Goal: Information Seeking & Learning: Learn about a topic

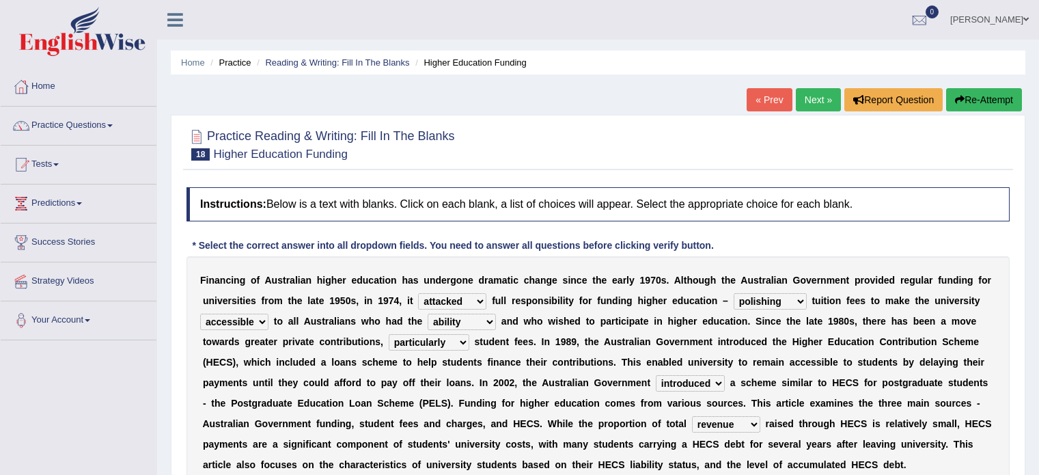
select select "attacked"
select select "polishing"
select select "accessible"
select select "ability"
select select "particularly"
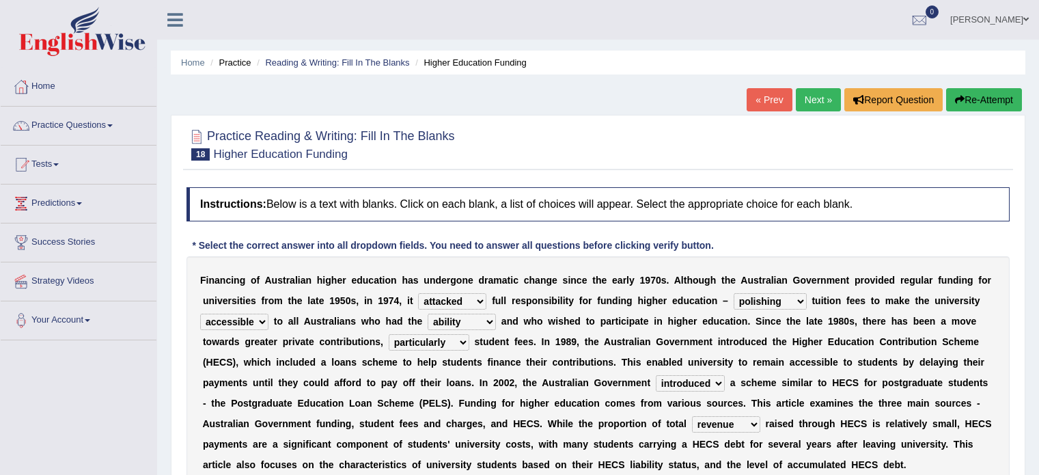
select select "introduced"
select select "revenue"
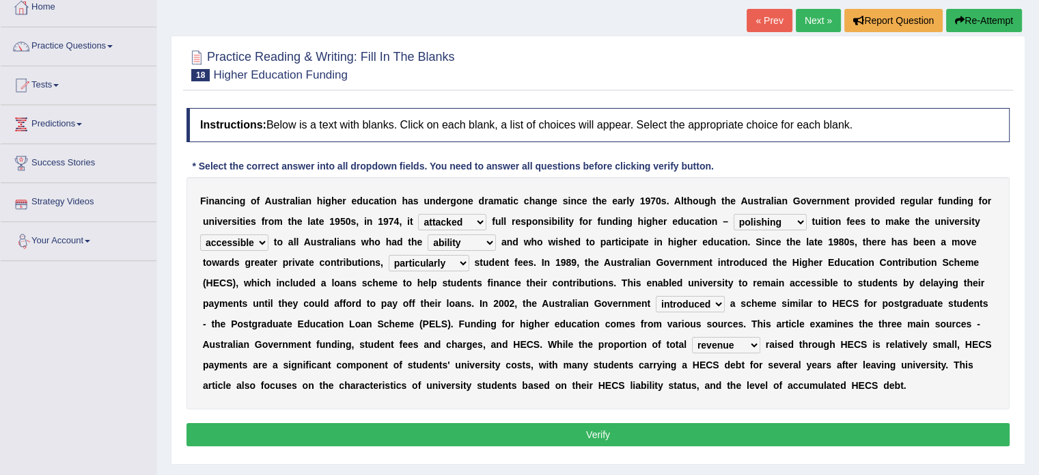
click at [1004, 16] on button "Re-Attempt" at bounding box center [984, 20] width 76 height 23
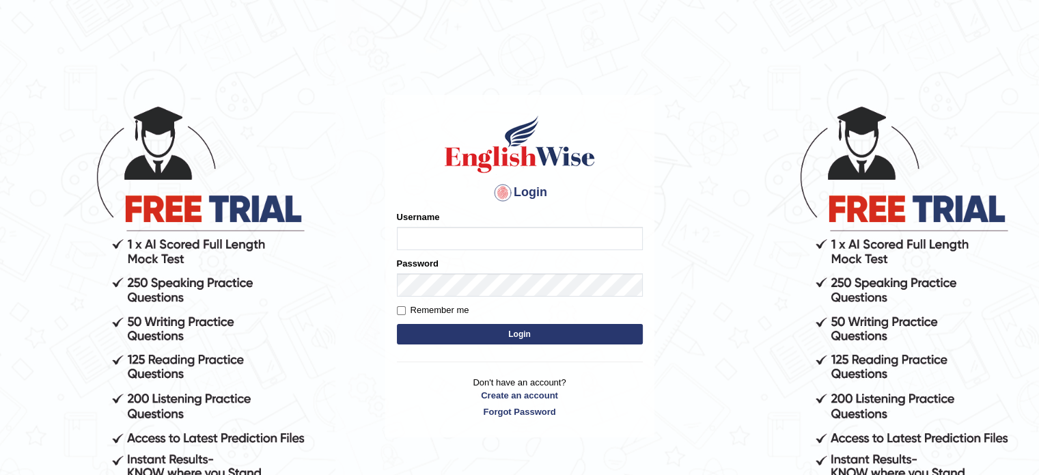
type input "[PERSON_NAME]"
click at [494, 336] on button "Login" at bounding box center [520, 334] width 246 height 21
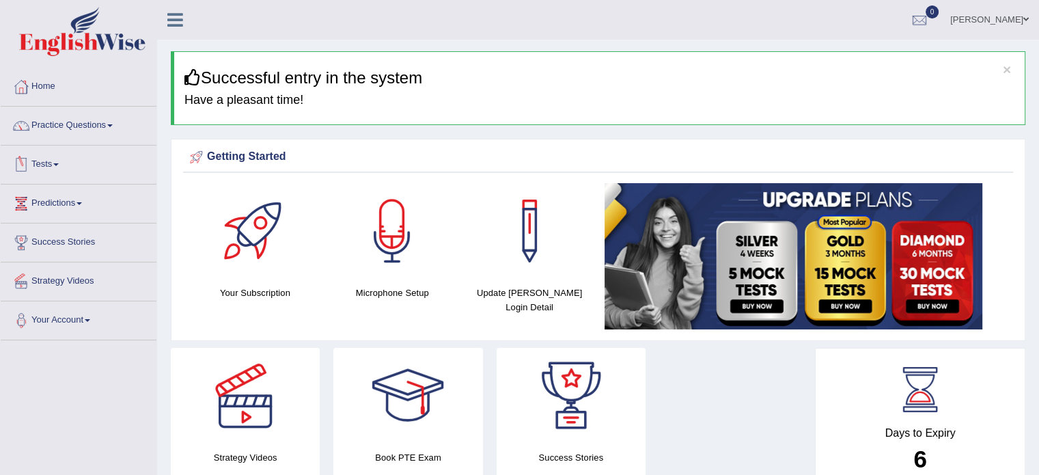
click at [74, 122] on link "Practice Questions" at bounding box center [79, 124] width 156 height 34
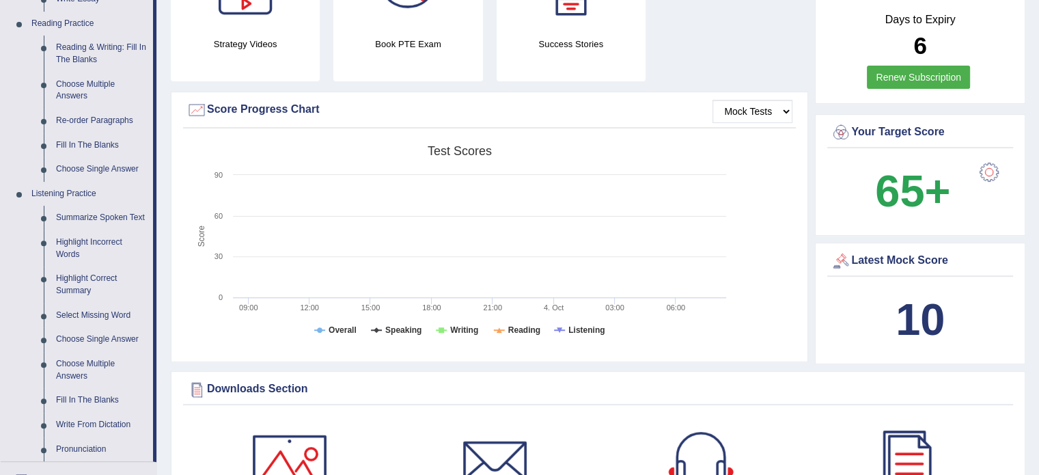
scroll to position [431, 0]
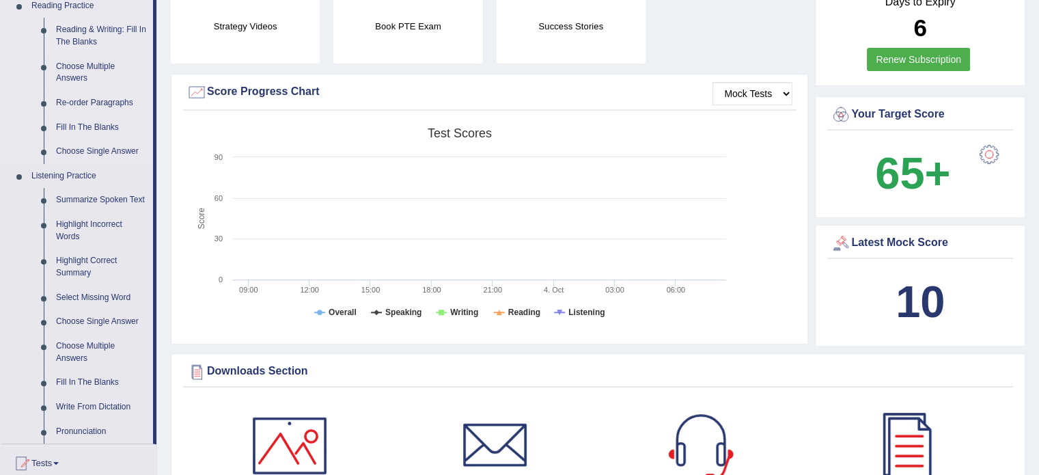
click at [104, 29] on link "Reading & Writing: Fill In The Blanks" at bounding box center [101, 36] width 103 height 36
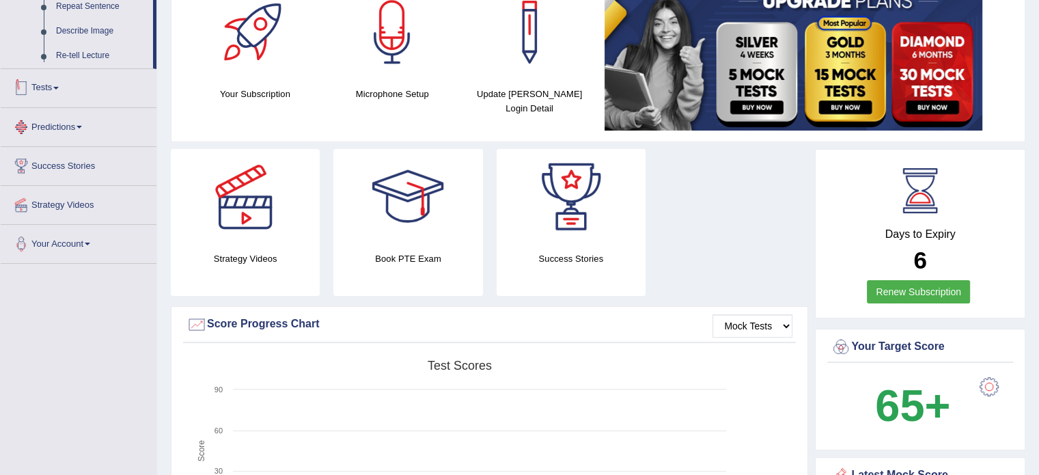
scroll to position [296, 0]
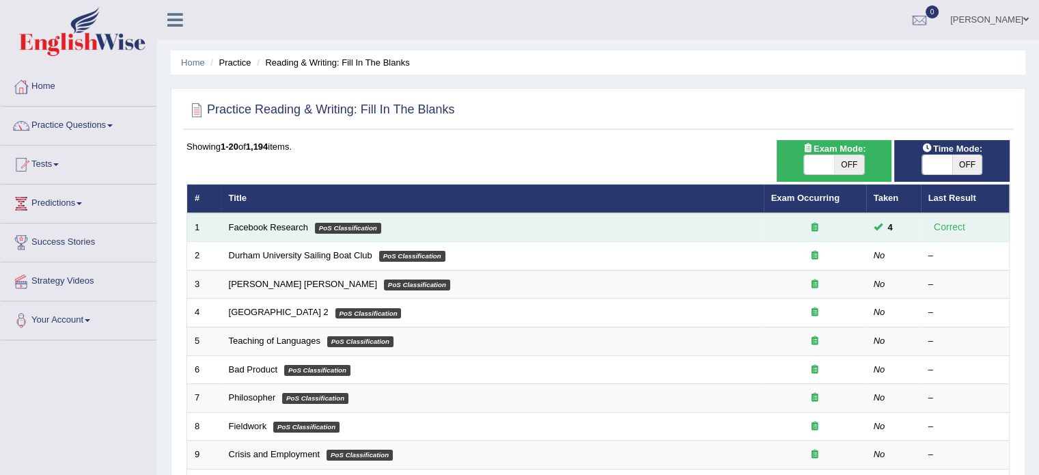
click at [888, 227] on span "4" at bounding box center [891, 227] width 16 height 14
click at [814, 226] on icon at bounding box center [815, 227] width 7 height 9
click at [815, 228] on icon at bounding box center [815, 227] width 7 height 9
click at [251, 230] on link "Facebook Research" at bounding box center [268, 227] width 79 height 10
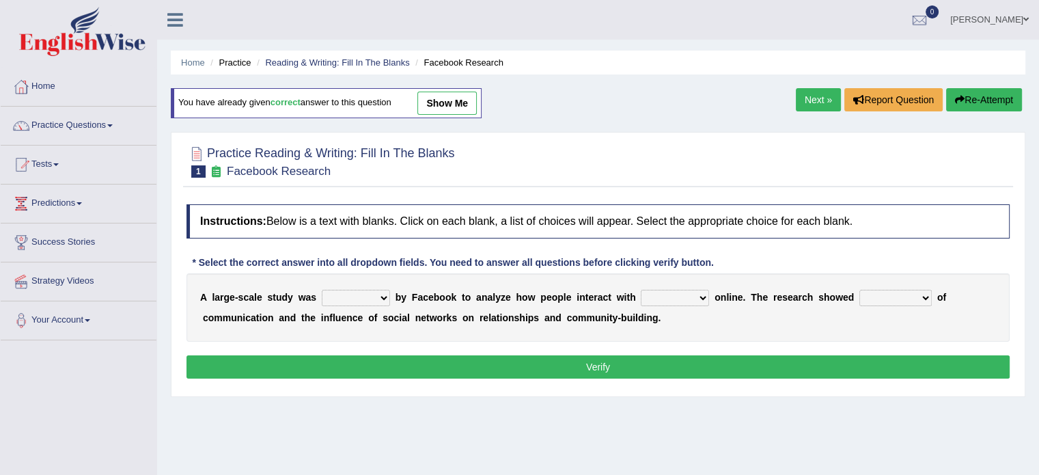
click at [809, 98] on link "Next »" at bounding box center [818, 99] width 45 height 23
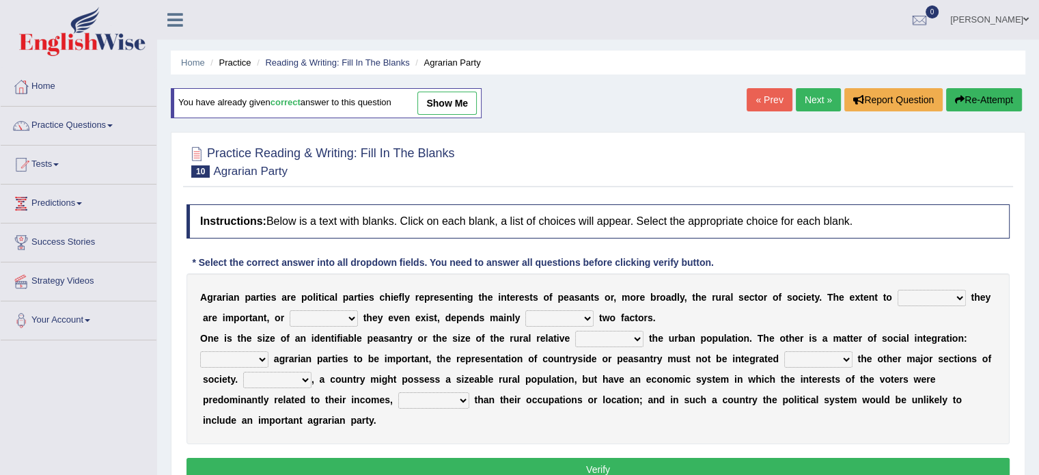
click at [812, 95] on link "Next »" at bounding box center [818, 99] width 45 height 23
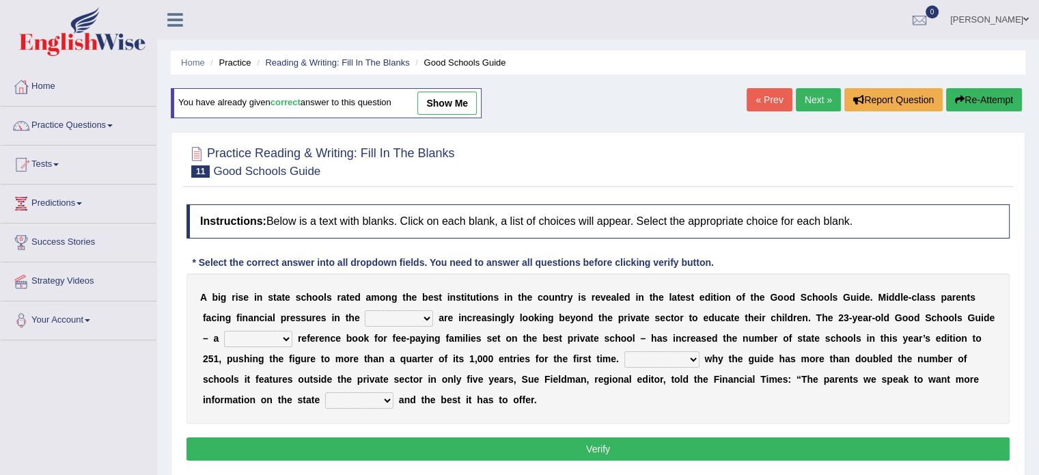
click at [812, 95] on link "Next »" at bounding box center [818, 99] width 45 height 23
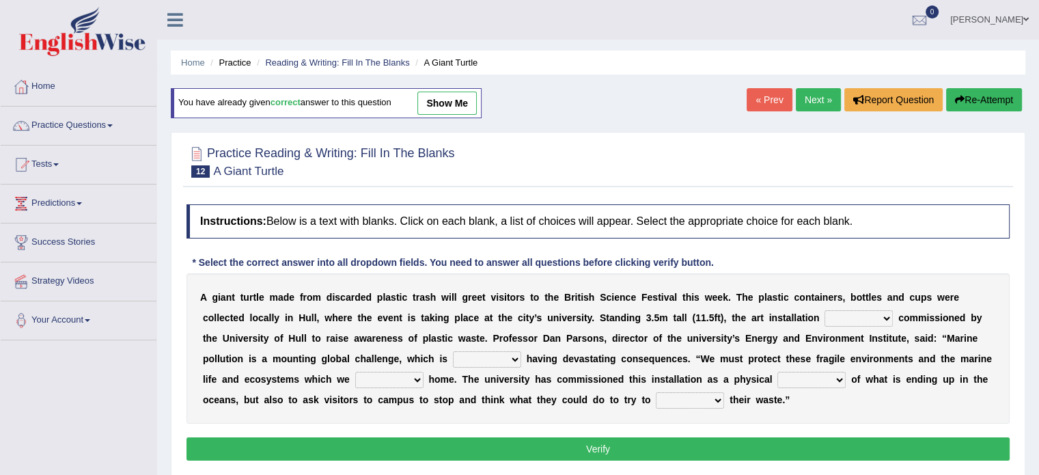
click at [806, 94] on link "Next »" at bounding box center [818, 99] width 45 height 23
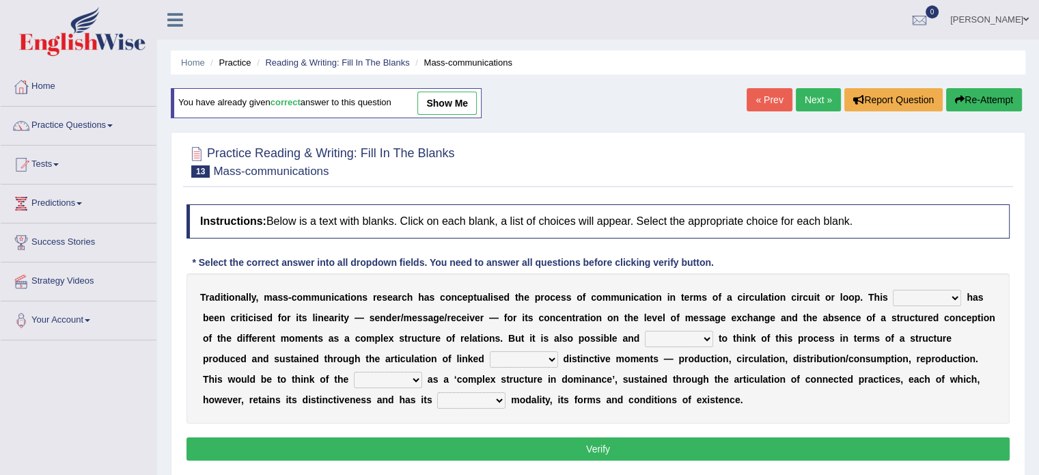
click at [774, 94] on link "« Prev" at bounding box center [769, 99] width 45 height 23
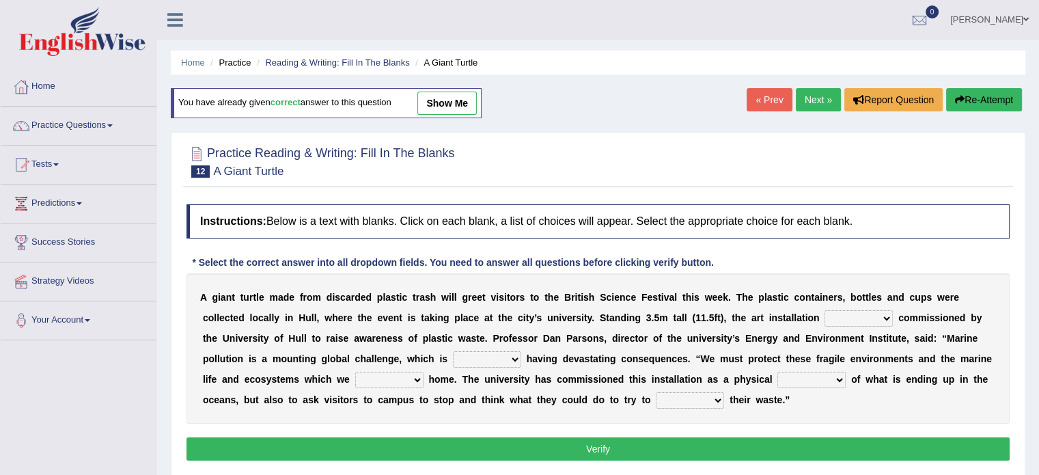
click at [841, 310] on select "was the when were" at bounding box center [859, 318] width 68 height 16
select select "was"
click at [825, 310] on select "was the when were" at bounding box center [859, 318] width 68 height 16
click at [850, 349] on div "A g i a n t t u r t l e m a d e f r o m d i s c a r d e d p l a s t i c t r a s…" at bounding box center [598, 348] width 823 height 150
click at [485, 353] on select "ready already steady eveready" at bounding box center [487, 359] width 68 height 16
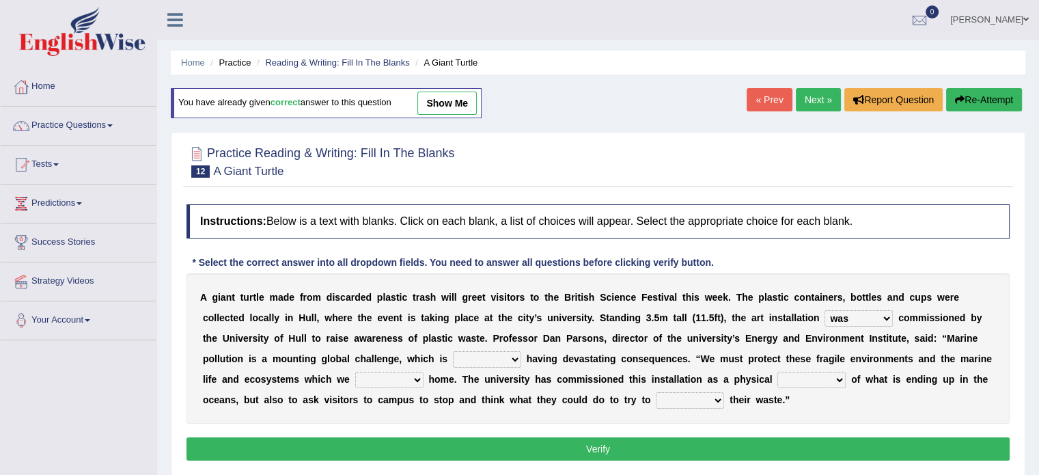
select select "already"
click at [453, 351] on select "ready already steady eveready" at bounding box center [487, 359] width 68 height 16
click at [486, 405] on div "A g i a n t t u r t l e m a d e f r o m d i s c a r d e d p l a s t i c t r a s…" at bounding box center [598, 348] width 823 height 150
click at [387, 377] on select "get stay pay call" at bounding box center [389, 380] width 68 height 16
select select "call"
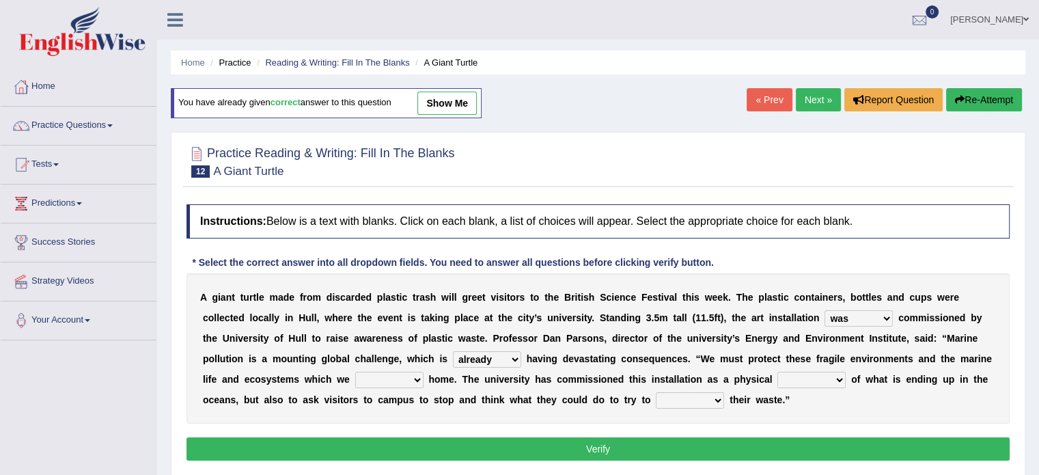
click at [355, 372] on select "get stay pay call" at bounding box center [389, 380] width 68 height 16
click at [791, 378] on select "slider reminder divider grinder" at bounding box center [812, 380] width 68 height 16
select select "reminder"
click at [778, 372] on select "slider reminder divider grinder" at bounding box center [812, 380] width 68 height 16
click at [683, 396] on select "allure suit route reduce" at bounding box center [690, 400] width 68 height 16
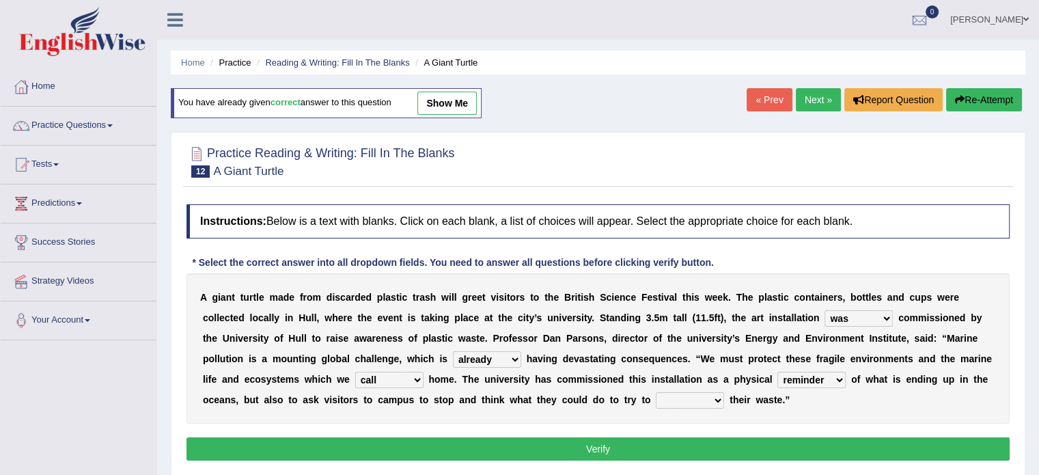
select select "reduce"
click at [656, 392] on select "allure suit route reduce" at bounding box center [690, 400] width 68 height 16
click at [629, 446] on button "Verify" at bounding box center [598, 448] width 823 height 23
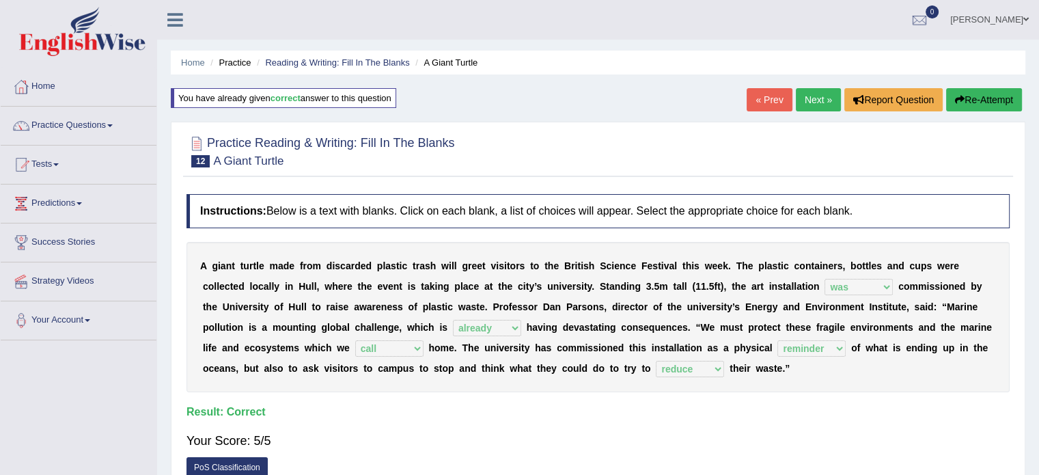
click at [817, 96] on link "Next »" at bounding box center [818, 99] width 45 height 23
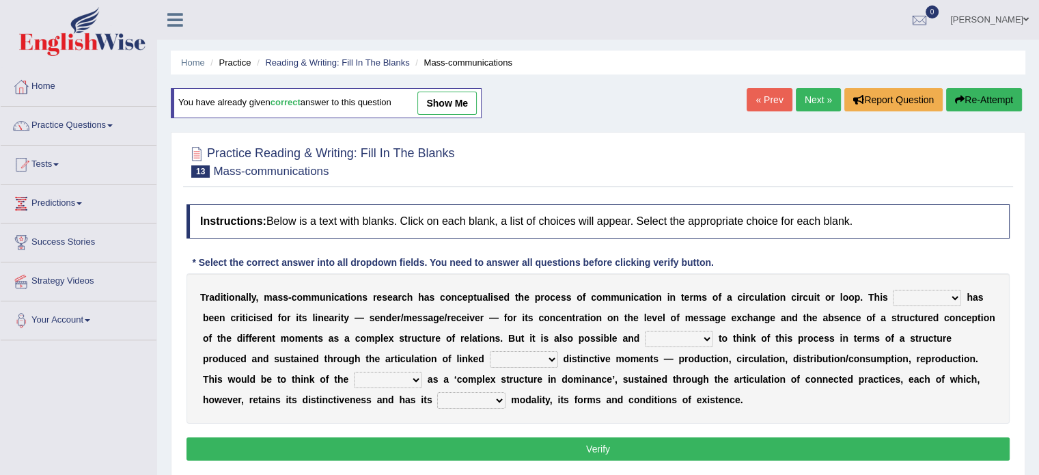
click at [907, 296] on select "odd added model creature" at bounding box center [927, 298] width 68 height 16
select select "model"
click at [893, 290] on select "odd added model creature" at bounding box center [927, 298] width 68 height 16
click at [669, 336] on select "careful useful helpful hopeful" at bounding box center [679, 339] width 68 height 16
select select "useful"
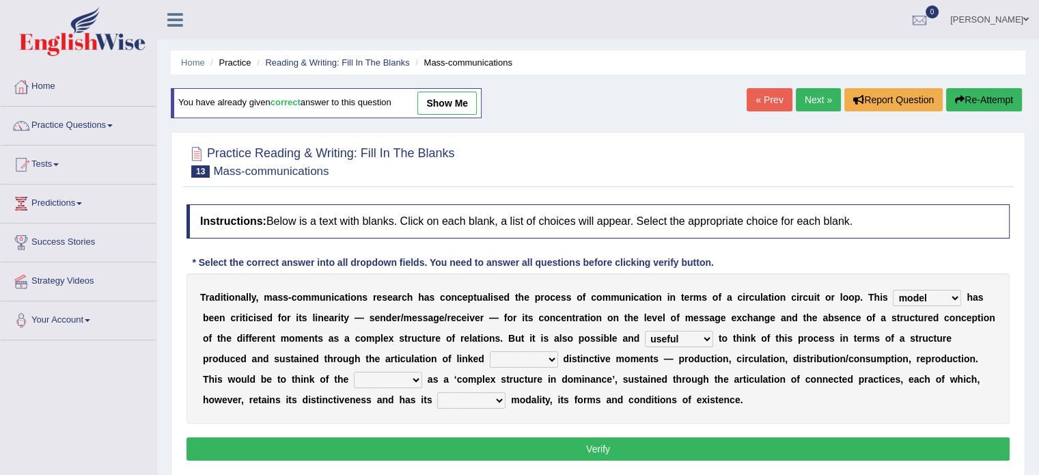
click at [645, 331] on select "careful useful helpful hopeful" at bounding box center [679, 339] width 68 height 16
click at [524, 357] on select "and but here more" at bounding box center [524, 359] width 68 height 16
click at [692, 338] on select "careful useful helpful hopeful" at bounding box center [679, 339] width 68 height 16
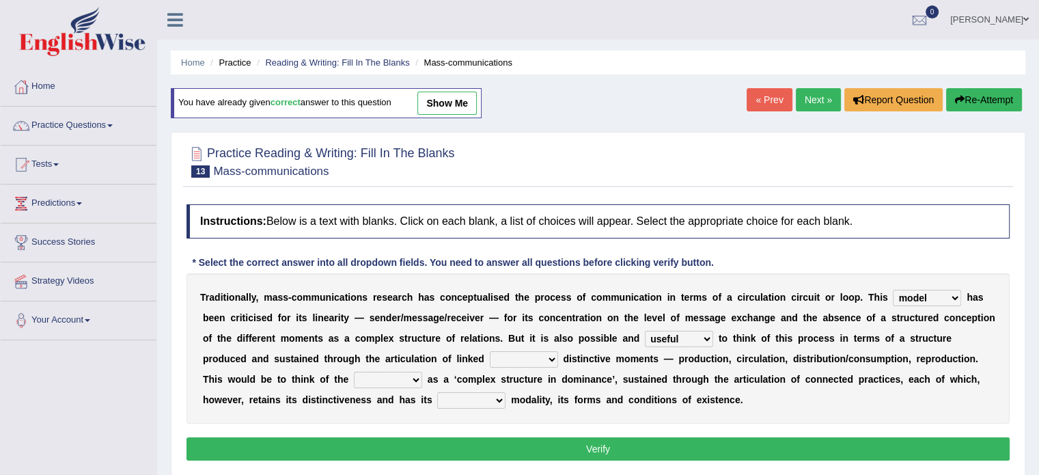
click at [687, 331] on select "careful useful helpful hopeful" at bounding box center [679, 339] width 68 height 16
click at [526, 351] on select "and but here more" at bounding box center [524, 359] width 68 height 16
select select "but"
click at [490, 351] on select "and but here more" at bounding box center [524, 359] width 68 height 16
click at [533, 359] on select "and but here more" at bounding box center [524, 359] width 68 height 16
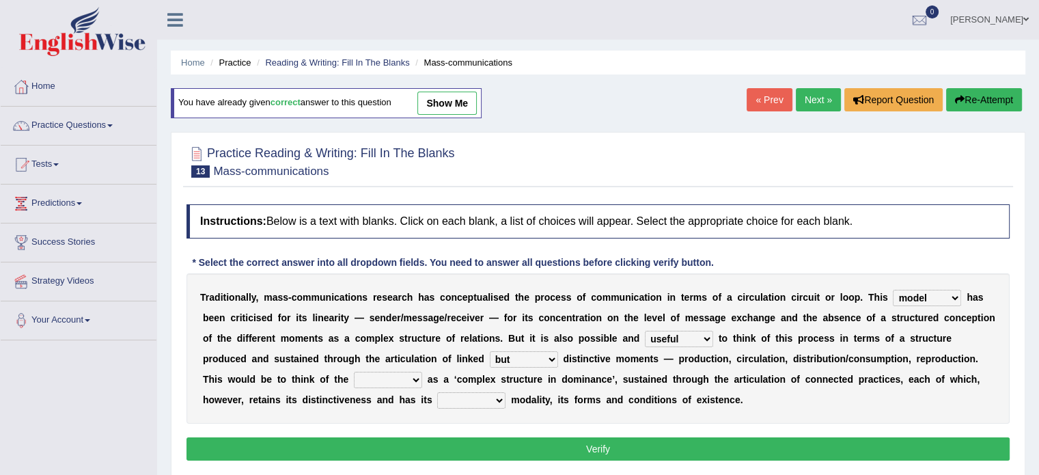
click at [533, 359] on select "and but here more" at bounding box center [524, 359] width 68 height 16
click at [386, 368] on div "T r a d i t i o n a l l y , m a s s - c o m m u n i c a t i o n s r e s e a r c…" at bounding box center [598, 348] width 823 height 150
click at [407, 377] on select "process reccess access stress" at bounding box center [388, 380] width 68 height 16
select select "process"
click at [354, 372] on select "process reccess access stress" at bounding box center [388, 380] width 68 height 16
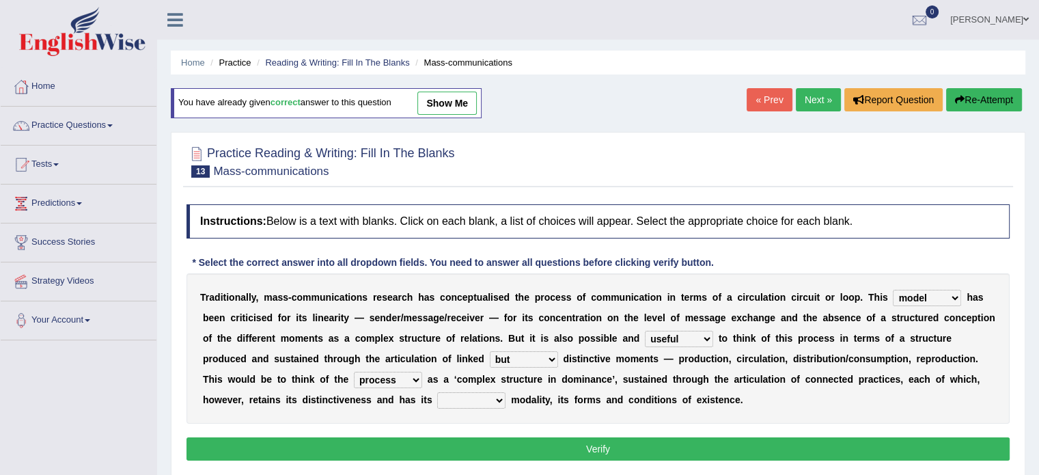
click at [462, 400] on select "real calm specific adheric" at bounding box center [471, 400] width 68 height 16
select select "specific"
click at [437, 392] on select "real calm specific adheric" at bounding box center [471, 400] width 68 height 16
click at [574, 444] on button "Verify" at bounding box center [598, 448] width 823 height 23
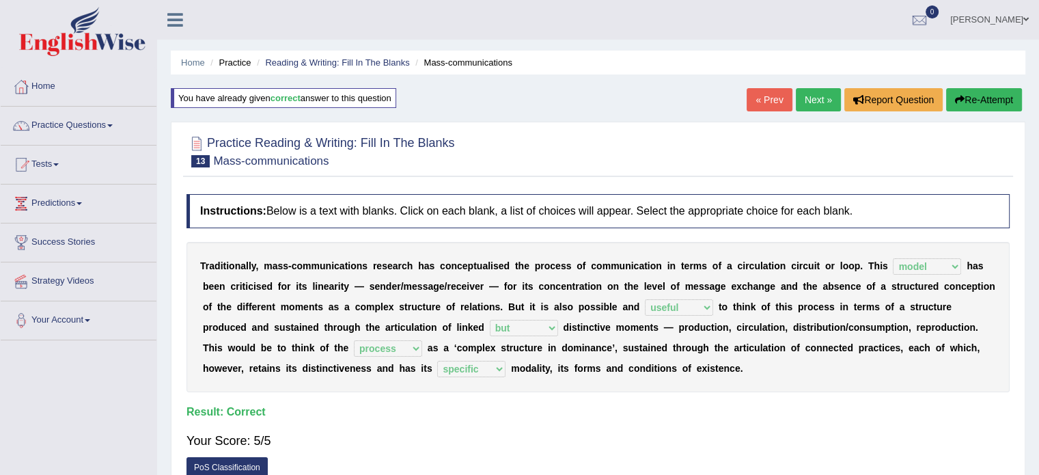
click at [816, 96] on link "Next »" at bounding box center [818, 99] width 45 height 23
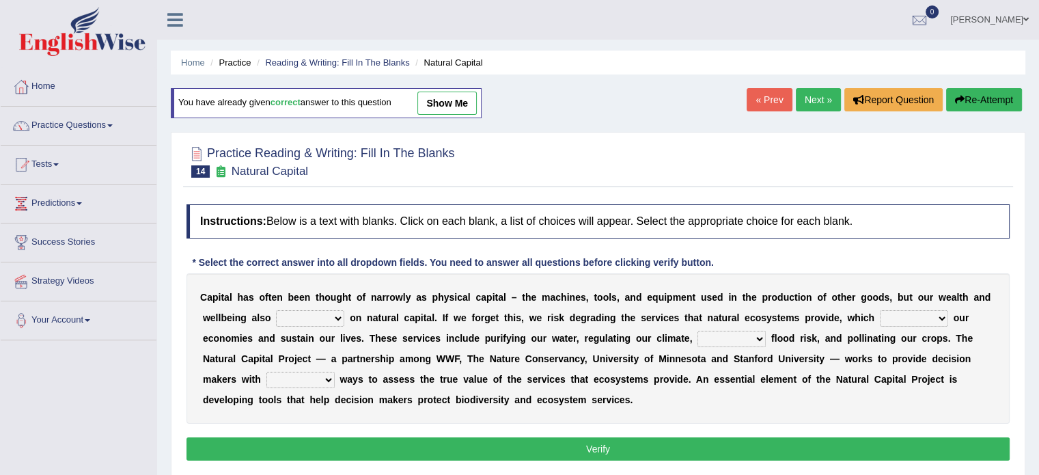
drag, startPoint x: 301, startPoint y: 327, endPoint x: 303, endPoint y: 316, distance: 10.6
click at [303, 319] on div "C a p i t a l h a s o f t e n b e e n t h o u g h t o f n a r r o w l y a s p h…" at bounding box center [598, 348] width 823 height 150
click at [303, 313] on select "rely reply supply apply" at bounding box center [310, 318] width 68 height 16
select select "rely"
click at [276, 310] on select "rely reply supply apply" at bounding box center [310, 318] width 68 height 16
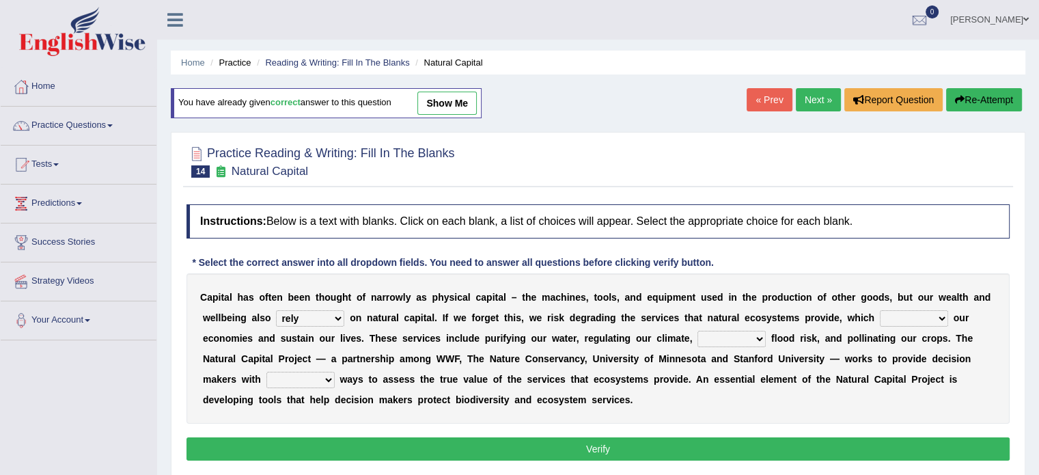
click at [912, 320] on select "import report support export" at bounding box center [914, 318] width 68 height 16
select select "support"
click at [880, 310] on select "import report support export" at bounding box center [914, 318] width 68 height 16
click at [704, 336] on select "bringing lacking staggering reducing" at bounding box center [732, 339] width 68 height 16
select select "staggering"
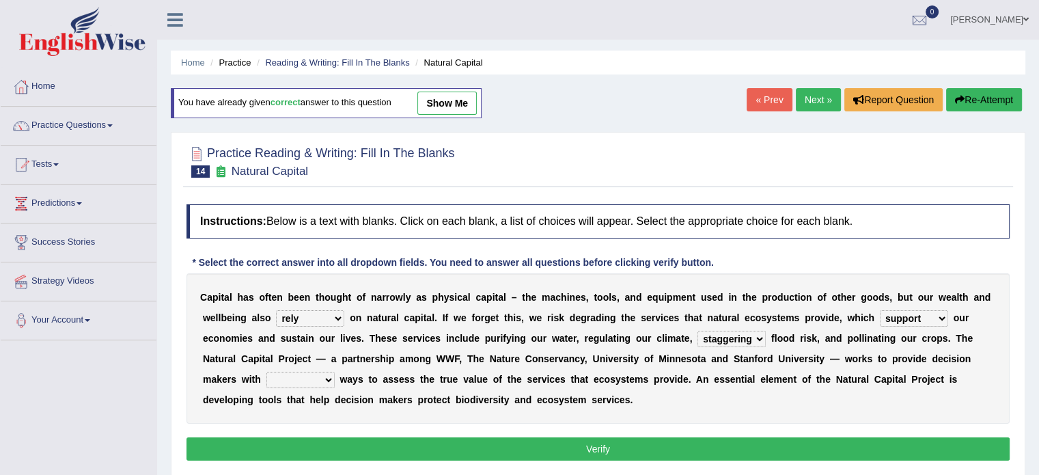
click at [698, 331] on select "bringing lacking staggering reducing" at bounding box center [732, 339] width 68 height 16
click at [292, 382] on select "liable powerful strong reliable" at bounding box center [301, 380] width 68 height 16
click at [301, 375] on select "liable powerful strong reliable" at bounding box center [301, 380] width 68 height 16
select select "reliable"
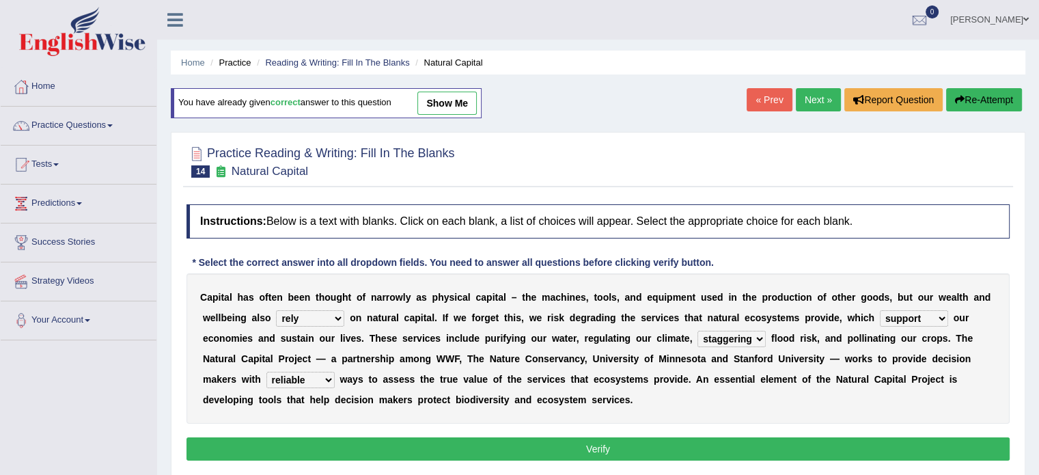
click at [267, 372] on select "liable powerful strong reliable" at bounding box center [301, 380] width 68 height 16
click at [634, 446] on button "Verify" at bounding box center [598, 448] width 823 height 23
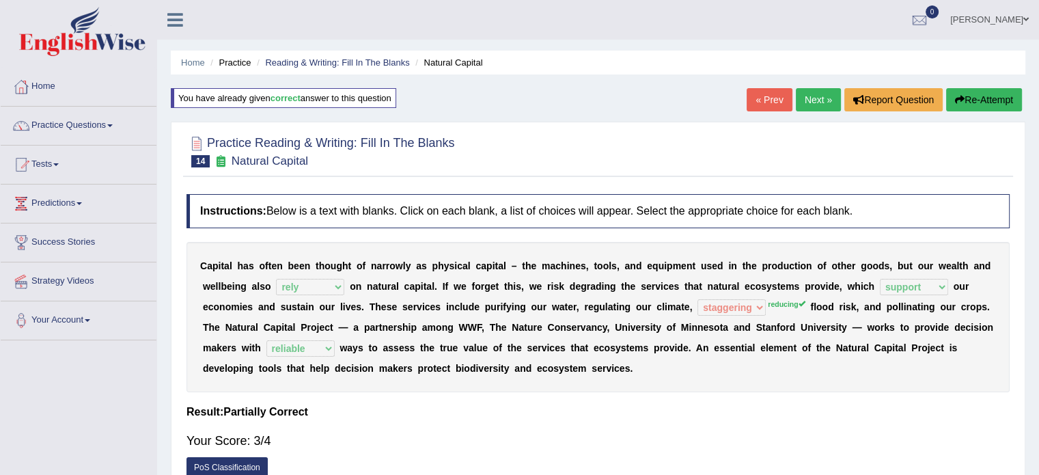
click at [768, 100] on link "« Prev" at bounding box center [769, 99] width 45 height 23
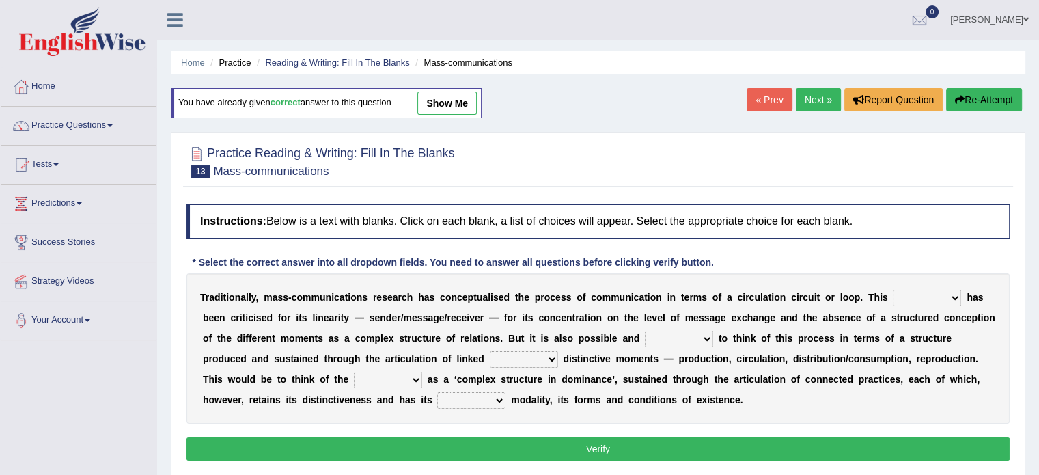
click at [821, 94] on link "Next »" at bounding box center [818, 99] width 45 height 23
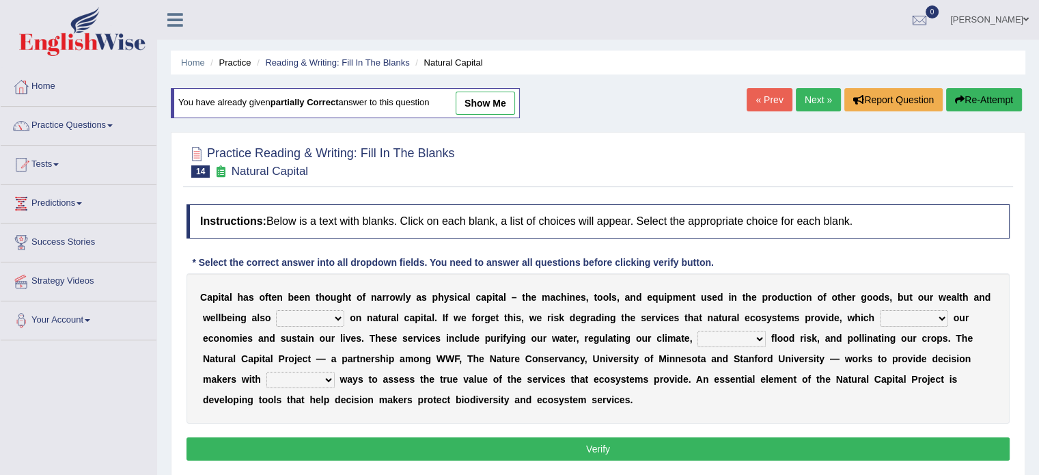
click at [310, 310] on select "rely reply supply apply" at bounding box center [310, 318] width 68 height 16
select select "rely"
click at [276, 310] on select "rely reply supply apply" at bounding box center [310, 318] width 68 height 16
click at [921, 316] on select "import report support export" at bounding box center [914, 318] width 68 height 16
select select "support"
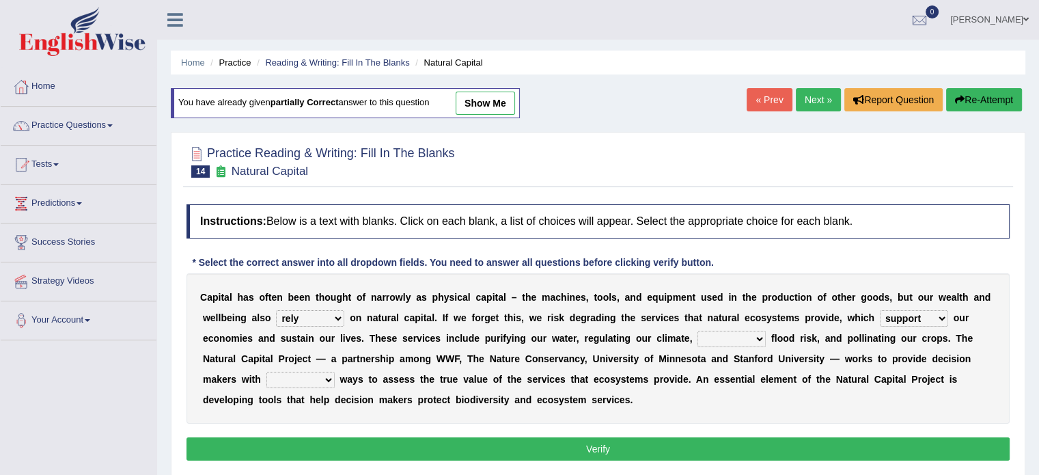
click at [880, 310] on select "import report support export" at bounding box center [914, 318] width 68 height 16
click at [726, 333] on select "bringing lacking staggering reducing" at bounding box center [732, 339] width 68 height 16
select select "reducing"
click at [698, 331] on select "bringing lacking staggering reducing" at bounding box center [732, 339] width 68 height 16
click at [743, 339] on select "bringing lacking staggering reducing" at bounding box center [732, 339] width 68 height 16
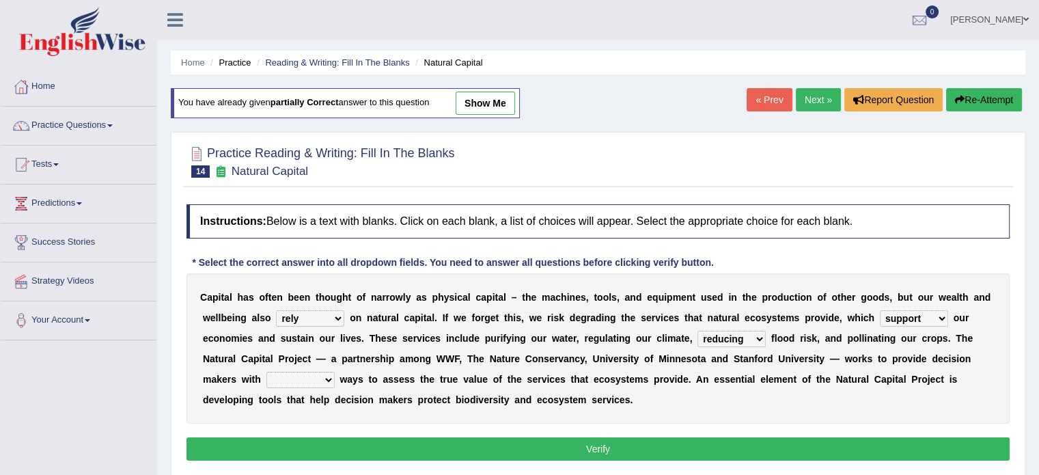
click at [288, 377] on select "liable powerful strong reliable" at bounding box center [301, 380] width 68 height 16
select select "reliable"
click at [267, 372] on select "liable powerful strong reliable" at bounding box center [301, 380] width 68 height 16
click at [672, 440] on button "Verify" at bounding box center [598, 448] width 823 height 23
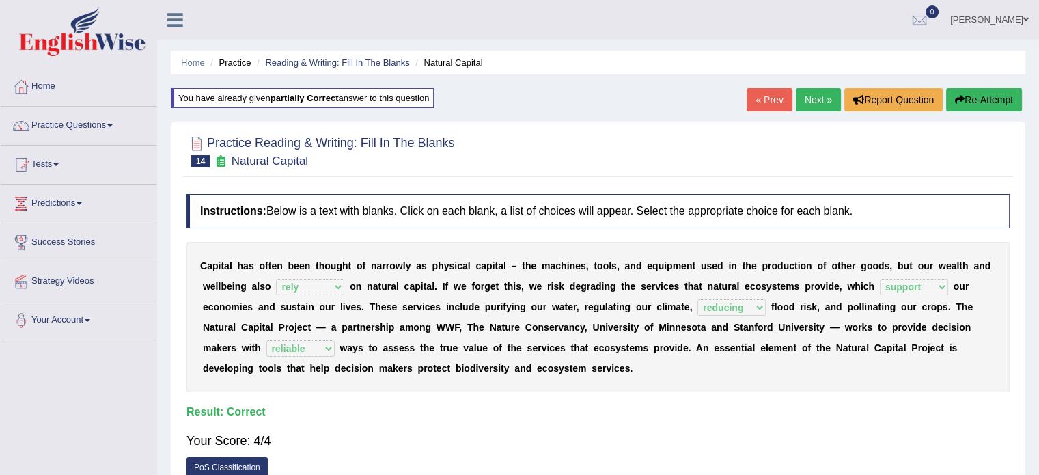
click at [823, 98] on link "Next »" at bounding box center [818, 99] width 45 height 23
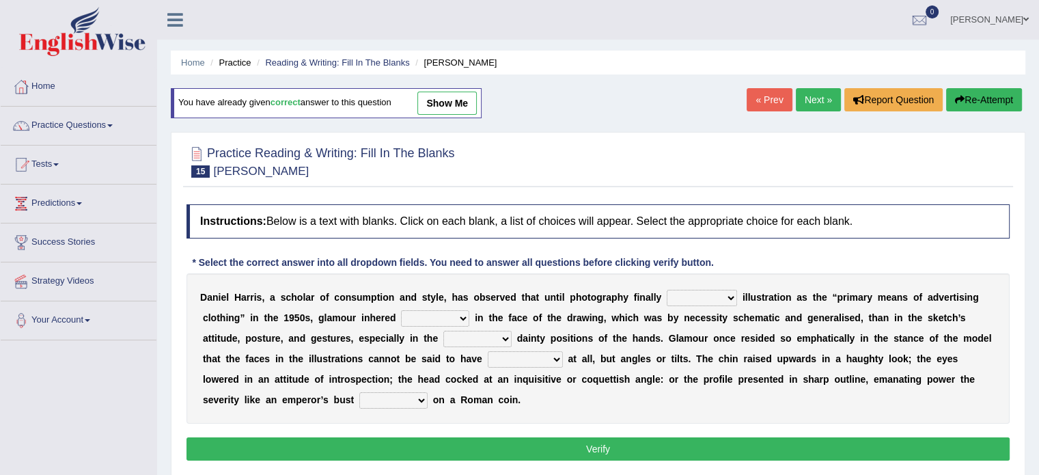
click at [701, 296] on select "supplanted removed supplied assorted" at bounding box center [702, 298] width 70 height 16
select select "supplanted"
click at [667, 290] on select "supplanted removed supplied assorted" at bounding box center [702, 298] width 70 height 16
click at [711, 327] on div "D [PERSON_NAME] , a s c h o l a r o f c o n s u m p t i o n a n d s t y l e , h…" at bounding box center [598, 348] width 823 height 150
click at [421, 318] on select "more many lack less" at bounding box center [435, 318] width 68 height 16
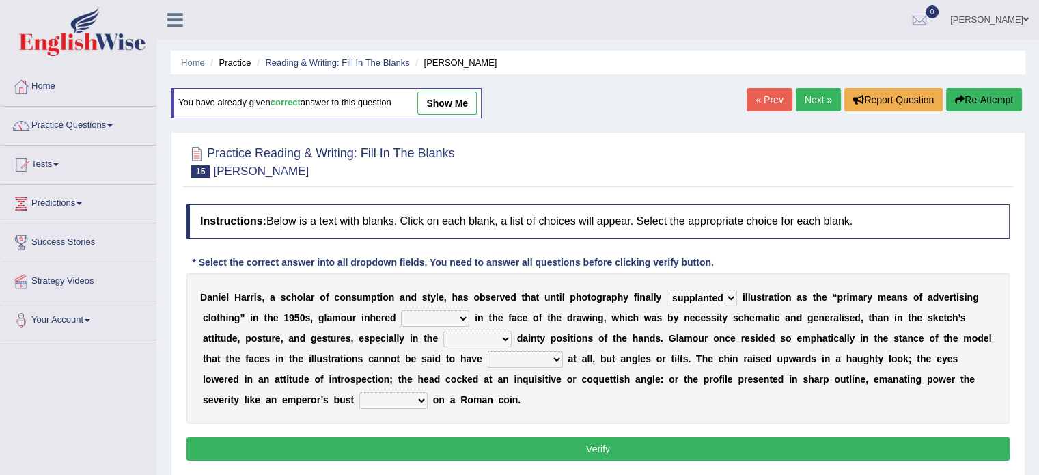
click at [421, 318] on select "more many lack less" at bounding box center [435, 318] width 68 height 16
click at [420, 318] on select "more many lack less" at bounding box center [435, 318] width 68 height 16
select select "less"
click at [401, 310] on select "more many lack less" at bounding box center [435, 318] width 68 height 16
click at [418, 400] on select "bossed legalized rebell embossed" at bounding box center [393, 400] width 68 height 16
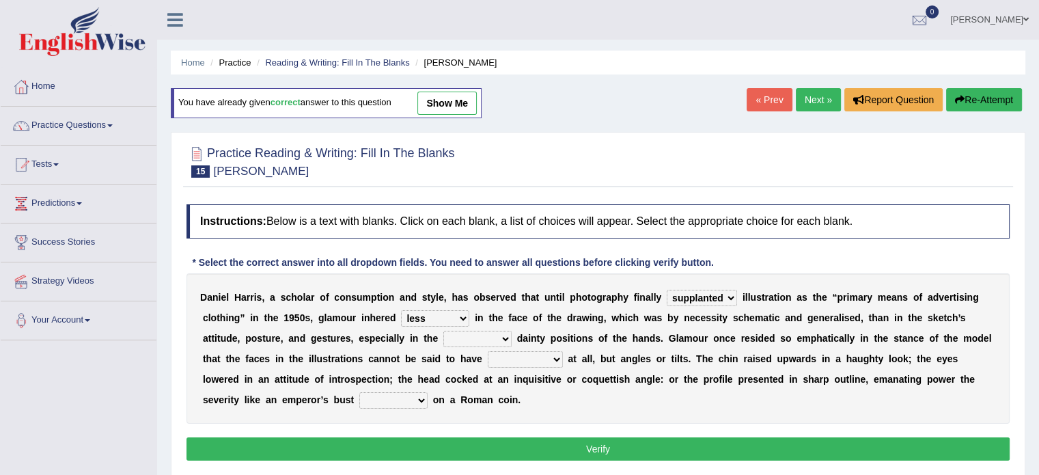
click at [448, 320] on select "more many lack less" at bounding box center [435, 318] width 68 height 16
click at [467, 338] on select "full exact strangely effective" at bounding box center [477, 339] width 68 height 16
select select "strangely"
click at [443, 331] on select "full exact strangely effective" at bounding box center [477, 339] width 68 height 16
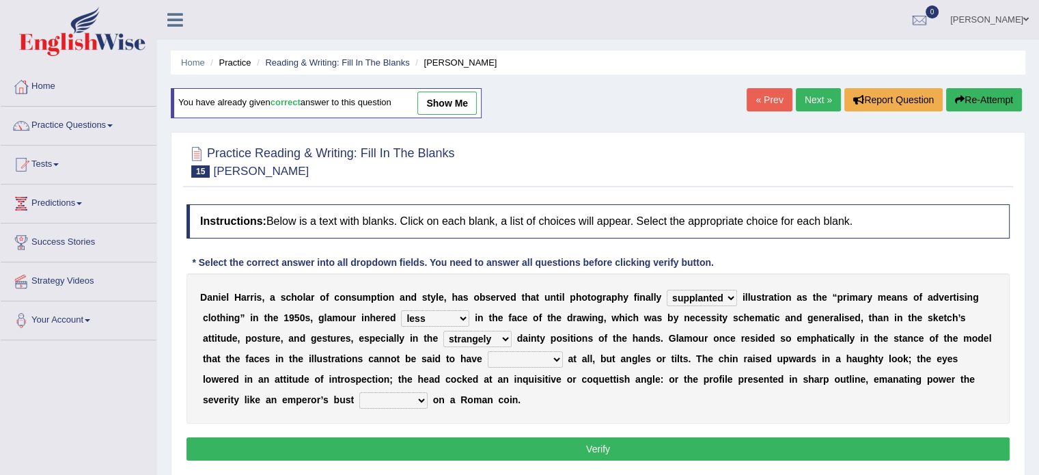
click at [519, 355] on select "impressed dubbing expressions extensions" at bounding box center [525, 359] width 75 height 16
select select "expressions"
click at [488, 351] on select "impressed dubbing expressions extensions" at bounding box center [525, 359] width 75 height 16
drag, startPoint x: 522, startPoint y: 364, endPoint x: 530, endPoint y: 426, distance: 62.0
click at [530, 426] on div "Instructions: Below is a text with blanks. Click on each blank, a list of choic…" at bounding box center [598, 334] width 830 height 274
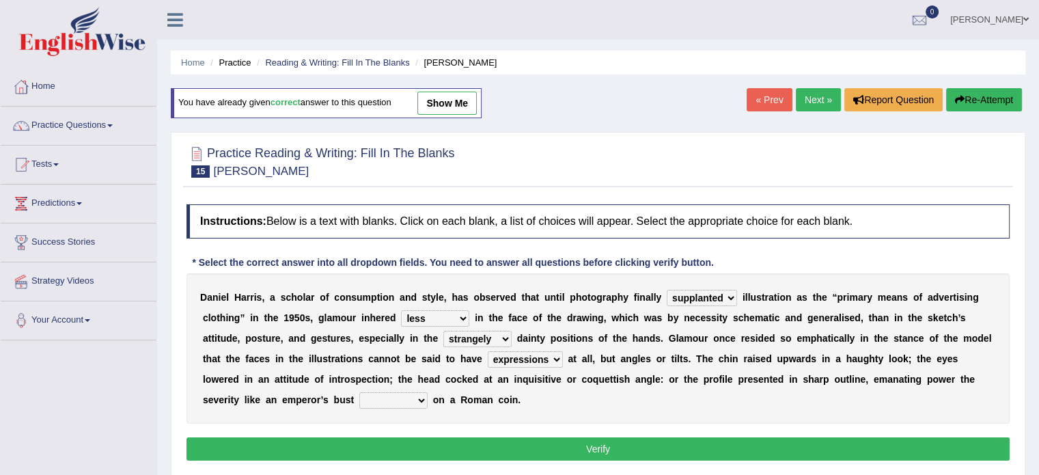
click at [383, 394] on select "bossed legalized rebell embossed" at bounding box center [393, 400] width 68 height 16
select select "embossed"
click at [359, 392] on select "bossed legalized rebell embossed" at bounding box center [393, 400] width 68 height 16
click at [558, 435] on div "Instructions: Below is a text with blanks. Click on each blank, a list of choic…" at bounding box center [598, 334] width 830 height 274
click at [556, 444] on button "Verify" at bounding box center [598, 448] width 823 height 23
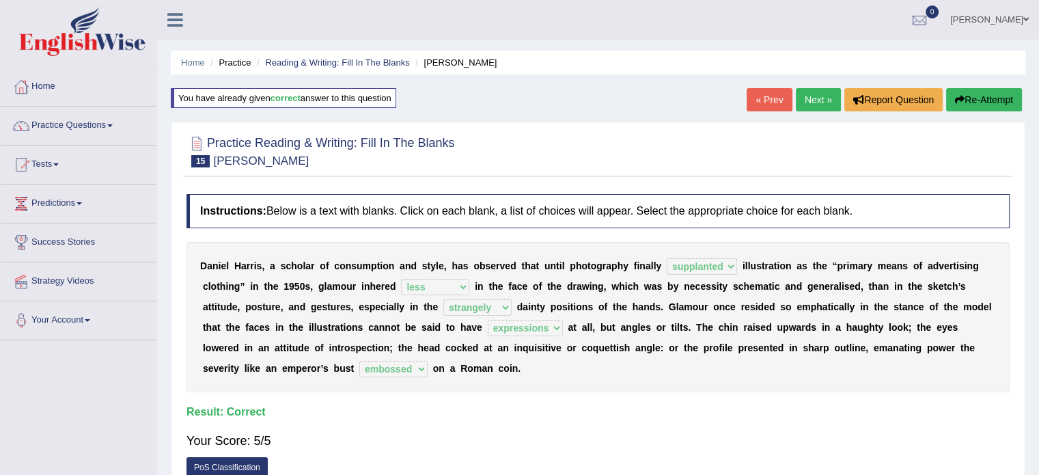
click at [823, 103] on link "Next »" at bounding box center [818, 99] width 45 height 23
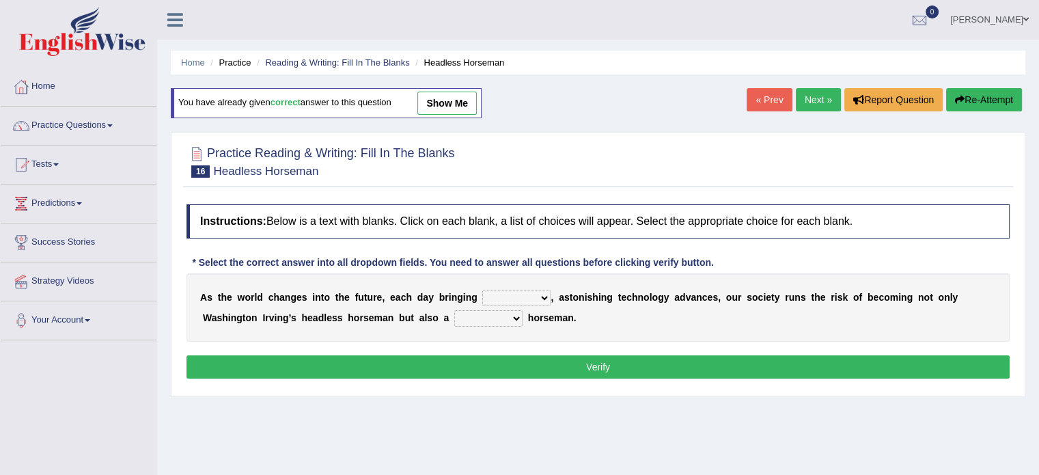
click at [500, 295] on select "back new front extra" at bounding box center [516, 298] width 68 height 16
select select "new"
click at [482, 290] on select "back new front extra" at bounding box center [516, 298] width 68 height 16
click at [473, 319] on select "heartless rude nice kind" at bounding box center [488, 318] width 68 height 16
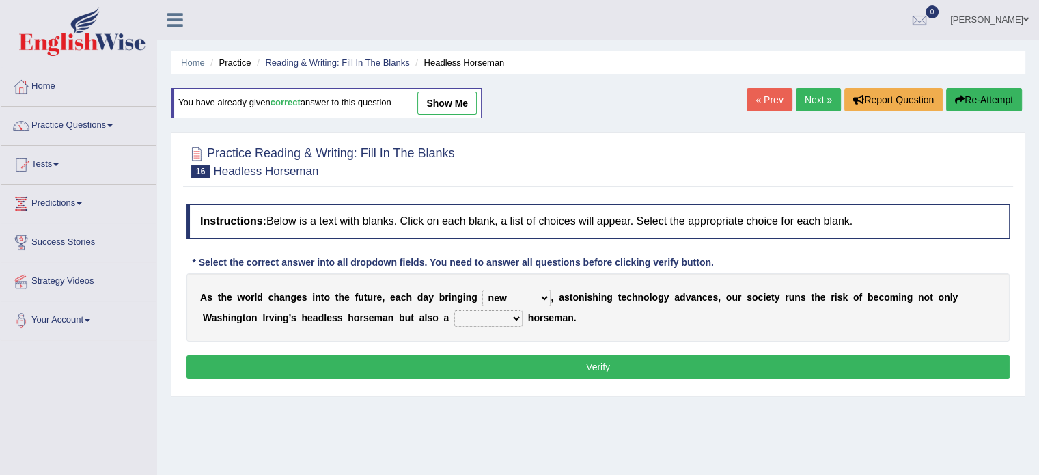
click at [472, 319] on select "heartless rude nice kind" at bounding box center [488, 318] width 68 height 16
select select "heartless"
click at [454, 310] on select "heartless rude nice kind" at bounding box center [488, 318] width 68 height 16
click at [591, 363] on button "Verify" at bounding box center [598, 366] width 823 height 23
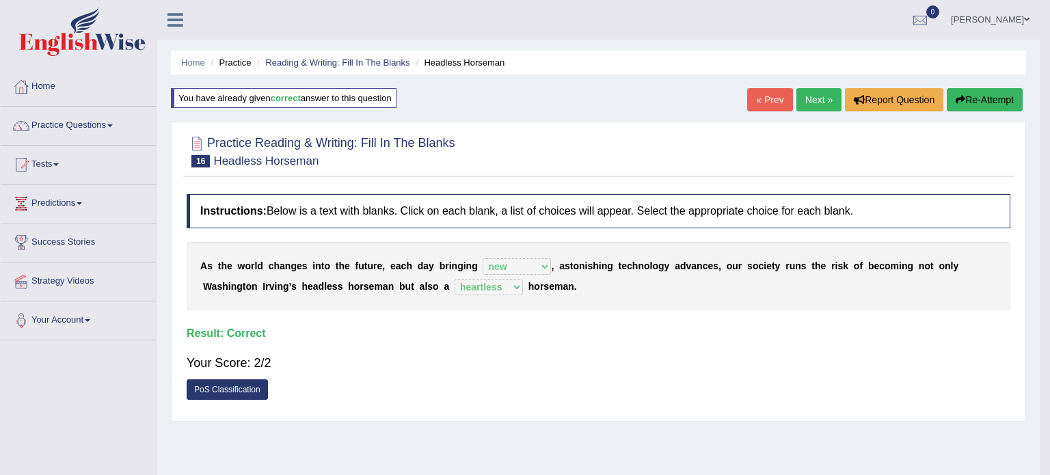
click at [591, 364] on div "Home Practice Reading & Writing: Fill In The Blanks Headless Horseman You have …" at bounding box center [598, 341] width 882 height 683
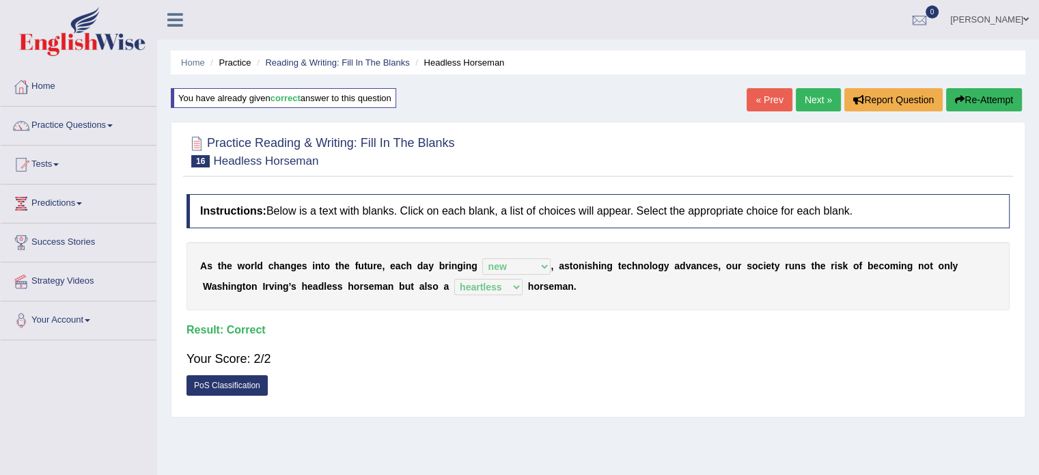
click at [821, 98] on link "Next »" at bounding box center [818, 99] width 45 height 23
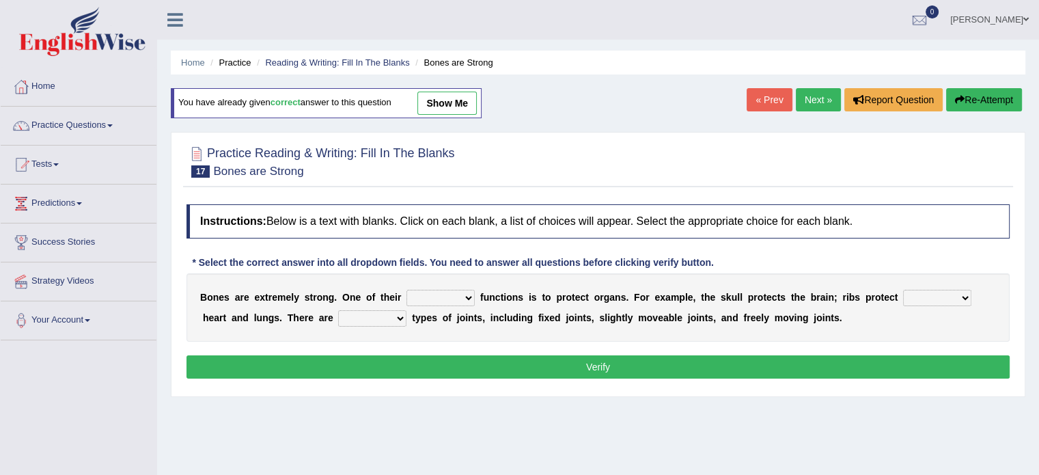
click at [455, 295] on select "first main stable important" at bounding box center [441, 298] width 68 height 16
select select "main"
click at [407, 290] on select "first main stable important" at bounding box center [441, 298] width 68 height 16
click at [922, 295] on select "then there this the" at bounding box center [937, 298] width 68 height 16
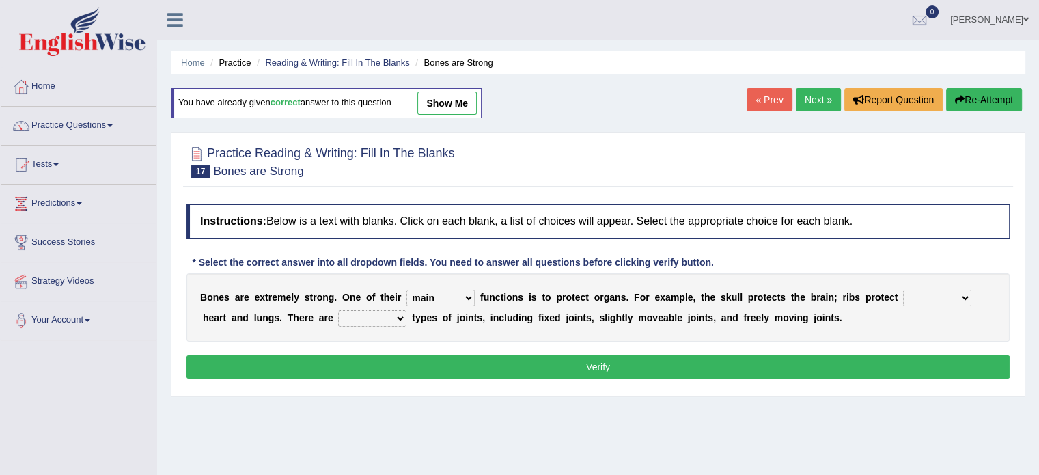
click at [925, 297] on select "then there this the" at bounding box center [937, 298] width 68 height 16
click at [923, 290] on select "then there this the" at bounding box center [937, 298] width 68 height 16
click at [922, 290] on select "then there this the" at bounding box center [937, 298] width 68 height 16
click at [819, 314] on b "o" at bounding box center [820, 317] width 6 height 11
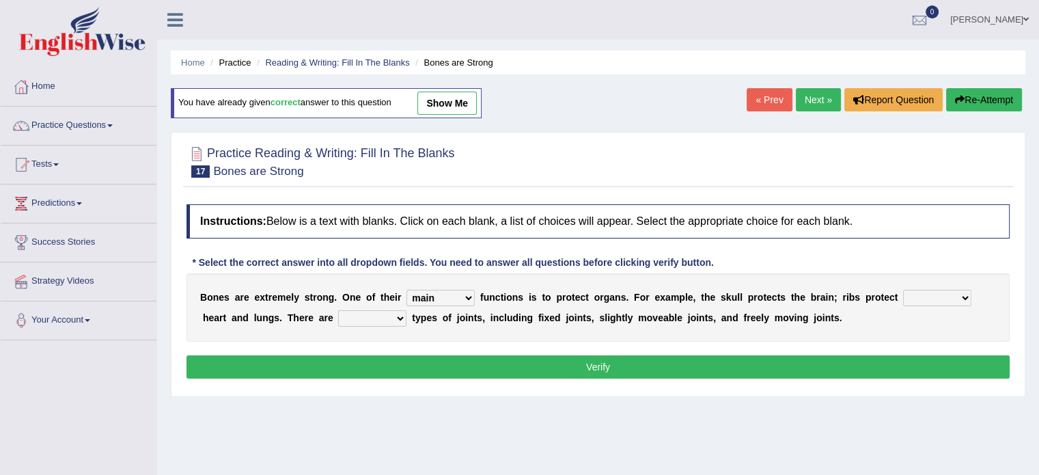
click at [935, 291] on select "then there this the" at bounding box center [937, 298] width 68 height 16
select select "the"
click at [903, 290] on select "then there this the" at bounding box center [937, 298] width 68 height 16
drag, startPoint x: 355, startPoint y: 323, endPoint x: 361, endPoint y: 316, distance: 9.2
click at [358, 319] on select "several many three seperate" at bounding box center [372, 318] width 68 height 16
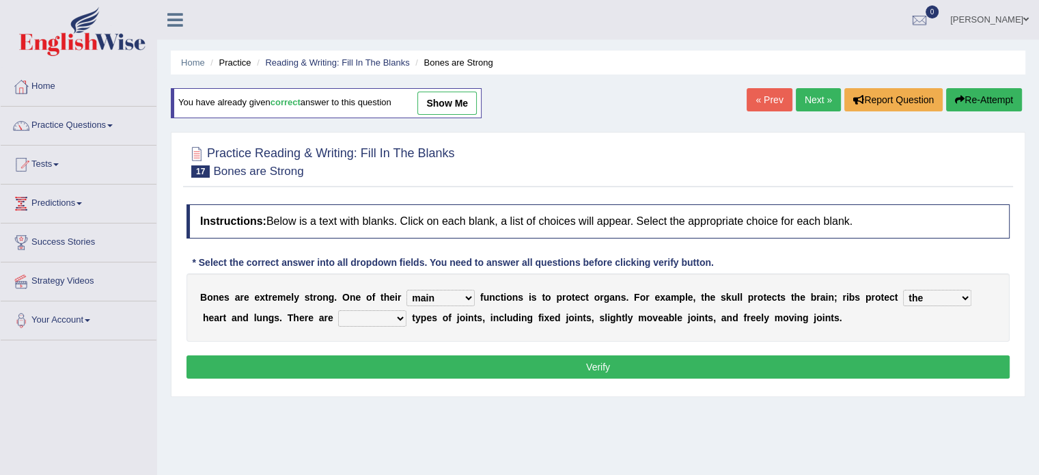
select select "three"
click at [338, 310] on select "several many three seperate" at bounding box center [372, 318] width 68 height 16
click at [488, 366] on button "Verify" at bounding box center [598, 366] width 823 height 23
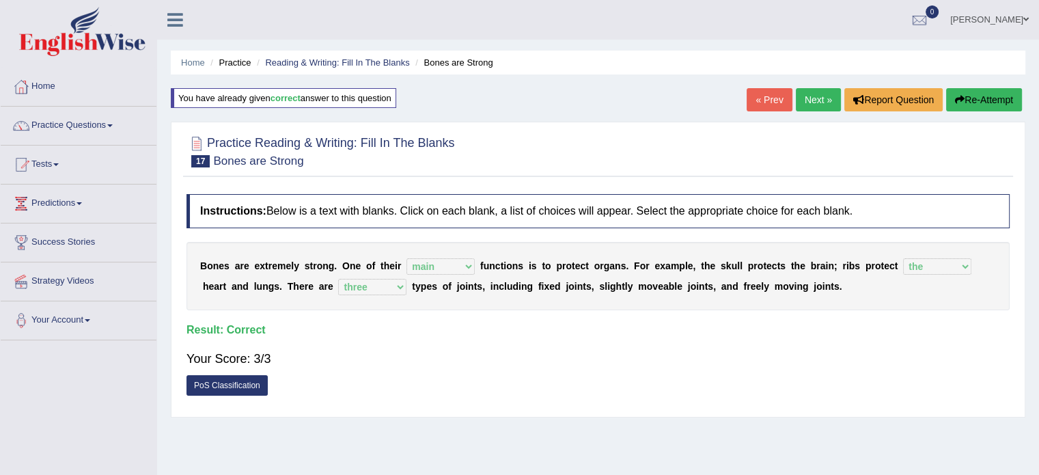
click at [809, 103] on link "Next »" at bounding box center [818, 99] width 45 height 23
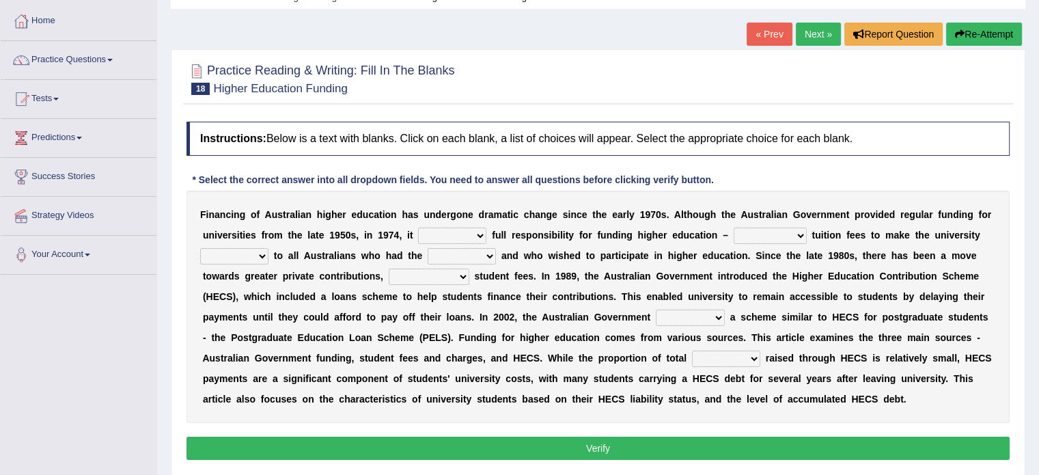
scroll to position [66, 0]
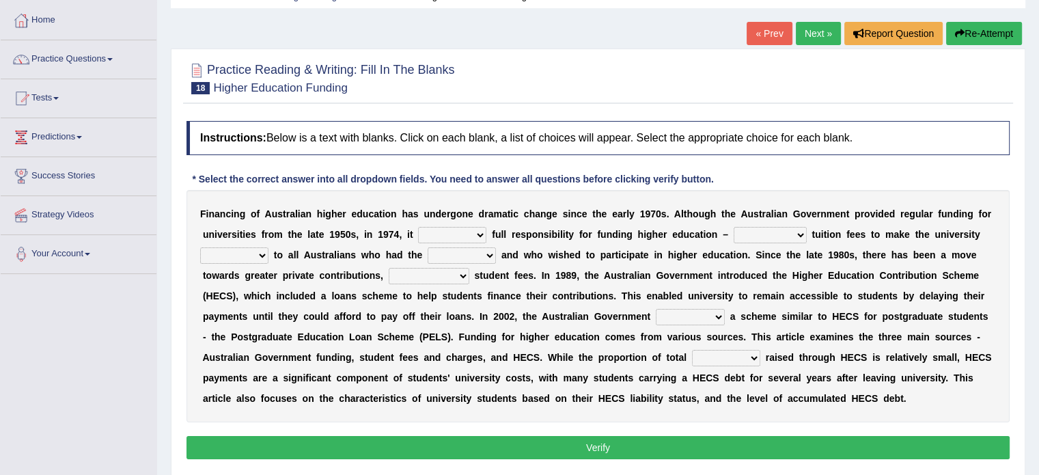
click at [439, 232] on select "affirmed assumed allured attacked" at bounding box center [452, 235] width 68 height 16
select select "assumed"
click at [418, 227] on select "affirmed assumed allured attacked" at bounding box center [452, 235] width 68 height 16
click at [743, 232] on select "polishing astonishing ravishing abolishing" at bounding box center [770, 235] width 73 height 16
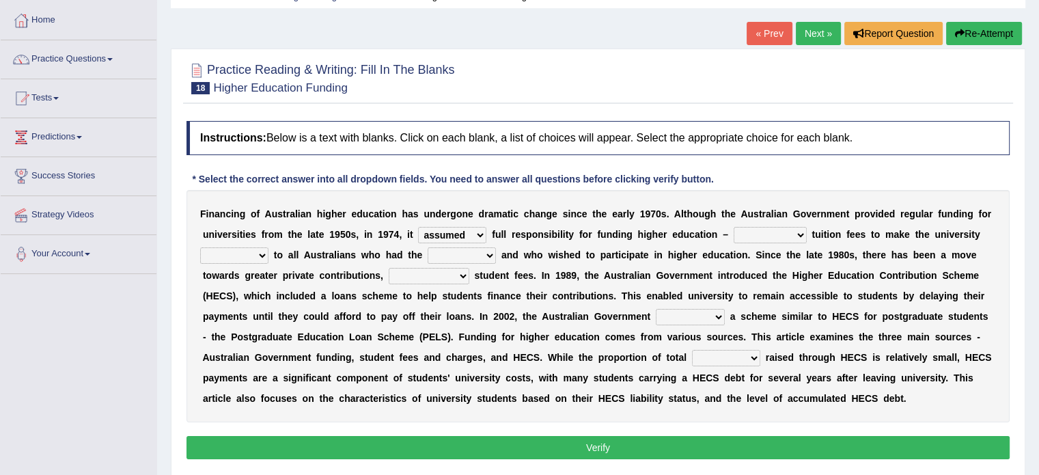
click at [739, 232] on select "polishing astonishing ravishing abolishing" at bounding box center [770, 235] width 73 height 16
select select "polishing"
click at [734, 227] on select "polishing astonishing ravishing abolishing" at bounding box center [770, 235] width 73 height 16
click at [241, 254] on select "accessible excessed accessed recessible" at bounding box center [234, 255] width 68 height 16
click at [200, 247] on select "accessible excessed accessed recessible" at bounding box center [234, 255] width 68 height 16
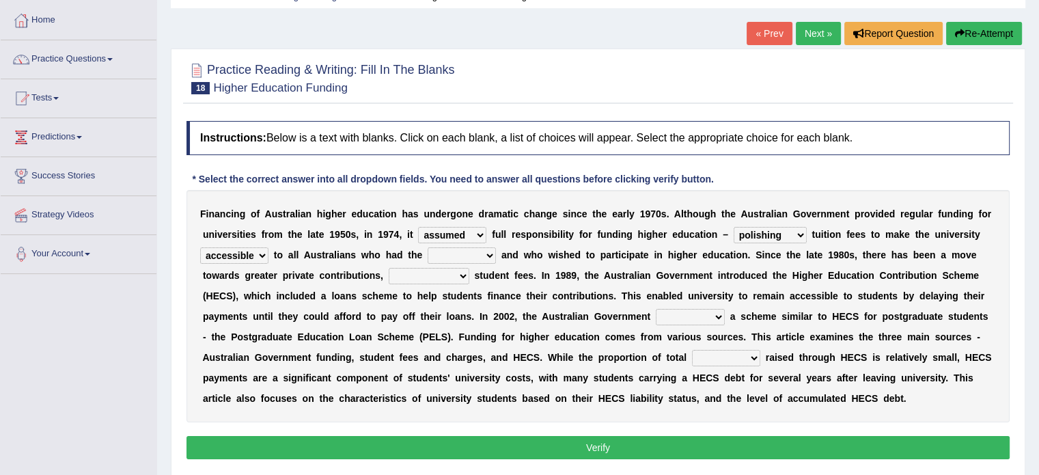
click at [217, 248] on select "accessible excessed accessed recessible" at bounding box center [234, 255] width 68 height 16
select select "accessed"
click at [200, 247] on select "accessible excessed accessed recessible" at bounding box center [234, 255] width 68 height 16
drag, startPoint x: 269, startPoint y: 273, endPoint x: 234, endPoint y: 314, distance: 53.9
click at [234, 314] on b "n" at bounding box center [236, 316] width 6 height 11
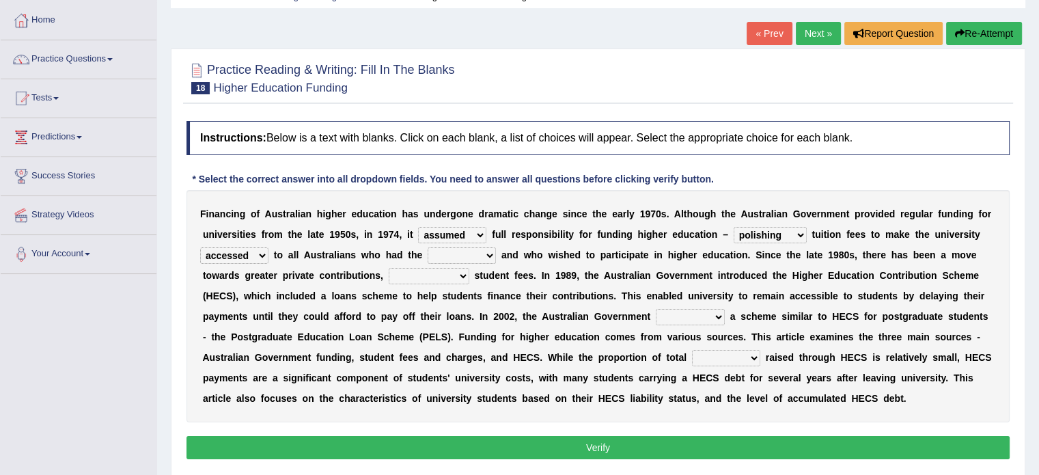
click at [452, 247] on select "credit added ability steaded" at bounding box center [462, 255] width 68 height 16
select select "ability"
click at [428, 247] on select "credit added ability steaded" at bounding box center [462, 255] width 68 height 16
click at [473, 253] on select "credit added ability steaded" at bounding box center [462, 255] width 68 height 16
click at [424, 273] on select "ridiculously particularly sustainability accessibility" at bounding box center [429, 276] width 81 height 16
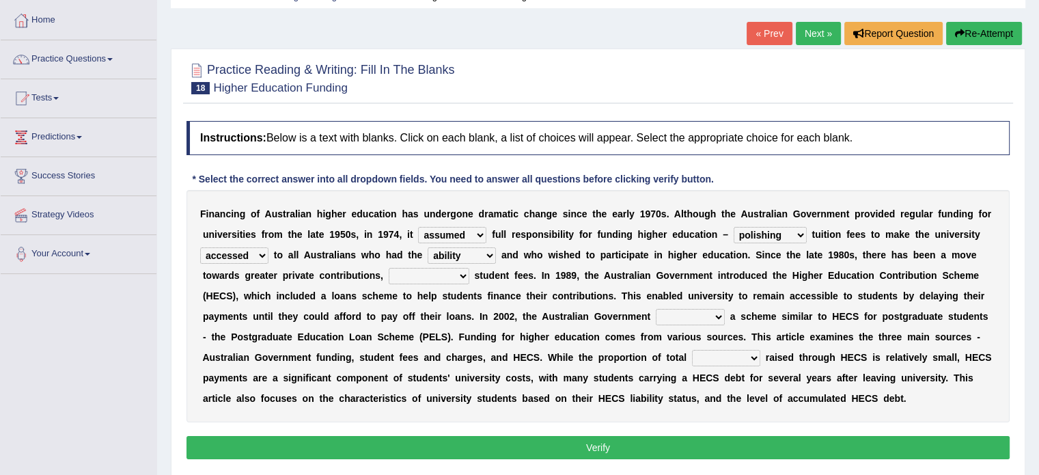
click at [424, 273] on select "ridiculously particularly sustainability accessibility" at bounding box center [429, 276] width 81 height 16
click at [409, 270] on select "ridiculously particularly sustainability accessibility" at bounding box center [429, 276] width 81 height 16
select select "sustainability"
click at [389, 268] on select "ridiculously particularly sustainability accessibility" at bounding box center [429, 276] width 81 height 16
click at [692, 316] on select "reduced affused refused introduced" at bounding box center [690, 317] width 69 height 16
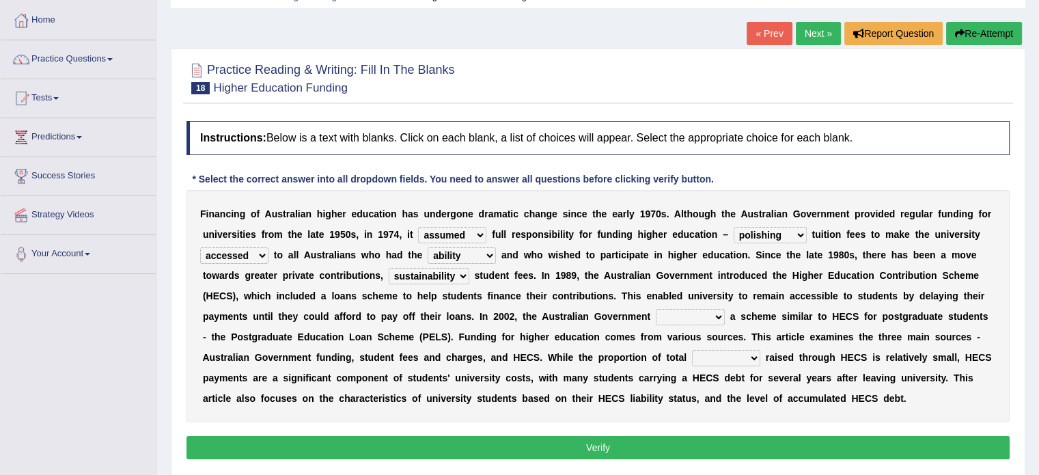
select select "introduced"
click at [656, 309] on select "reduced affused refused introduced" at bounding box center [690, 317] width 69 height 16
click at [700, 398] on b at bounding box center [702, 398] width 5 height 11
click at [713, 352] on select "money revenue losses funds" at bounding box center [726, 358] width 68 height 16
select select "revenue"
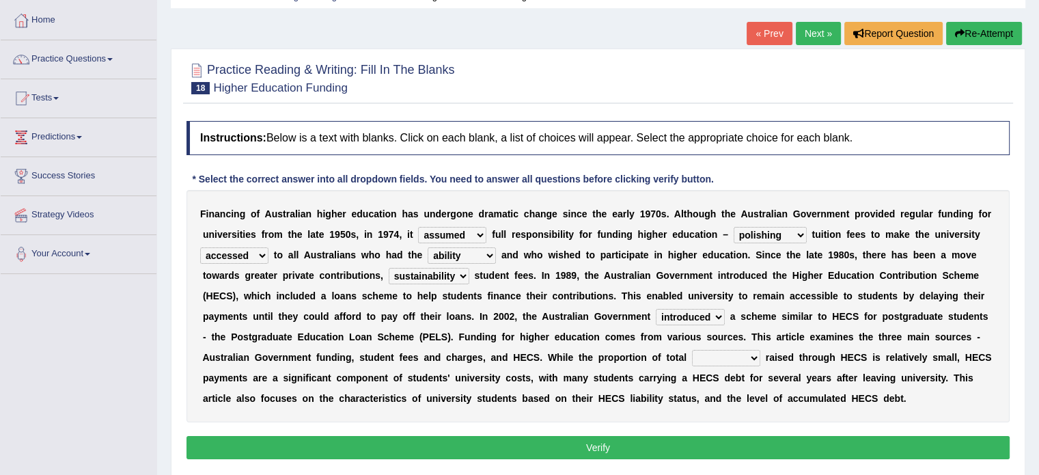
click at [692, 350] on select "money revenue losses funds" at bounding box center [726, 358] width 68 height 16
click at [729, 350] on select "money revenue losses funds" at bounding box center [726, 358] width 68 height 16
click at [739, 357] on select "money revenue losses funds" at bounding box center [726, 358] width 68 height 16
click at [640, 447] on button "Verify" at bounding box center [598, 447] width 823 height 23
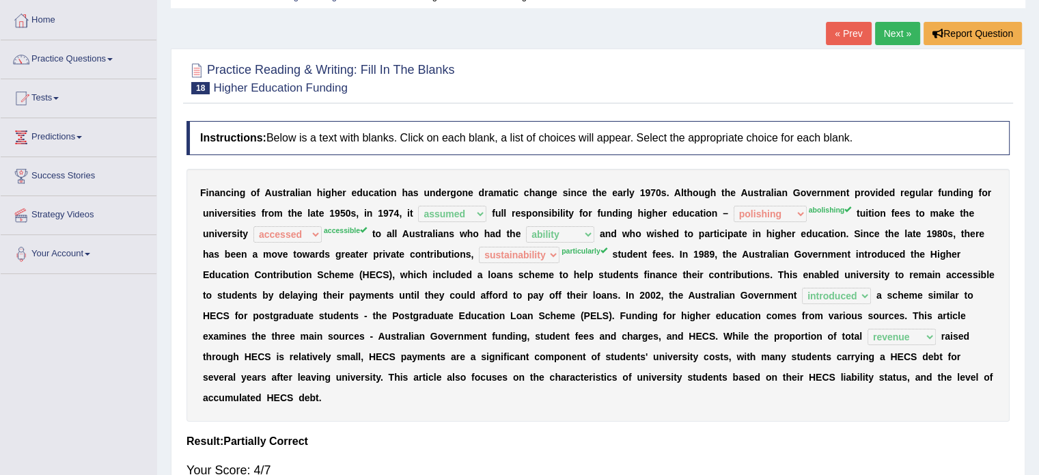
click at [851, 32] on link "« Prev" at bounding box center [848, 33] width 45 height 23
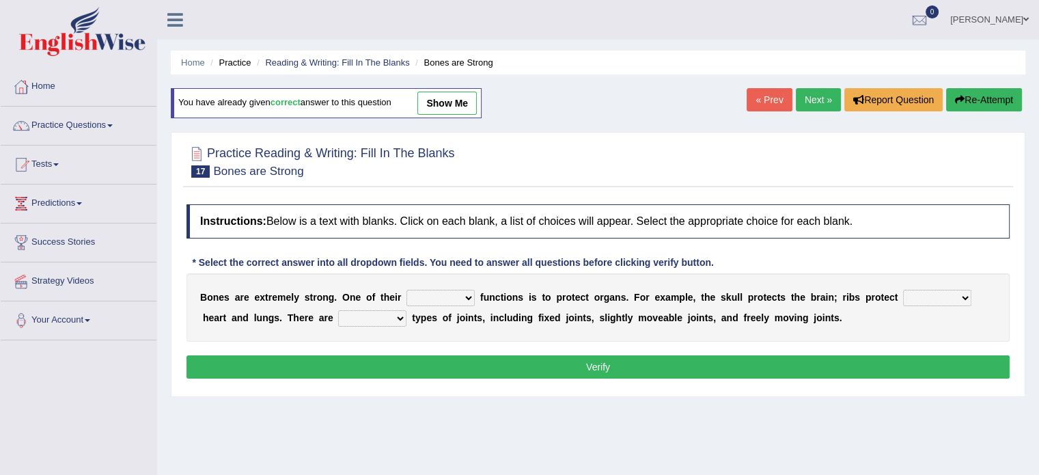
click at [812, 96] on link "Next »" at bounding box center [818, 99] width 45 height 23
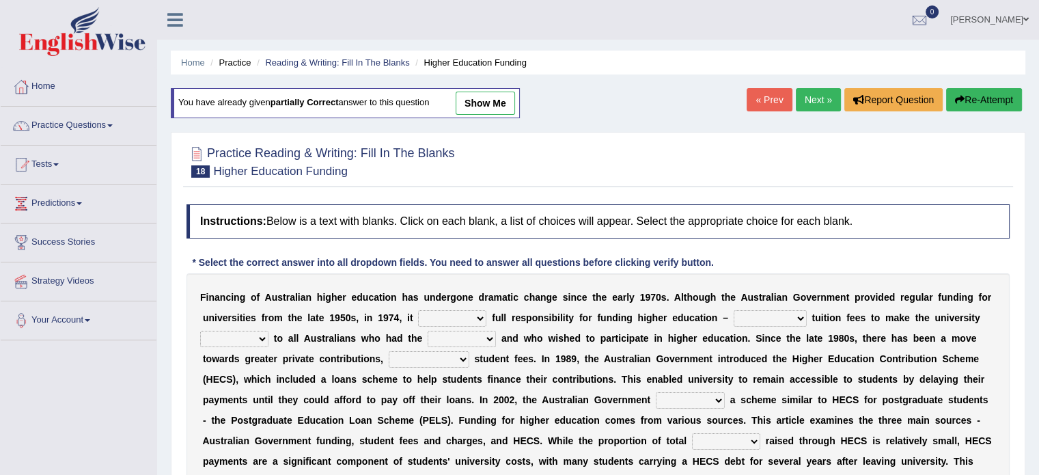
click at [459, 311] on select "affirmed assumed allured attacked" at bounding box center [452, 318] width 68 height 16
select select "assumed"
click at [418, 310] on select "affirmed assumed allured attacked" at bounding box center [452, 318] width 68 height 16
click at [769, 316] on select "polishing astonishing ravishing abolishing" at bounding box center [770, 318] width 73 height 16
select select "abolishing"
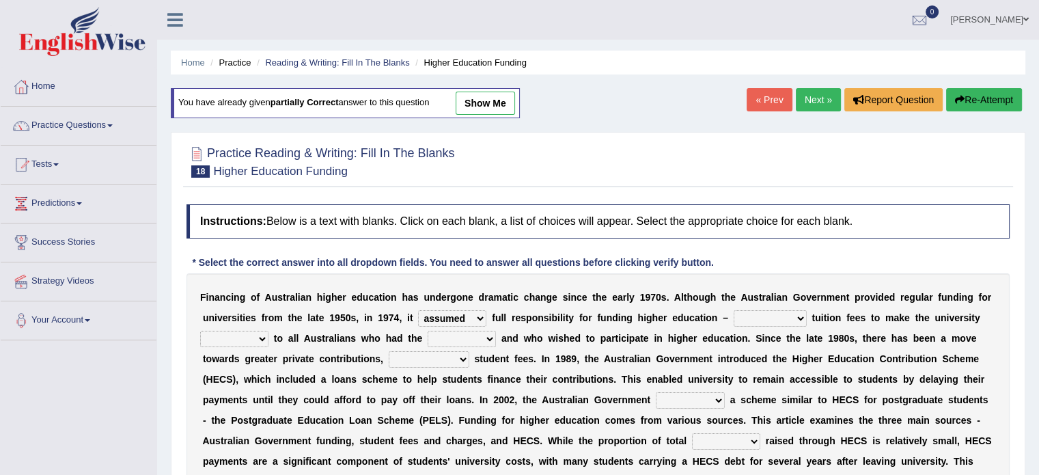
click at [734, 310] on select "polishing astonishing ravishing abolishing" at bounding box center [770, 318] width 73 height 16
click at [765, 399] on b "m" at bounding box center [767, 399] width 8 height 11
click at [784, 314] on select "polishing astonishing ravishing abolishing" at bounding box center [770, 318] width 73 height 16
click at [458, 314] on select "affirmed assumed allured attacked" at bounding box center [452, 318] width 68 height 16
click at [471, 314] on select "affirmed assumed allured attacked" at bounding box center [452, 318] width 68 height 16
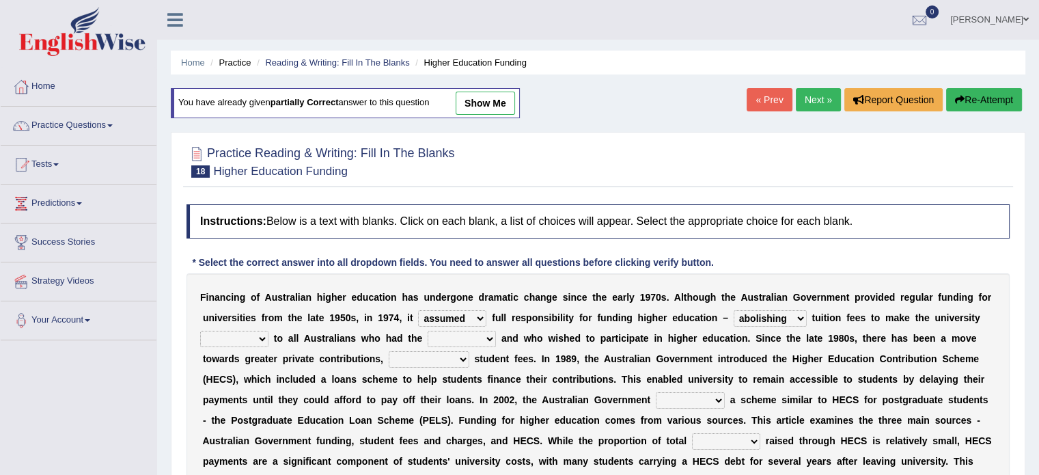
click at [251, 335] on select "accessible excessed accessed recessible" at bounding box center [234, 339] width 68 height 16
select select "accessible"
click at [200, 331] on select "accessible excessed accessed recessible" at bounding box center [234, 339] width 68 height 16
click at [457, 333] on select "credit added ability steaded" at bounding box center [462, 339] width 68 height 16
select select "ability"
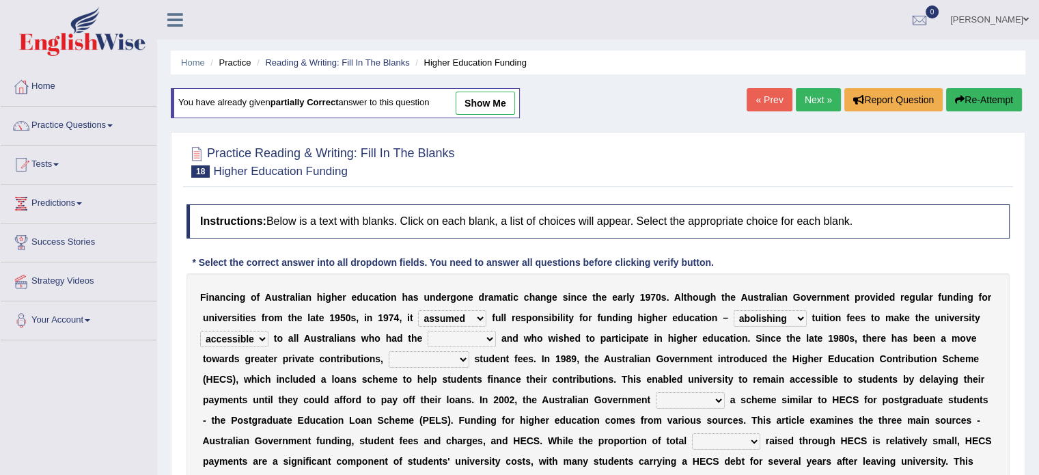
click at [428, 331] on select "credit added ability steaded" at bounding box center [462, 339] width 68 height 16
click at [401, 360] on select "ridiculously particularly sustainability accessibility" at bounding box center [429, 359] width 81 height 16
select select "particularly"
click at [389, 351] on select "ridiculously particularly sustainability accessibility" at bounding box center [429, 359] width 81 height 16
click at [424, 407] on div "F i n a n c i n g o f A u s t r a l i a n h i g h e r e d u c a t i o n h a s u…" at bounding box center [598, 389] width 823 height 232
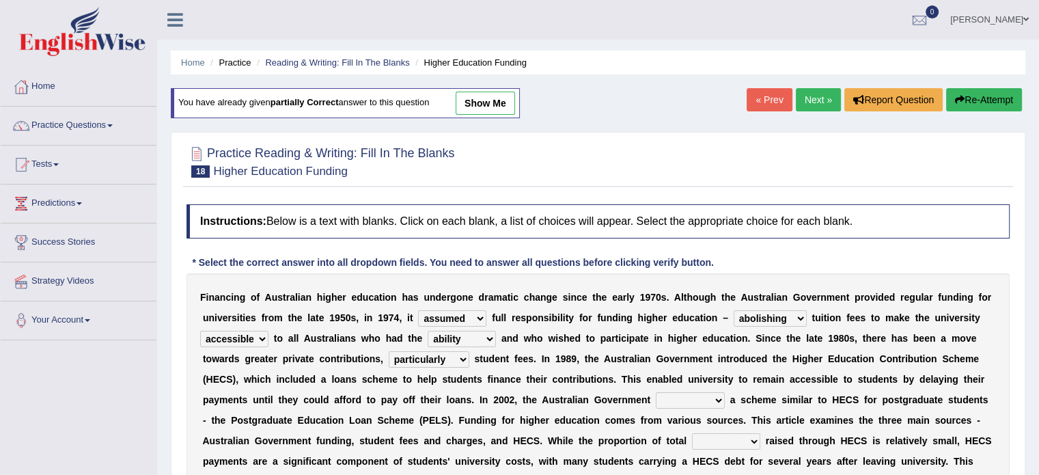
click at [672, 398] on select "reduced affused refused introduced" at bounding box center [690, 400] width 69 height 16
select select "introduced"
click at [656, 392] on select "reduced affused refused introduced" at bounding box center [690, 400] width 69 height 16
click at [720, 434] on select "money revenue losses funds" at bounding box center [726, 441] width 68 height 16
select select "revenue"
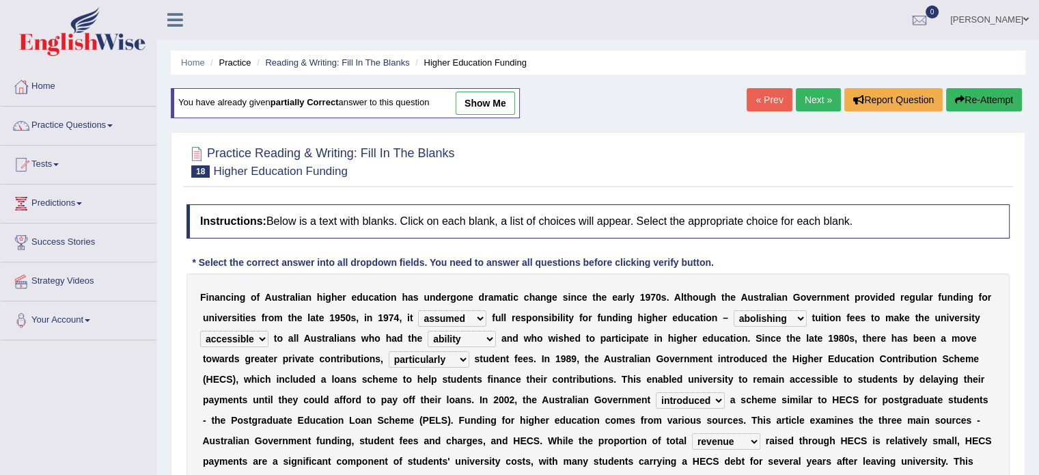
click at [692, 433] on select "money revenue losses funds" at bounding box center [726, 441] width 68 height 16
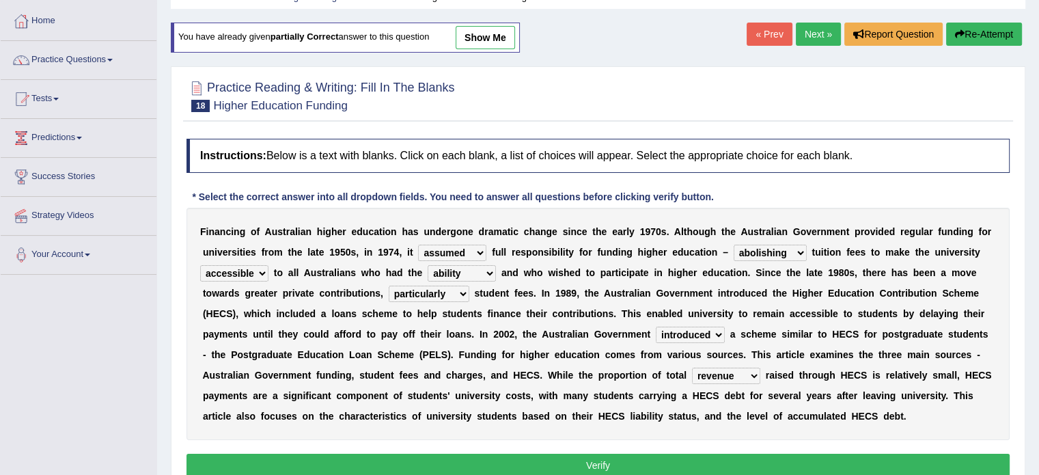
scroll to position [71, 0]
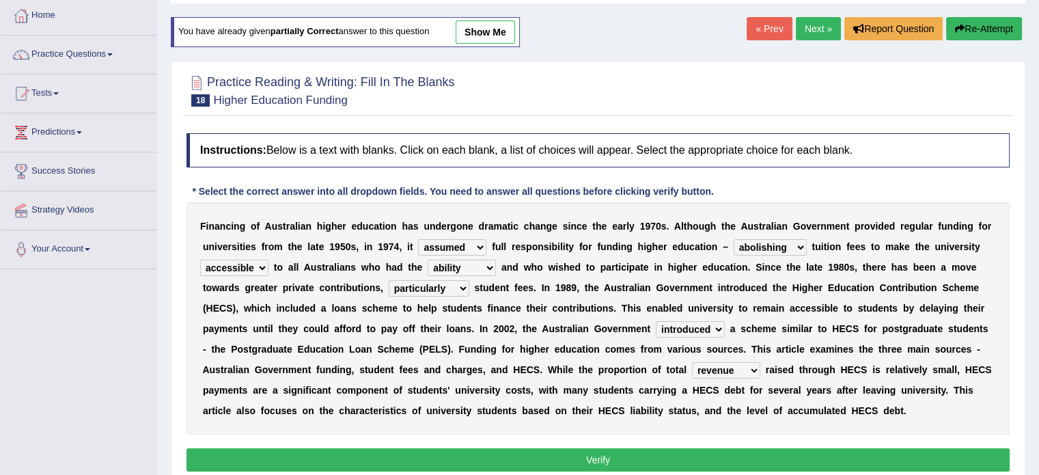
click at [620, 452] on button "Verify" at bounding box center [598, 459] width 823 height 23
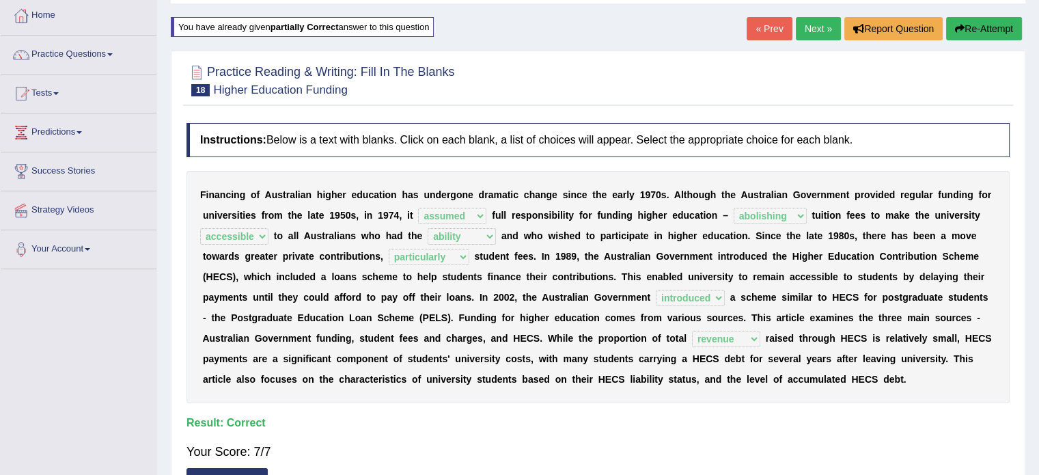
click at [816, 28] on link "Next »" at bounding box center [818, 28] width 45 height 23
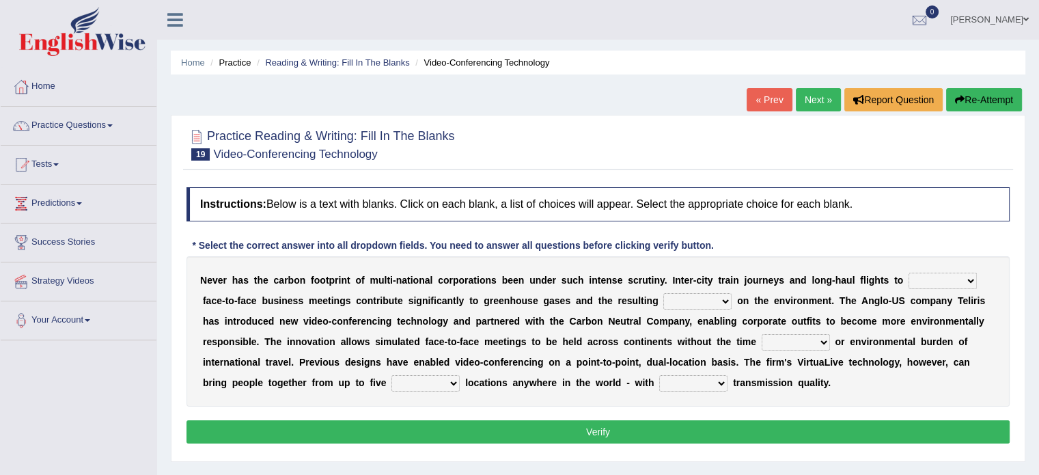
click at [936, 281] on select "take show conduct extend" at bounding box center [943, 281] width 68 height 16
select select "extend"
click at [909, 273] on select "take show conduct extend" at bounding box center [943, 281] width 68 height 16
click at [940, 363] on b "e" at bounding box center [939, 362] width 5 height 11
click at [711, 300] on select "stress pain rest strain" at bounding box center [698, 301] width 68 height 16
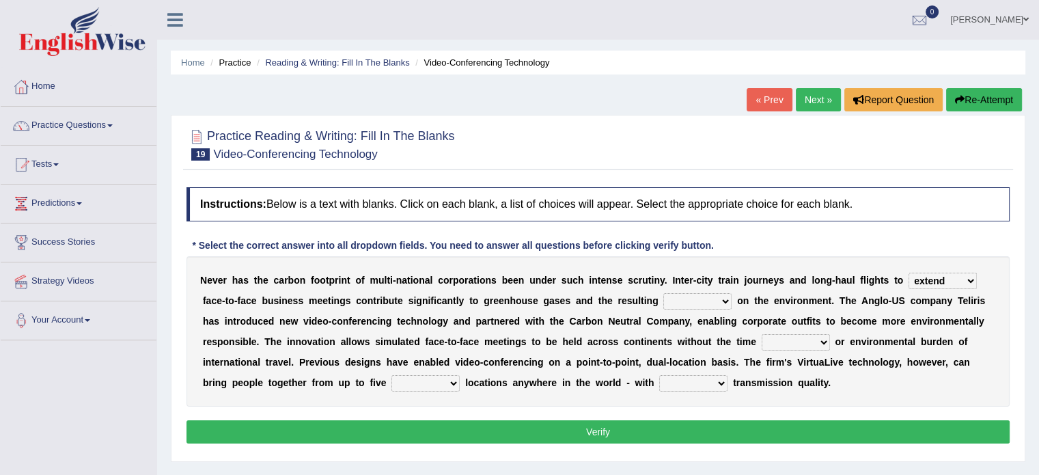
select select "strain"
click at [664, 293] on select "stress pain rest strain" at bounding box center [698, 301] width 68 height 16
click at [697, 386] on select "called suspected unrivalled tribled" at bounding box center [693, 383] width 68 height 16
click at [795, 338] on select "pressure leisure stable measure" at bounding box center [796, 342] width 68 height 16
select select "pressure"
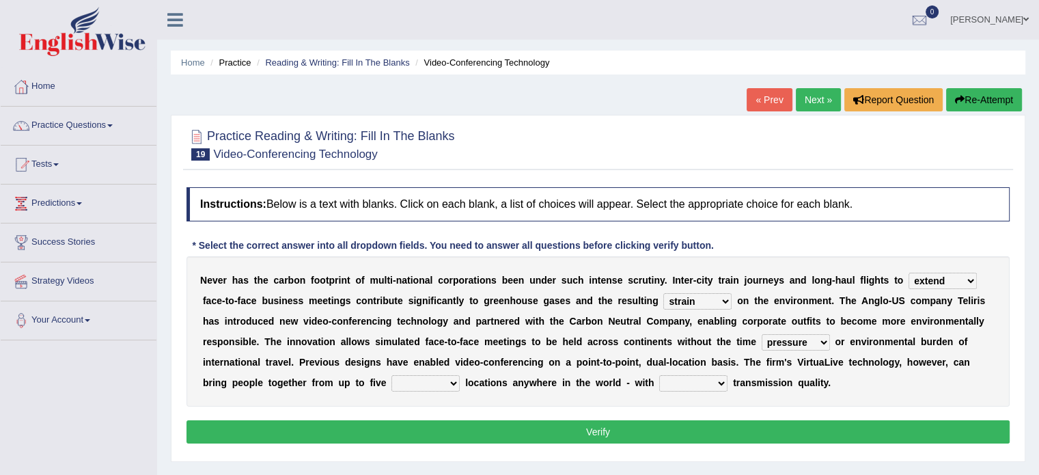
click at [762, 334] on select "pressure leisure stable measure" at bounding box center [796, 342] width 68 height 16
click at [402, 377] on select "different great separate suspect" at bounding box center [426, 383] width 68 height 16
click at [401, 381] on select "different great separate suspect" at bounding box center [426, 383] width 68 height 16
select select "different"
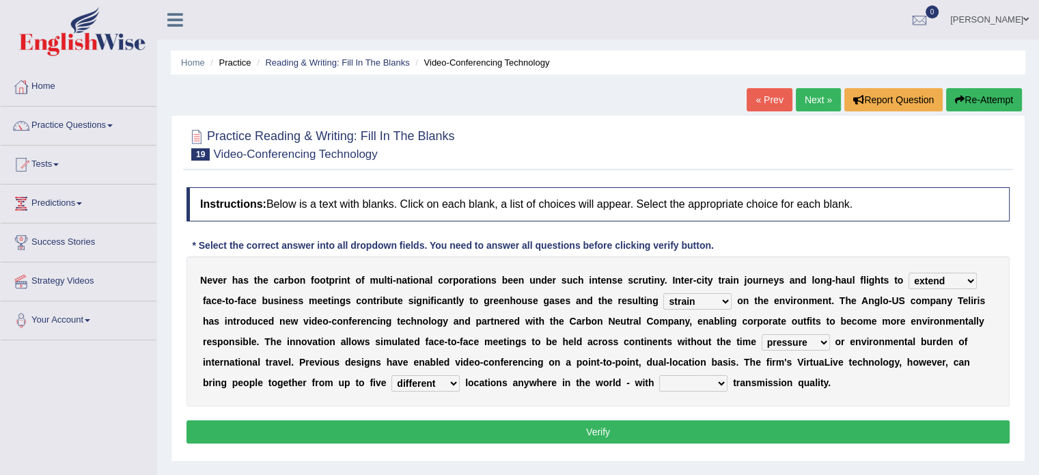
click at [392, 375] on select "different great separate suspect" at bounding box center [426, 383] width 68 height 16
click at [698, 377] on select "called suspected unrivalled tribled" at bounding box center [693, 383] width 68 height 16
select select "suspected"
click at [659, 375] on select "called suspected unrivalled tribled" at bounding box center [693, 383] width 68 height 16
click at [688, 431] on button "Verify" at bounding box center [598, 431] width 823 height 23
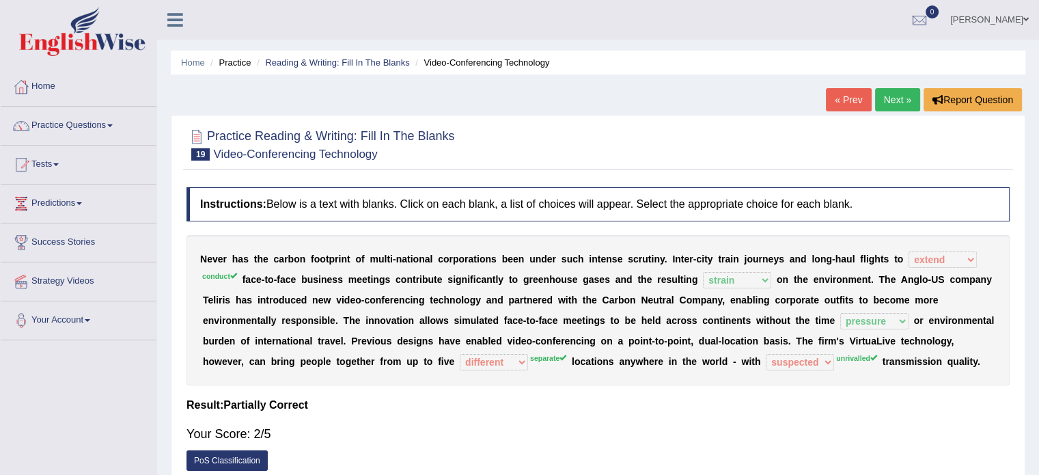
click at [856, 98] on link "« Prev" at bounding box center [848, 99] width 45 height 23
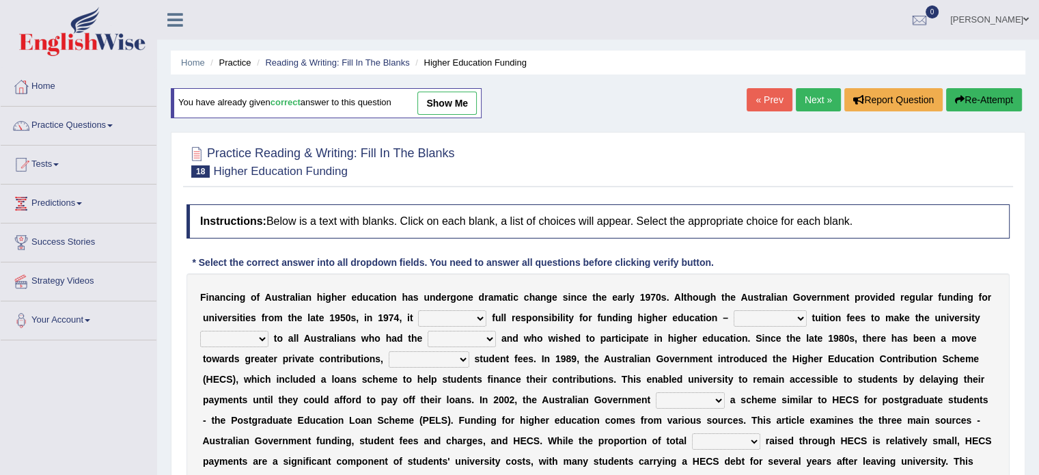
click at [810, 100] on link "Next »" at bounding box center [818, 99] width 45 height 23
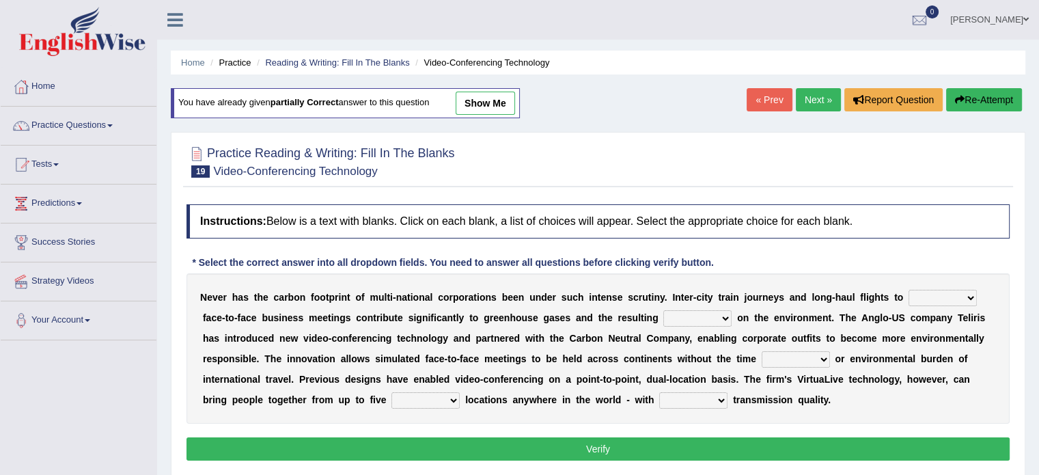
click at [953, 297] on select "take show conduct extend" at bounding box center [943, 298] width 68 height 16
select select "conduct"
click at [909, 290] on select "take show conduct extend" at bounding box center [943, 298] width 68 height 16
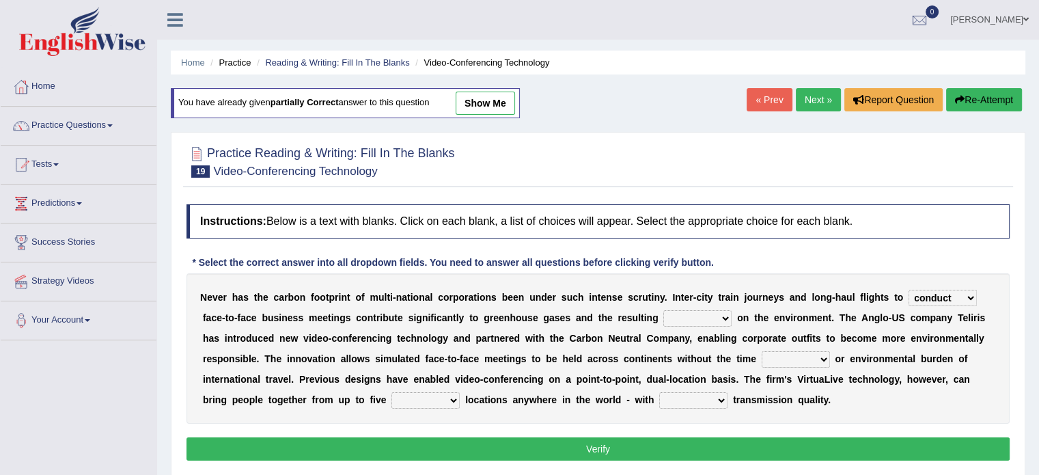
click at [703, 318] on select "stress pain rest strain" at bounding box center [698, 318] width 68 height 16
select select "strain"
click at [664, 310] on select "stress pain rest strain" at bounding box center [698, 318] width 68 height 16
click at [801, 357] on select "pressure leisure stable measure" at bounding box center [796, 359] width 68 height 16
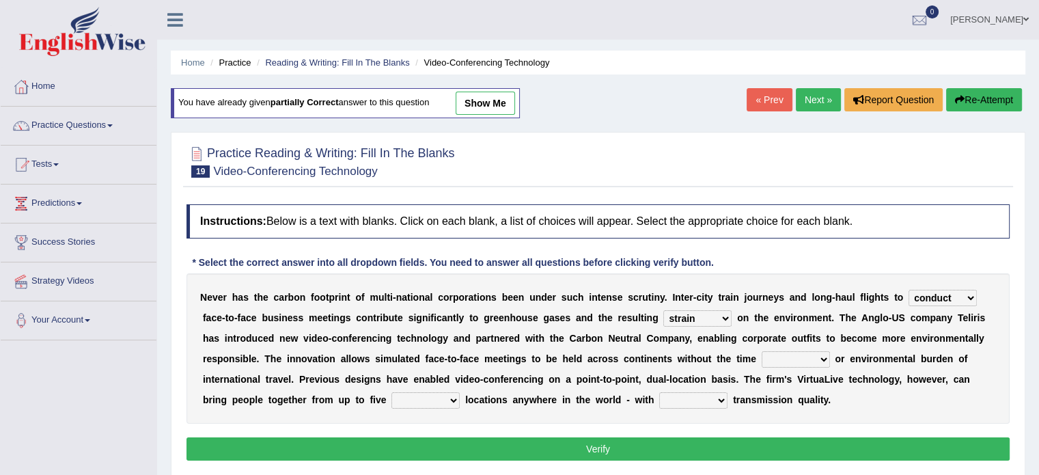
click at [801, 357] on select "pressure leisure stable measure" at bounding box center [796, 359] width 68 height 16
select select "measure"
click at [762, 351] on select "pressure leisure stable measure" at bounding box center [796, 359] width 68 height 16
drag, startPoint x: 801, startPoint y: 365, endPoint x: 797, endPoint y: 438, distance: 73.2
click at [797, 438] on button "Verify" at bounding box center [598, 448] width 823 height 23
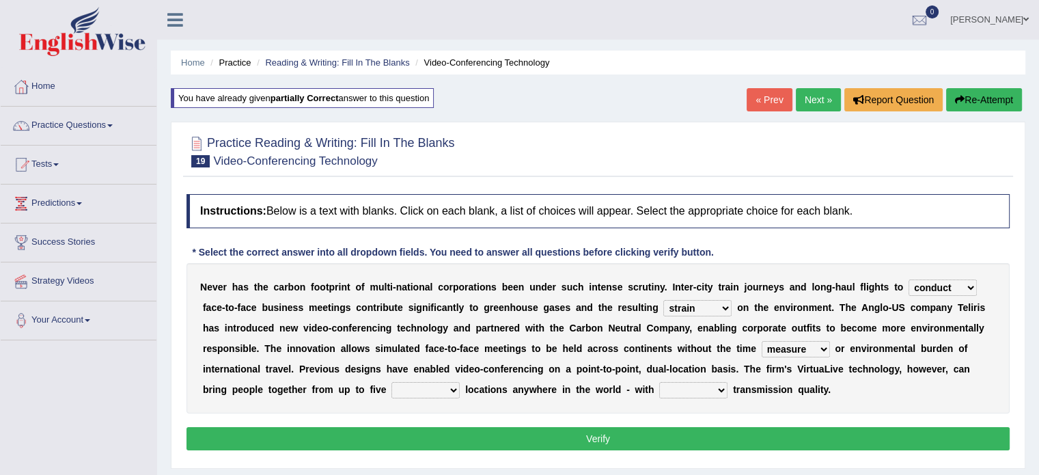
click at [432, 392] on select "different great separate suspect" at bounding box center [426, 390] width 68 height 16
select select "separate"
click at [392, 382] on select "different great separate suspect" at bounding box center [426, 390] width 68 height 16
click at [681, 387] on select "called suspected unrivalled tribled" at bounding box center [693, 390] width 68 height 16
select select "unrivalled"
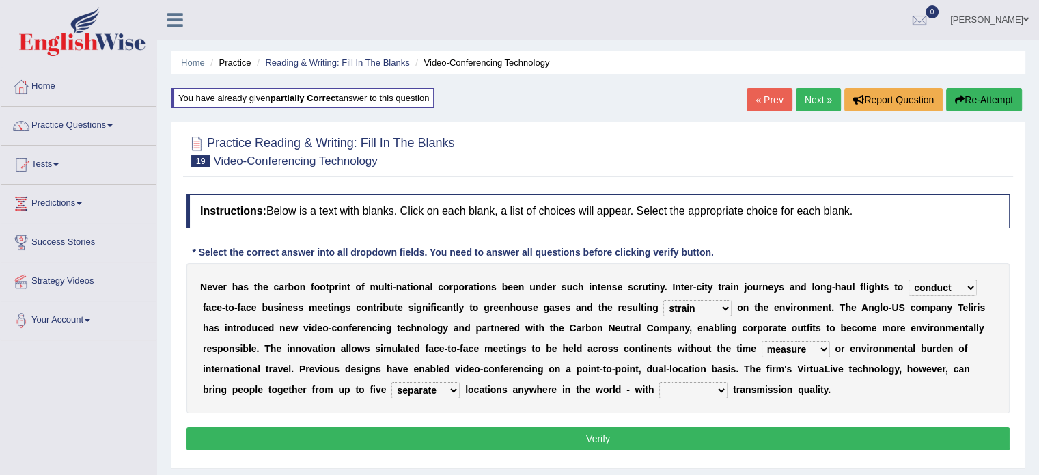
click at [659, 382] on select "called suspected unrivalled tribled" at bounding box center [693, 390] width 68 height 16
click at [601, 435] on button "Verify" at bounding box center [598, 438] width 823 height 23
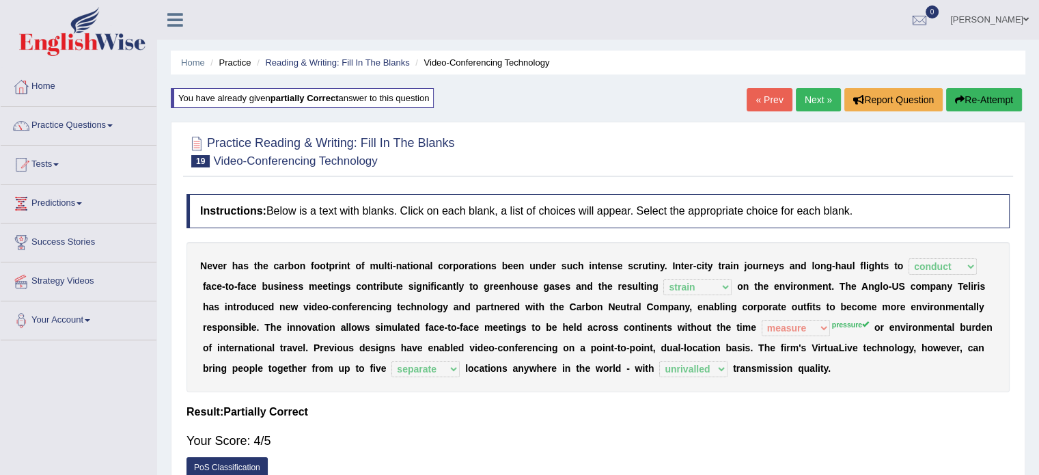
click at [756, 97] on link "« Prev" at bounding box center [769, 99] width 45 height 23
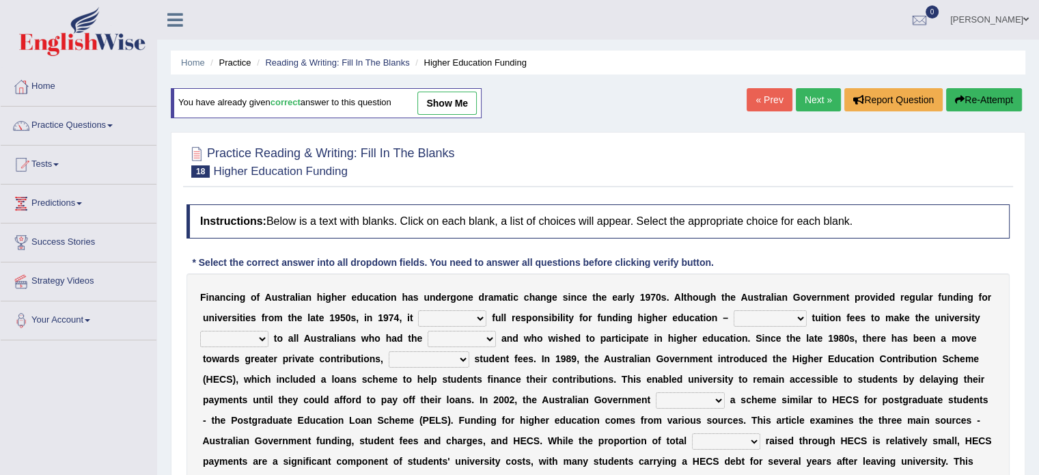
click at [816, 99] on link "Next »" at bounding box center [818, 99] width 45 height 23
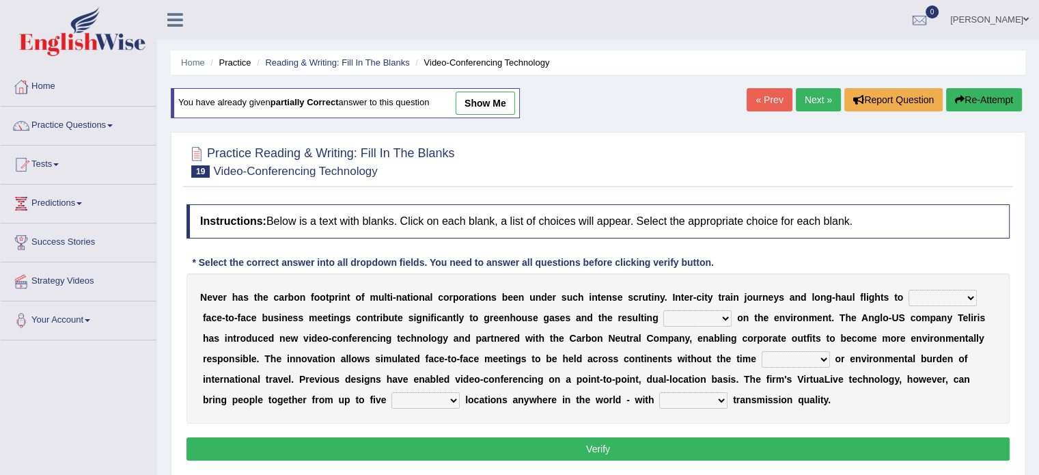
click at [946, 297] on select "take show conduct extend" at bounding box center [943, 298] width 68 height 16
select select "conduct"
click at [909, 290] on select "take show conduct extend" at bounding box center [943, 298] width 68 height 16
click at [692, 314] on select "stress pain rest strain" at bounding box center [698, 318] width 68 height 16
select select "strain"
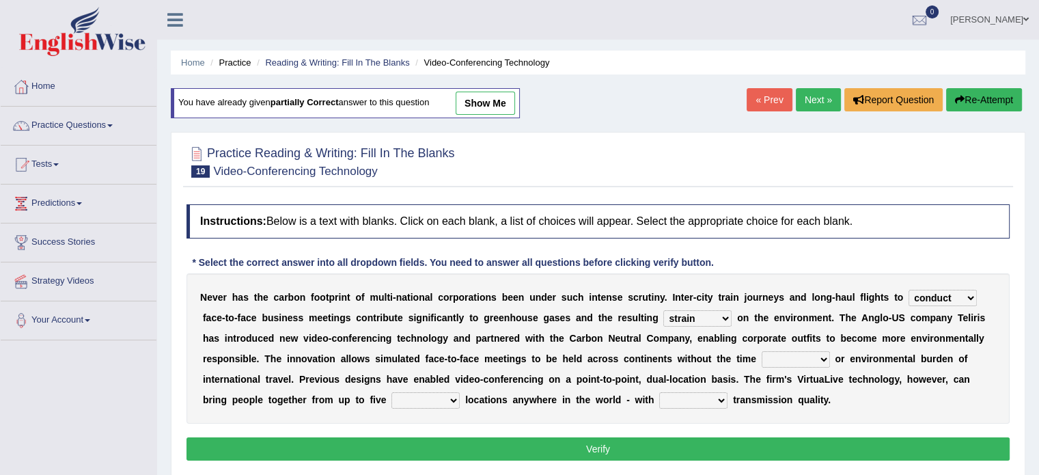
click at [664, 310] on select "stress pain rest strain" at bounding box center [698, 318] width 68 height 16
click at [698, 404] on select "called suspected unrivalled tribled" at bounding box center [693, 400] width 68 height 16
click at [866, 246] on div "Instructions: Below is a text with blanks. Click on each blank, a list of choic…" at bounding box center [598, 334] width 830 height 274
click at [675, 333] on b "a" at bounding box center [676, 338] width 5 height 11
click at [713, 342] on div "N e v e r h a s t h e c a r b o n f o o t p r i n t o f m u l t i - n a t i o n…" at bounding box center [598, 348] width 823 height 150
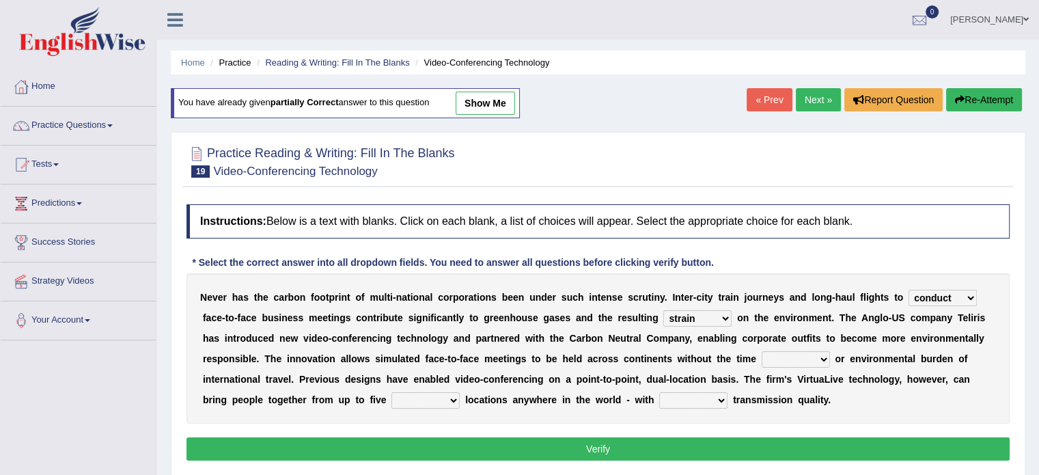
click at [720, 319] on select "stress pain rest strain" at bounding box center [698, 318] width 68 height 16
click at [797, 355] on select "pressure leisure stable measure" at bounding box center [796, 359] width 68 height 16
click at [801, 368] on div "N e v e r h a s t h e c a r b o n f o o t p r i n t o f m u l t i - n a t i o n…" at bounding box center [598, 348] width 823 height 150
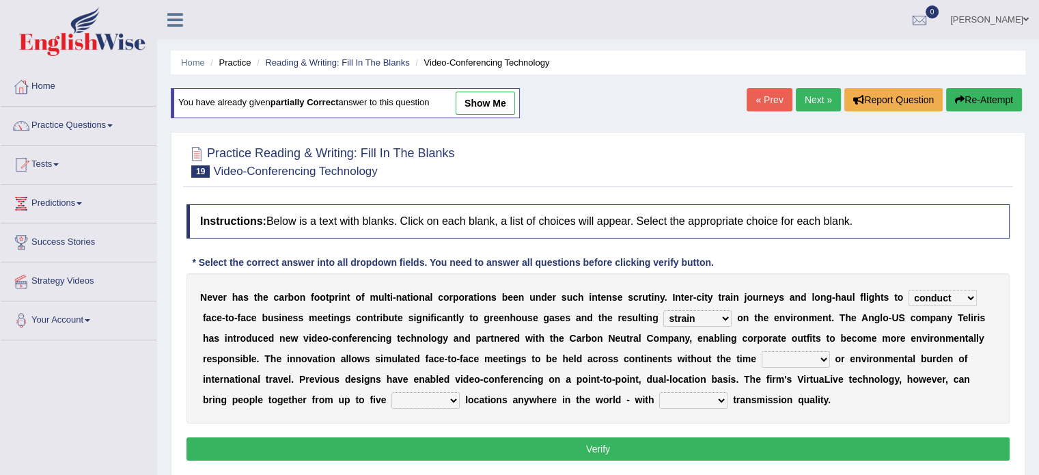
click at [809, 353] on select "pressure leisure stable measure" at bounding box center [796, 359] width 68 height 16
click at [810, 353] on select "pressure leisure stable measure" at bounding box center [796, 359] width 68 height 16
click at [812, 354] on select "pressure leisure stable measure" at bounding box center [796, 359] width 68 height 16
select select "pressure"
click at [762, 351] on select "pressure leisure stable measure" at bounding box center [796, 359] width 68 height 16
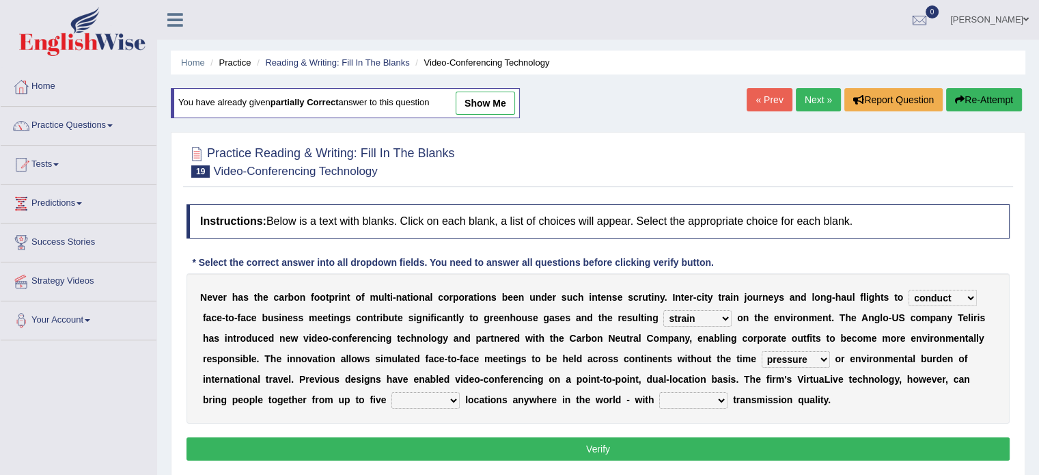
click at [412, 402] on select "different great separate suspect" at bounding box center [426, 400] width 68 height 16
select select "separate"
click at [392, 392] on select "different great separate suspect" at bounding box center [426, 400] width 68 height 16
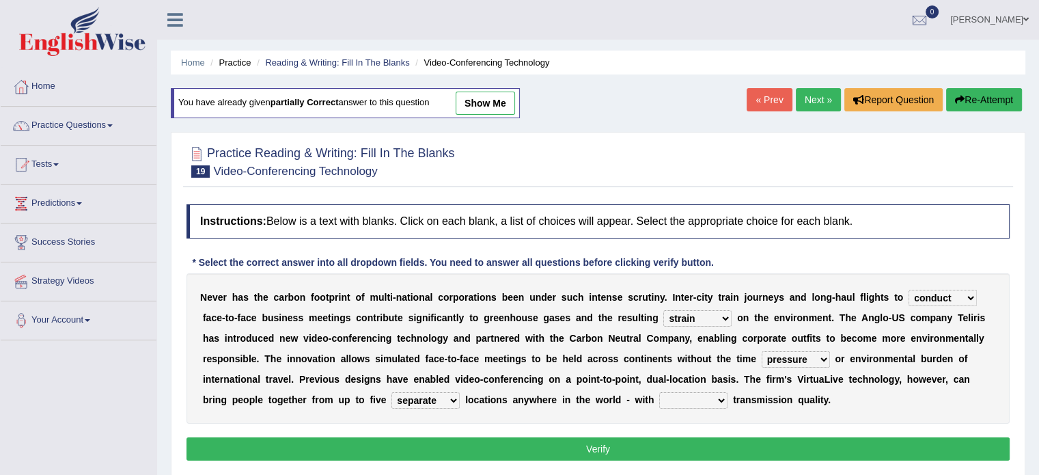
click at [691, 397] on select "called suspected unrivalled tribled" at bounding box center [693, 400] width 68 height 16
select select "unrivalled"
click at [659, 392] on select "called suspected unrivalled tribled" at bounding box center [693, 400] width 68 height 16
click at [702, 450] on button "Verify" at bounding box center [598, 448] width 823 height 23
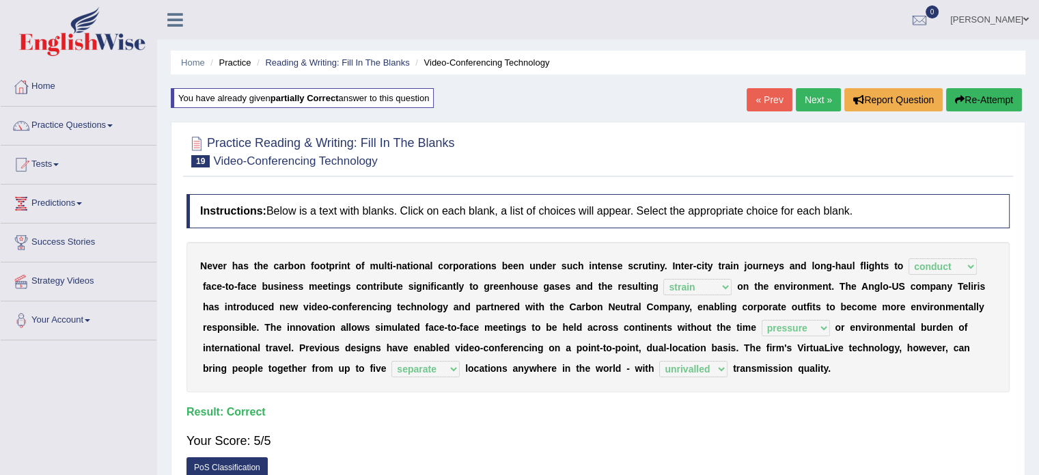
click at [819, 95] on link "Next »" at bounding box center [818, 99] width 45 height 23
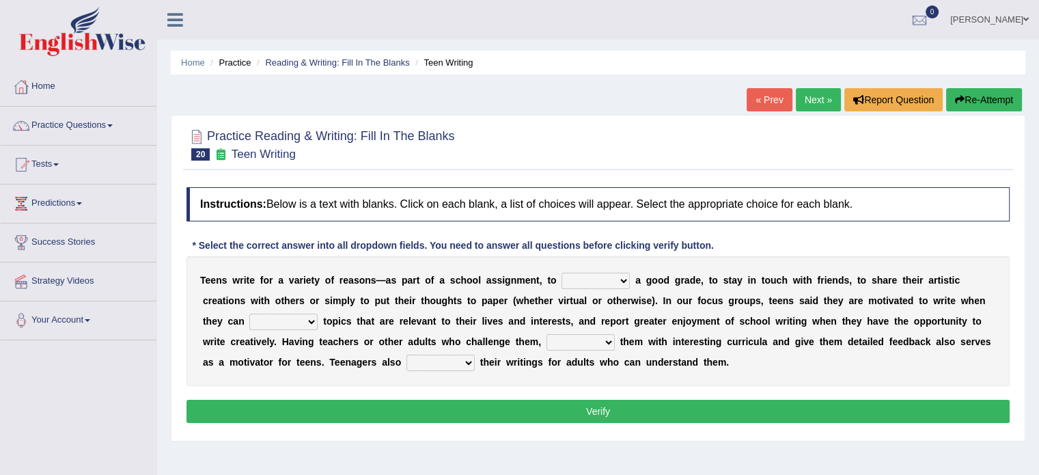
click at [592, 280] on select "take get give held" at bounding box center [596, 281] width 68 height 16
click at [593, 280] on select "take get give held" at bounding box center [596, 281] width 68 height 16
select select "get"
click at [562, 273] on select "take get give held" at bounding box center [596, 281] width 68 height 16
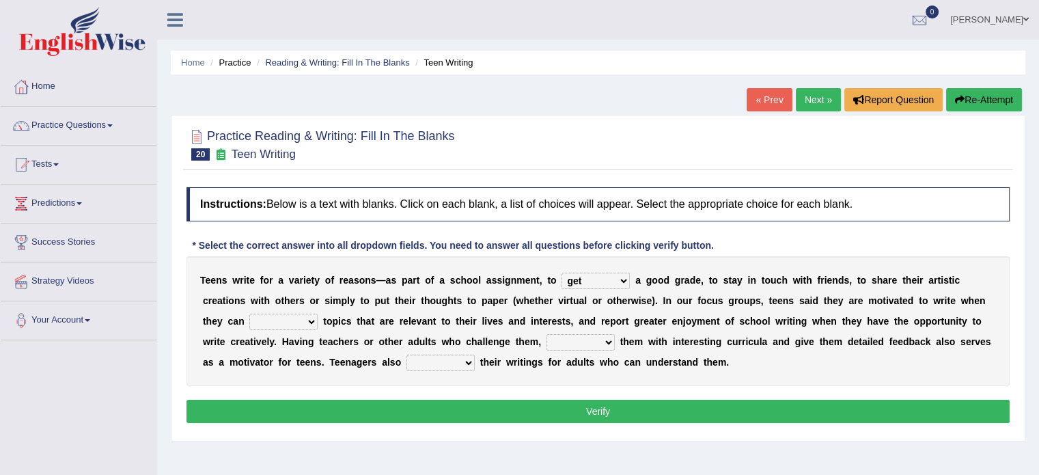
click at [299, 320] on select "show handle subscribe select" at bounding box center [283, 322] width 68 height 16
click at [299, 322] on select "show handle subscribe select" at bounding box center [283, 322] width 68 height 16
click at [302, 324] on select "show handle subscribe select" at bounding box center [283, 322] width 68 height 16
select select "select"
click at [249, 314] on select "show handle subscribe select" at bounding box center [283, 322] width 68 height 16
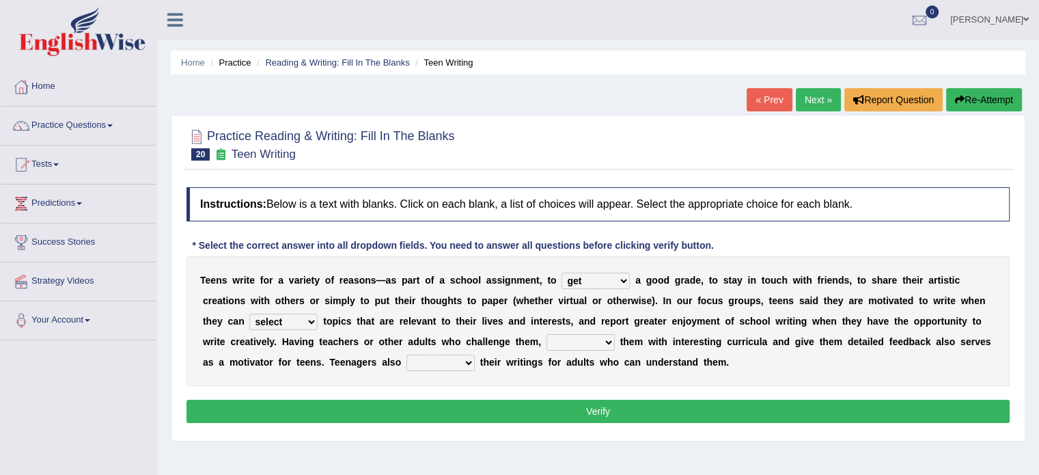
click at [574, 336] on select "shower present exempt fill" at bounding box center [581, 342] width 68 height 16
select select "fill"
click at [547, 334] on select "shower present exempt fill" at bounding box center [581, 342] width 68 height 16
click at [437, 361] on select "compose recite show serve" at bounding box center [441, 363] width 68 height 16
select select "compose"
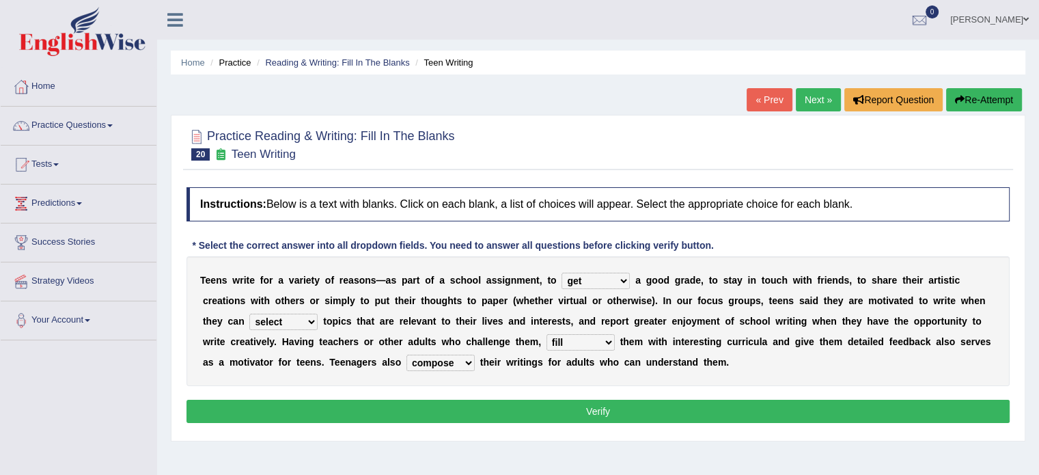
click at [407, 355] on select "compose recite show serve" at bounding box center [441, 363] width 68 height 16
click at [537, 401] on button "Verify" at bounding box center [598, 411] width 823 height 23
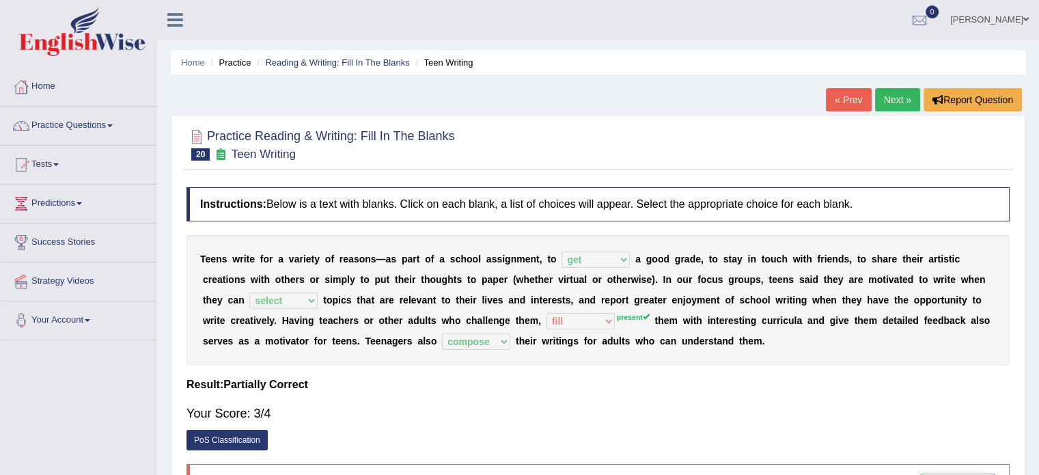
click at [839, 98] on link "« Prev" at bounding box center [848, 99] width 45 height 23
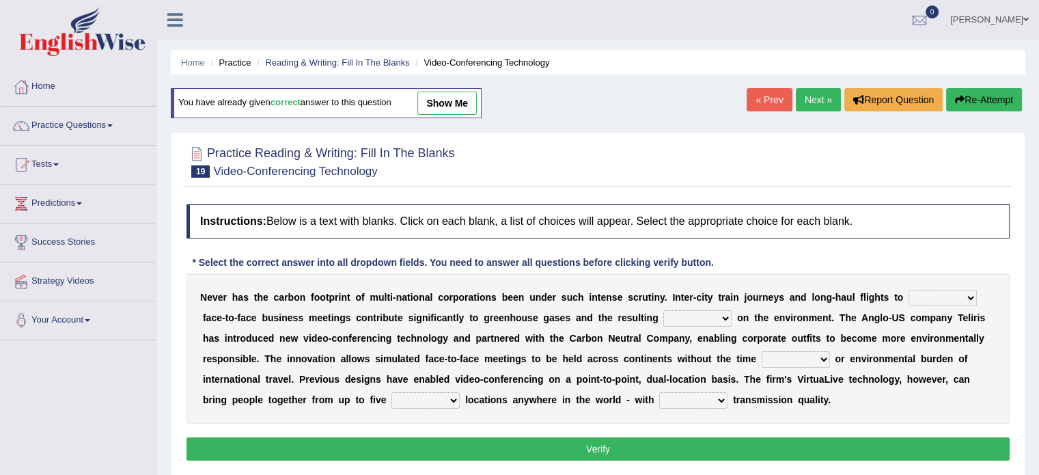
click at [812, 98] on link "Next »" at bounding box center [818, 99] width 45 height 23
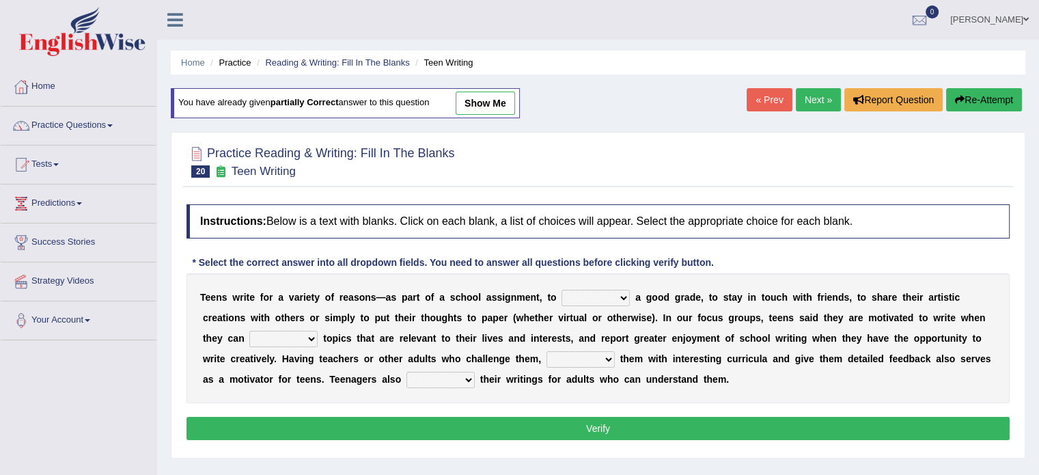
click at [600, 293] on select "take get give held" at bounding box center [596, 298] width 68 height 16
select select "get"
click at [562, 290] on select "take get give held" at bounding box center [596, 298] width 68 height 16
click at [289, 341] on select "show handle subscribe select" at bounding box center [283, 339] width 68 height 16
select select "select"
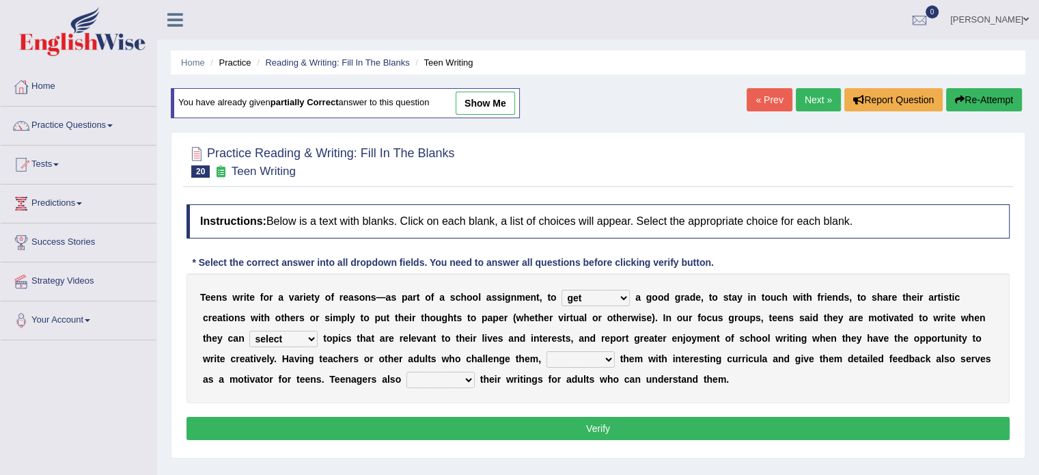
click at [249, 331] on select "show handle subscribe select" at bounding box center [283, 339] width 68 height 16
click at [584, 356] on select "shower present exempt fill" at bounding box center [581, 359] width 68 height 16
select select "present"
click at [547, 351] on select "shower present exempt fill" at bounding box center [581, 359] width 68 height 16
click at [454, 377] on select "compose recite show serve" at bounding box center [441, 380] width 68 height 16
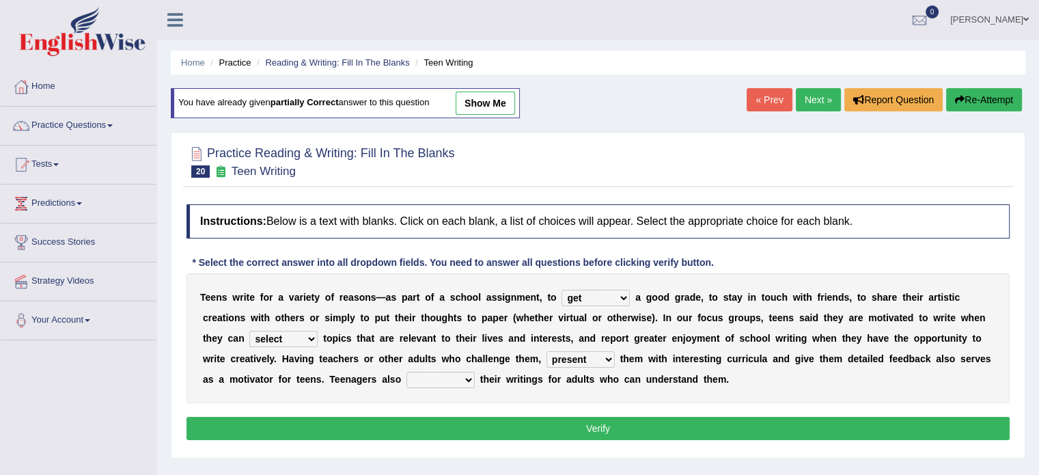
click at [595, 358] on select "shower present exempt fill" at bounding box center [581, 359] width 68 height 16
click at [448, 377] on select "compose recite show serve" at bounding box center [441, 380] width 68 height 16
select select "compose"
click at [407, 372] on select "compose recite show serve" at bounding box center [441, 380] width 68 height 16
click at [601, 423] on button "Verify" at bounding box center [598, 428] width 823 height 23
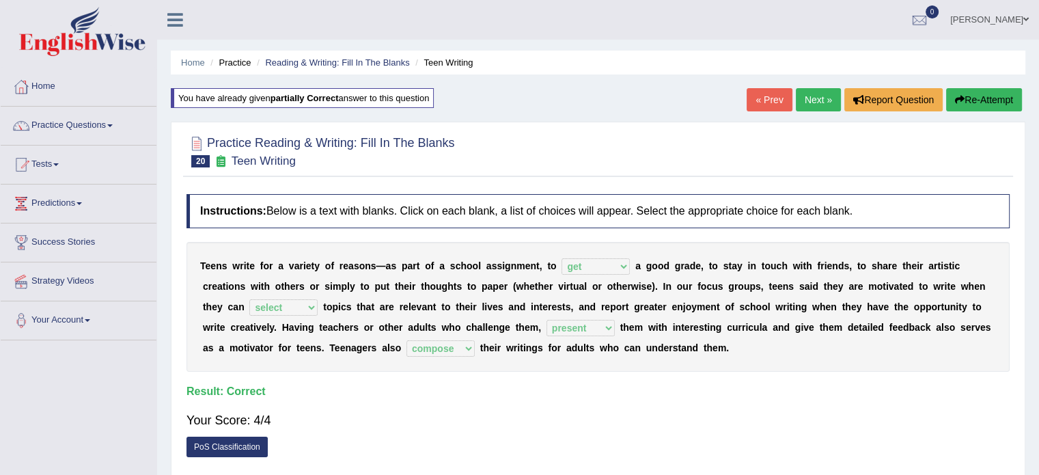
click at [808, 94] on link "Next »" at bounding box center [818, 99] width 45 height 23
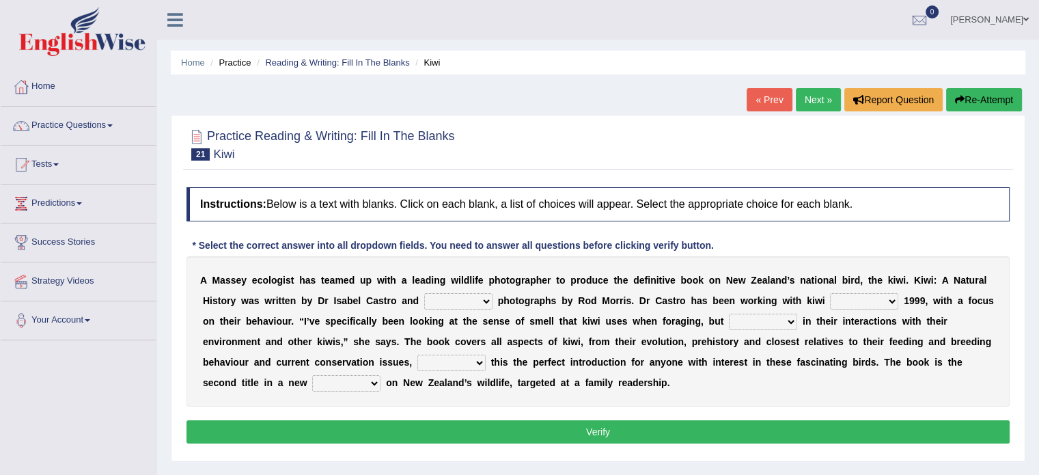
click at [462, 299] on select "taken brought featured crept" at bounding box center [458, 301] width 68 height 16
select select "taken"
click at [424, 293] on select "taken brought featured crept" at bounding box center [458, 301] width 68 height 16
click at [851, 297] on select "at with before since" at bounding box center [864, 301] width 68 height 16
select select "before"
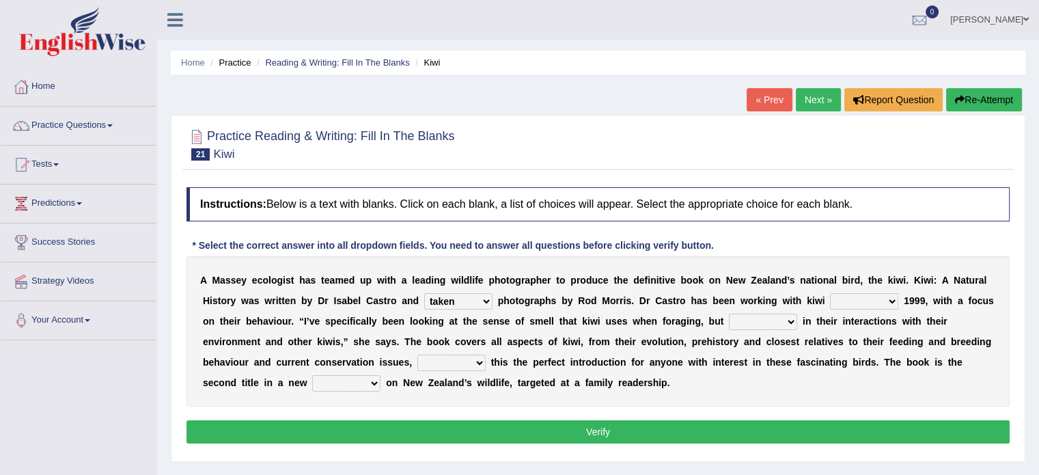
click at [830, 293] on select "at with before since" at bounding box center [864, 301] width 68 height 16
click at [764, 320] on select "also and hence therefore" at bounding box center [763, 322] width 68 height 16
click at [765, 320] on select "also and hence therefore" at bounding box center [763, 322] width 68 height 16
click at [756, 324] on select "also and hence therefore" at bounding box center [763, 322] width 68 height 16
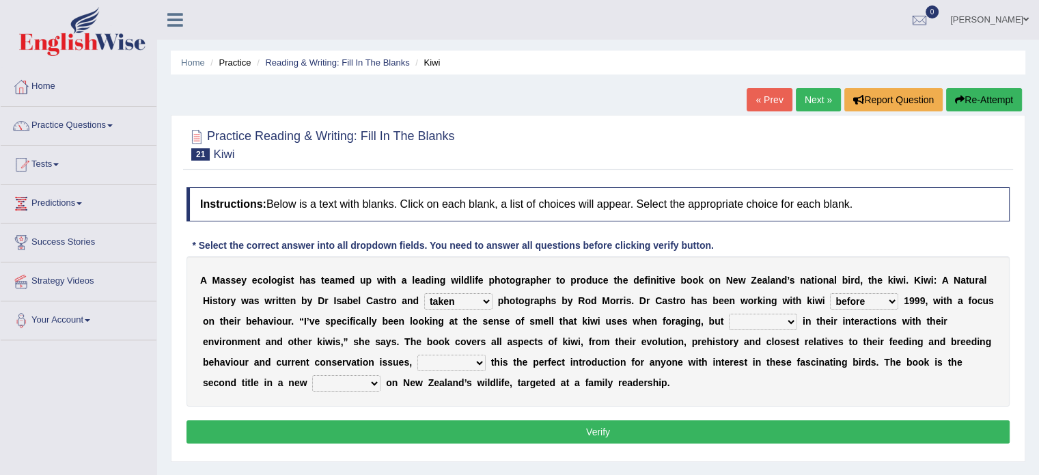
click at [758, 321] on select "also and hence therefore" at bounding box center [763, 322] width 68 height 16
select select "also"
click at [729, 314] on select "also and hence therefore" at bounding box center [763, 322] width 68 height 16
click at [454, 361] on select "taking thinking making calling" at bounding box center [452, 363] width 68 height 16
select select "thinking"
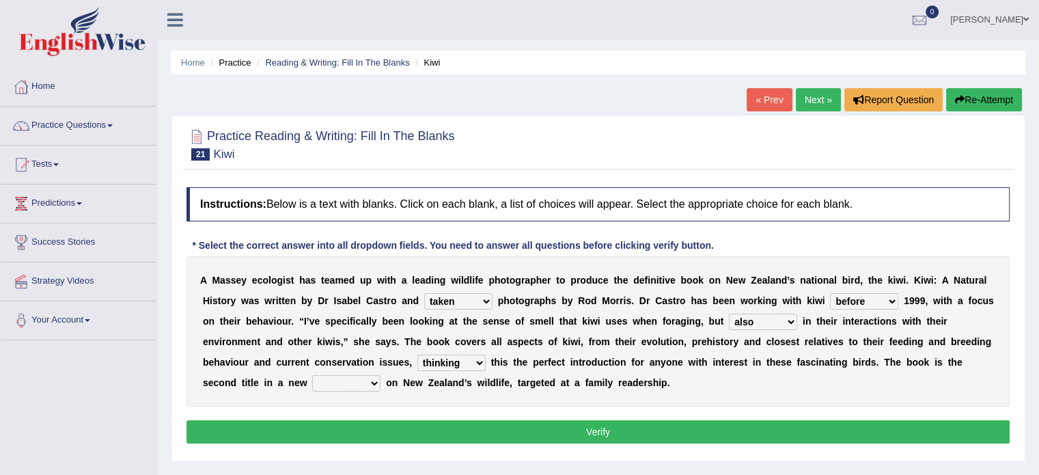
click at [418, 355] on select "taking thinking making calling" at bounding box center [452, 363] width 68 height 16
click at [342, 380] on select "wedge series tokens groups" at bounding box center [346, 383] width 68 height 16
select select "series"
click at [312, 375] on select "wedge series tokens groups" at bounding box center [346, 383] width 68 height 16
click at [463, 420] on button "Verify" at bounding box center [598, 431] width 823 height 23
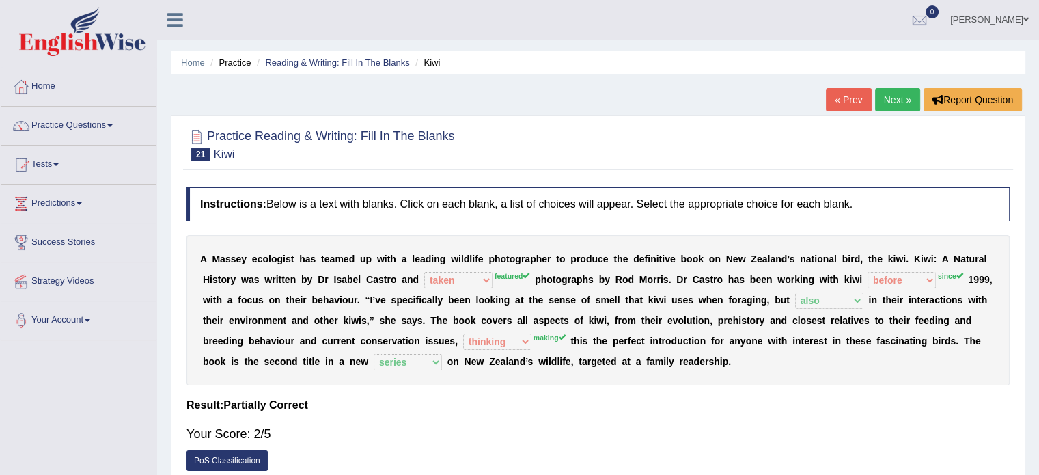
click at [861, 98] on link "« Prev" at bounding box center [848, 99] width 45 height 23
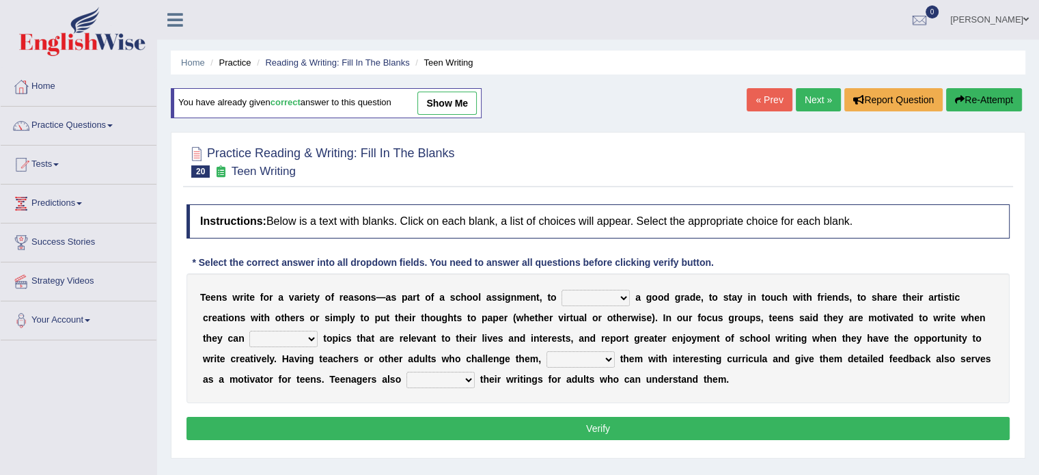
click at [820, 96] on link "Next »" at bounding box center [818, 99] width 45 height 23
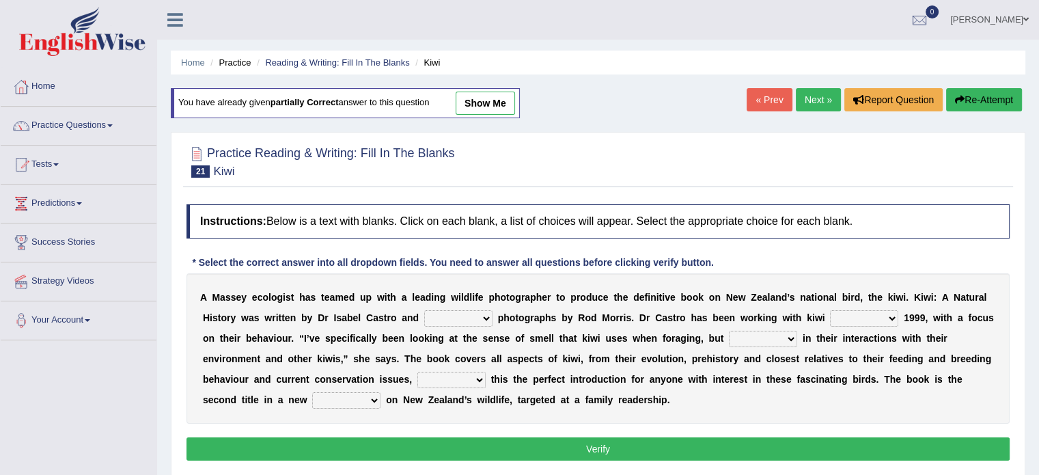
click at [454, 322] on select "taken brought featured crept" at bounding box center [458, 318] width 68 height 16
select select "featured"
click at [424, 310] on select "taken brought featured crept" at bounding box center [458, 318] width 68 height 16
click at [852, 318] on select "at with before since" at bounding box center [864, 318] width 68 height 16
select select "since"
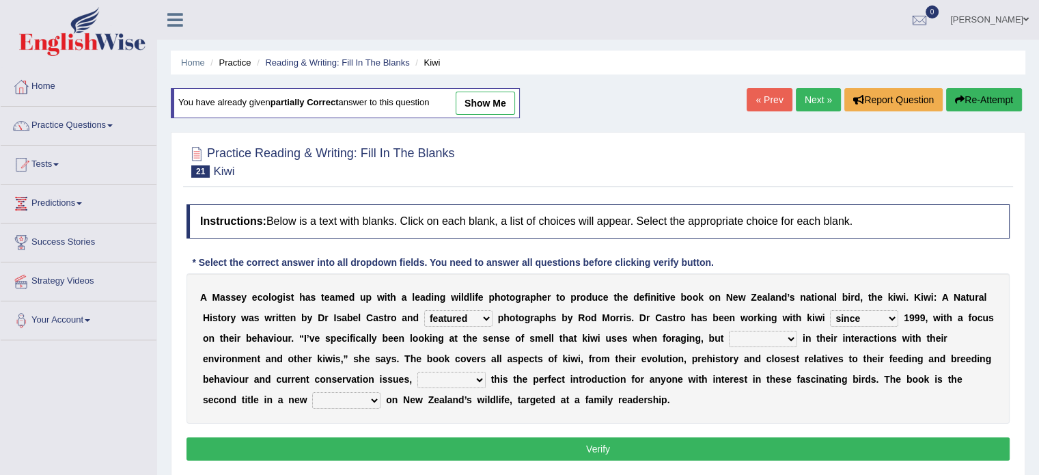
click at [830, 310] on select "at with before since" at bounding box center [864, 318] width 68 height 16
click at [761, 343] on select "also and hence therefore" at bounding box center [763, 339] width 68 height 16
select select "also"
click at [729, 331] on select "also and hence therefore" at bounding box center [763, 339] width 68 height 16
click at [467, 377] on select "taking thinking making calling" at bounding box center [452, 380] width 68 height 16
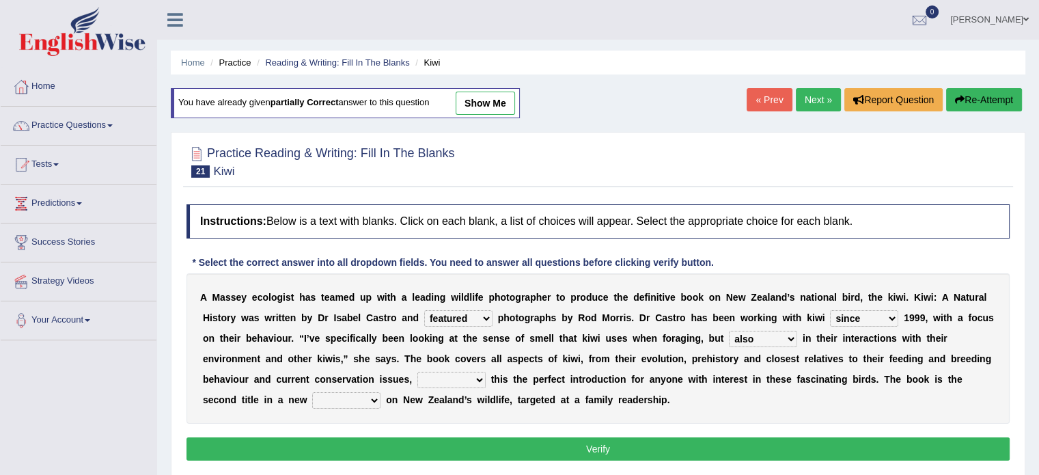
select select "making"
click at [418, 372] on select "taking thinking making calling" at bounding box center [452, 380] width 68 height 16
click at [359, 406] on select "wedge series tokens groups" at bounding box center [346, 400] width 68 height 16
select select "series"
click at [312, 392] on select "wedge series tokens groups" at bounding box center [346, 400] width 68 height 16
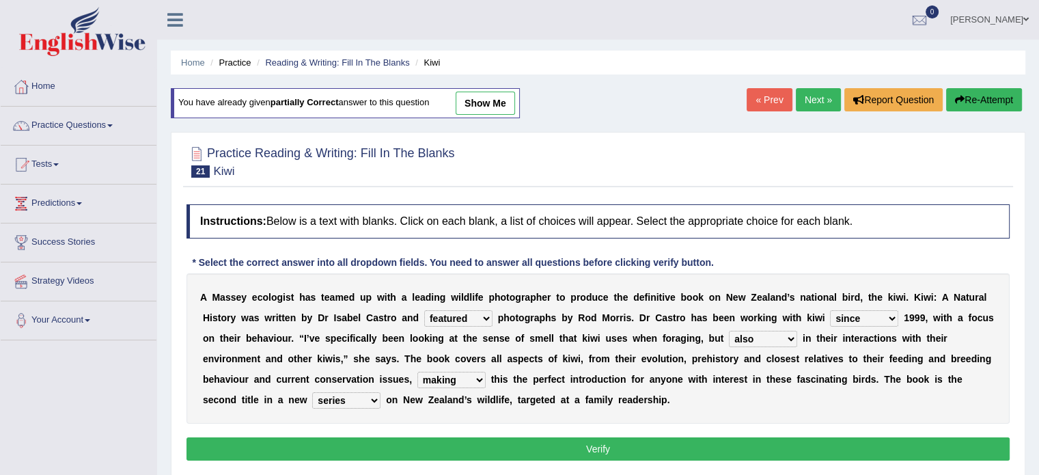
click at [594, 450] on button "Verify" at bounding box center [598, 448] width 823 height 23
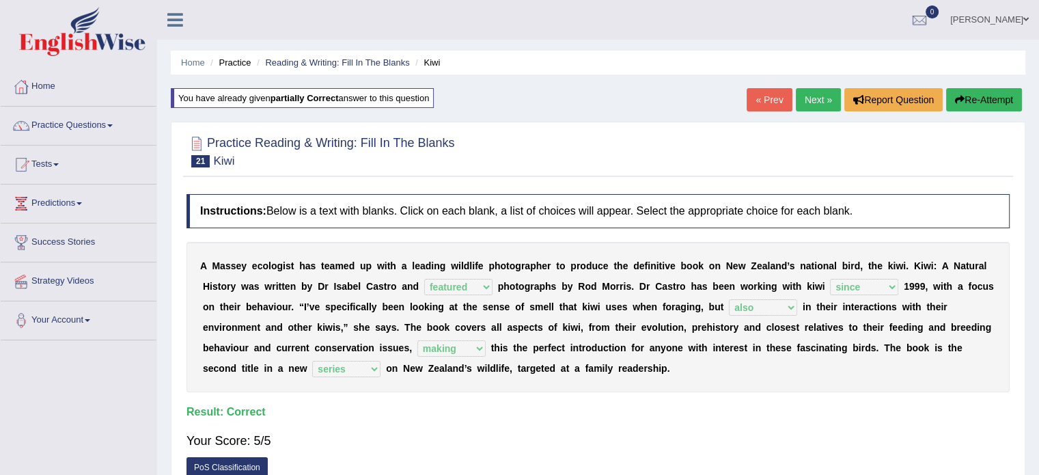
click at [813, 98] on link "Next »" at bounding box center [818, 99] width 45 height 23
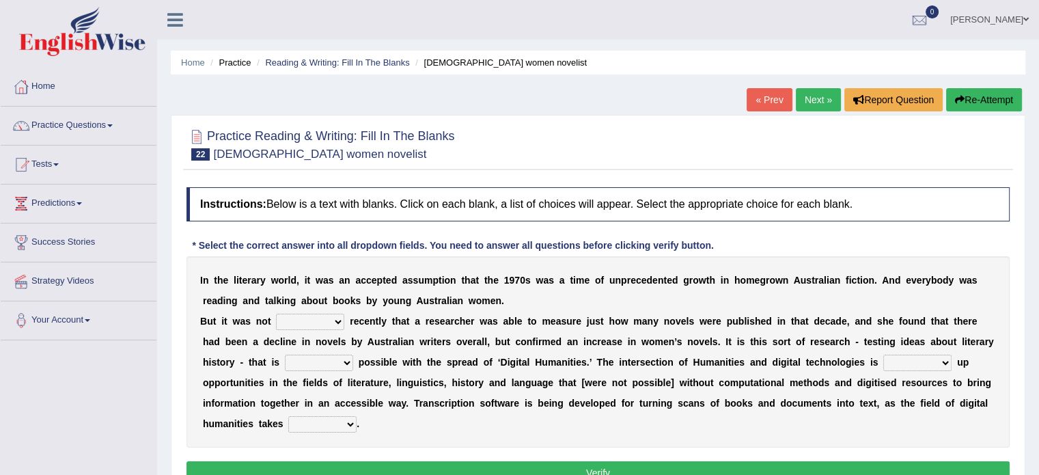
click at [295, 319] on select "still until rested done" at bounding box center [310, 322] width 68 height 16
select select "done"
click at [276, 314] on select "still until rested done" at bounding box center [310, 322] width 68 height 16
click at [320, 320] on select "still until rested done" at bounding box center [310, 322] width 68 height 16
click at [981, 300] on div "I n t h e l i t e r a r y w o r l d , i t w a s a n a c c e p t e d a s s u m p…" at bounding box center [598, 351] width 823 height 191
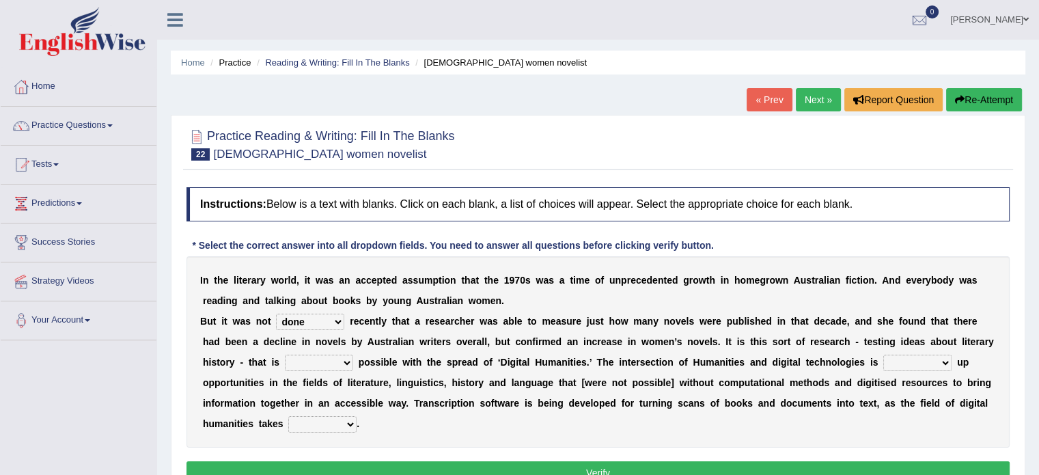
click at [308, 362] on select "getting growing staying becoming" at bounding box center [319, 363] width 68 height 16
select select "growing"
click at [285, 355] on select "getting growing staying becoming" at bounding box center [319, 363] width 68 height 16
click at [904, 357] on select "bringing showing accessing opening" at bounding box center [918, 363] width 68 height 16
select select "showing"
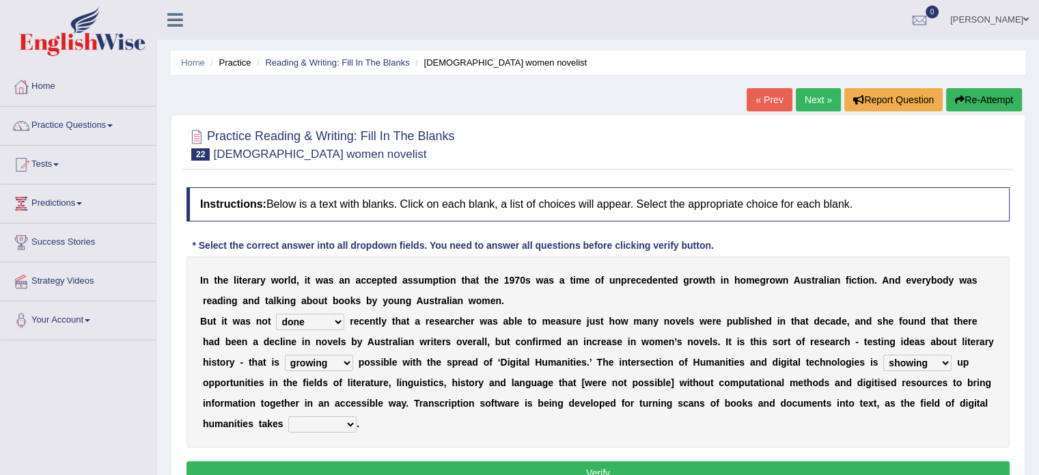
click at [884, 355] on select "bringing showing accessing opening" at bounding box center [918, 363] width 68 height 16
click at [312, 426] on select "up in off down" at bounding box center [322, 424] width 68 height 16
select select "in"
click at [288, 416] on select "up in off down" at bounding box center [322, 424] width 68 height 16
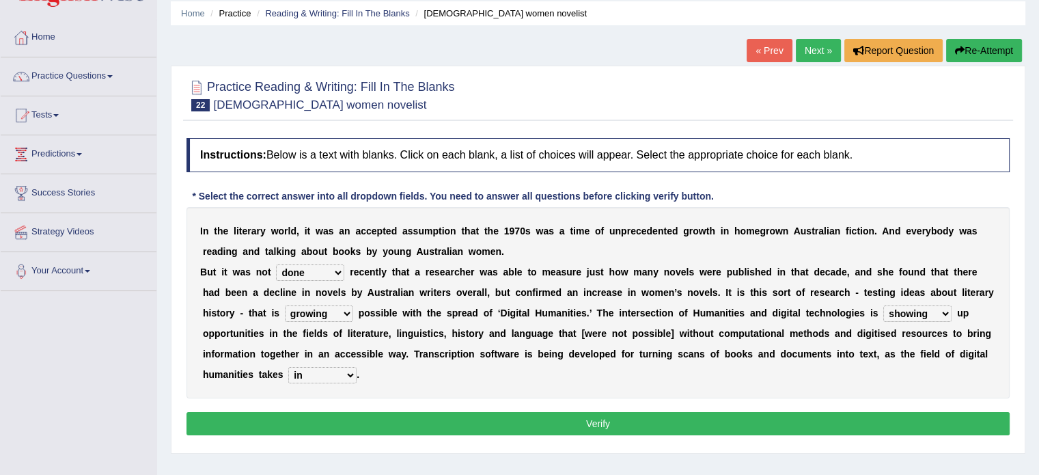
scroll to position [52, 0]
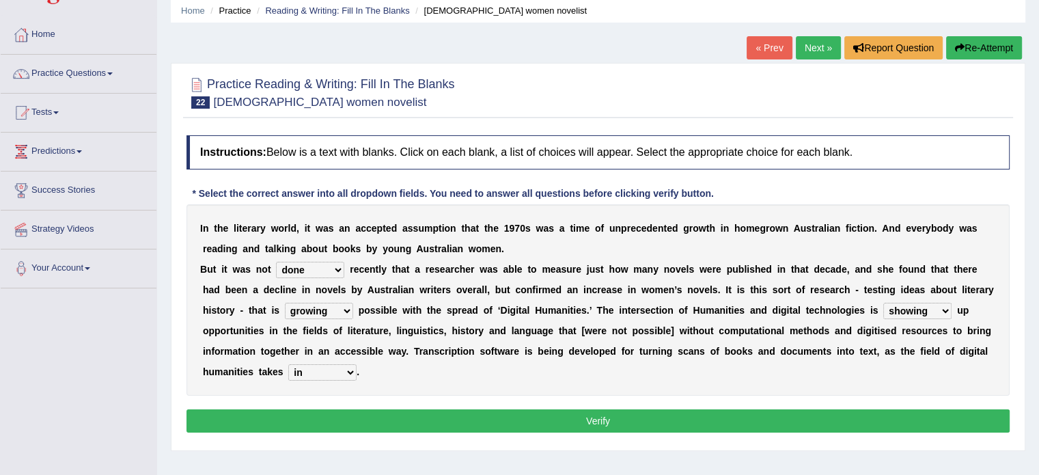
click at [325, 365] on select "up in off down" at bounding box center [322, 372] width 68 height 16
click at [471, 411] on button "Verify" at bounding box center [598, 420] width 823 height 23
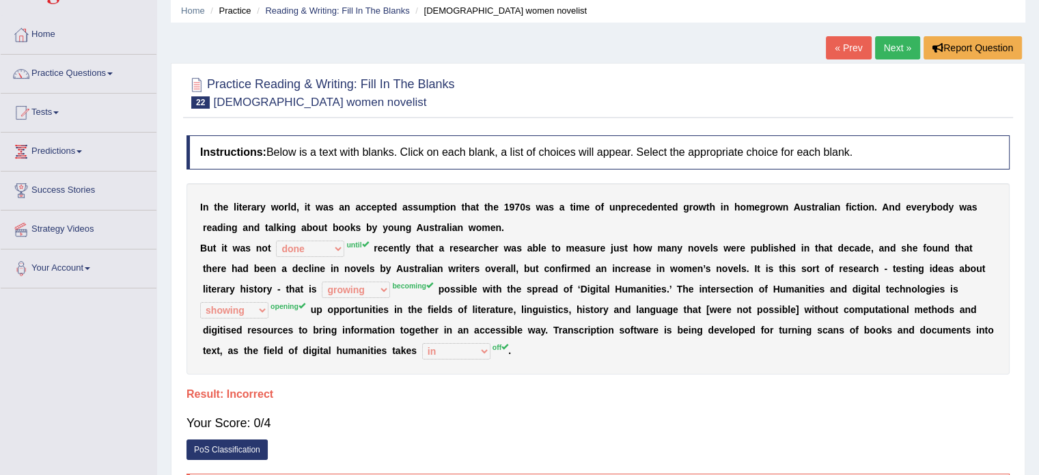
click at [845, 53] on link "« Prev" at bounding box center [848, 47] width 45 height 23
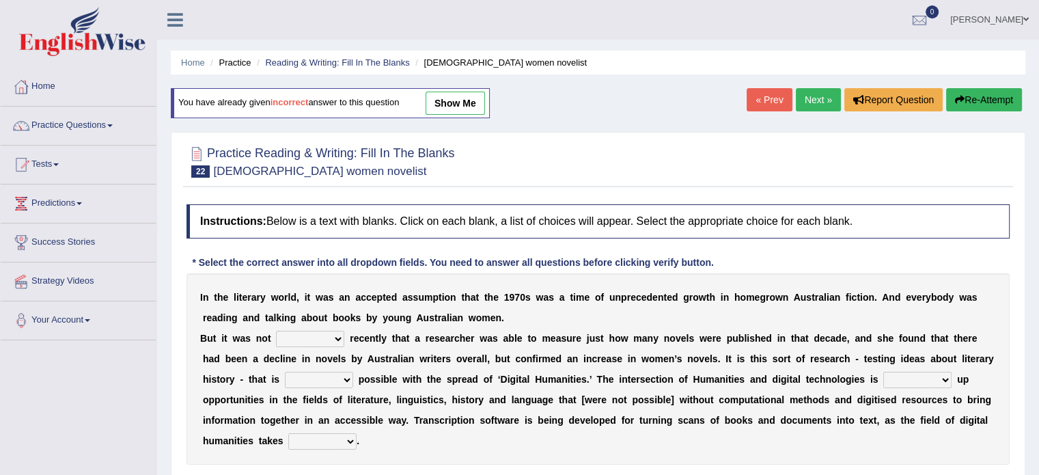
click at [306, 334] on select "still until rested done" at bounding box center [310, 339] width 68 height 16
select select "until"
click at [276, 331] on select "still until rested done" at bounding box center [310, 339] width 68 height 16
click at [319, 377] on select "getting growing staying becoming" at bounding box center [319, 380] width 68 height 16
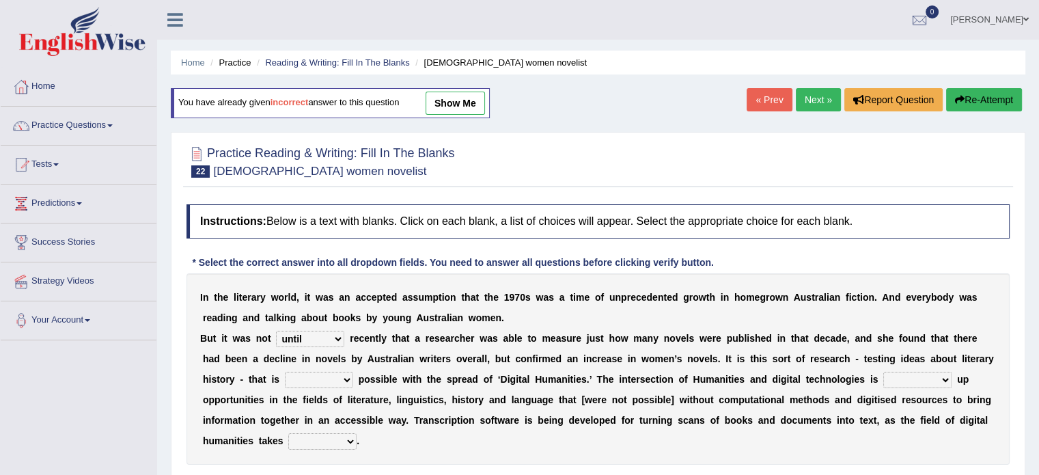
click at [320, 377] on select "getting growing staying becoming" at bounding box center [319, 380] width 68 height 16
select select "becoming"
click at [285, 372] on select "getting growing staying becoming" at bounding box center [319, 380] width 68 height 16
click at [907, 377] on select "bringing showing accessing opening" at bounding box center [918, 380] width 68 height 16
select select "opening"
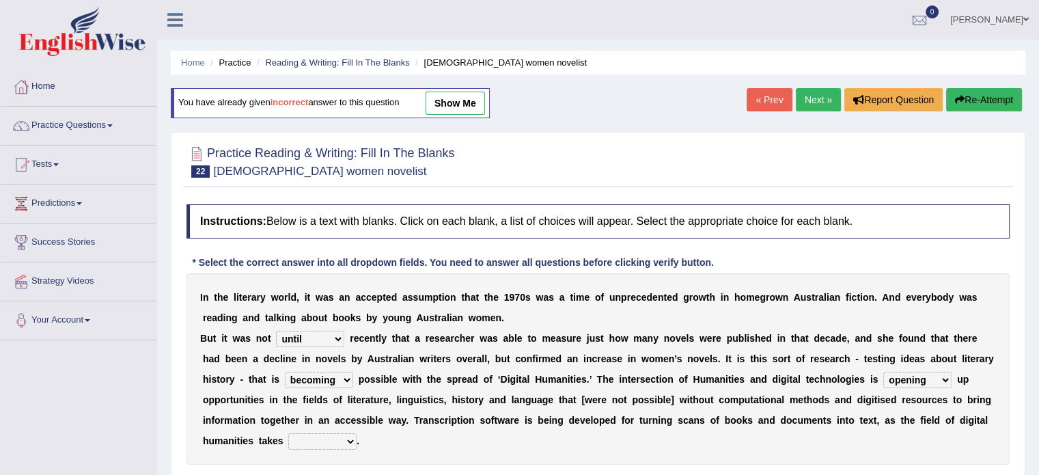
click at [884, 372] on select "bringing showing accessing opening" at bounding box center [918, 380] width 68 height 16
click at [310, 433] on select "up in off down" at bounding box center [322, 441] width 68 height 16
select select "off"
click at [288, 433] on select "up in off down" at bounding box center [322, 441] width 68 height 16
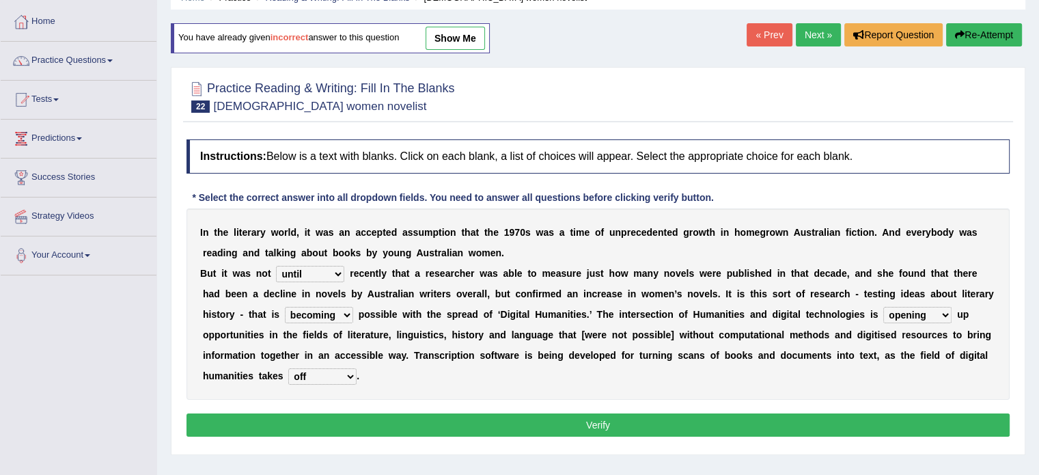
scroll to position [78, 0]
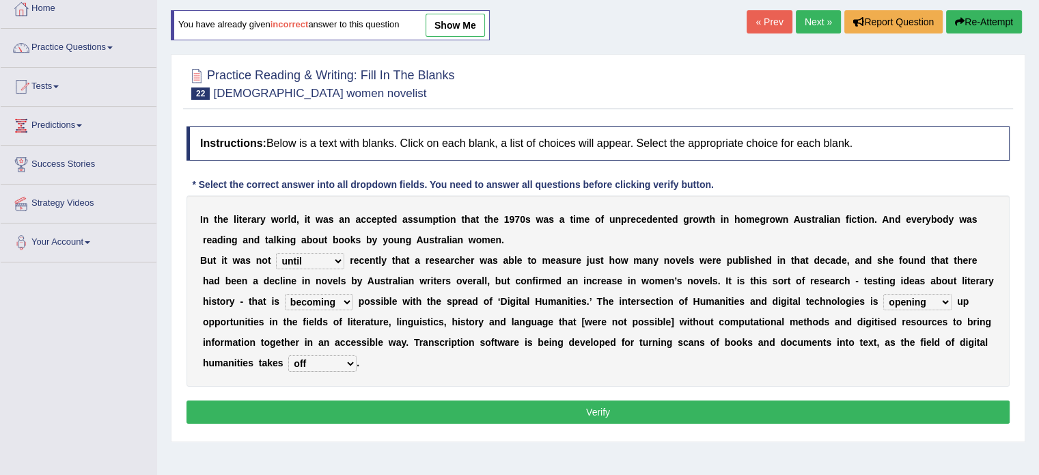
click at [592, 406] on button "Verify" at bounding box center [598, 411] width 823 height 23
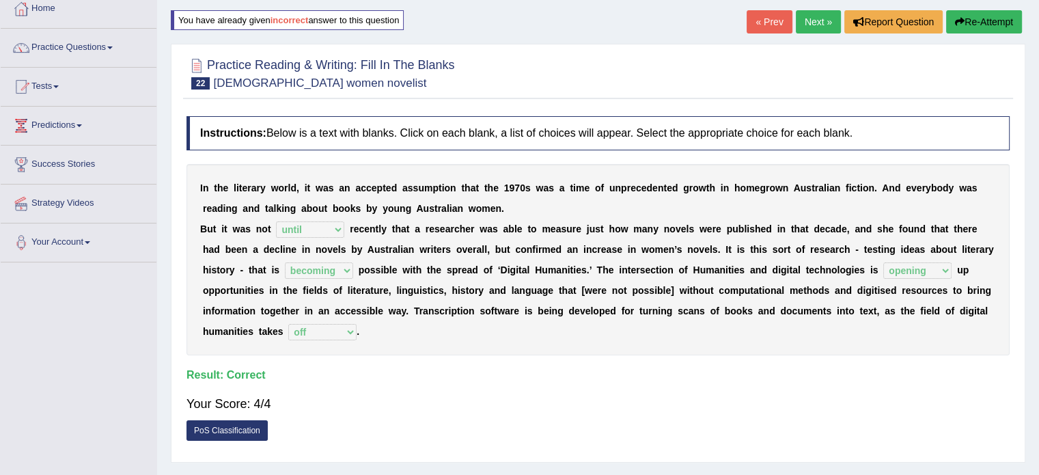
click at [813, 18] on link "Next »" at bounding box center [818, 21] width 45 height 23
click at [812, 20] on link "Next »" at bounding box center [818, 21] width 45 height 23
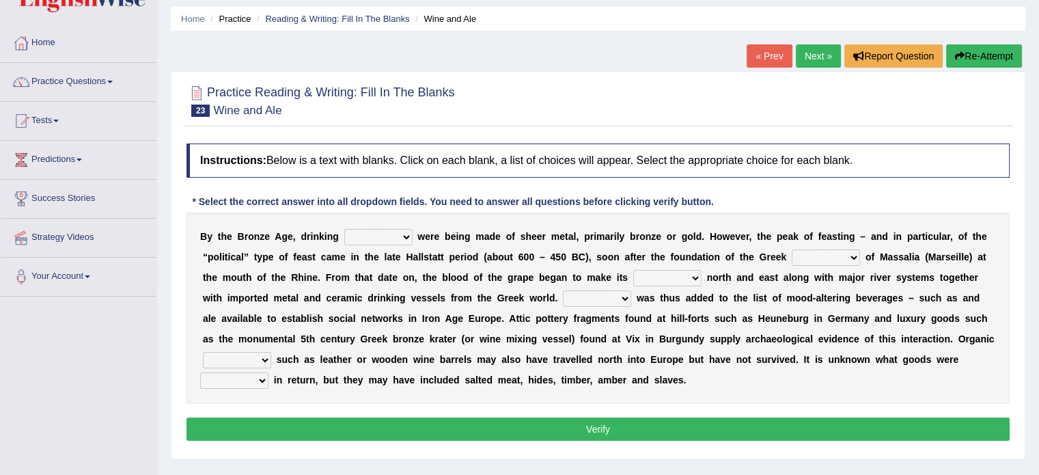
scroll to position [46, 0]
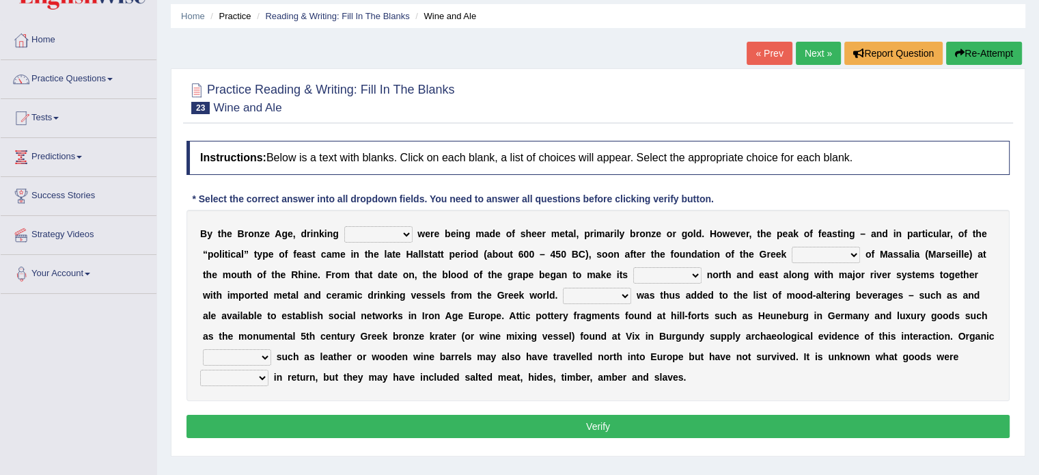
click at [367, 234] on select "things glasses vessels tassels" at bounding box center [378, 234] width 68 height 16
click at [344, 226] on select "things glasses vessels tassels" at bounding box center [378, 234] width 68 height 16
click at [388, 230] on select "things glasses vessels tassels" at bounding box center [378, 234] width 68 height 16
select select "glasses"
click at [344, 226] on select "things glasses vessels tassels" at bounding box center [378, 234] width 68 height 16
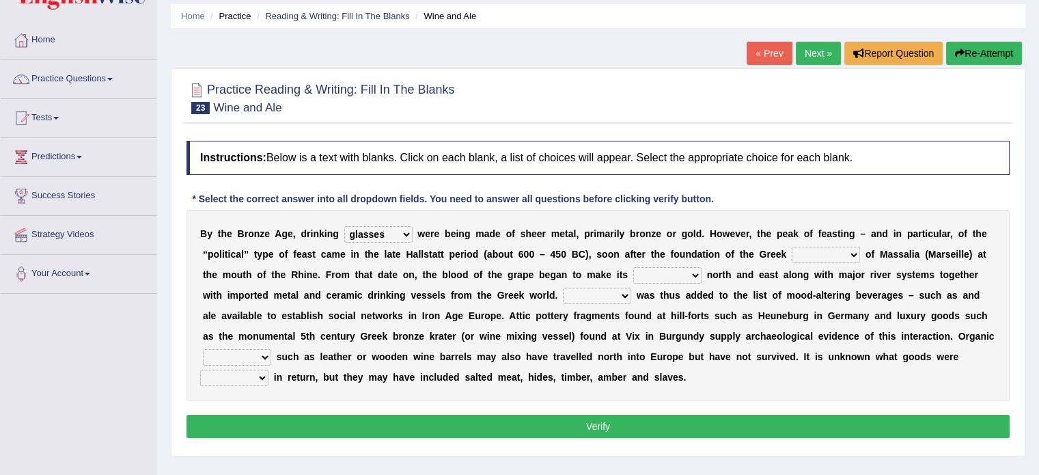
click at [806, 256] on select "colony ambience places stories" at bounding box center [826, 255] width 68 height 16
select select "ambience"
click at [792, 247] on select "colony ambience places stories" at bounding box center [826, 255] width 68 height 16
click at [681, 275] on select "stay way prey pray" at bounding box center [667, 275] width 68 height 16
select select "stay"
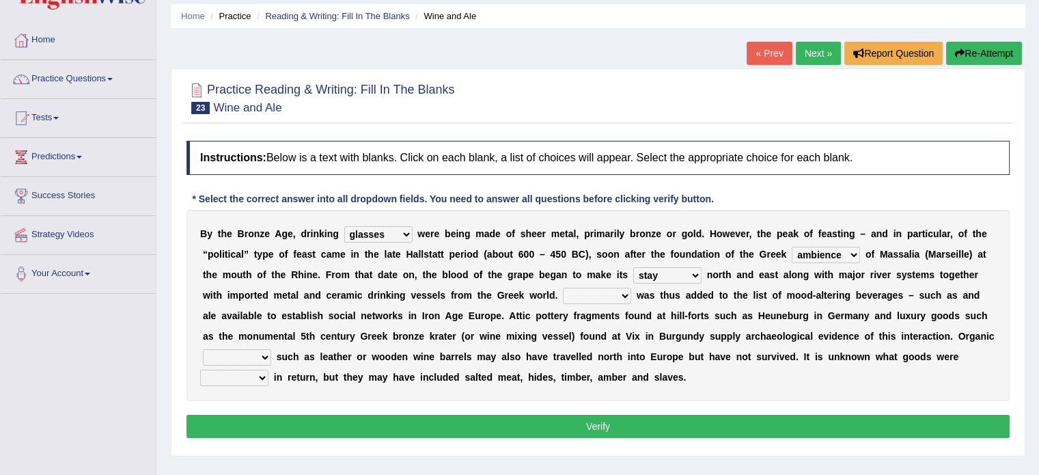
click at [633, 267] on select "stay way prey pray" at bounding box center [667, 275] width 68 height 16
click at [610, 294] on select "Shine Rhime Lime Wine" at bounding box center [597, 296] width 68 height 16
click at [398, 229] on select "things glasses vessels tassels" at bounding box center [378, 234] width 68 height 16
select select "vessels"
click at [344, 226] on select "things glasses vessels tassels" at bounding box center [378, 234] width 68 height 16
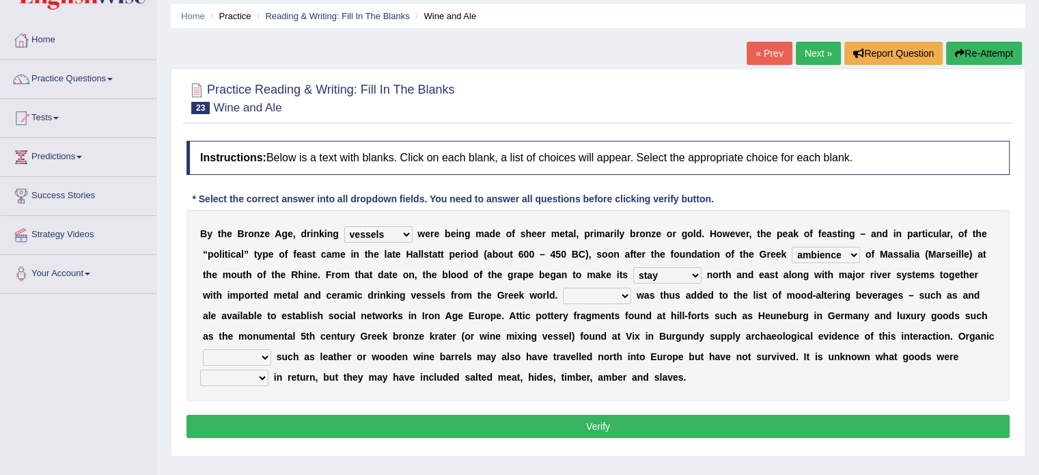
click at [359, 299] on div "B y t h e B r o n z e A g e , d r i n k i n g things glasses vessels tassels w …" at bounding box center [598, 305] width 823 height 191
click at [573, 292] on select "Shine Rhime Lime Wine" at bounding box center [597, 296] width 68 height 16
select select "Wine"
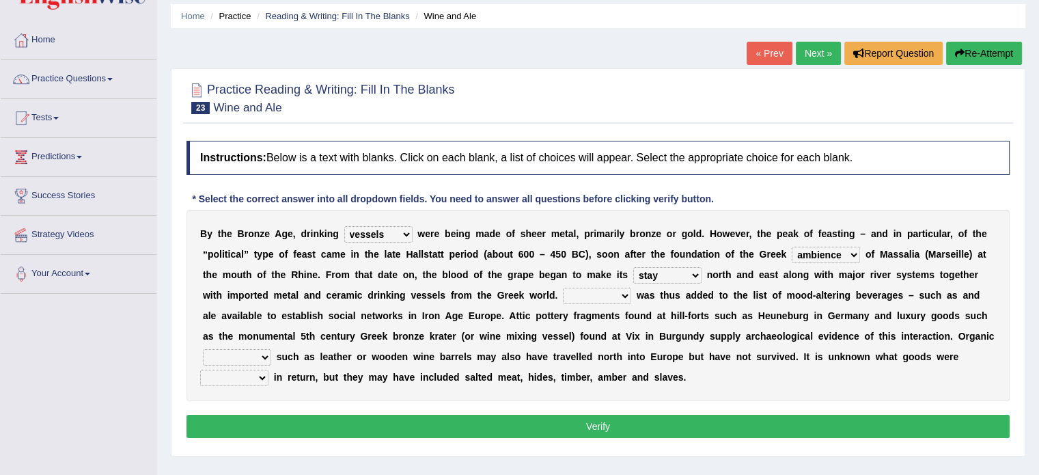
click at [563, 288] on select "Shine Rhime Lime Wine" at bounding box center [597, 296] width 68 height 16
click at [240, 355] on select "pouches containers bowls metals" at bounding box center [237, 357] width 68 height 16
select select "pouches"
click at [203, 349] on select "pouches containers bowls metals" at bounding box center [237, 357] width 68 height 16
click at [237, 378] on select "needed brought traded included" at bounding box center [234, 378] width 68 height 16
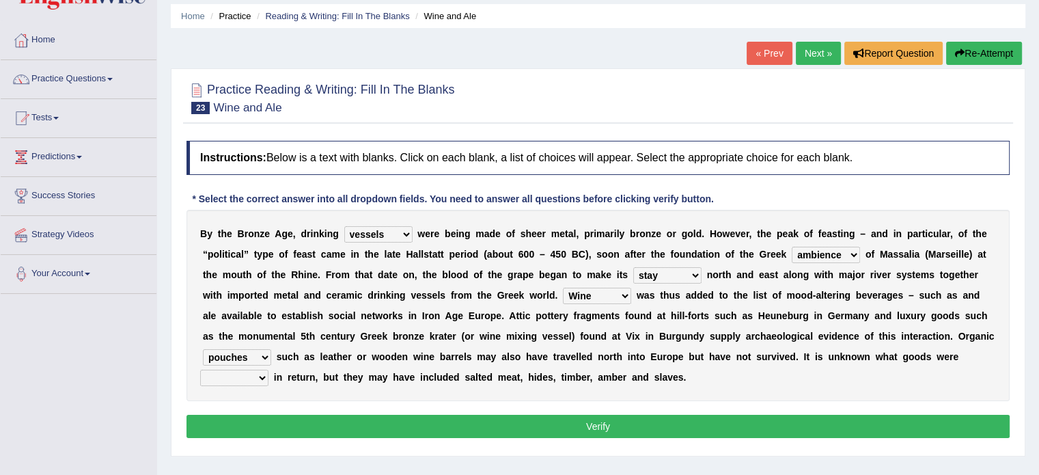
select select "brought"
click at [200, 370] on select "needed brought traded included" at bounding box center [234, 378] width 68 height 16
click at [577, 422] on button "Verify" at bounding box center [598, 426] width 823 height 23
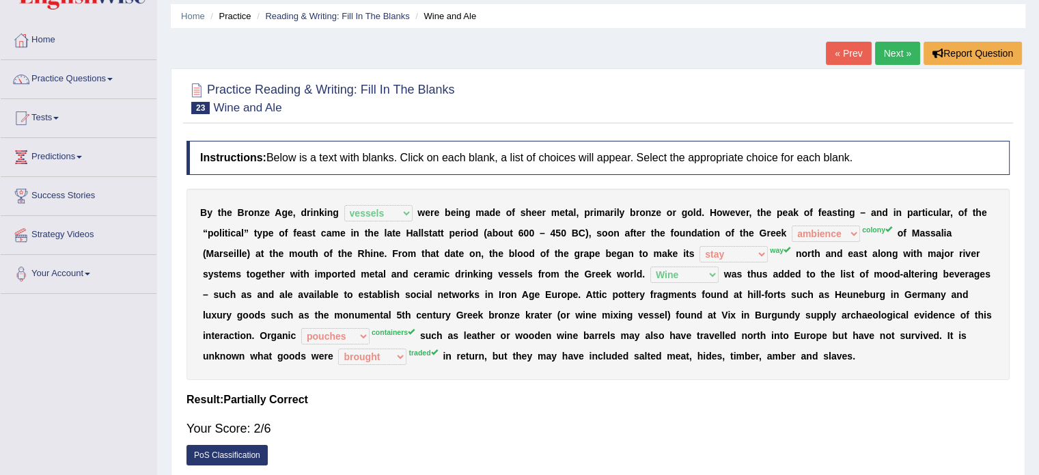
click at [854, 47] on link "« Prev" at bounding box center [848, 53] width 45 height 23
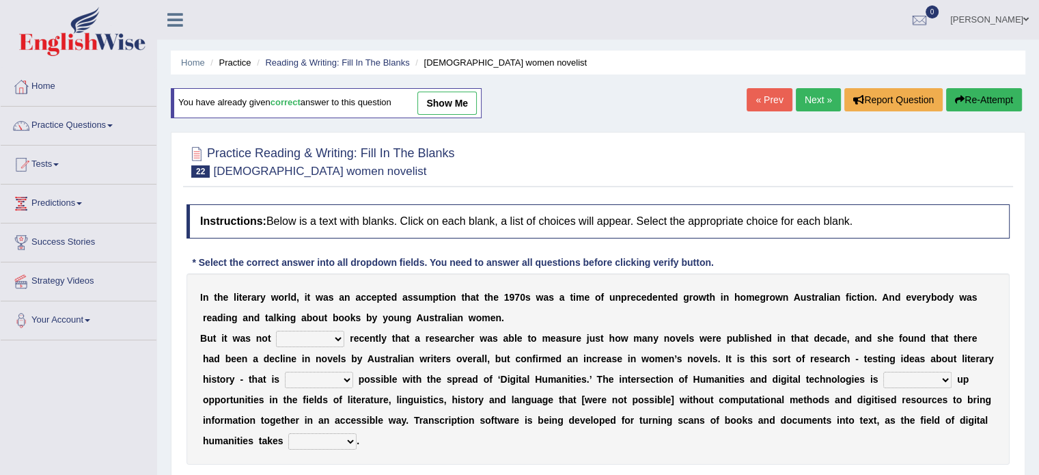
click at [800, 99] on link "Next »" at bounding box center [818, 99] width 45 height 23
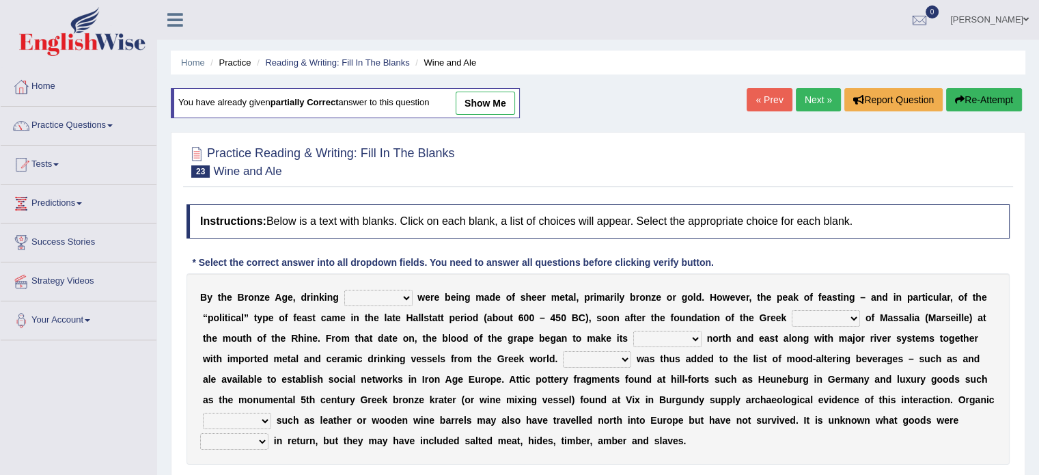
click at [359, 295] on select "things glasses vessels tassels" at bounding box center [378, 298] width 68 height 16
select select "vessels"
click at [344, 290] on select "things glasses vessels tassels" at bounding box center [378, 298] width 68 height 16
click at [801, 312] on select "colony ambience places stories" at bounding box center [826, 318] width 68 height 16
select select "colony"
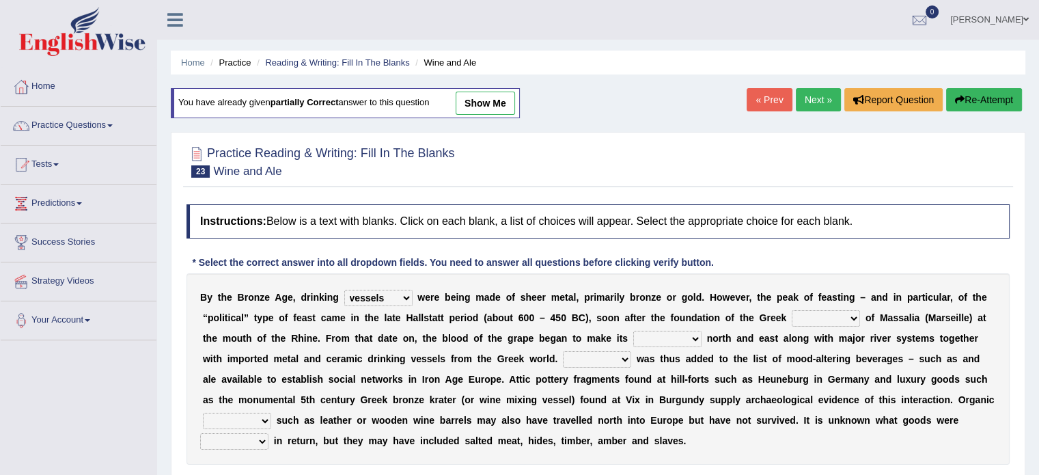
click at [792, 310] on select "colony ambience places stories" at bounding box center [826, 318] width 68 height 16
click at [651, 335] on select "stay way prey pray" at bounding box center [667, 339] width 68 height 16
select select "stay"
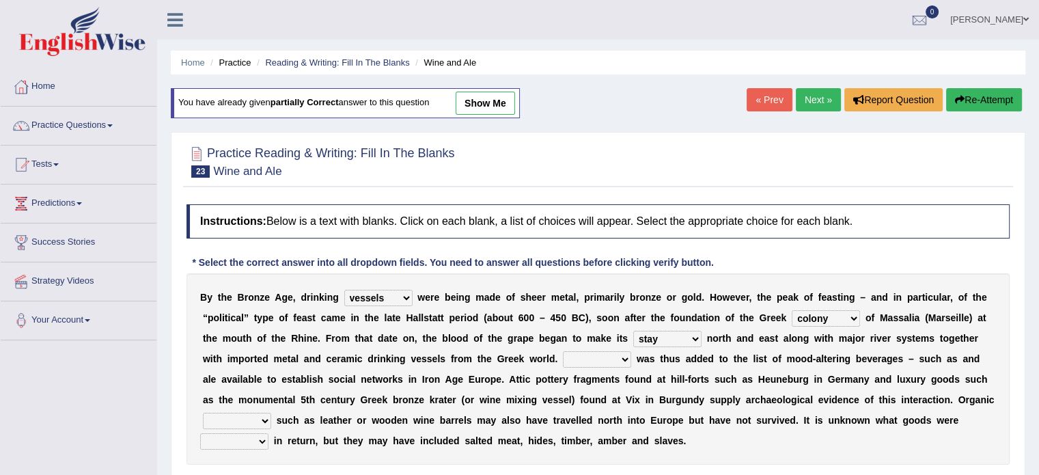
click at [633, 331] on select "stay way prey pray" at bounding box center [667, 339] width 68 height 16
click at [601, 359] on select "Shine Rhime Lime Wine" at bounding box center [597, 359] width 68 height 16
select select "Wine"
click at [563, 351] on select "Shine Rhime Lime Wine" at bounding box center [597, 359] width 68 height 16
click at [588, 447] on div "B y t h e B r o n z e A g e , d r i n k i n g things glasses vessels tassels w …" at bounding box center [598, 368] width 823 height 191
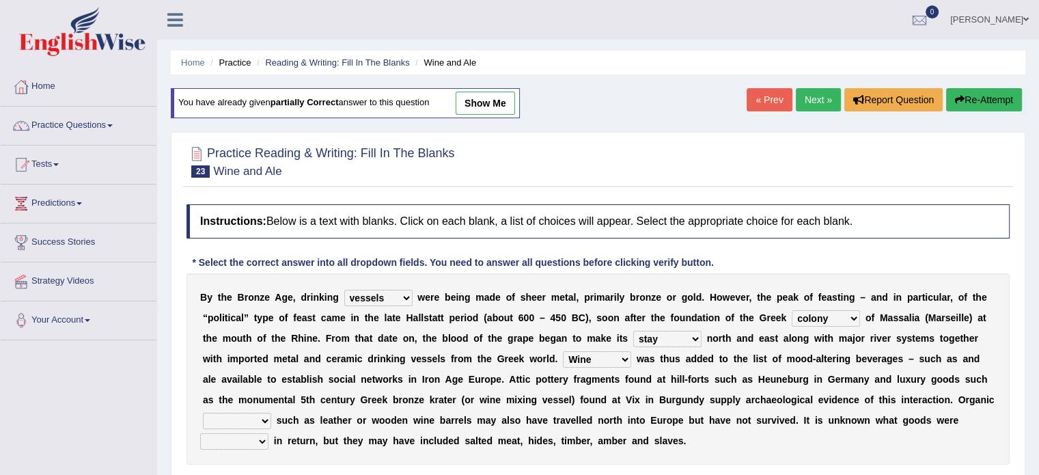
click at [685, 331] on select "stay way prey pray" at bounding box center [667, 339] width 68 height 16
select select "way"
click at [633, 331] on select "stay way prey pray" at bounding box center [667, 339] width 68 height 16
click at [239, 415] on select "pouches containers bowls metals" at bounding box center [237, 421] width 68 height 16
click at [245, 420] on select "pouches containers bowls metals" at bounding box center [237, 421] width 68 height 16
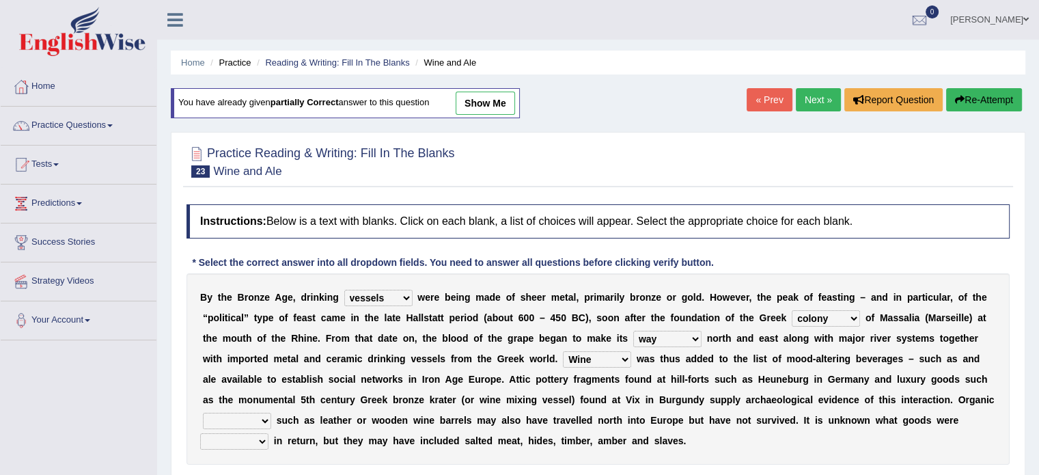
click at [245, 420] on select "pouches containers bowls metals" at bounding box center [237, 421] width 68 height 16
select select "containers"
click at [203, 413] on select "pouches containers bowls metals" at bounding box center [237, 421] width 68 height 16
click at [242, 446] on select "needed brought traded included" at bounding box center [234, 441] width 68 height 16
select select "traded"
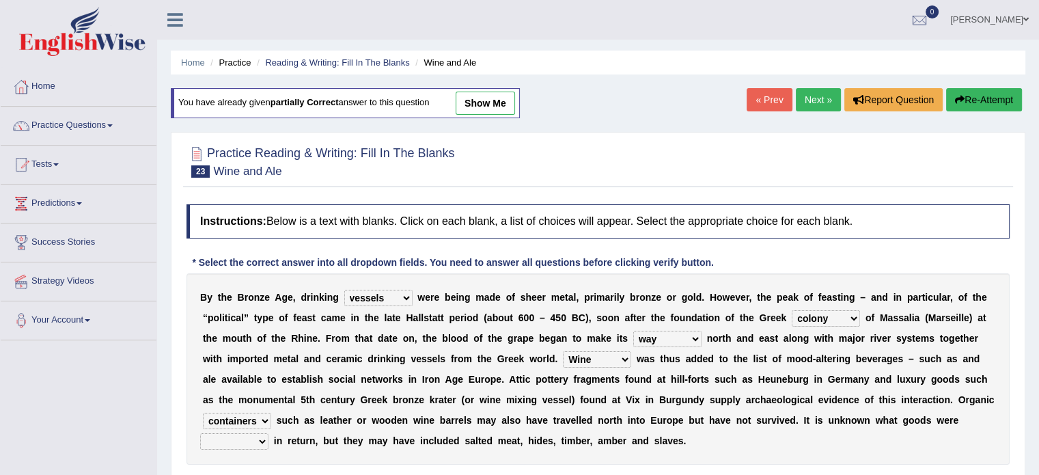
click at [200, 433] on select "needed brought traded included" at bounding box center [234, 441] width 68 height 16
click at [233, 405] on div "B y t h e B r o n z e A g e , d r i n k i n g things glasses vessels tassels w …" at bounding box center [598, 368] width 823 height 191
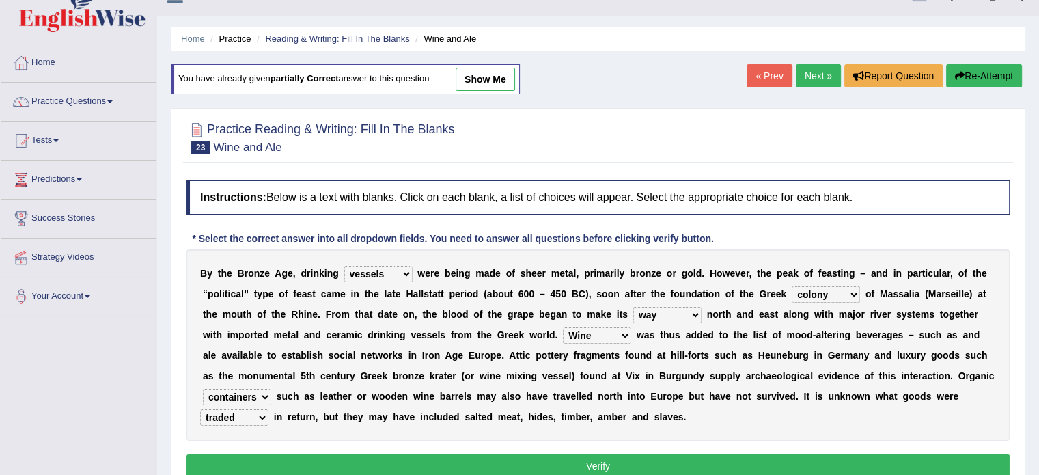
scroll to position [25, 0]
click at [484, 458] on button "Verify" at bounding box center [598, 465] width 823 height 23
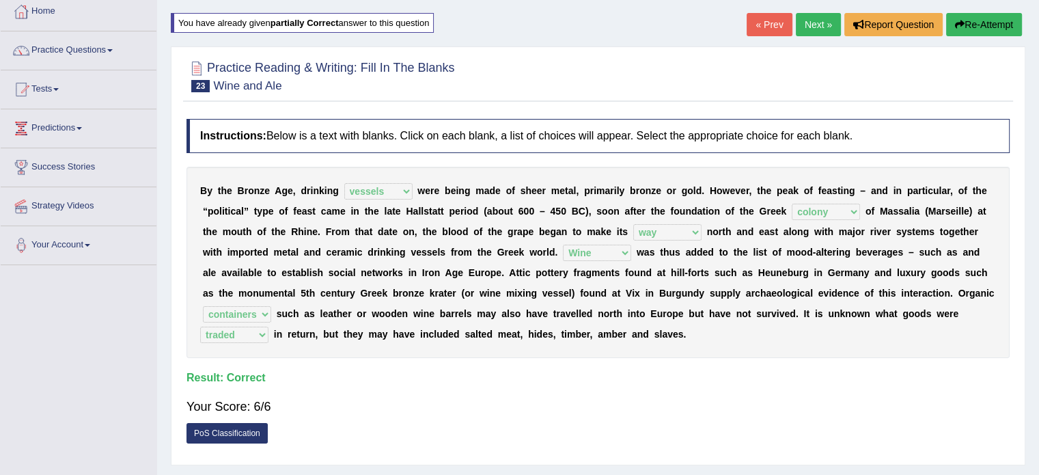
scroll to position [84, 0]
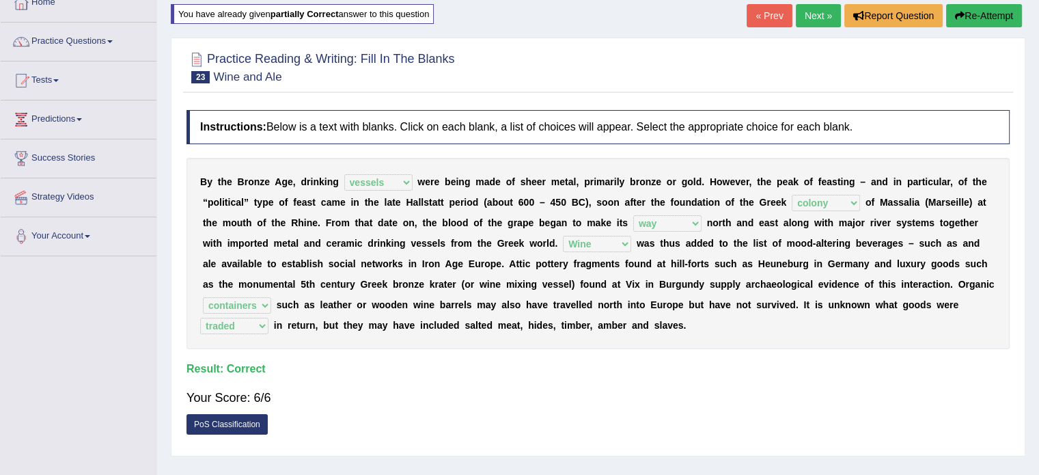
click at [819, 9] on link "Next »" at bounding box center [818, 15] width 45 height 23
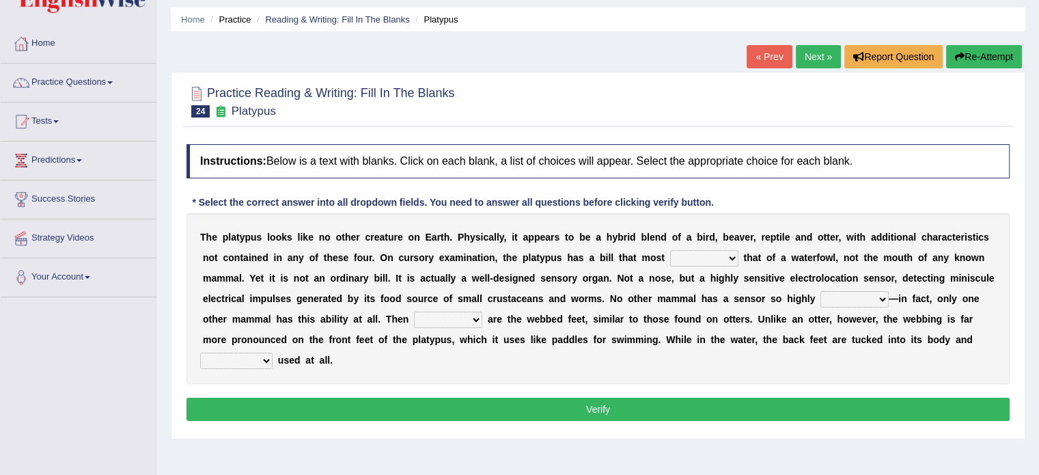
scroll to position [44, 0]
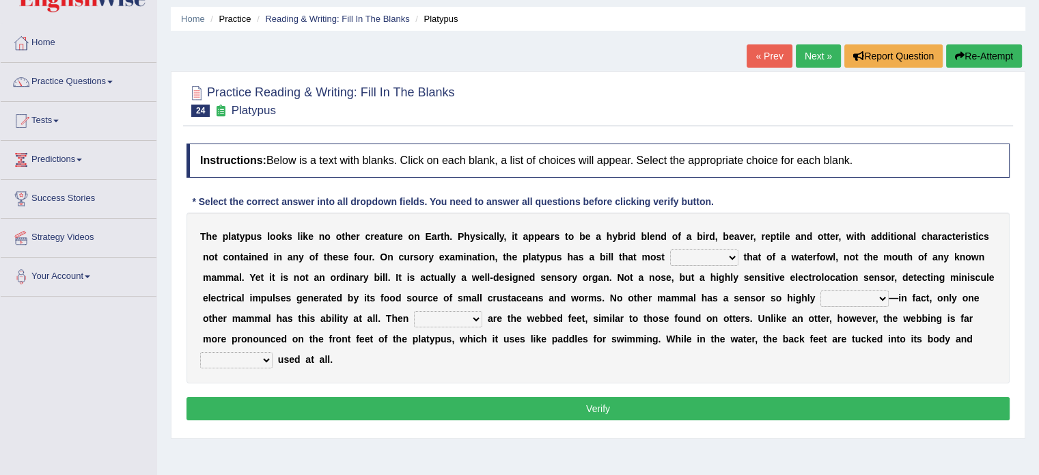
click at [692, 260] on select "say looks resembles likely" at bounding box center [704, 257] width 68 height 16
click at [700, 253] on select "say looks resembles likely" at bounding box center [704, 257] width 68 height 16
click at [700, 249] on select "say looks resembles likely" at bounding box center [704, 257] width 68 height 16
select select "resembles"
click at [670, 249] on select "say looks resembles likely" at bounding box center [704, 257] width 68 height 16
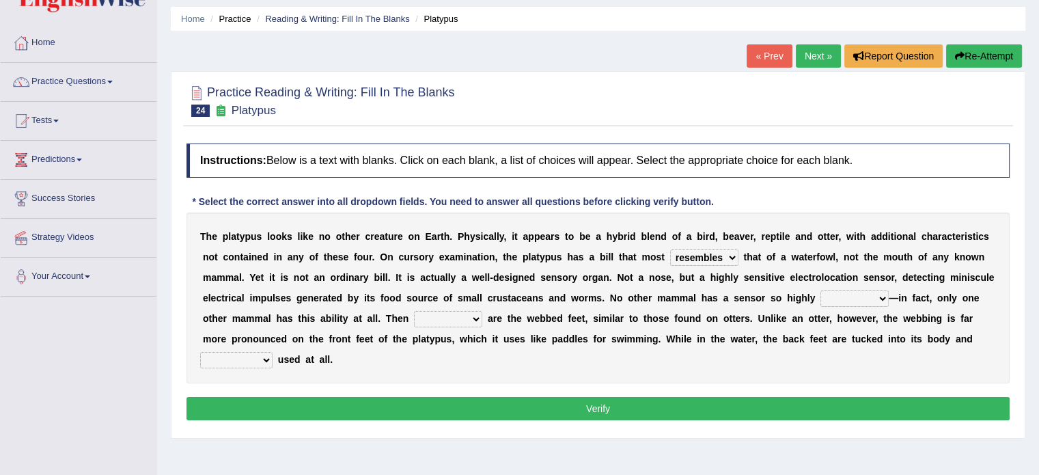
click at [837, 295] on select "installed developed pervasive dependent" at bounding box center [855, 298] width 68 height 16
select select "dependent"
click at [821, 290] on select "installed developed pervasive dependent" at bounding box center [855, 298] width 68 height 16
click at [865, 293] on select "installed developed pervasive dependent" at bounding box center [855, 298] width 68 height 16
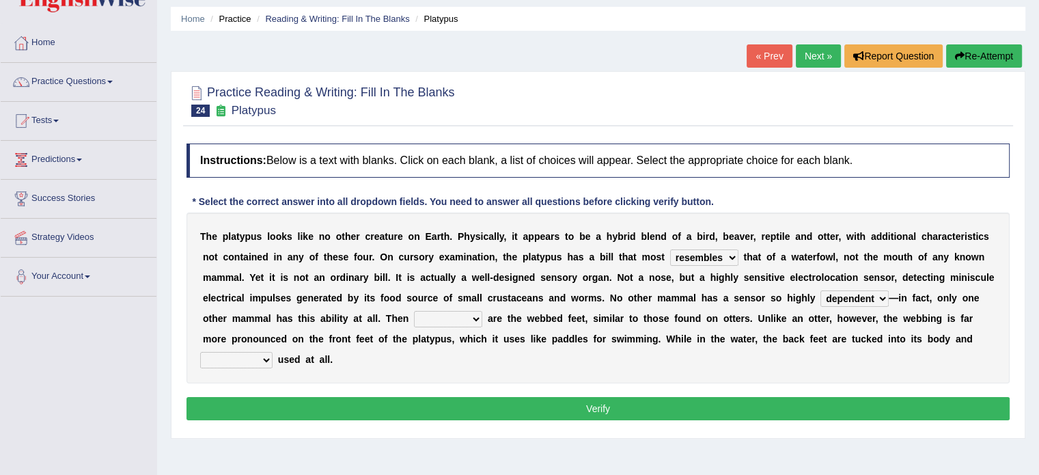
click at [865, 293] on select "installed developed pervasive dependent" at bounding box center [855, 298] width 68 height 16
click at [457, 318] on select "so as their there" at bounding box center [448, 319] width 68 height 16
select select "their"
click at [414, 311] on select "so as their there" at bounding box center [448, 319] width 68 height 16
click at [456, 314] on select "so as their there" at bounding box center [448, 319] width 68 height 16
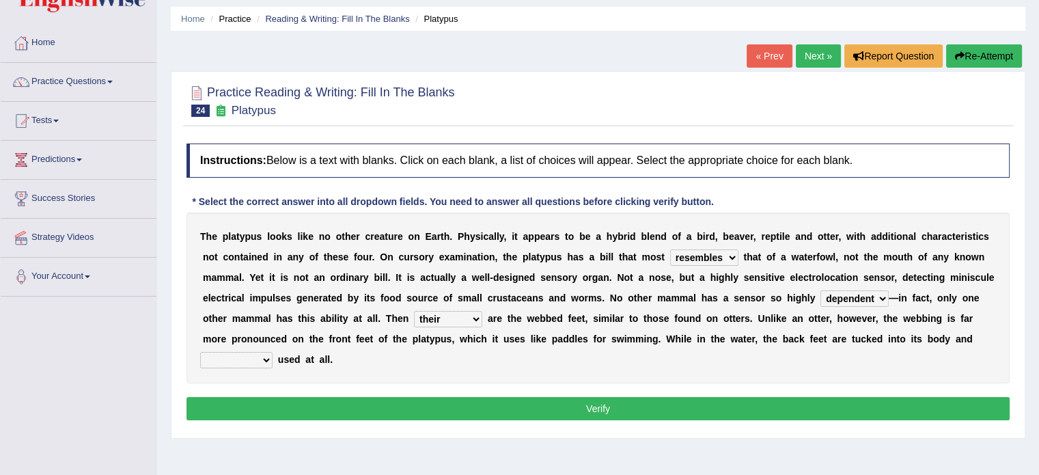
click at [456, 314] on select "so as their there" at bounding box center [448, 319] width 68 height 16
click at [236, 359] on select "purportedly hardly legged lagged" at bounding box center [236, 360] width 72 height 16
select select "legged"
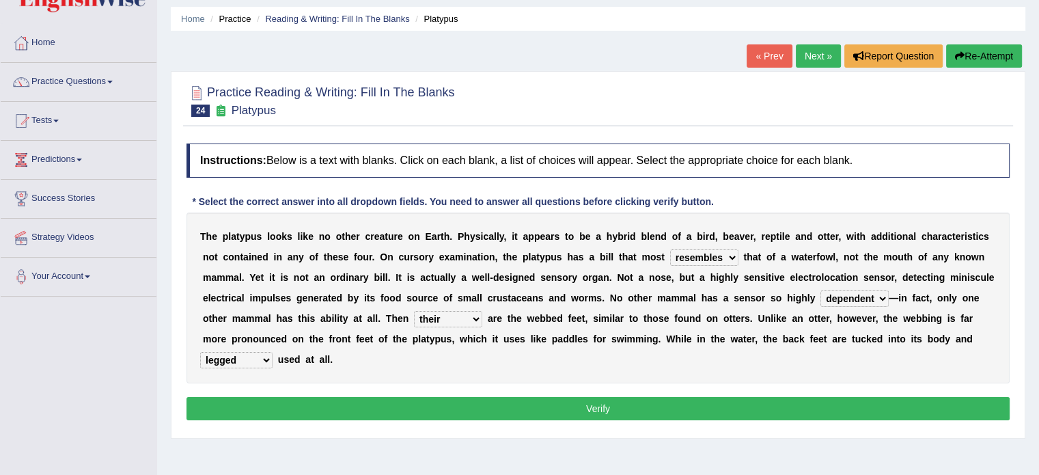
click at [200, 352] on select "purportedly hardly legged lagged" at bounding box center [236, 360] width 72 height 16
click at [420, 411] on button "Verify" at bounding box center [598, 408] width 823 height 23
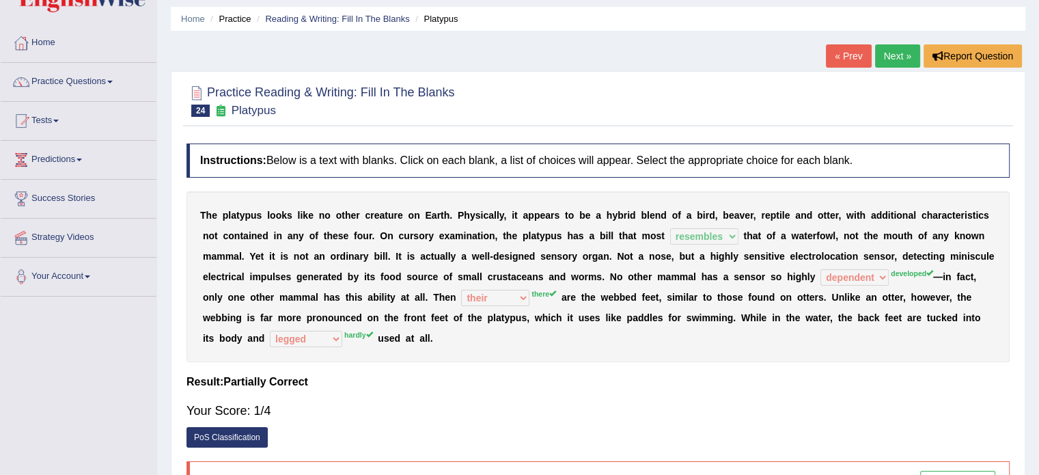
click at [859, 51] on link "« Prev" at bounding box center [848, 55] width 45 height 23
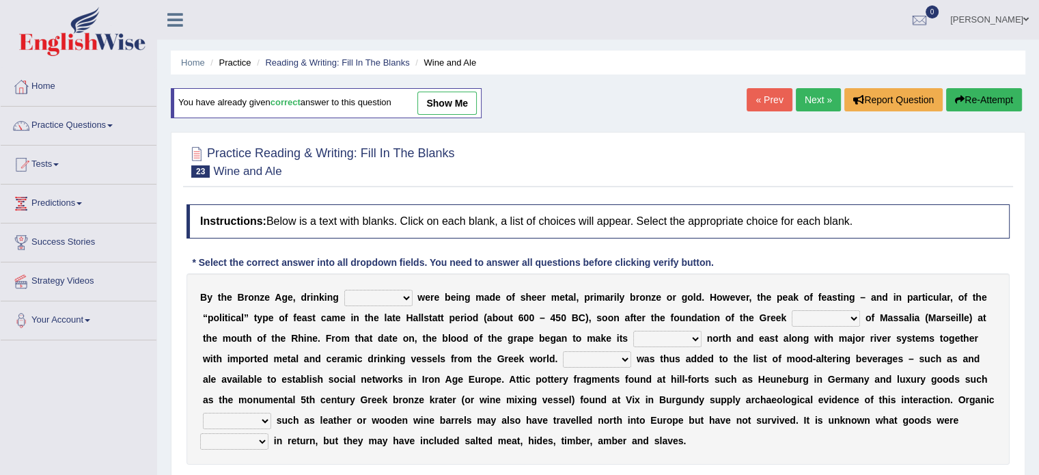
click at [815, 95] on link "Next »" at bounding box center [818, 99] width 45 height 23
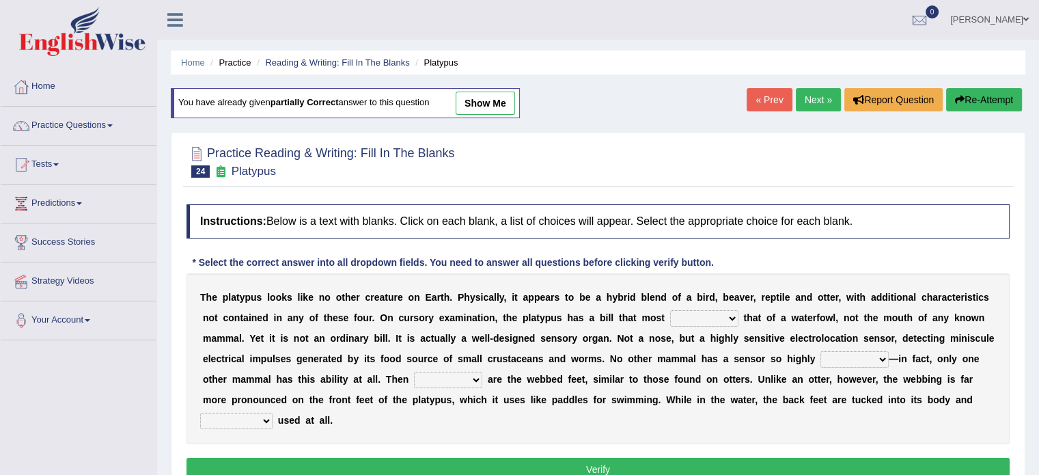
click at [731, 314] on select "say looks resembles likely" at bounding box center [704, 318] width 68 height 16
click at [730, 314] on select "say looks resembles likely" at bounding box center [704, 318] width 68 height 16
select select "resembles"
click at [670, 310] on select "say looks resembles likely" at bounding box center [704, 318] width 68 height 16
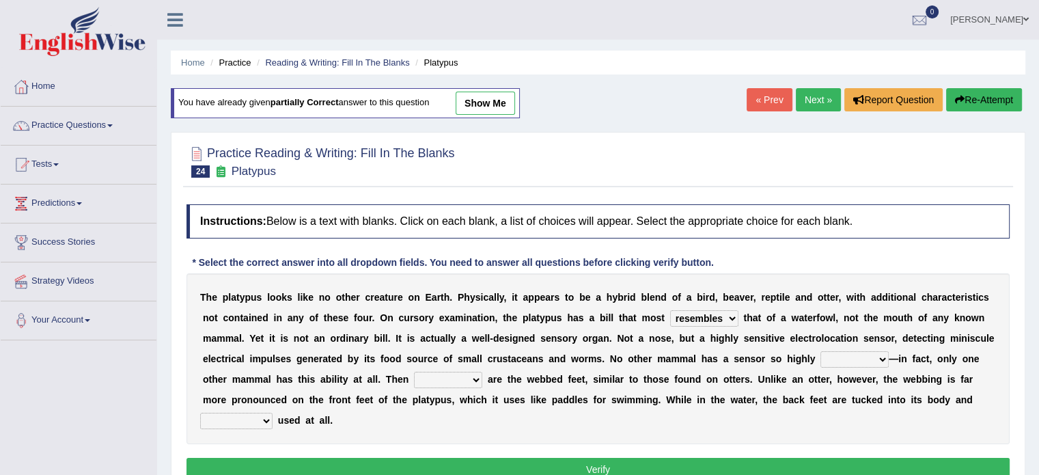
click at [843, 357] on select "installed developed pervasive dependent" at bounding box center [855, 359] width 68 height 16
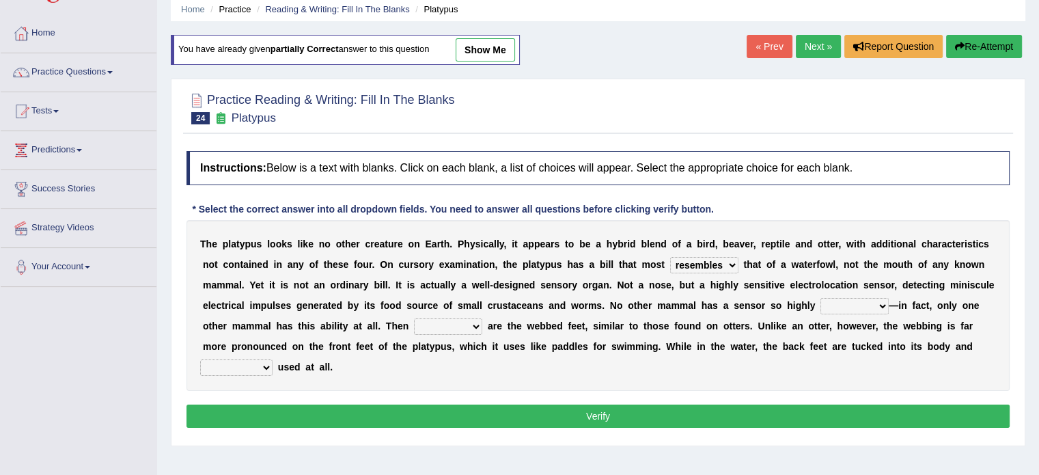
scroll to position [62, 0]
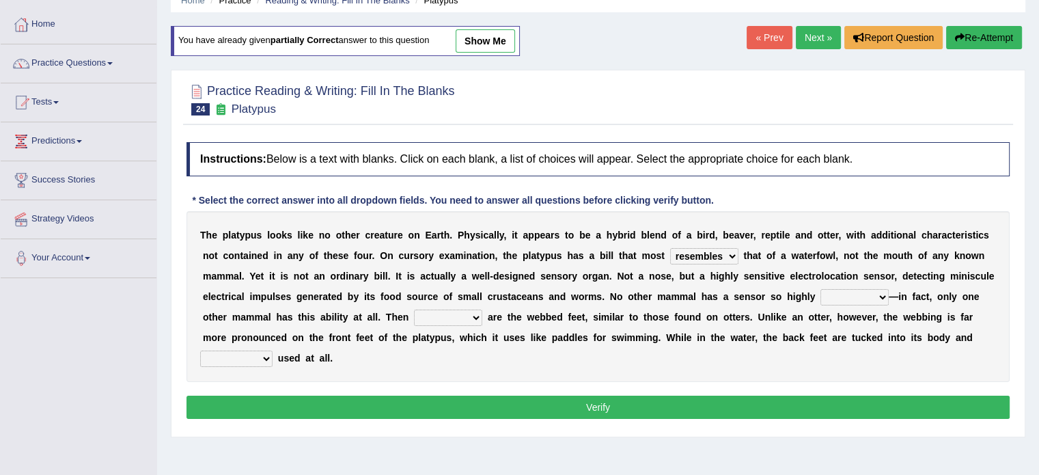
click at [860, 292] on select "installed developed pervasive dependent" at bounding box center [855, 297] width 68 height 16
select select "developed"
click at [821, 289] on select "installed developed pervasive dependent" at bounding box center [855, 297] width 68 height 16
click at [448, 310] on select "so as their there" at bounding box center [448, 318] width 68 height 16
select select "there"
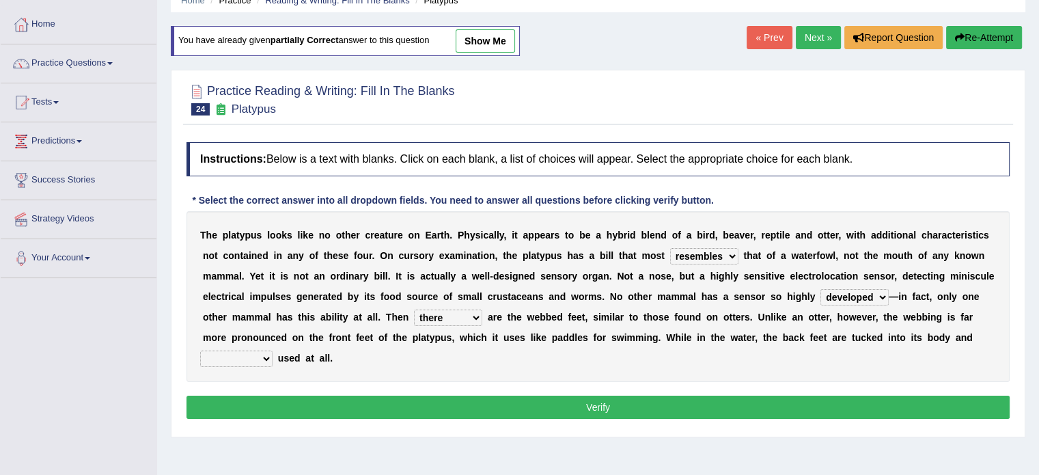
click at [414, 310] on select "so as their there" at bounding box center [448, 318] width 68 height 16
click at [455, 315] on select "so as their there" at bounding box center [448, 318] width 68 height 16
click at [377, 369] on div "T h e p l a t y p u s l o o k s l i k e n o o t h e r c r e a t u r e o n E a r…" at bounding box center [598, 296] width 823 height 171
click at [221, 358] on select "purportedly hardly legged lagged" at bounding box center [236, 359] width 72 height 16
click at [221, 359] on select "purportedly hardly legged lagged" at bounding box center [236, 359] width 72 height 16
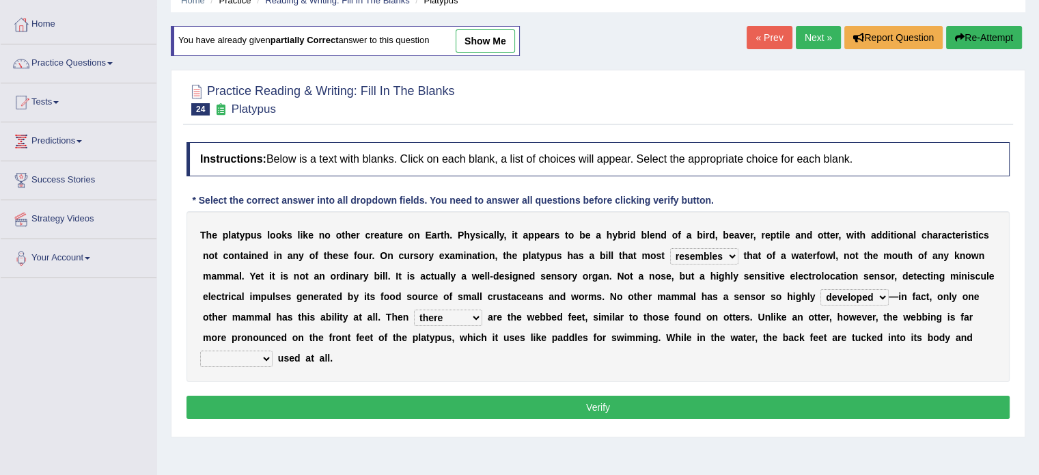
click at [244, 355] on select "purportedly hardly legged lagged" at bounding box center [236, 359] width 72 height 16
select select "hardly"
click at [200, 351] on select "purportedly hardly legged lagged" at bounding box center [236, 359] width 72 height 16
click at [224, 401] on button "Verify" at bounding box center [598, 407] width 823 height 23
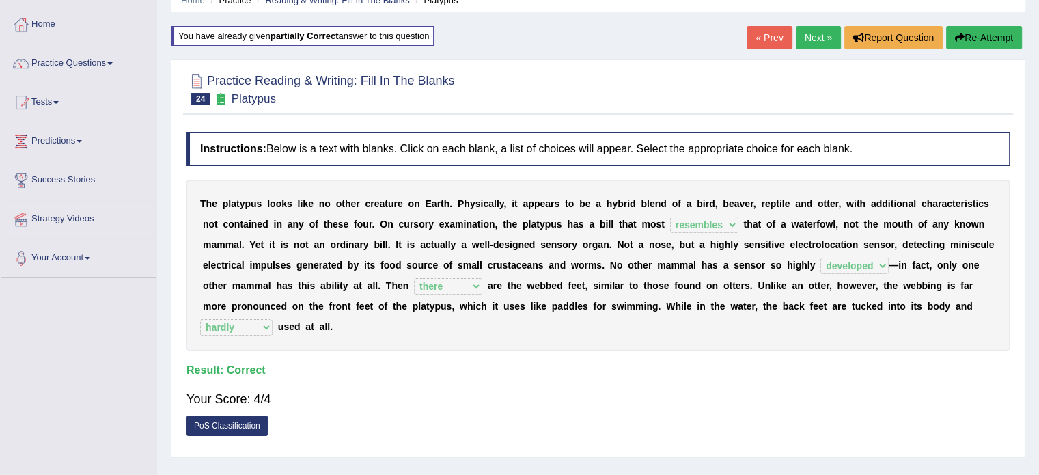
click at [802, 38] on link "Next »" at bounding box center [818, 37] width 45 height 23
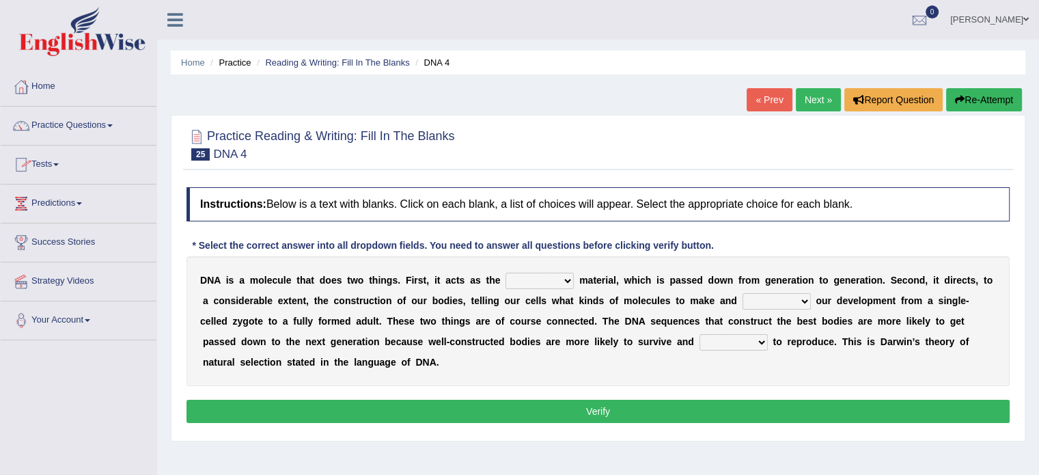
click at [543, 275] on select "bone crucial hereditary circular" at bounding box center [540, 281] width 68 height 16
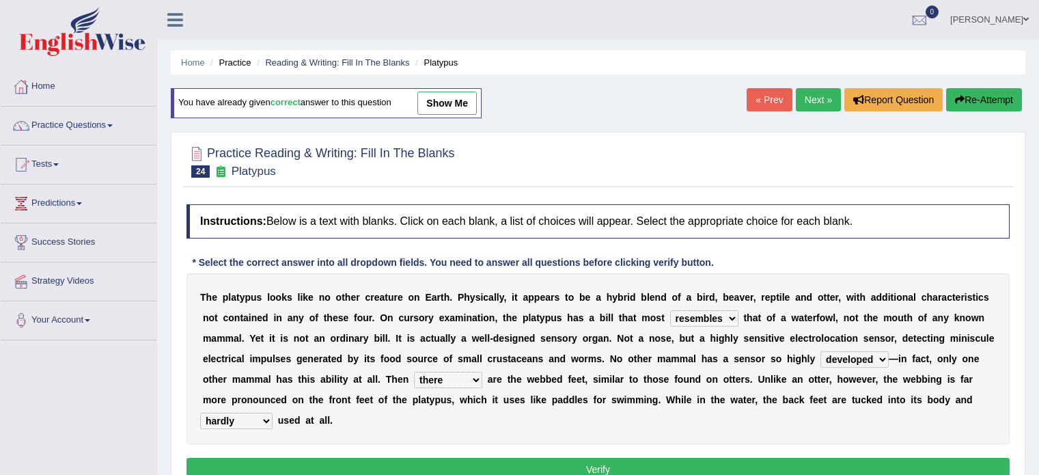
select select "resembles"
select select "developed"
select select "there"
select select "hardly"
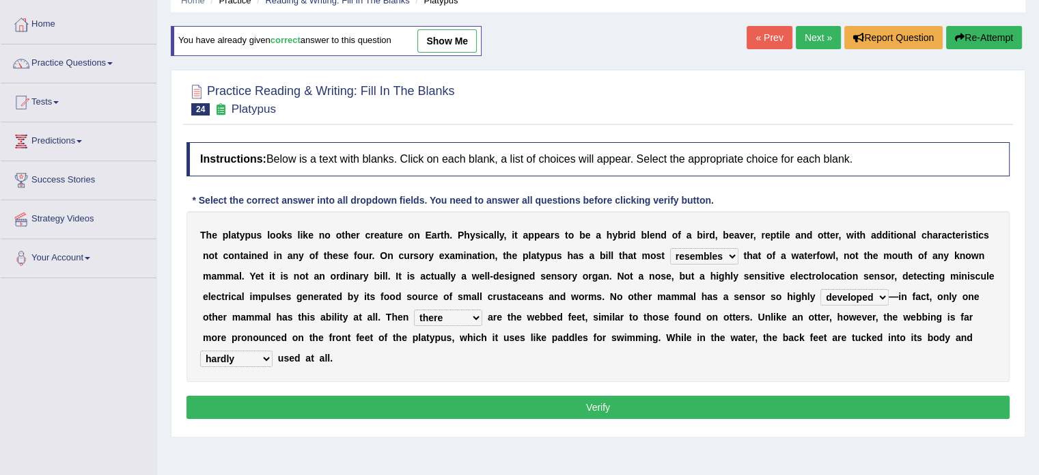
click at [66, 64] on link "Practice Questions" at bounding box center [79, 61] width 156 height 34
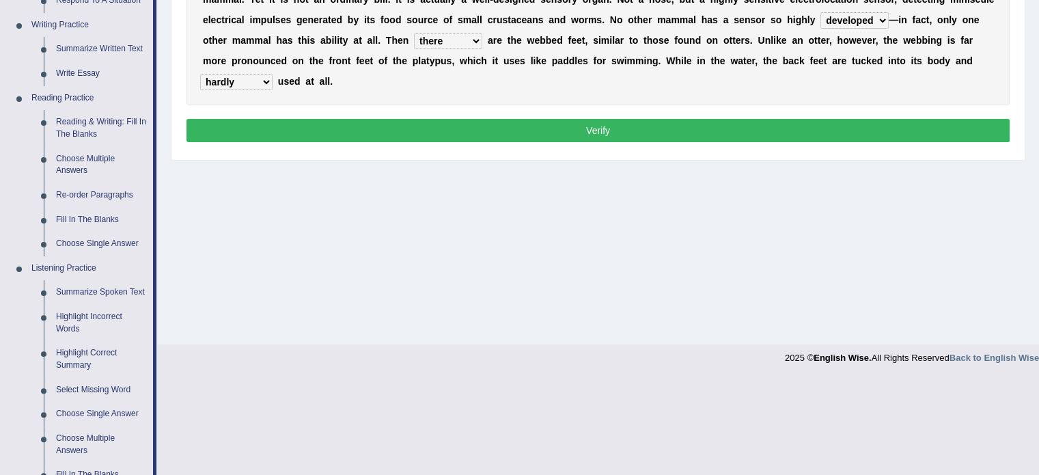
scroll to position [333, 0]
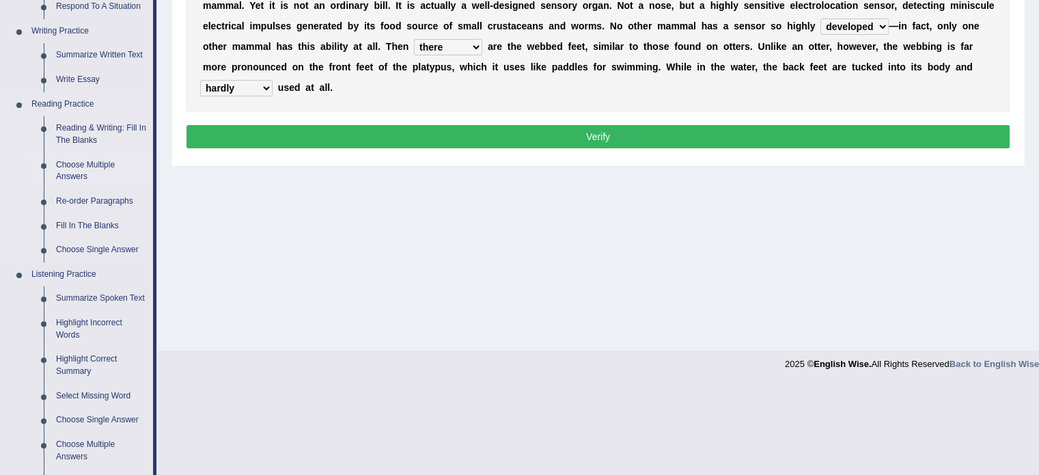
drag, startPoint x: 90, startPoint y: 165, endPoint x: 98, endPoint y: 162, distance: 8.9
click at [92, 165] on link "Choose Multiple Answers" at bounding box center [101, 171] width 103 height 36
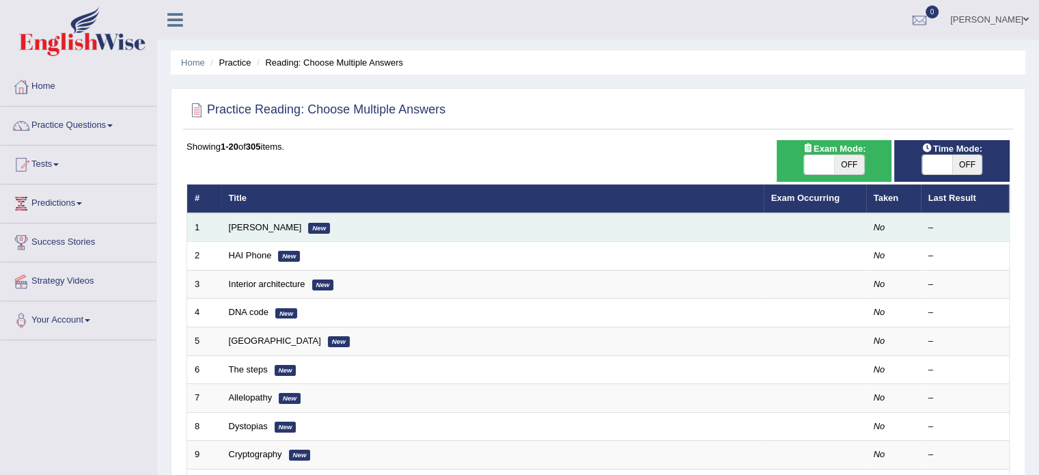
click at [259, 233] on td "[PERSON_NAME] New" at bounding box center [492, 227] width 543 height 29
click at [258, 230] on link "[PERSON_NAME]" at bounding box center [265, 227] width 73 height 10
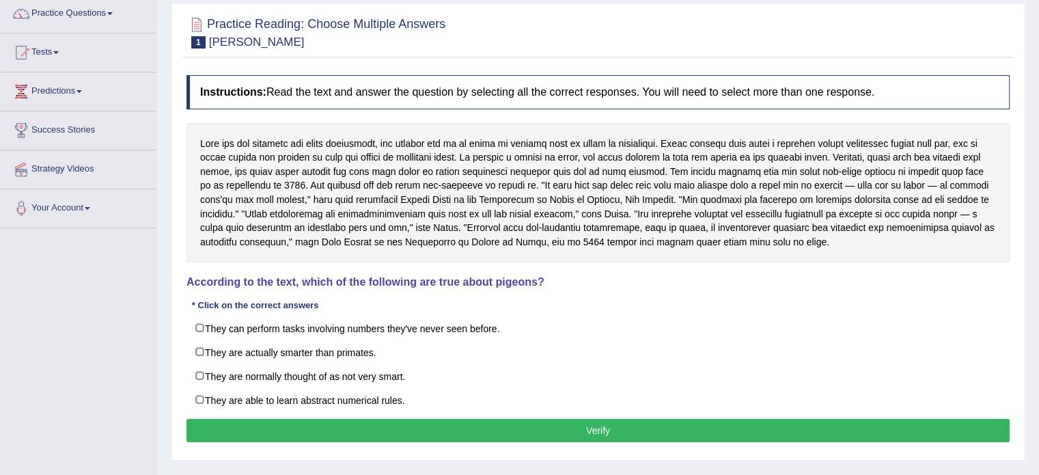
scroll to position [117, 0]
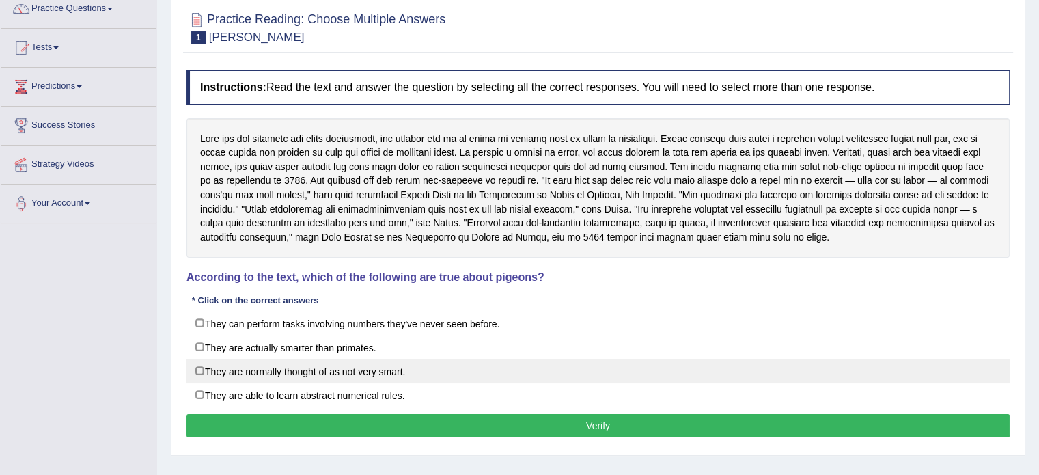
click at [200, 367] on label "They are normally thought of as not very smart." at bounding box center [598, 371] width 823 height 25
checkbox input "true"
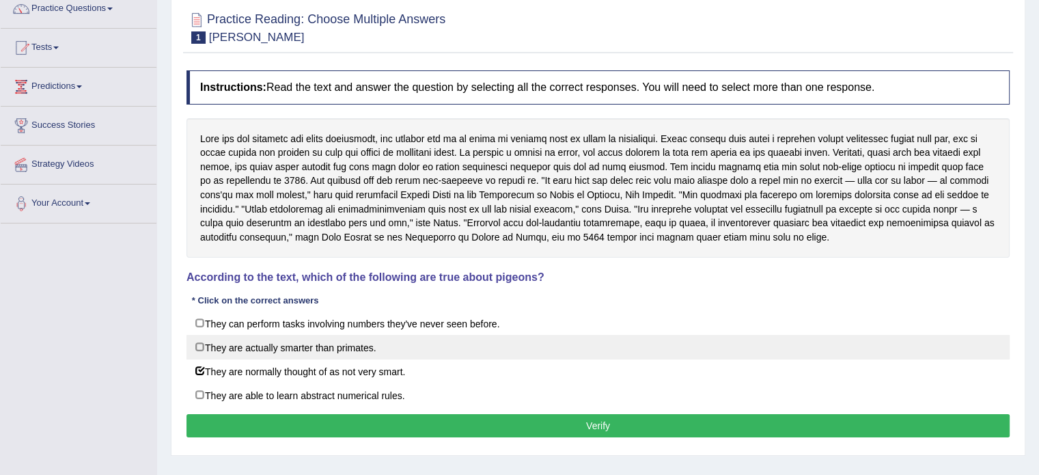
click at [202, 344] on label "They are actually smarter than primates." at bounding box center [598, 347] width 823 height 25
click at [197, 346] on label "They are actually smarter than primates." at bounding box center [598, 347] width 823 height 25
checkbox input "false"
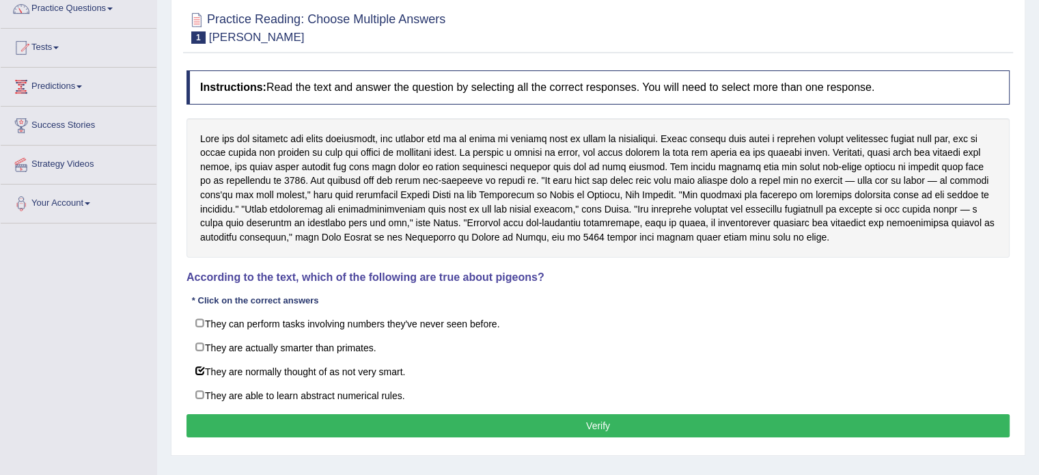
click at [346, 416] on button "Verify" at bounding box center [598, 425] width 823 height 23
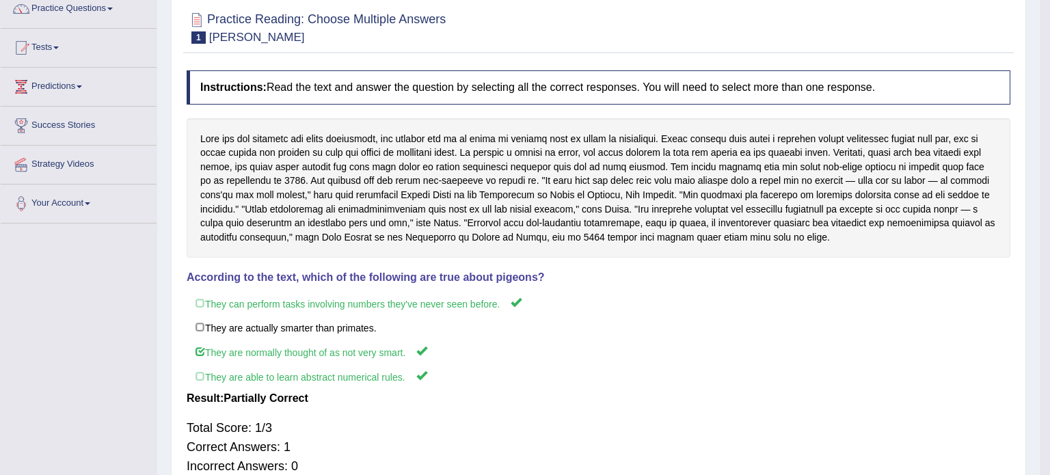
click at [346, 416] on div "Home Practice Reading: Choose Multiple Answers Damian Scarf Next » Report Quest…" at bounding box center [598, 224] width 882 height 683
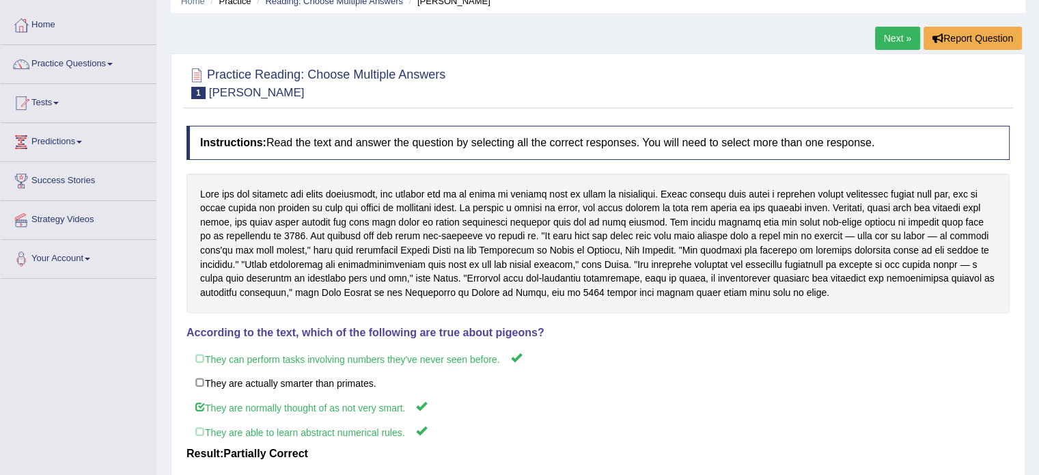
scroll to position [51, 0]
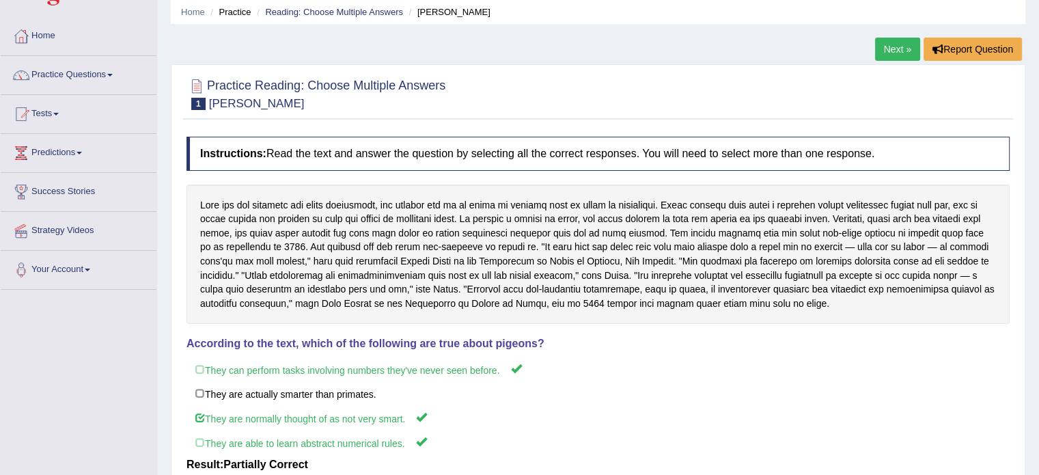
click at [891, 33] on div "Home Practice Reading: Choose Multiple Answers Damian Scarf Next » Report Quest…" at bounding box center [598, 292] width 882 height 687
click at [888, 40] on link "Next »" at bounding box center [897, 49] width 45 height 23
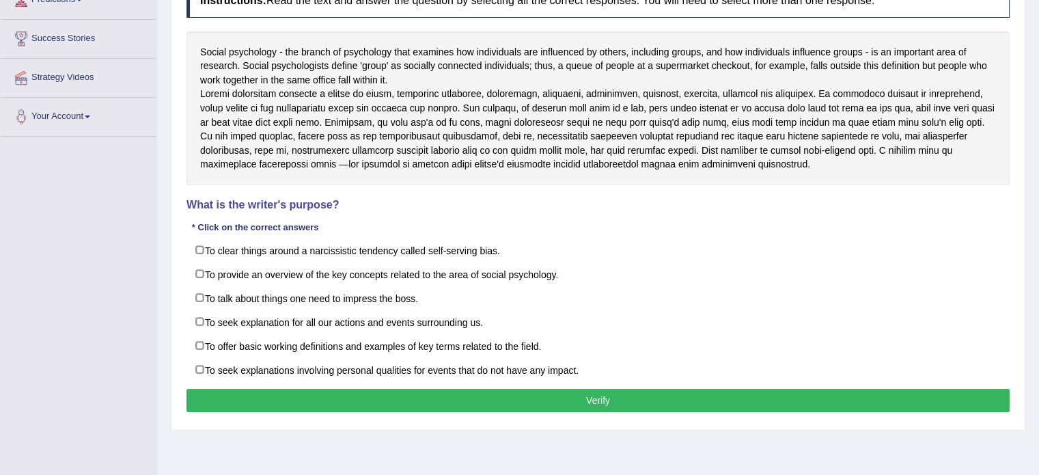
scroll to position [219, 0]
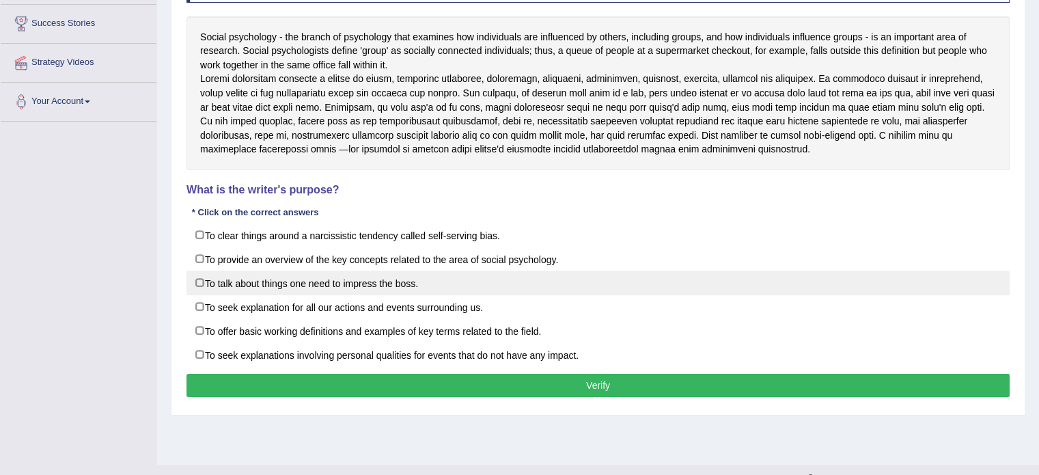
click at [201, 295] on label "To talk about things one need to impress the boss." at bounding box center [598, 283] width 823 height 25
checkbox input "true"
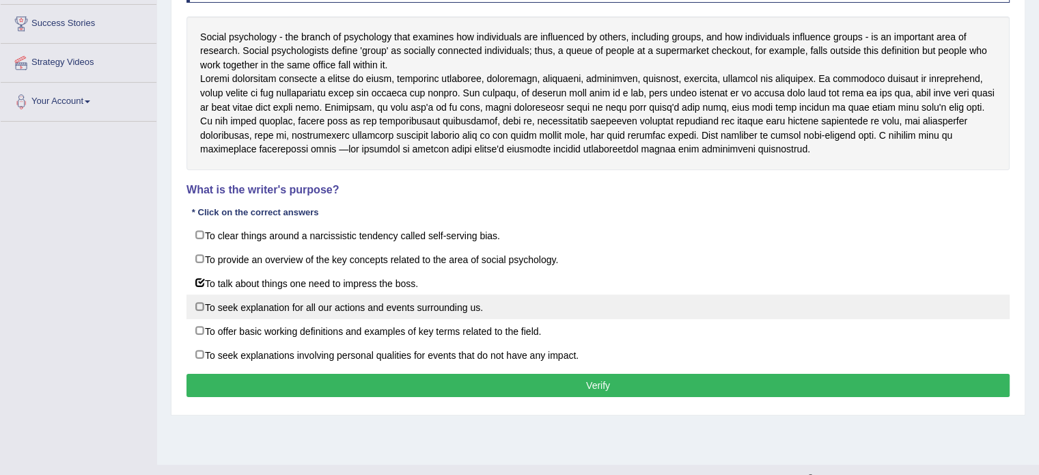
click at [197, 318] on label "To seek explanation for all our actions and events surrounding us." at bounding box center [598, 307] width 823 height 25
checkbox input "true"
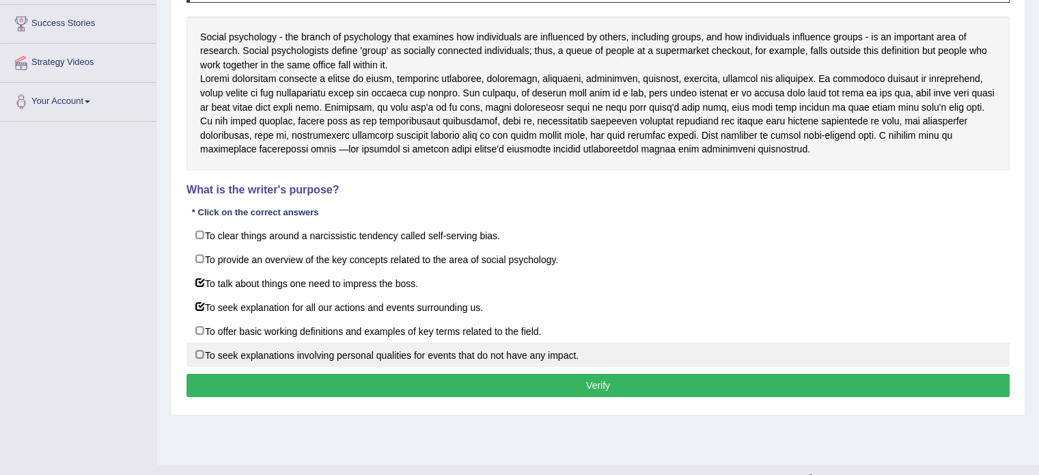
click at [195, 366] on label "To seek explanations involving personal qualities for events that do not have a…" at bounding box center [598, 354] width 823 height 25
checkbox input "true"
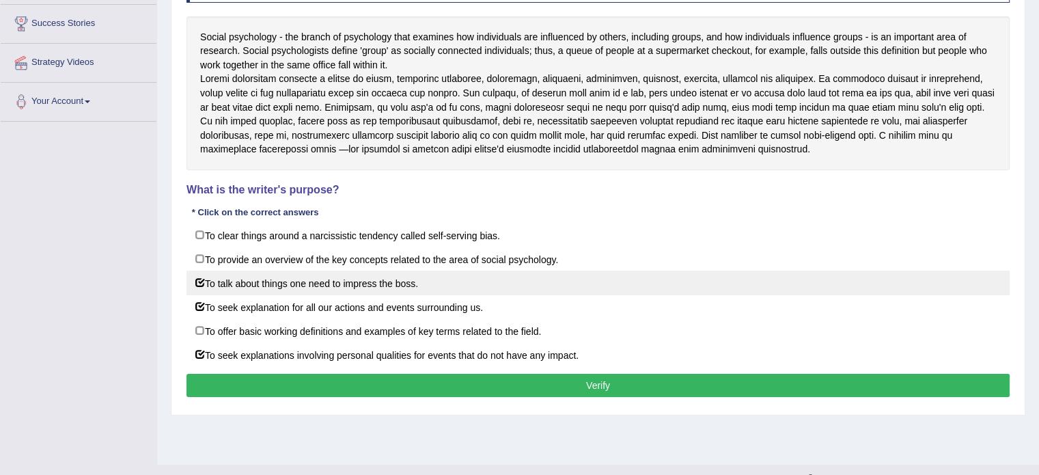
click at [200, 295] on label "To talk about things one need to impress the boss." at bounding box center [598, 283] width 823 height 25
checkbox input "false"
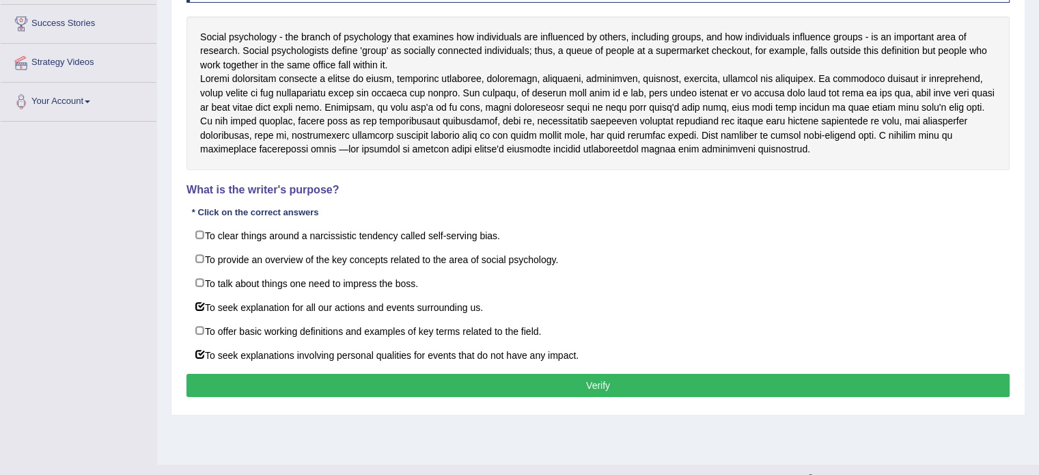
click at [477, 390] on button "Verify" at bounding box center [598, 385] width 823 height 23
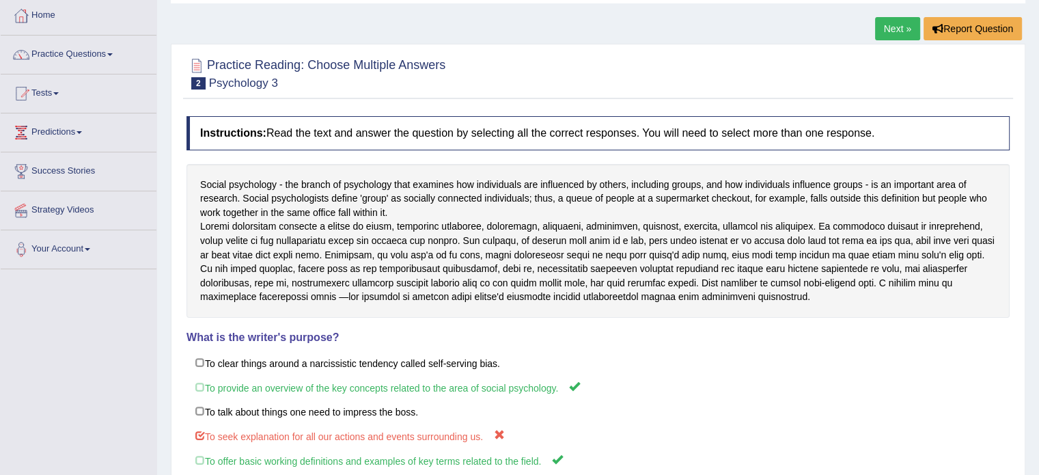
scroll to position [66, 0]
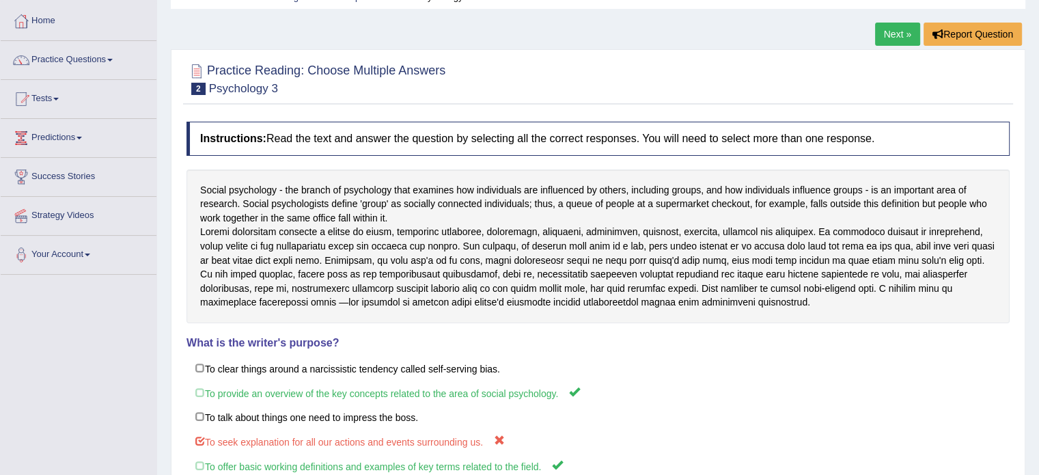
click at [895, 31] on link "Next »" at bounding box center [897, 34] width 45 height 23
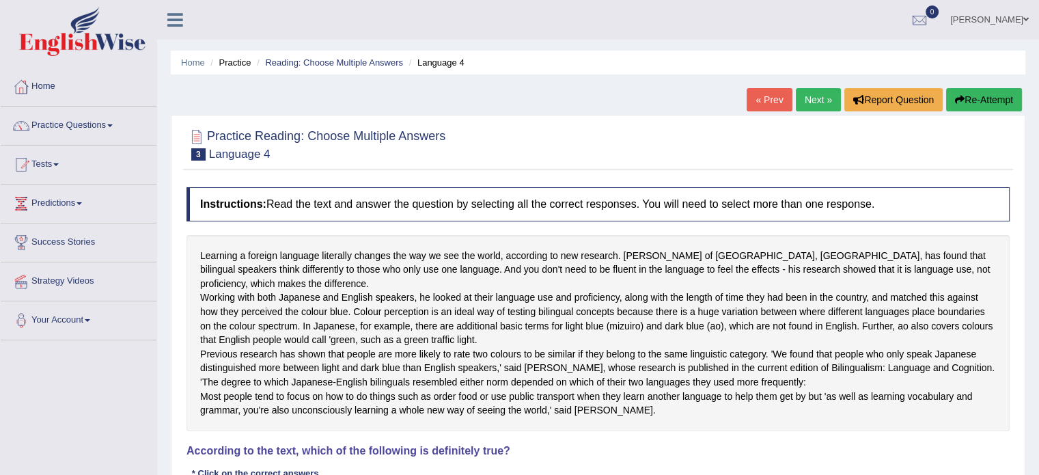
click at [759, 103] on link "« Prev" at bounding box center [769, 99] width 45 height 23
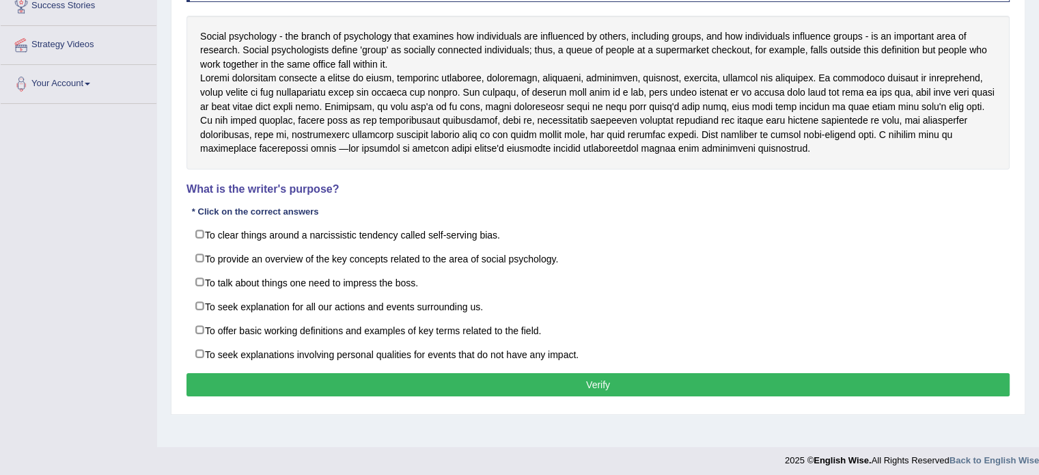
scroll to position [243, 0]
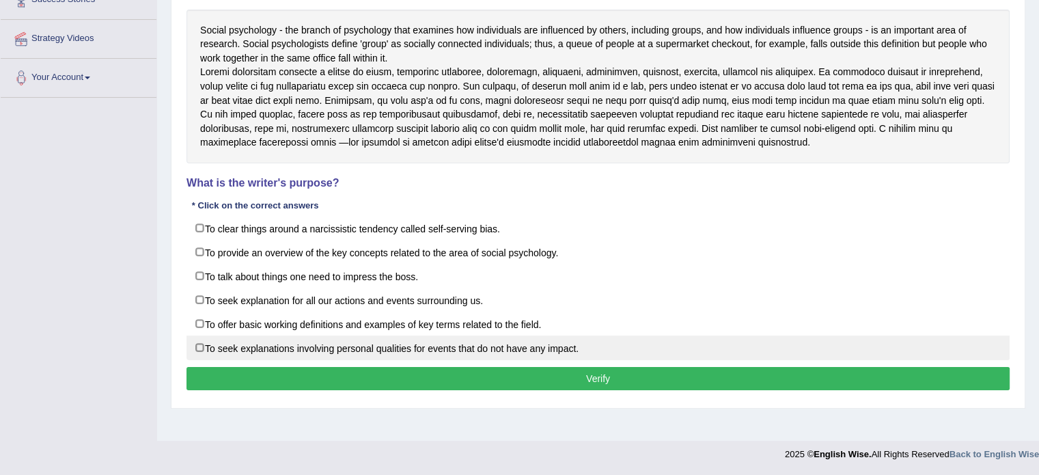
click at [199, 360] on label "To seek explanations involving personal qualities for events that do not have a…" at bounding box center [598, 348] width 823 height 25
checkbox input "true"
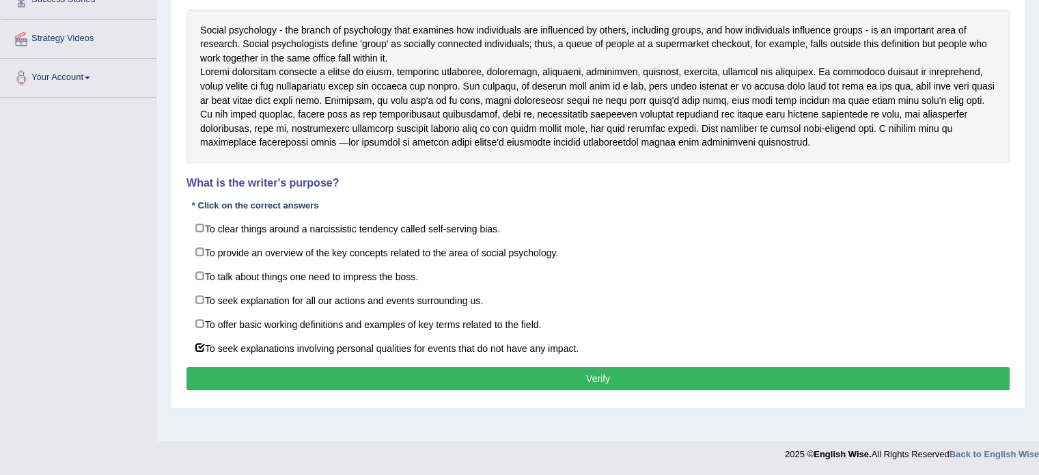
click at [349, 382] on button "Verify" at bounding box center [598, 378] width 823 height 23
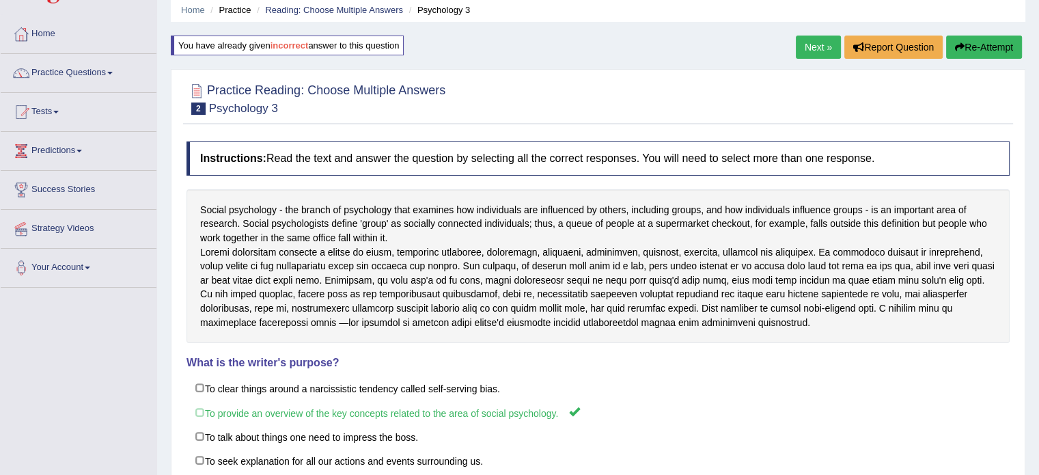
scroll to position [42, 0]
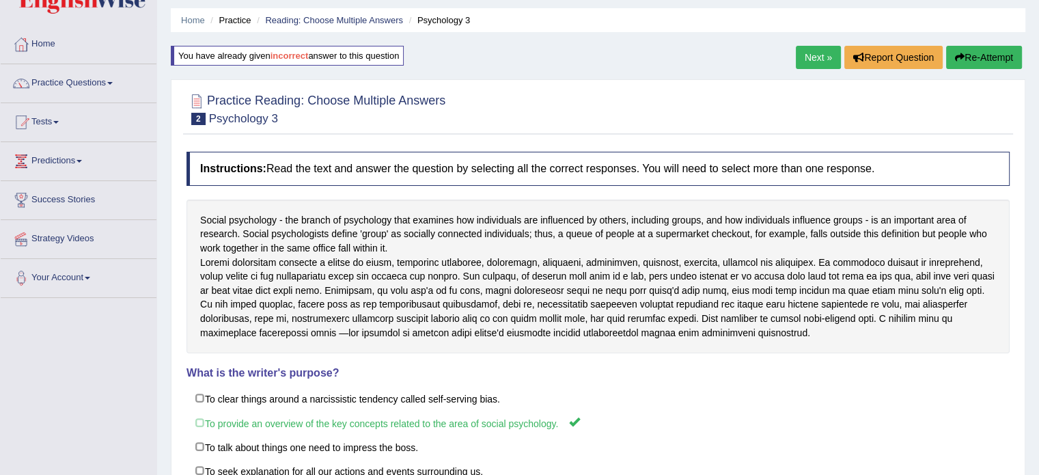
click at [807, 54] on link "Next »" at bounding box center [818, 57] width 45 height 23
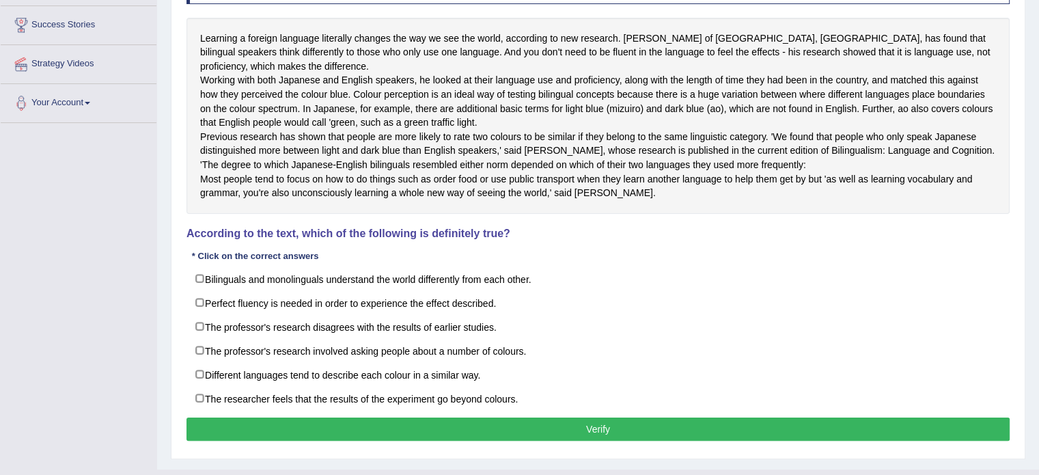
scroll to position [220, 0]
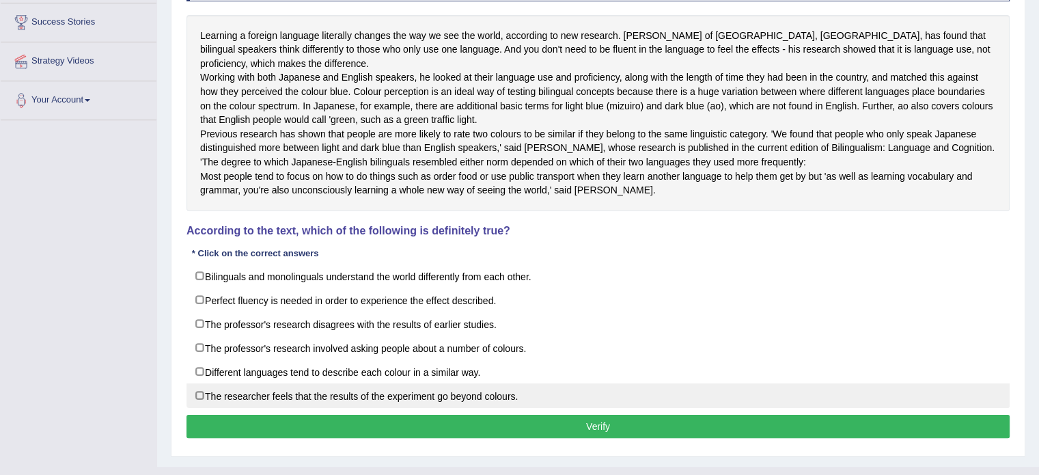
click at [197, 408] on label "The researcher feels that the results of the experiment go beyond colours." at bounding box center [598, 395] width 823 height 25
checkbox input "true"
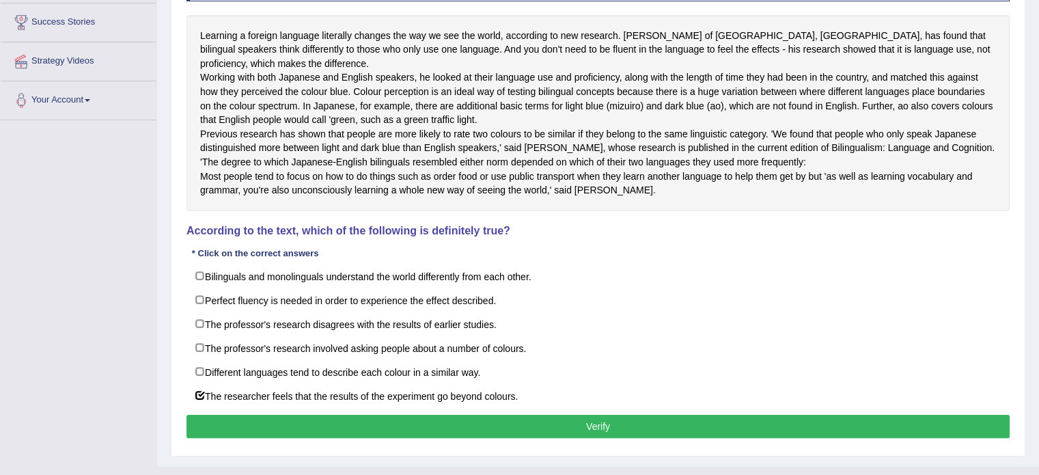
click at [515, 438] on button "Verify" at bounding box center [598, 426] width 823 height 23
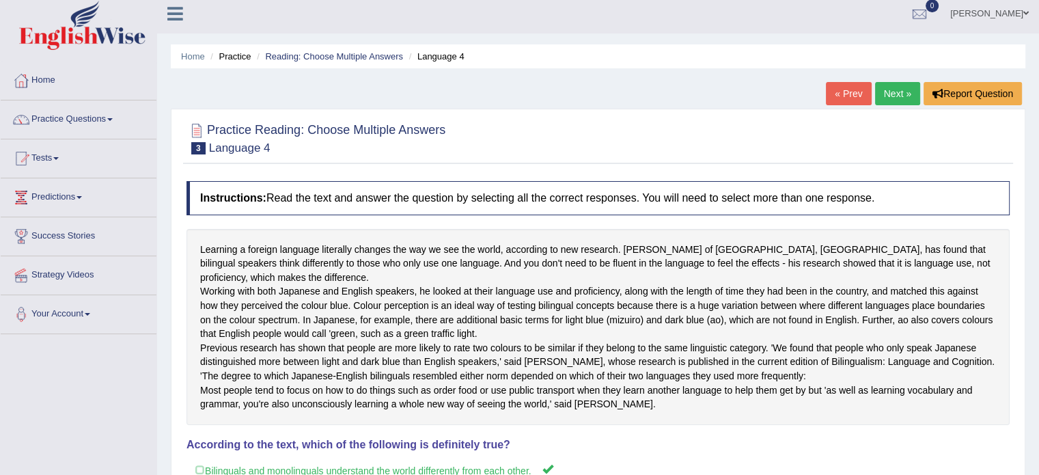
scroll to position [0, 0]
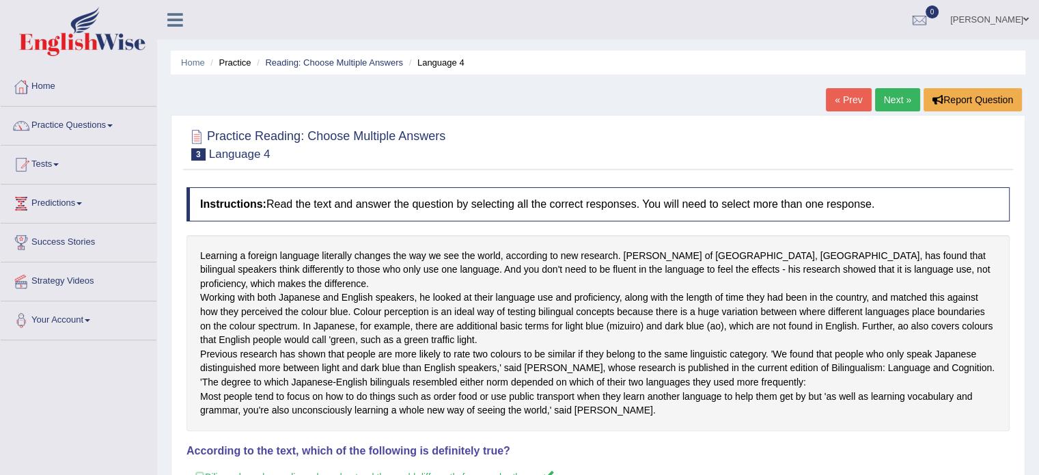
drag, startPoint x: 899, startPoint y: 82, endPoint x: 908, endPoint y: 97, distance: 17.5
click at [908, 97] on div "Home Practice Reading: Choose Multiple Answers Language 4 « Prev Next » Report …" at bounding box center [598, 483] width 882 height 966
click at [903, 94] on link "Next »" at bounding box center [897, 99] width 45 height 23
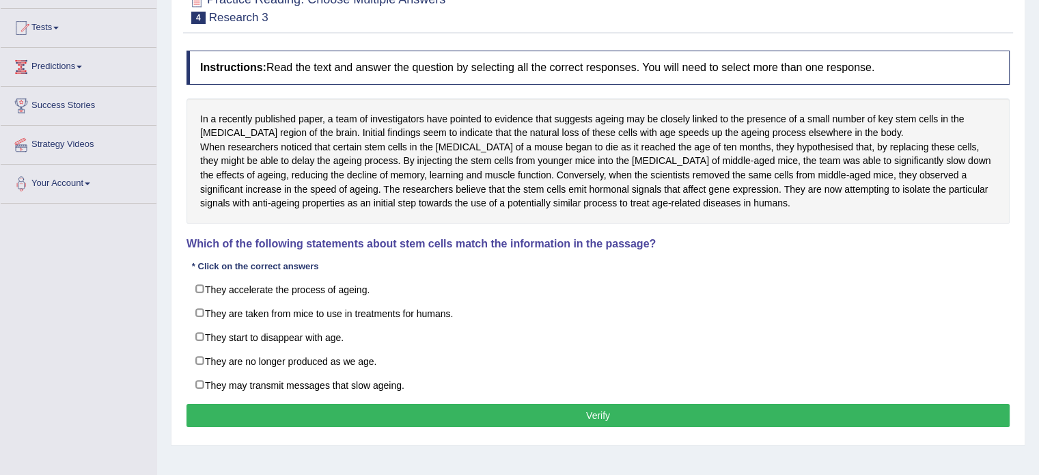
scroll to position [139, 0]
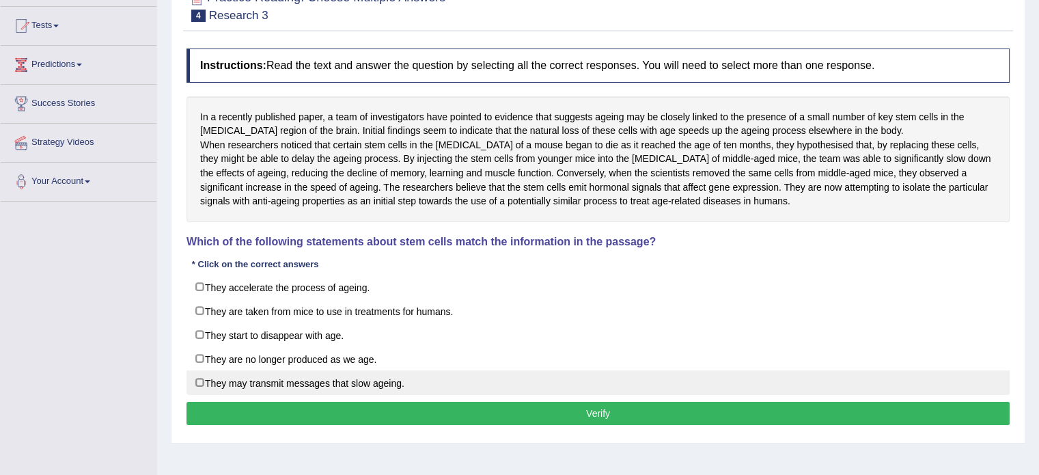
click at [195, 394] on label "They may transmit messages that slow ageing." at bounding box center [598, 382] width 823 height 25
checkbox input "true"
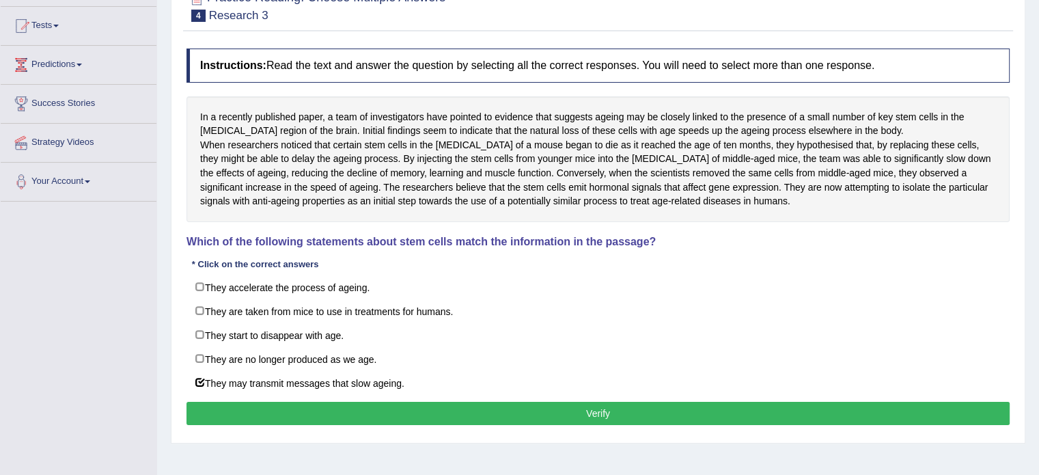
click at [284, 425] on button "Verify" at bounding box center [598, 413] width 823 height 23
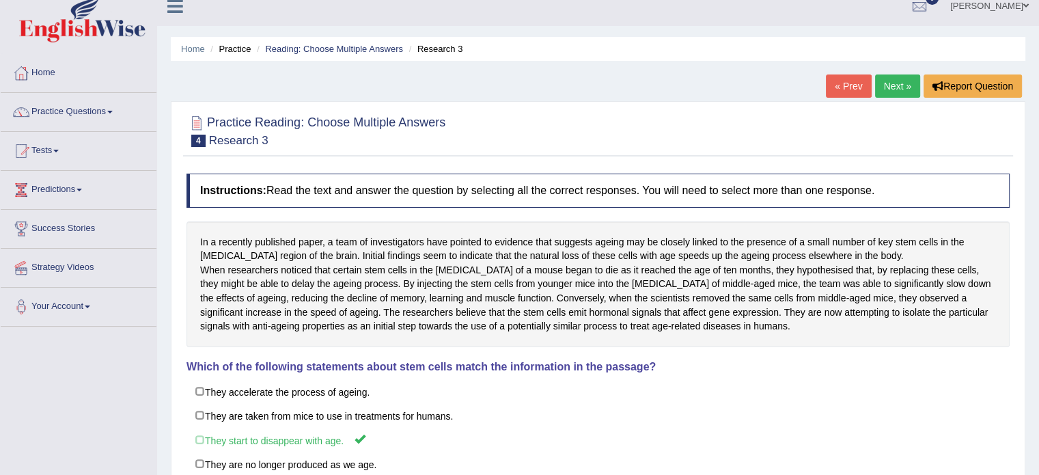
scroll to position [0, 0]
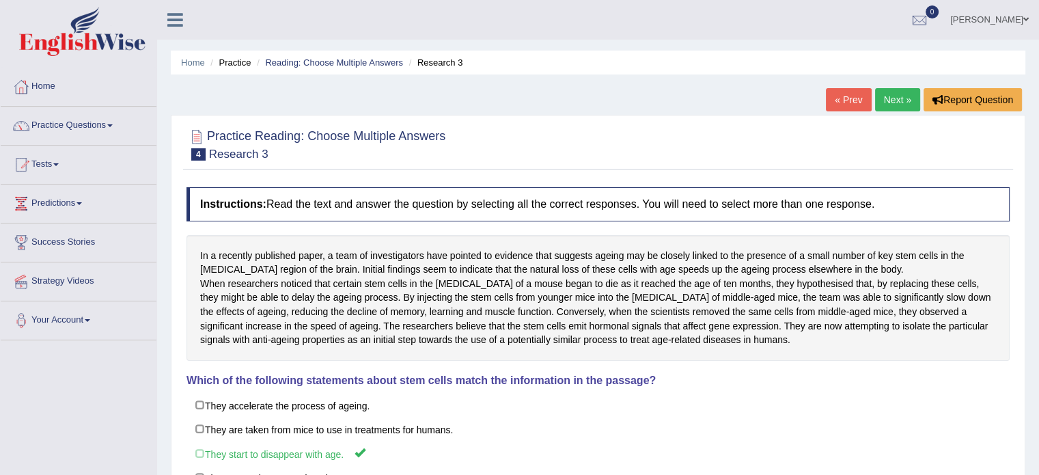
click at [907, 96] on link "Next »" at bounding box center [897, 99] width 45 height 23
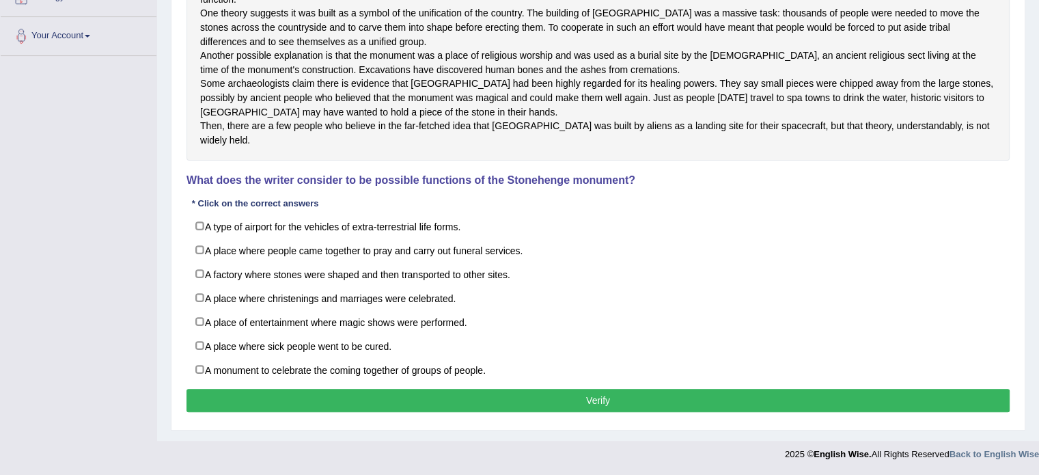
scroll to position [290, 0]
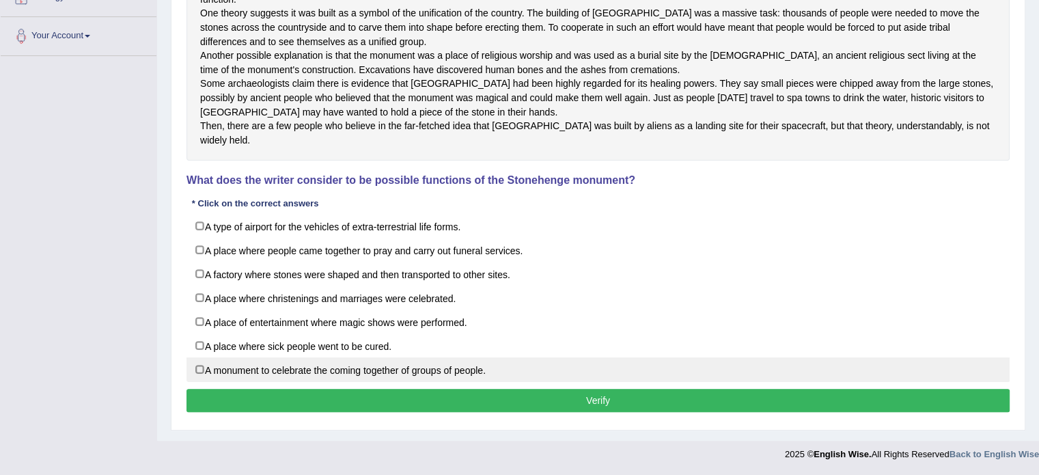
click at [201, 382] on label "A monument to celebrate the coming together of groups of people." at bounding box center [598, 369] width 823 height 25
checkbox input "true"
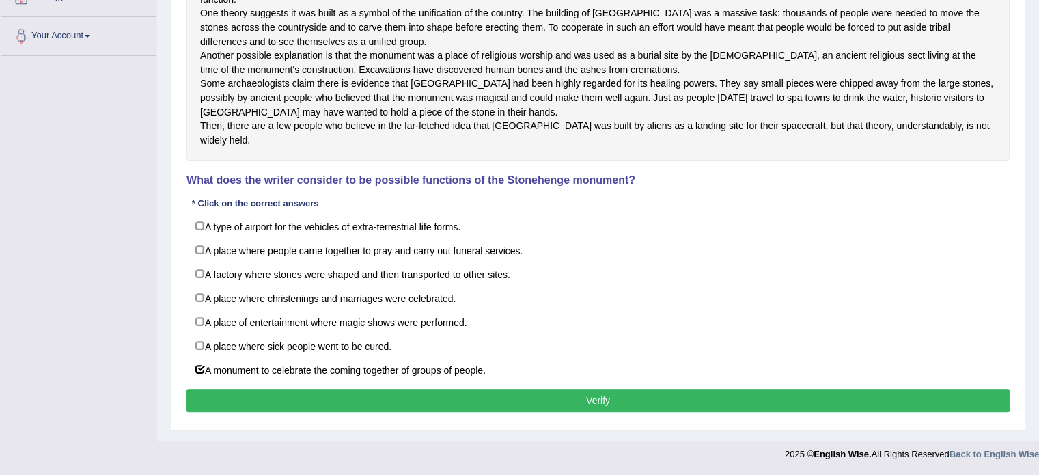
click at [668, 407] on div "Instructions: Read the text and answer the question by selecting all the correc…" at bounding box center [598, 159] width 830 height 526
click at [671, 412] on button "Verify" at bounding box center [598, 400] width 823 height 23
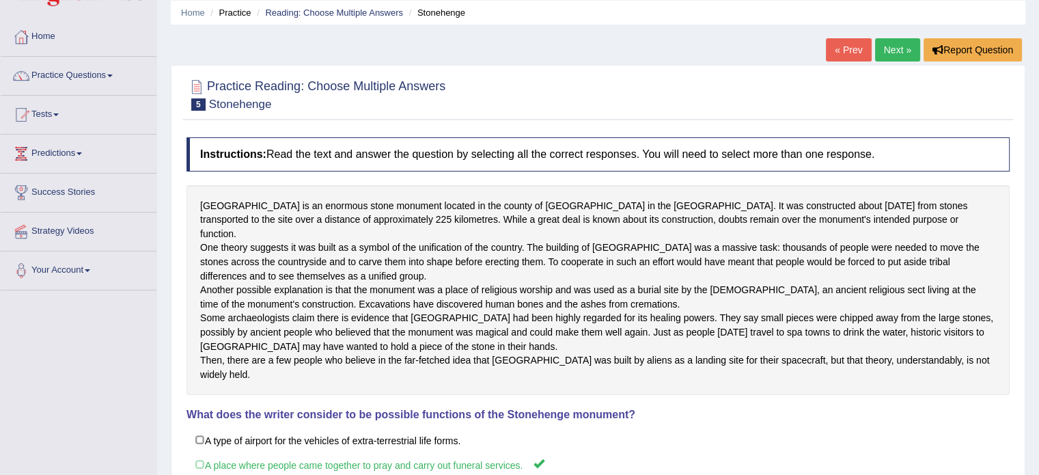
scroll to position [0, 0]
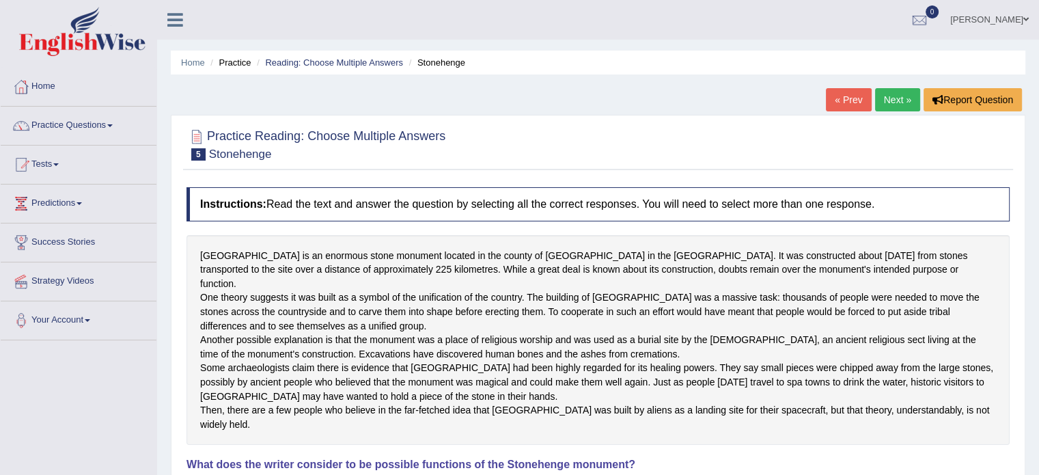
click at [892, 98] on link "Next »" at bounding box center [897, 99] width 45 height 23
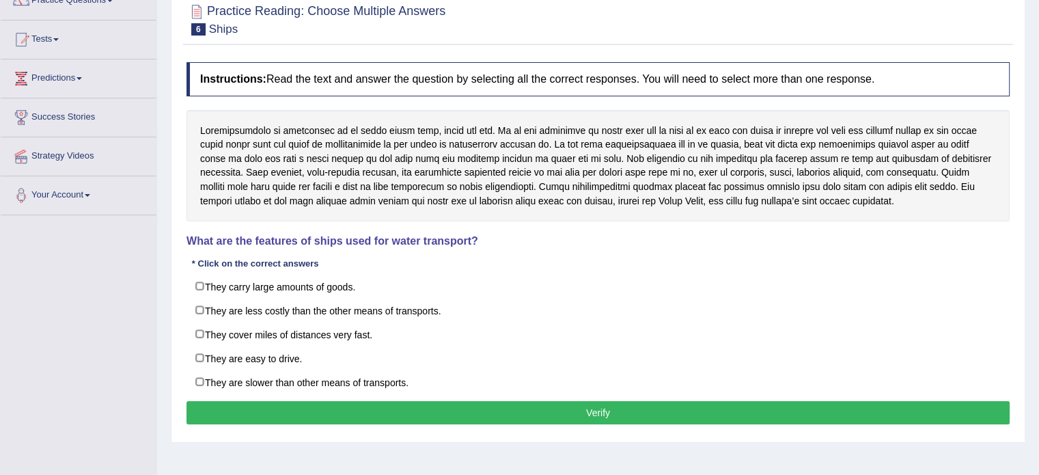
scroll to position [126, 0]
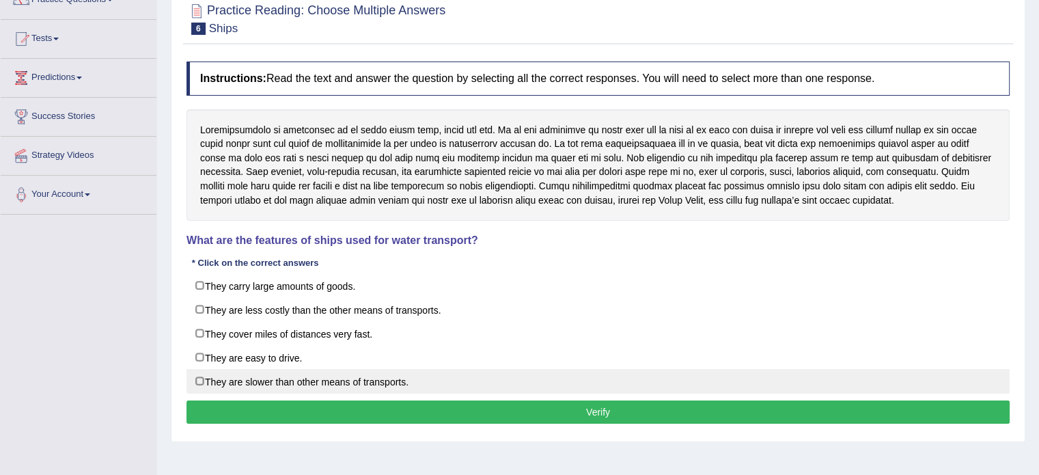
drag, startPoint x: 197, startPoint y: 380, endPoint x: 208, endPoint y: 384, distance: 11.7
click at [198, 382] on label "They are slower than other means of transports." at bounding box center [598, 381] width 823 height 25
checkbox input "true"
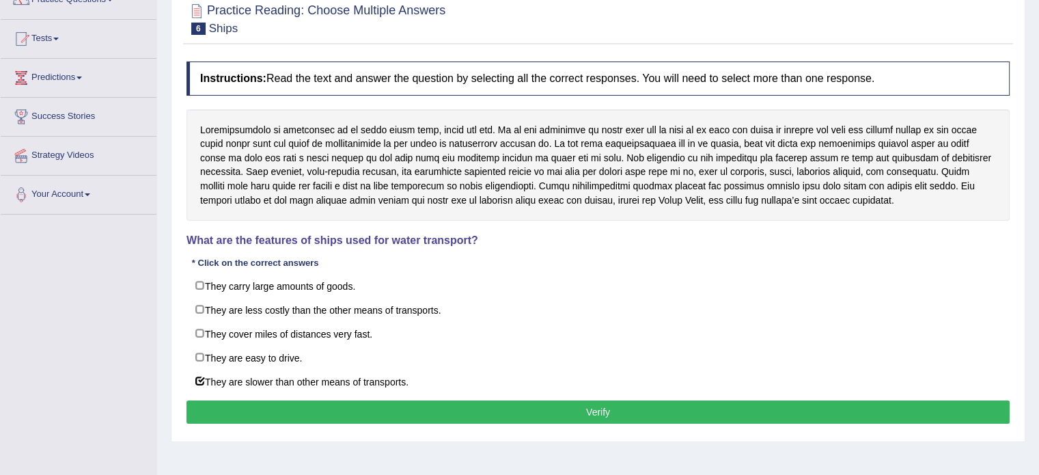
click at [318, 413] on button "Verify" at bounding box center [598, 411] width 823 height 23
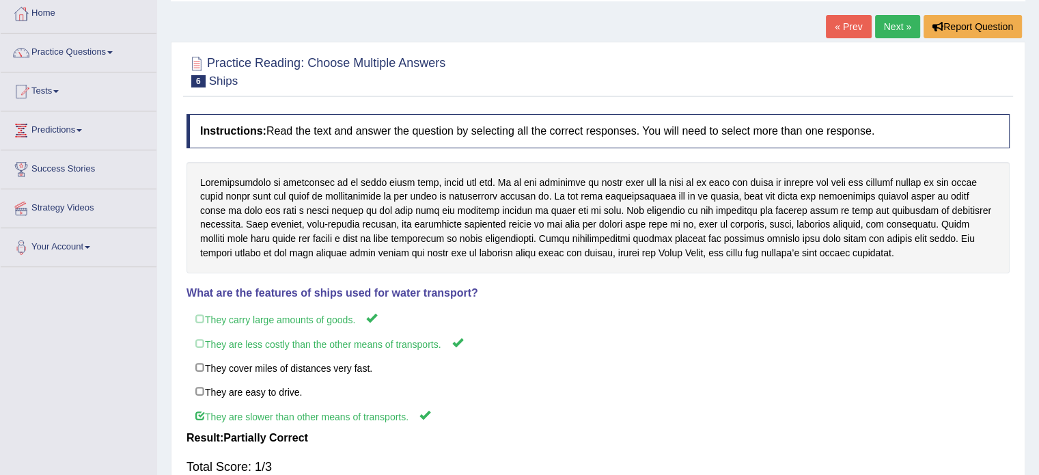
scroll to position [0, 0]
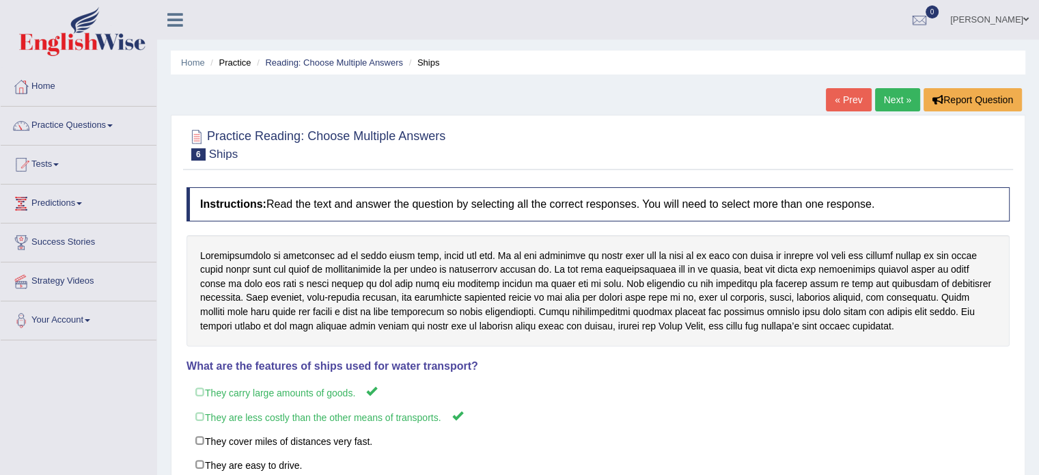
click at [887, 94] on link "Next »" at bounding box center [897, 99] width 45 height 23
click at [888, 95] on link "Next »" at bounding box center [897, 99] width 45 height 23
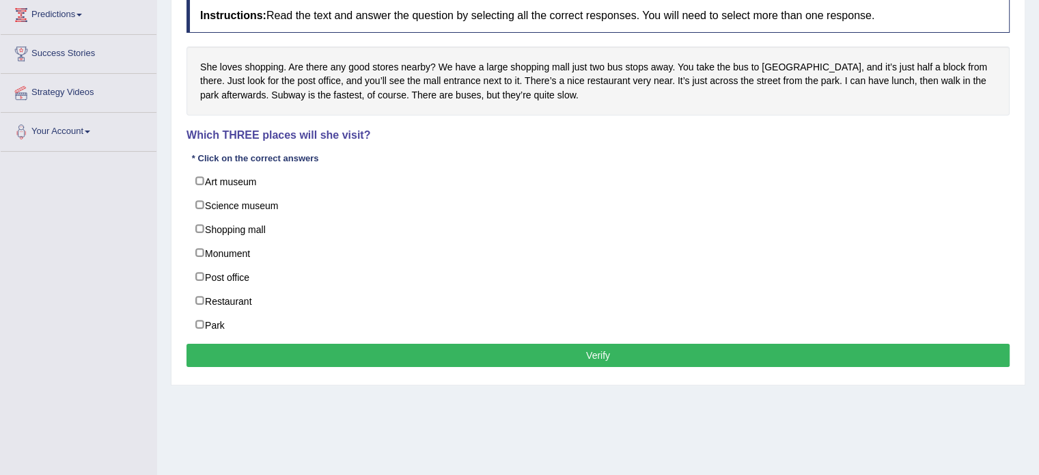
scroll to position [191, 0]
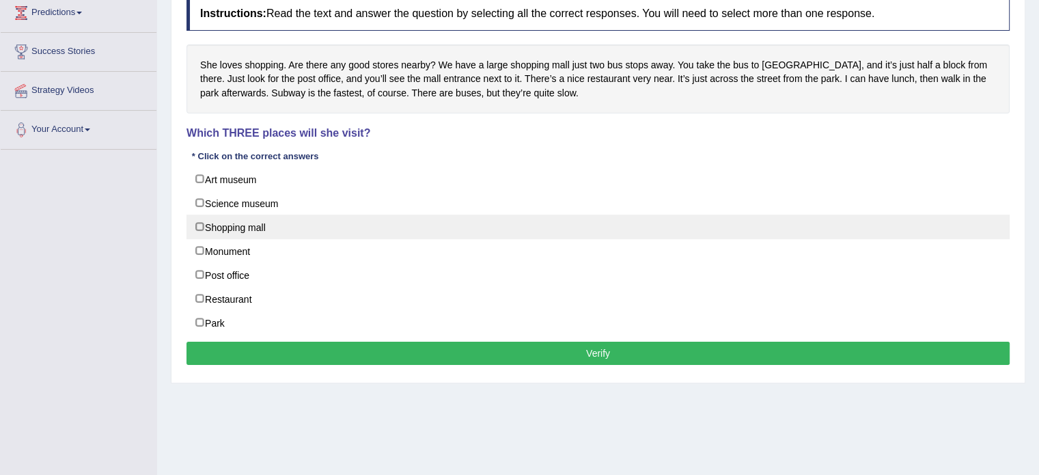
click at [197, 223] on label "Shopping mall" at bounding box center [598, 227] width 823 height 25
checkbox input "true"
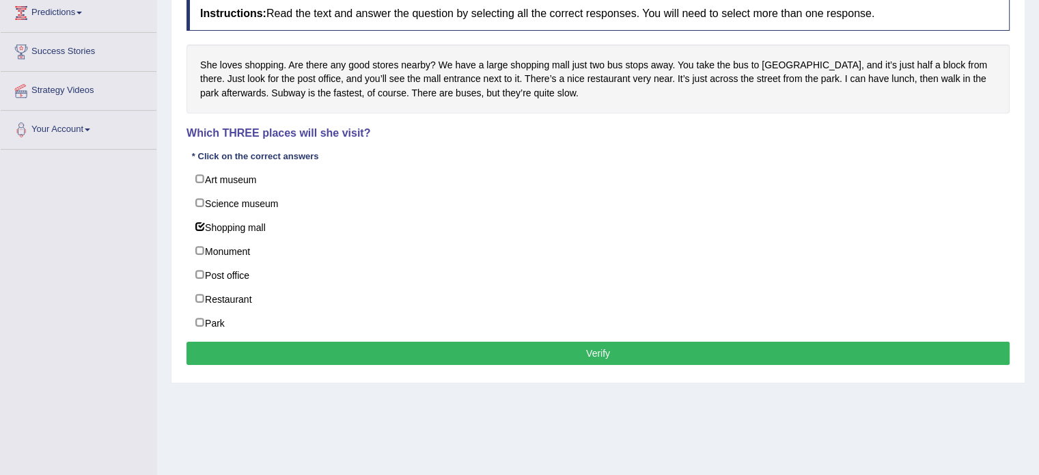
click at [383, 356] on button "Verify" at bounding box center [598, 353] width 823 height 23
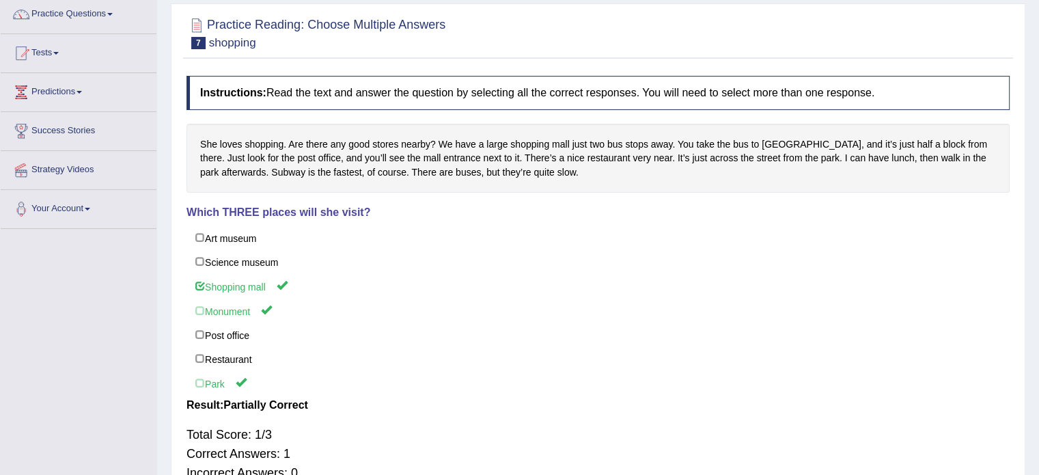
scroll to position [0, 0]
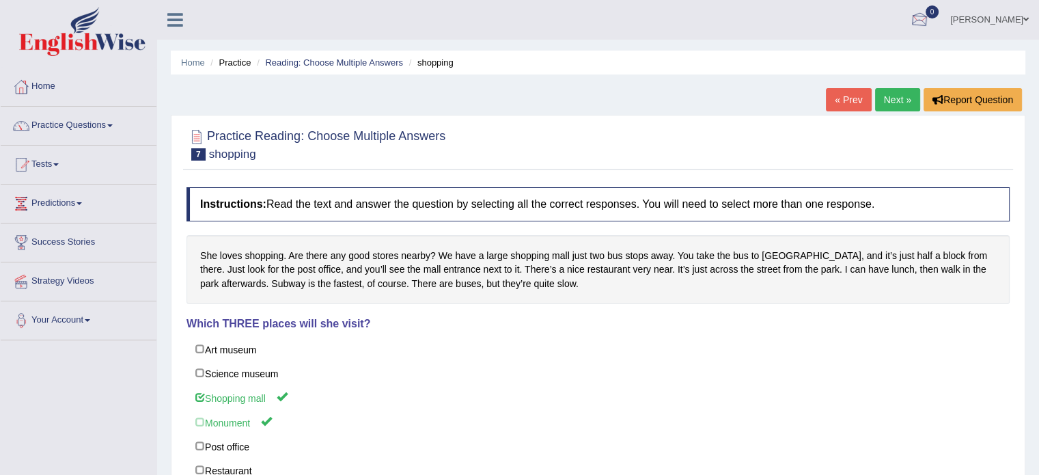
click at [894, 99] on link "Next »" at bounding box center [897, 99] width 45 height 23
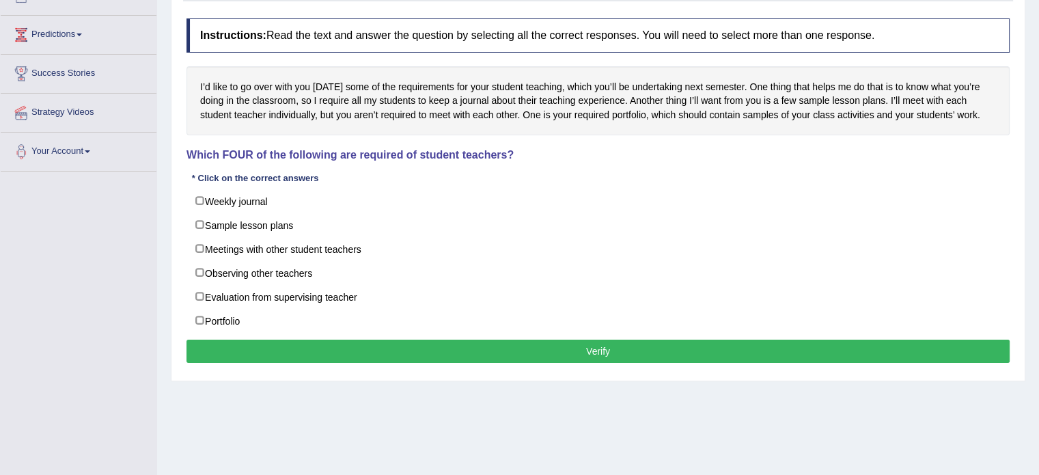
scroll to position [169, 0]
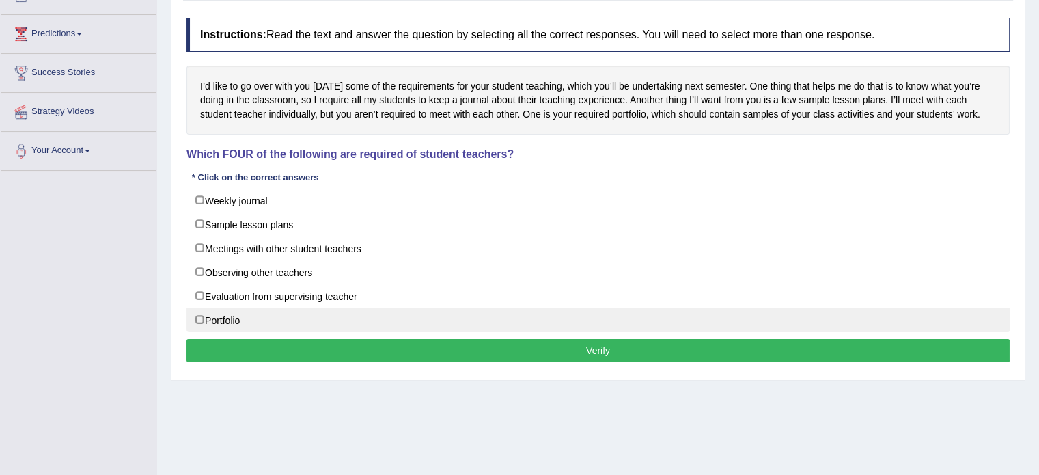
drag, startPoint x: 197, startPoint y: 319, endPoint x: 209, endPoint y: 319, distance: 11.6
click at [197, 319] on label "Portfolio" at bounding box center [598, 320] width 823 height 25
checkbox input "true"
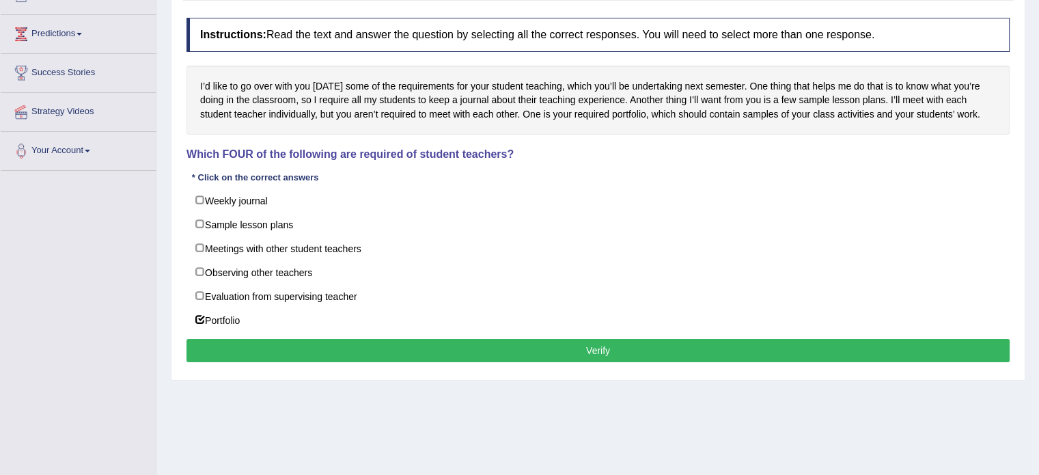
click at [476, 349] on button "Verify" at bounding box center [598, 350] width 823 height 23
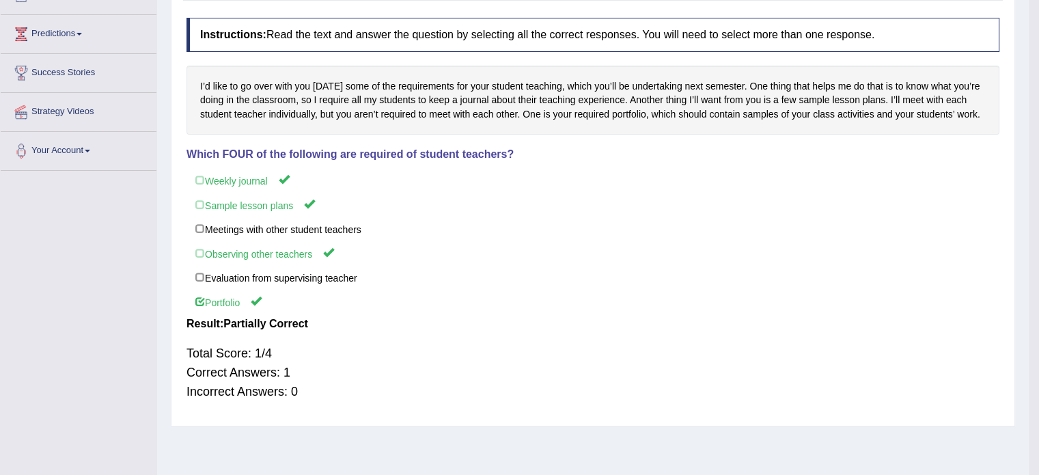
click at [476, 349] on div "Home Practice Reading: Choose Multiple Answers student teaching « Prev Next » R…" at bounding box center [593, 172] width 872 height 683
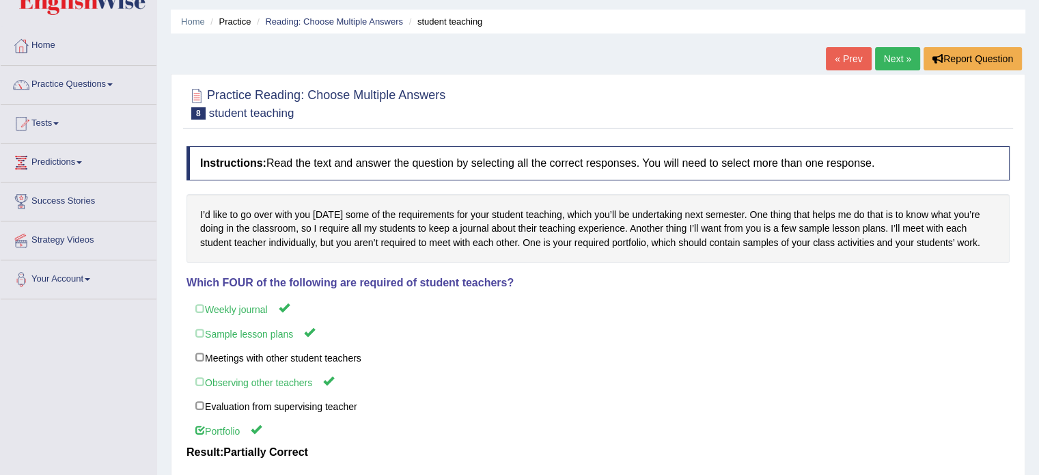
scroll to position [0, 0]
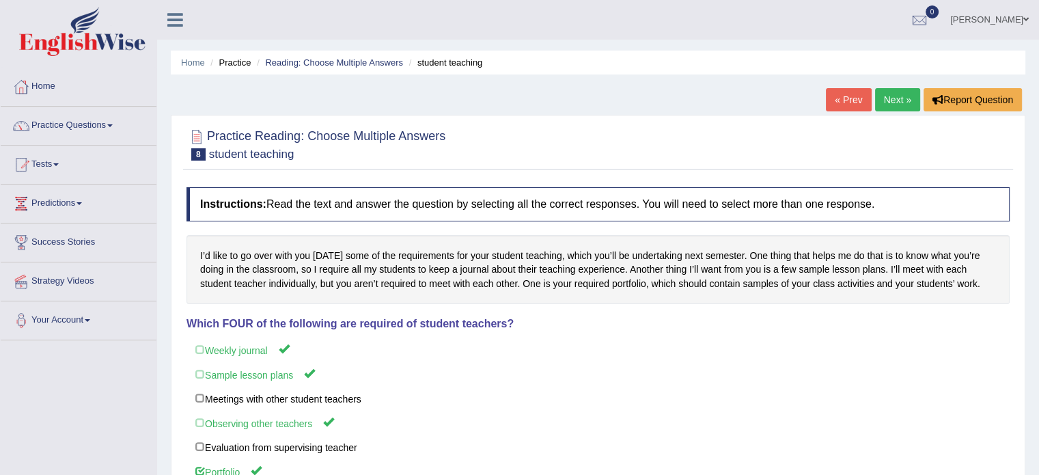
click at [888, 95] on link "Next »" at bounding box center [897, 99] width 45 height 23
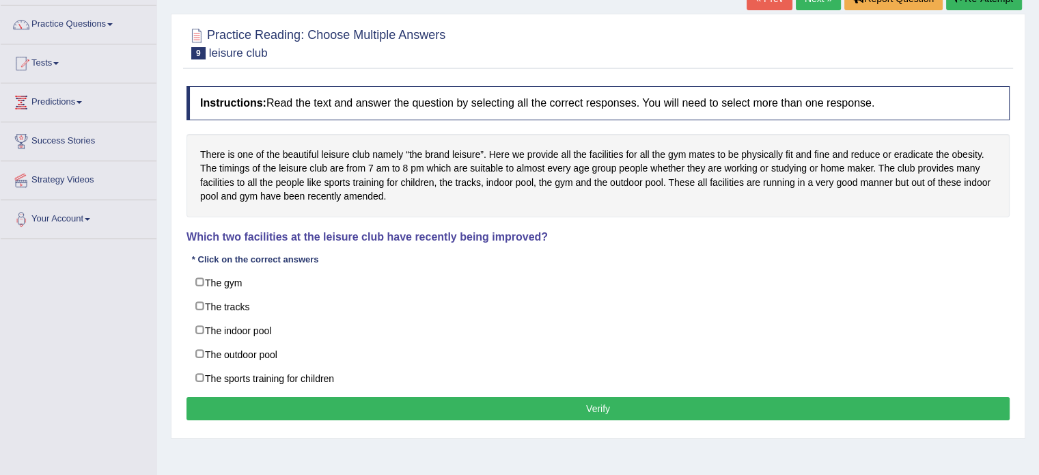
scroll to position [102, 0]
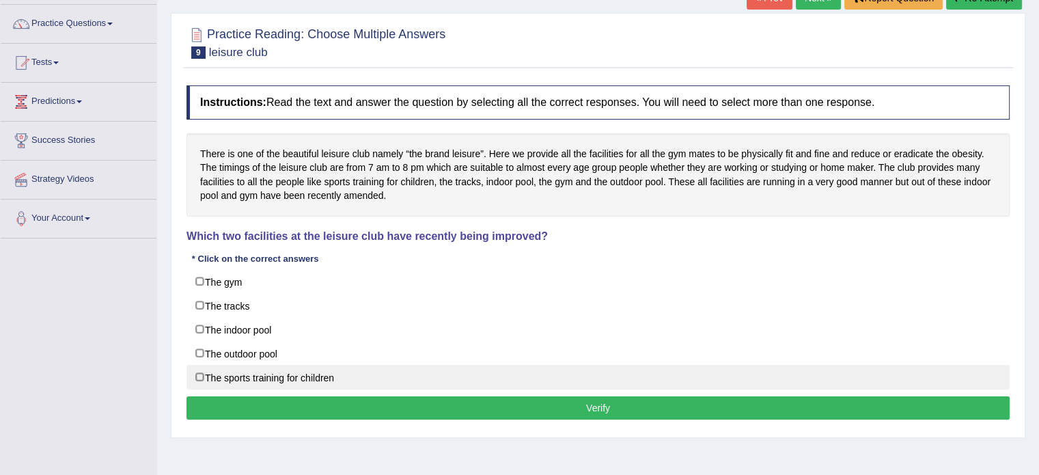
click at [197, 371] on label "The sports training for children" at bounding box center [598, 377] width 823 height 25
checkbox input "true"
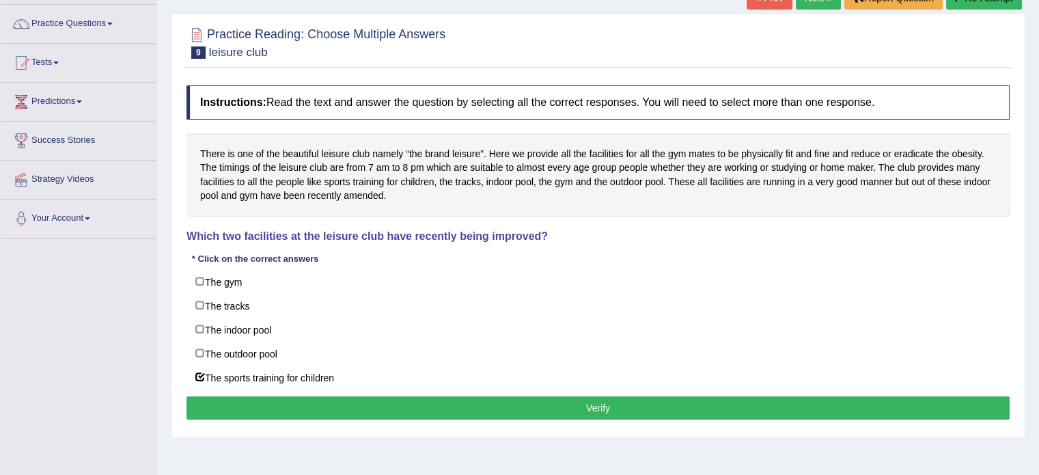
click at [363, 404] on button "Verify" at bounding box center [598, 407] width 823 height 23
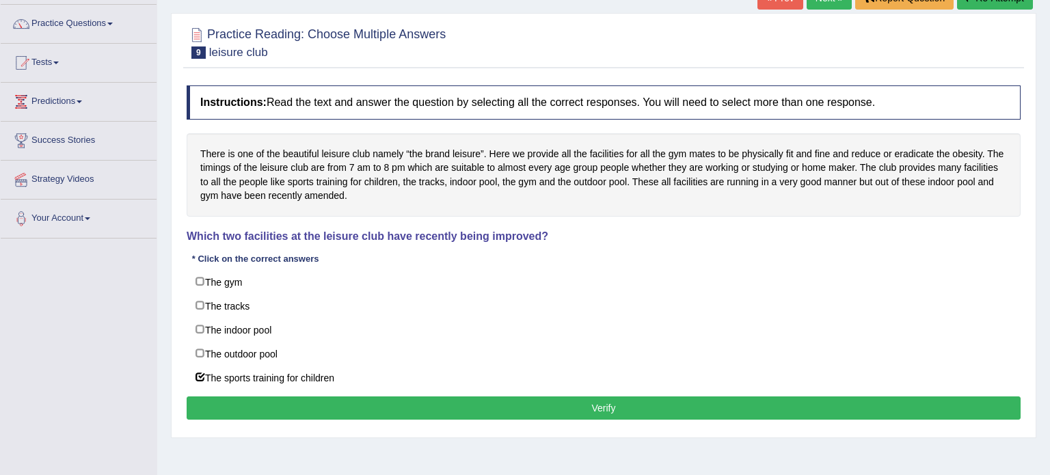
click at [363, 404] on div "Home Practice Reading: Choose Multiple Answers leisure club « Prev Next » Repor…" at bounding box center [603, 239] width 892 height 683
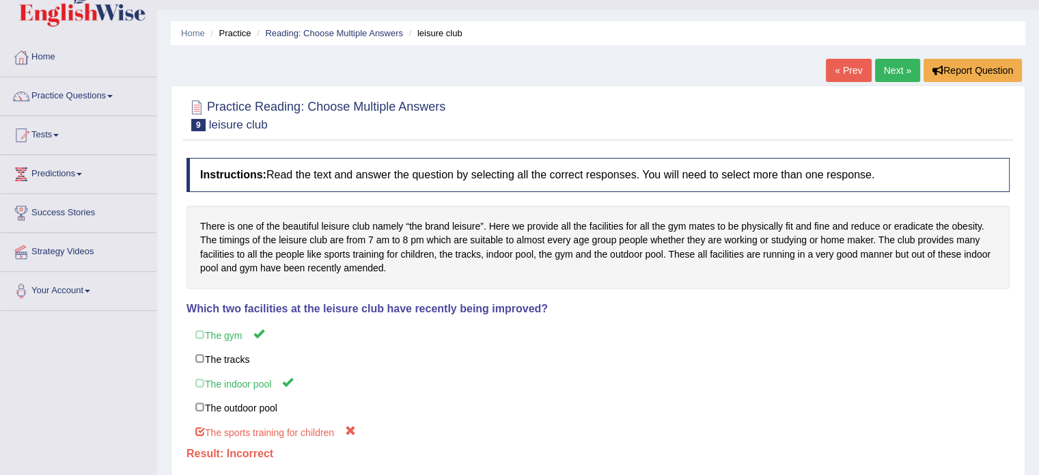
scroll to position [18, 0]
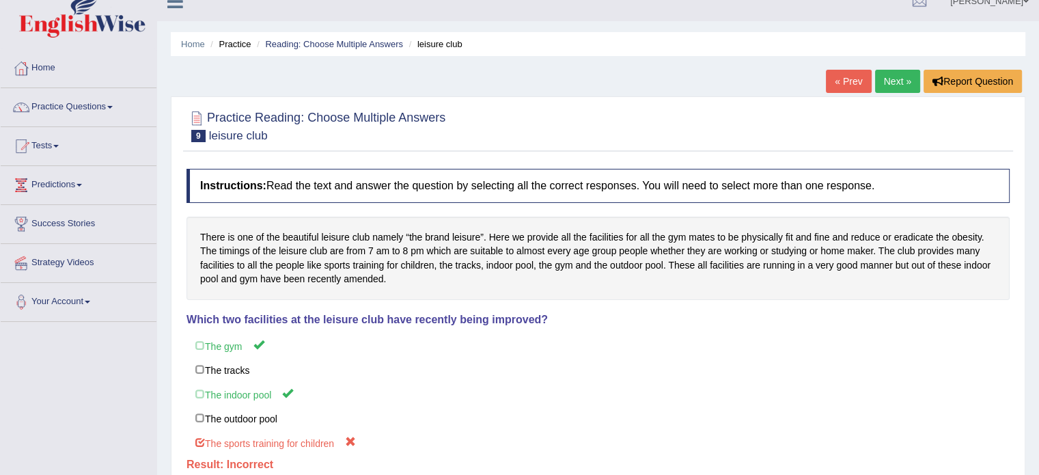
drag, startPoint x: 899, startPoint y: 79, endPoint x: 892, endPoint y: 79, distance: 6.9
click at [899, 79] on link "Next »" at bounding box center [897, 81] width 45 height 23
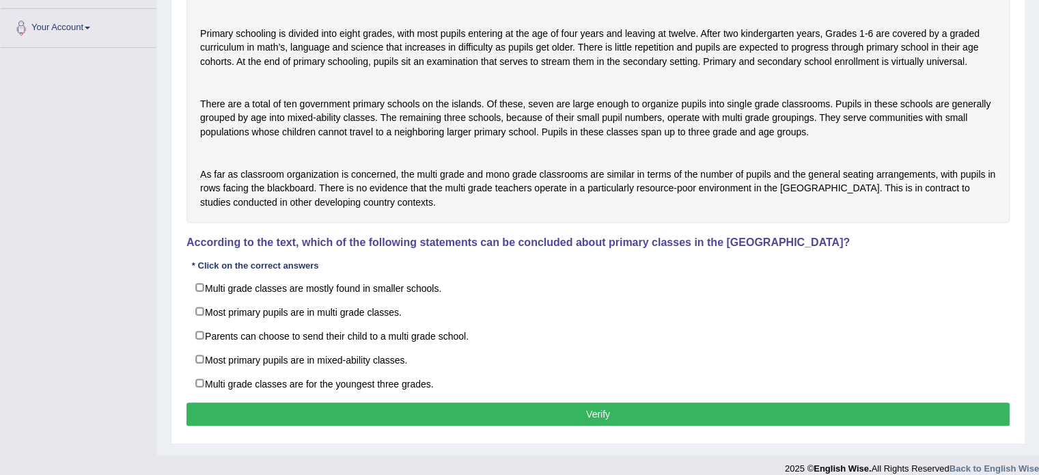
scroll to position [308, 0]
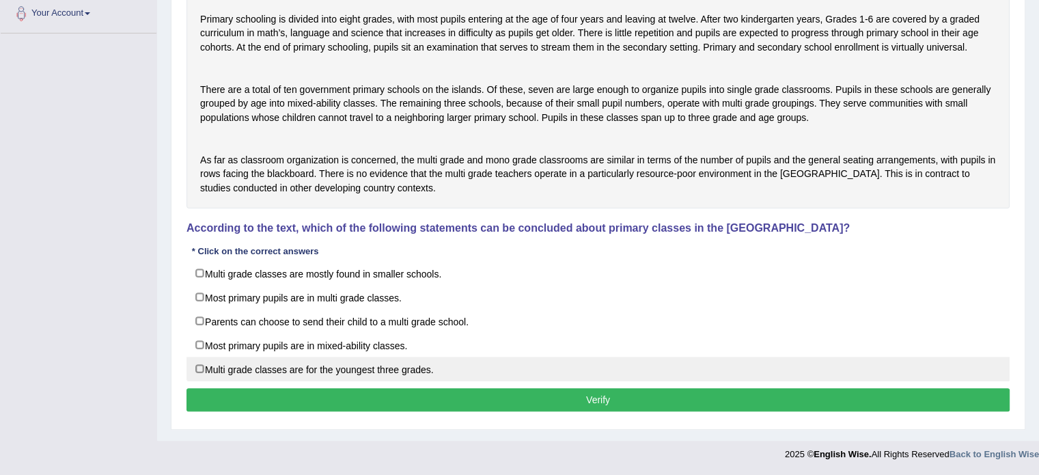
click at [202, 381] on label "Multi grade classes are for the youngest three grades." at bounding box center [598, 369] width 823 height 25
checkbox input "true"
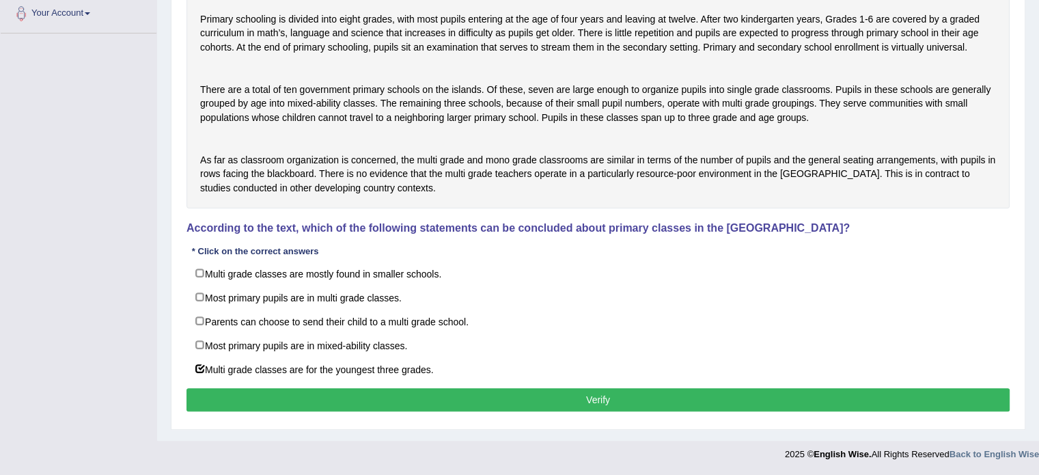
click at [416, 411] on button "Verify" at bounding box center [598, 399] width 823 height 23
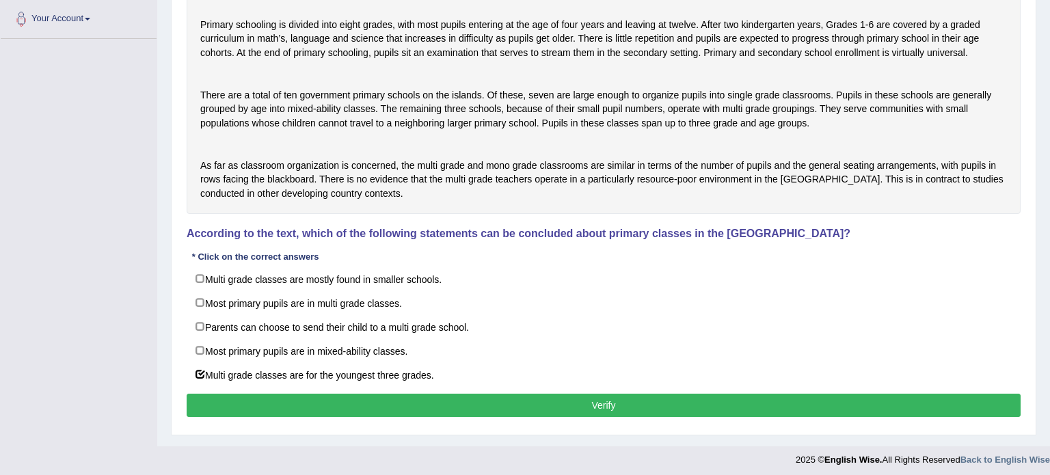
click at [416, 434] on div "Practice Reading: Choose Multiple Answers 10 [DEMOGRAPHIC_DATA] Instructions: R…" at bounding box center [603, 124] width 865 height 622
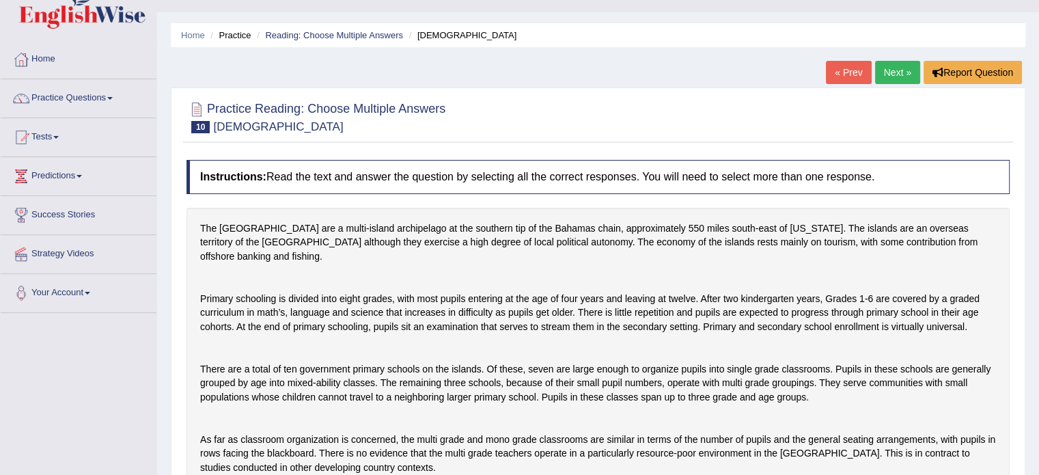
scroll to position [11, 0]
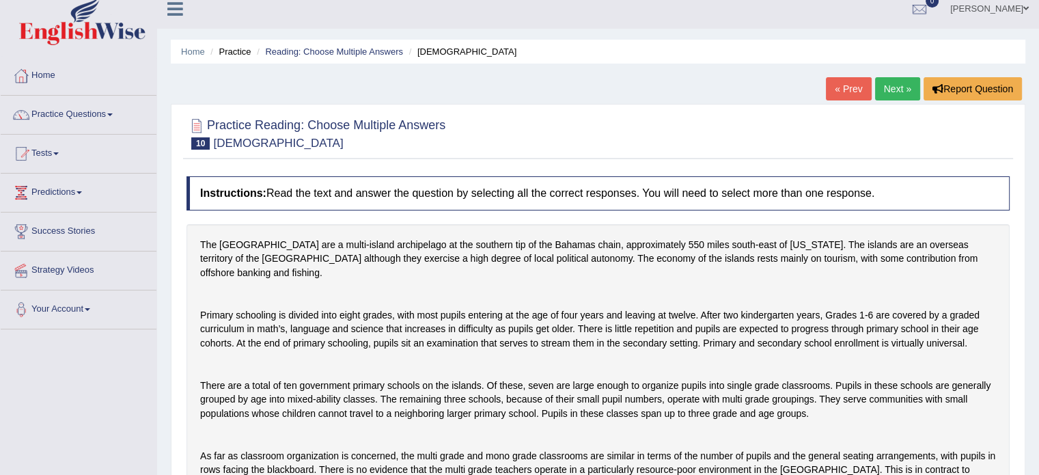
click at [891, 87] on link "Next »" at bounding box center [897, 88] width 45 height 23
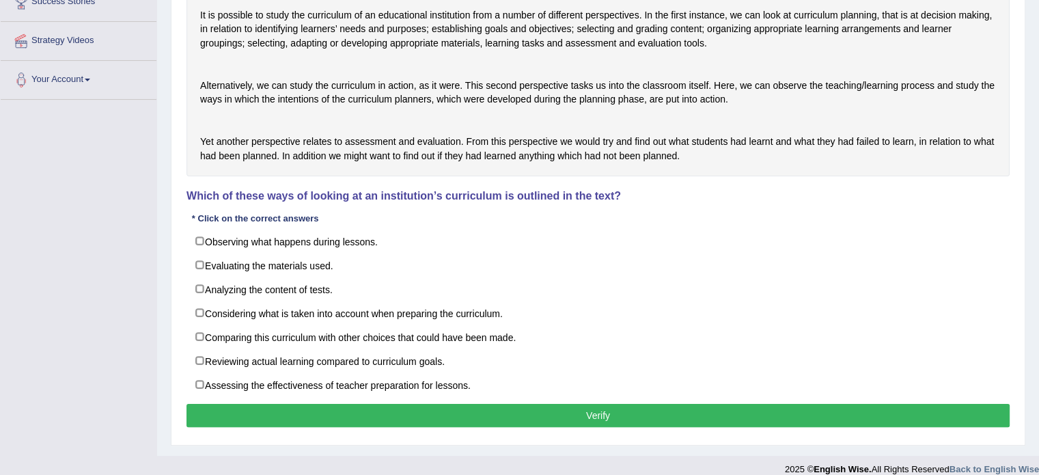
scroll to position [249, 0]
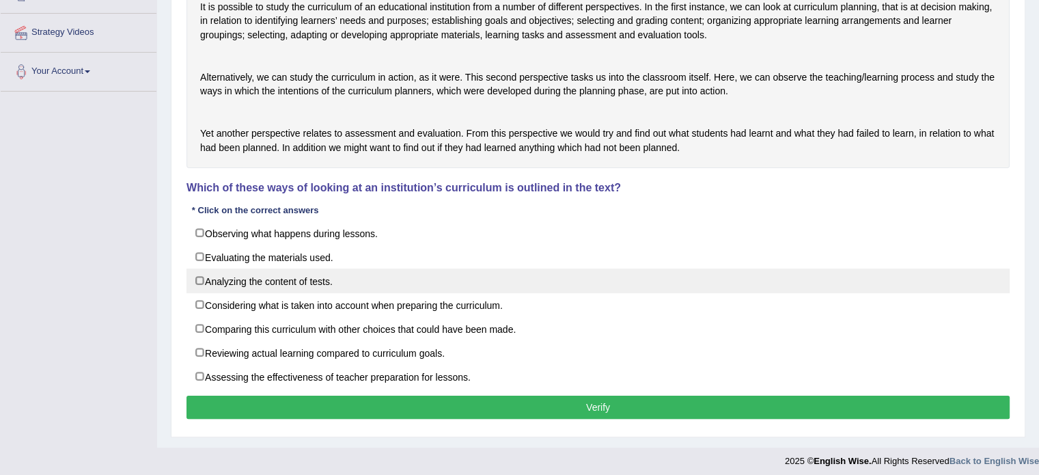
click at [210, 293] on label "Analyzing the content of tests." at bounding box center [598, 281] width 823 height 25
checkbox input "true"
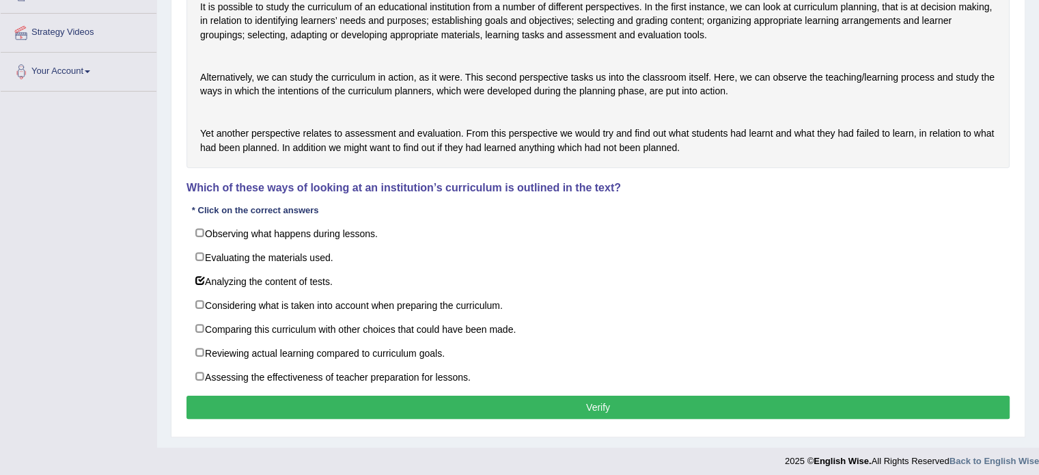
click at [456, 419] on button "Verify" at bounding box center [598, 407] width 823 height 23
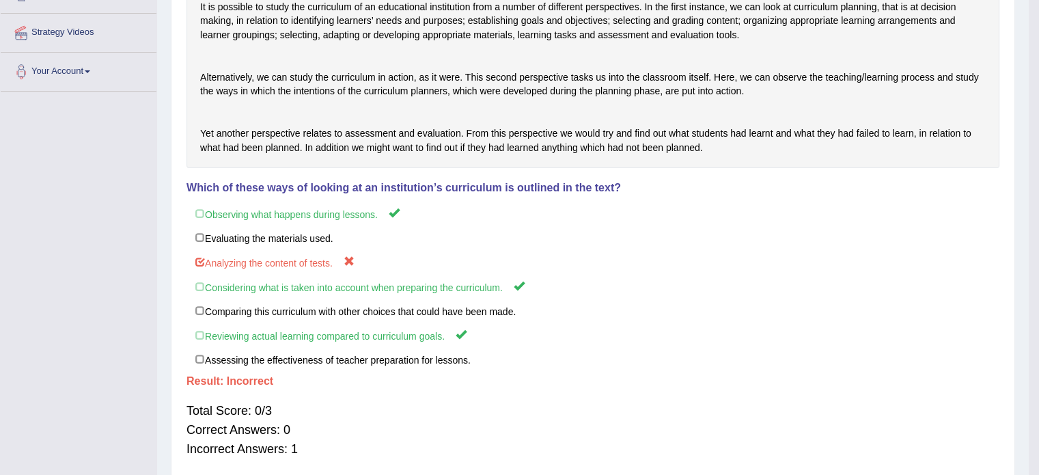
scroll to position [243, 0]
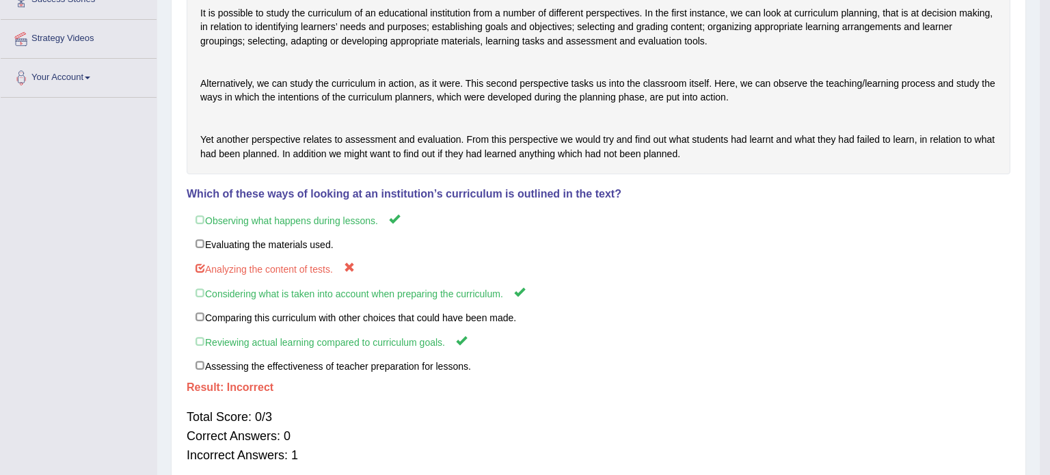
click at [456, 437] on div "Home Practice Reading: Choose Multiple Answers Curriculum « Prev Next » Report …" at bounding box center [598, 128] width 882 height 743
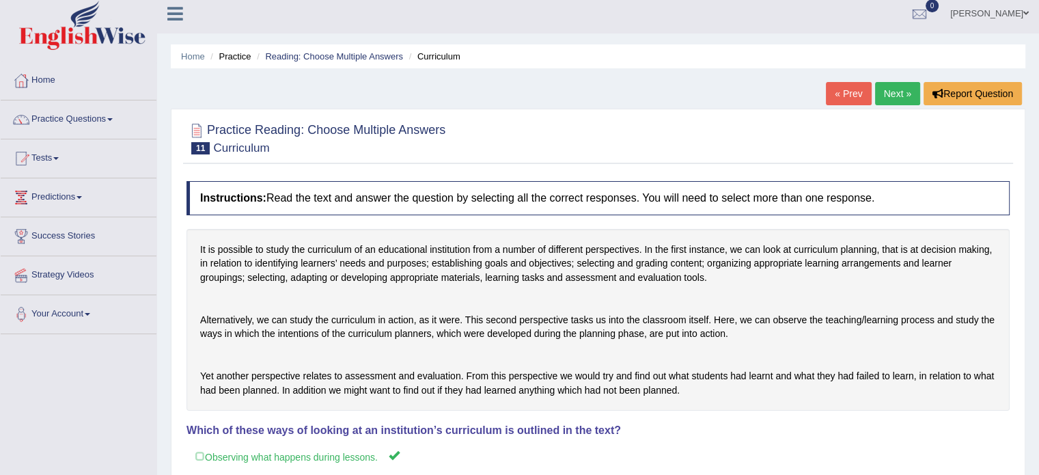
scroll to position [0, 0]
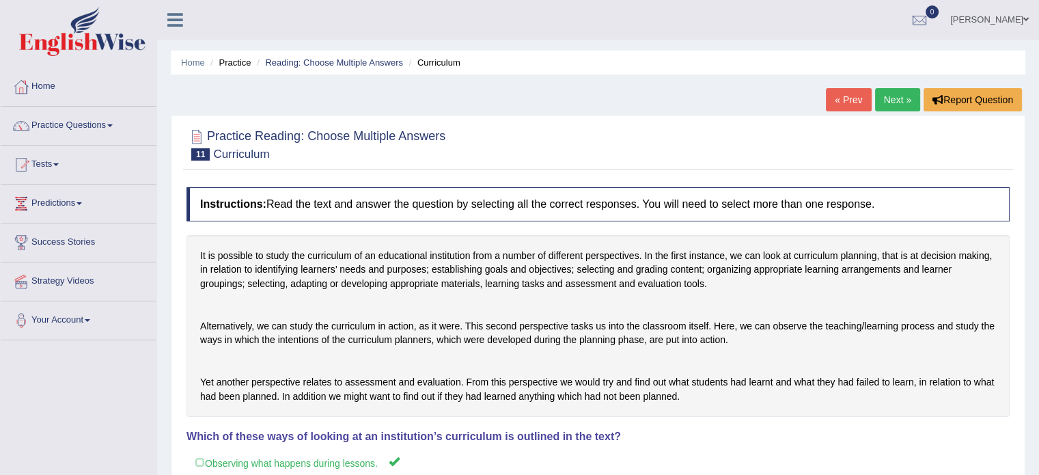
click at [897, 100] on link "Next »" at bounding box center [897, 99] width 45 height 23
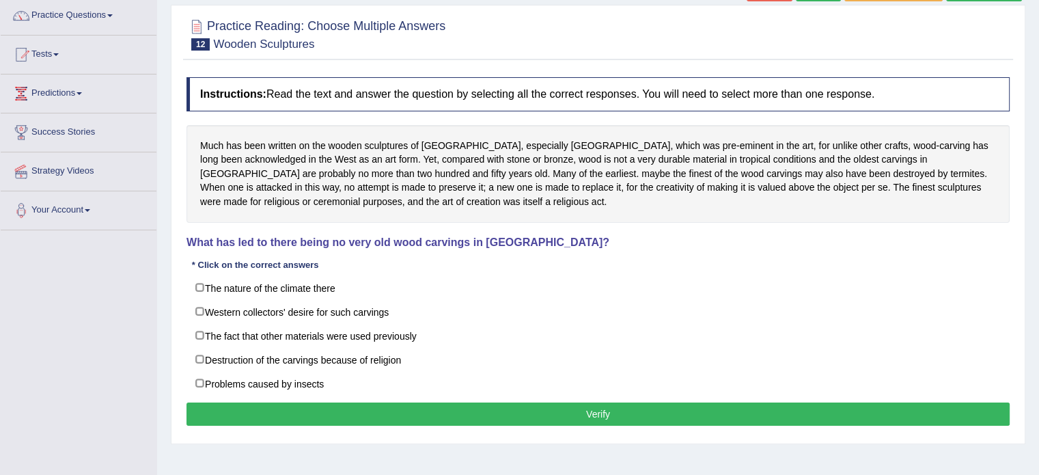
scroll to position [132, 0]
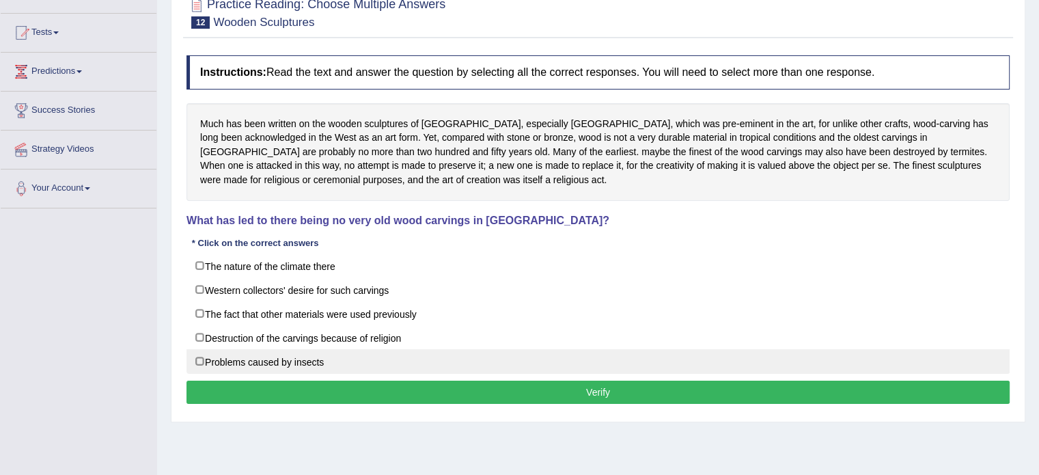
drag, startPoint x: 197, startPoint y: 355, endPoint x: 206, endPoint y: 355, distance: 8.9
click at [198, 355] on label "Problems caused by insects" at bounding box center [598, 361] width 823 height 25
checkbox input "true"
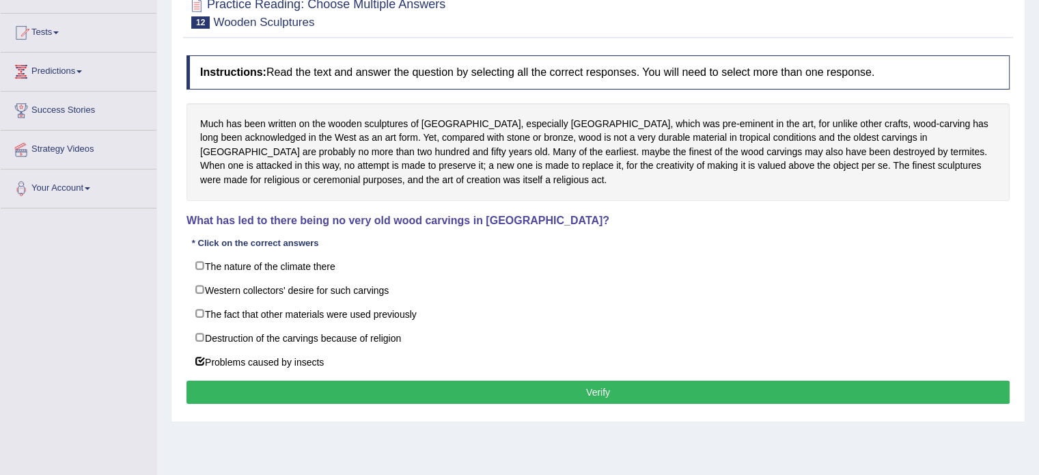
click at [323, 383] on button "Verify" at bounding box center [598, 392] width 823 height 23
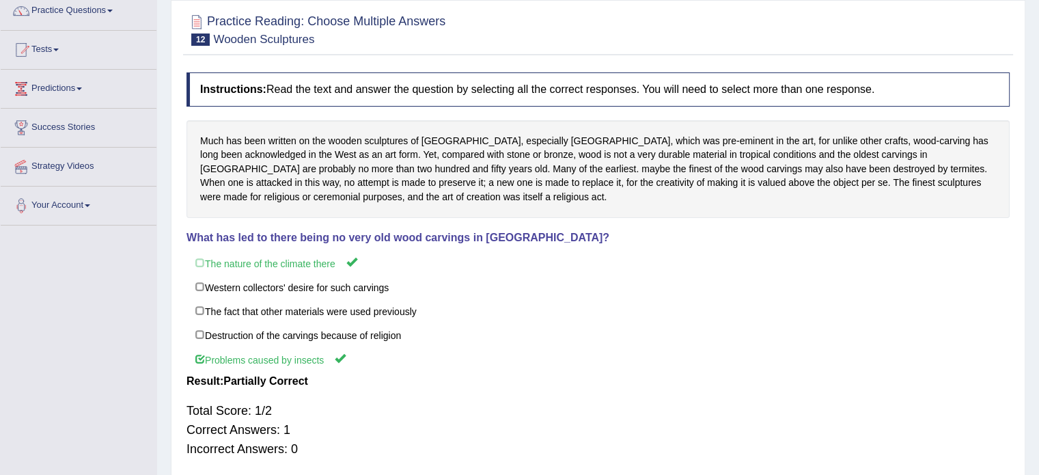
scroll to position [0, 0]
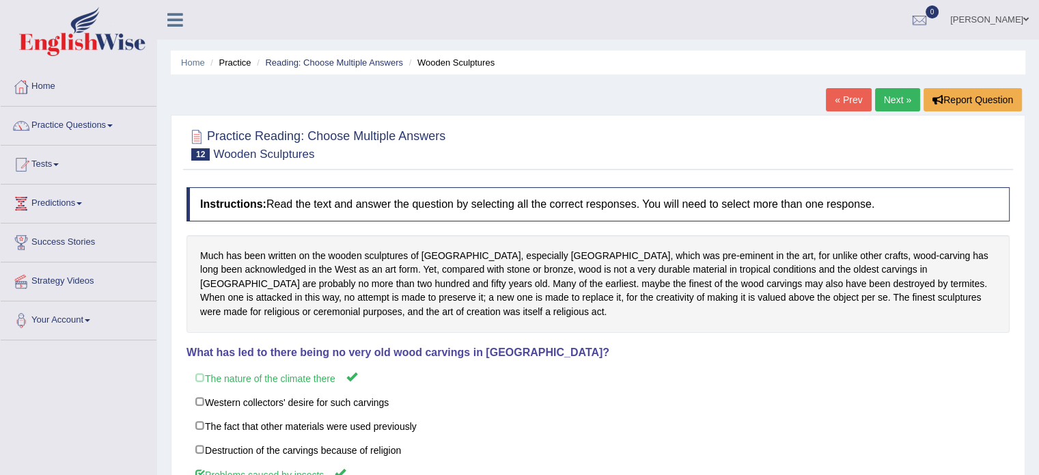
click at [886, 92] on link "Next »" at bounding box center [897, 99] width 45 height 23
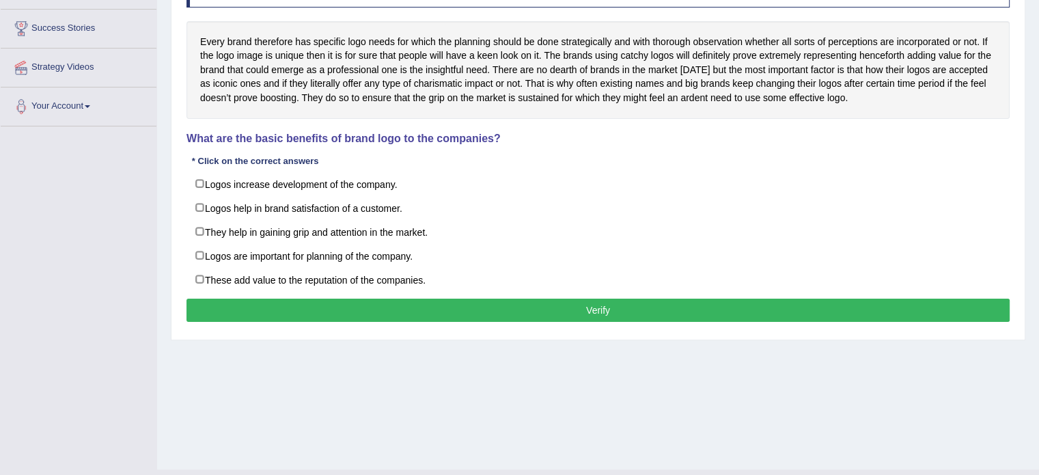
scroll to position [239, 0]
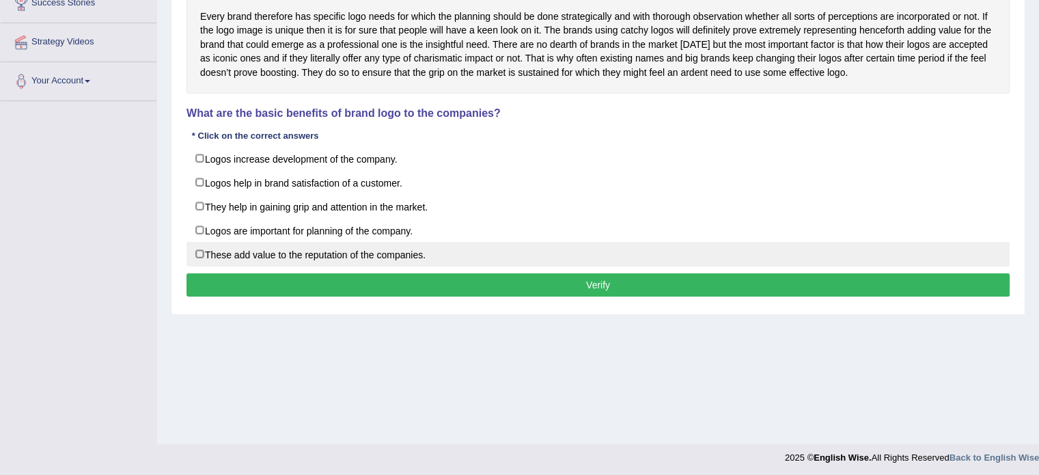
click at [197, 254] on label "These add value to the reputation of the companies." at bounding box center [598, 254] width 823 height 25
checkbox input "true"
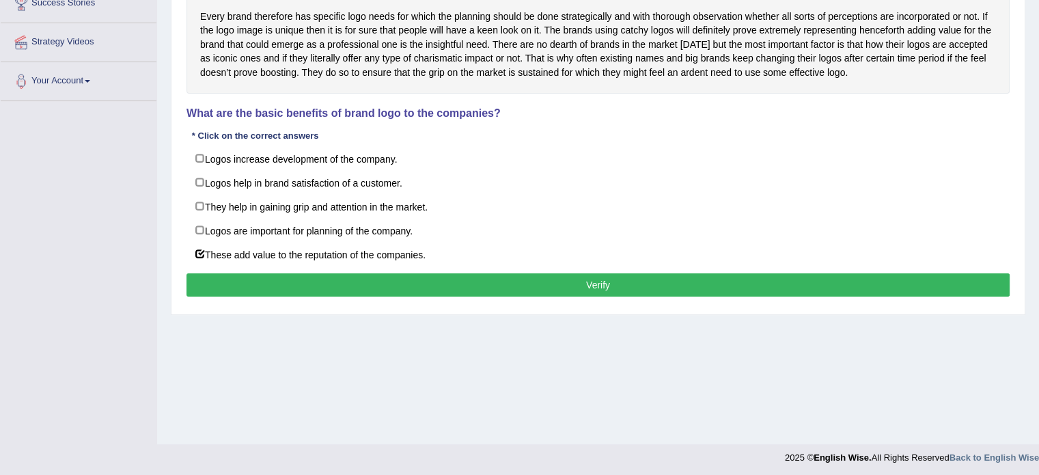
click at [406, 274] on button "Verify" at bounding box center [598, 284] width 823 height 23
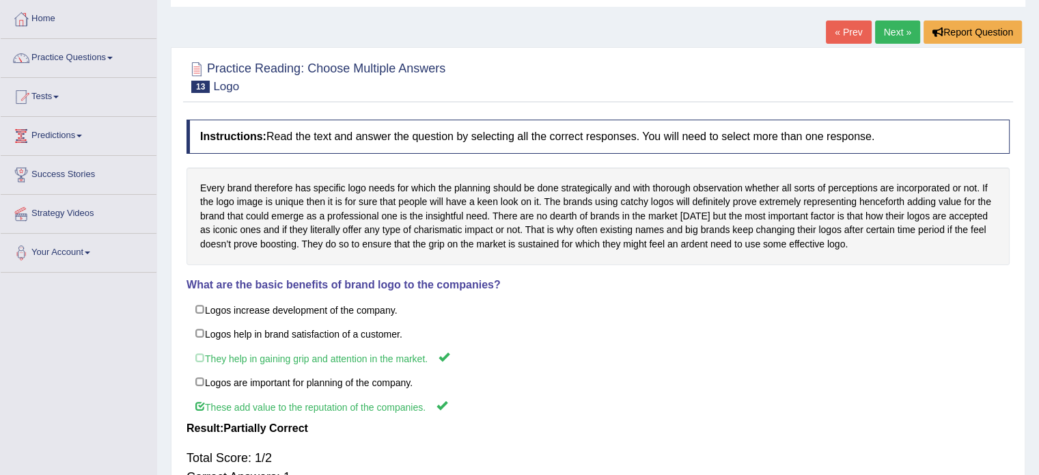
scroll to position [0, 0]
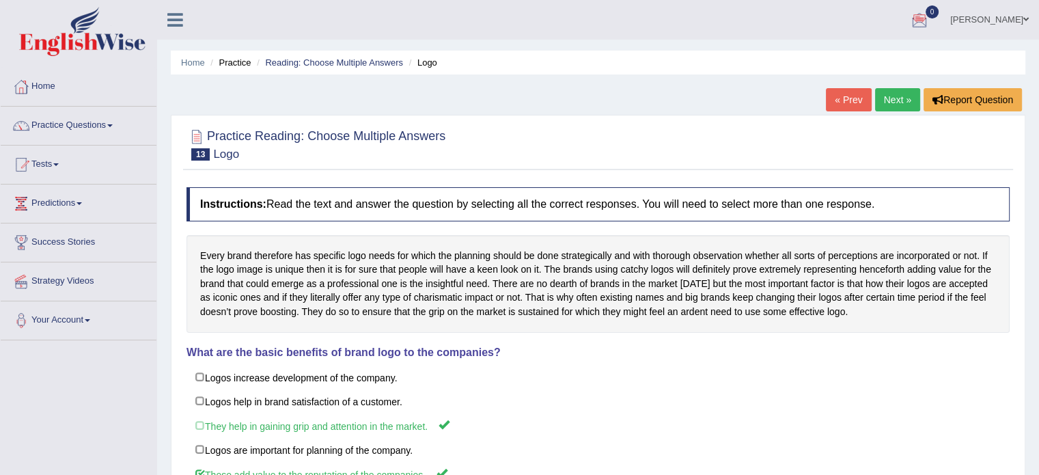
click at [897, 99] on link "Next »" at bounding box center [897, 99] width 45 height 23
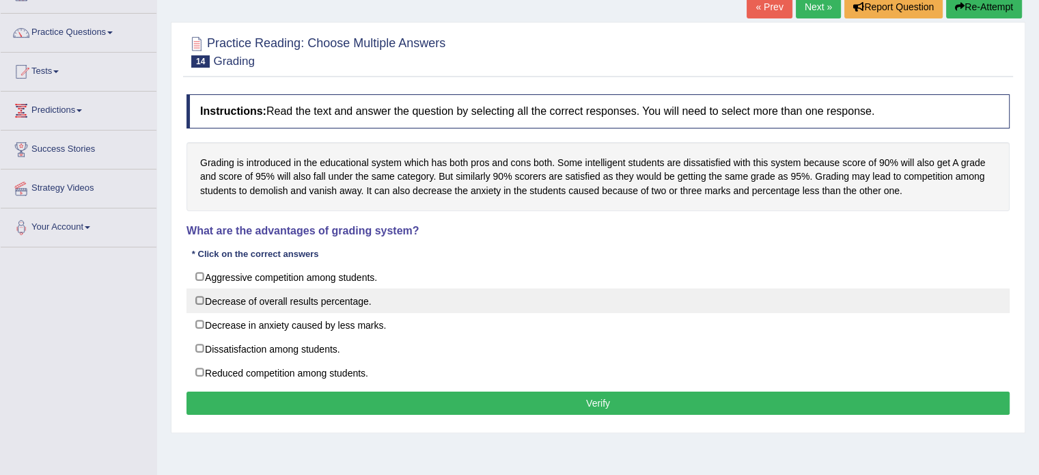
scroll to position [94, 0]
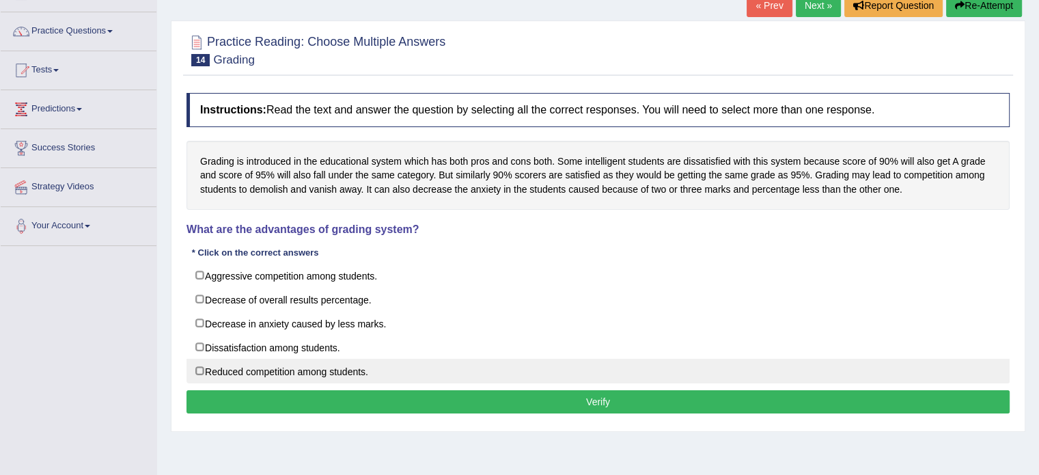
click at [201, 369] on label "Reduced competition among students." at bounding box center [598, 371] width 823 height 25
checkbox input "true"
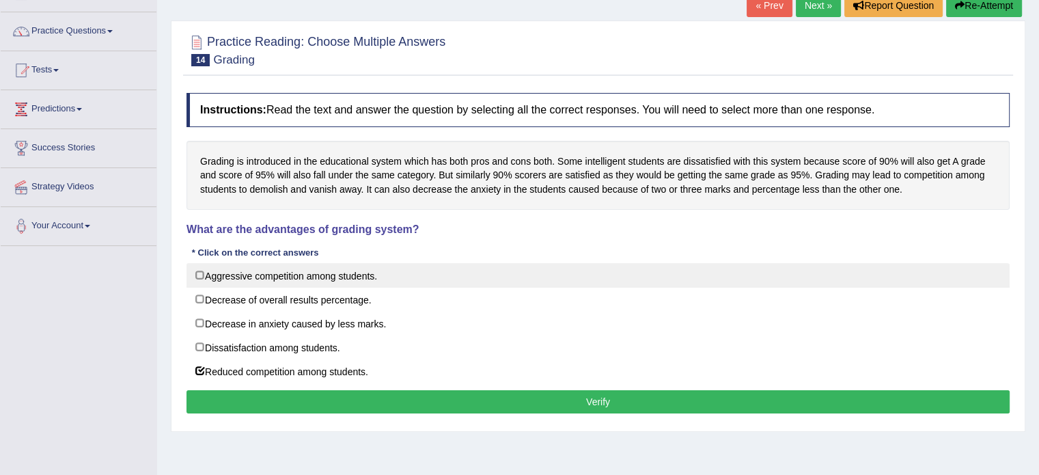
drag, startPoint x: 202, startPoint y: 267, endPoint x: 217, endPoint y: 284, distance: 22.2
click at [206, 271] on label "Aggressive competition among students." at bounding box center [598, 275] width 823 height 25
checkbox input "true"
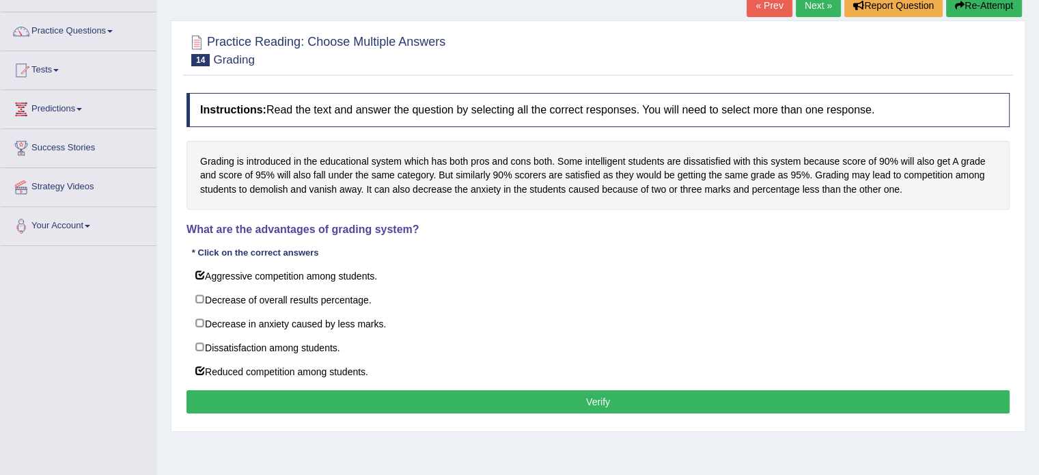
click at [352, 390] on button "Verify" at bounding box center [598, 401] width 823 height 23
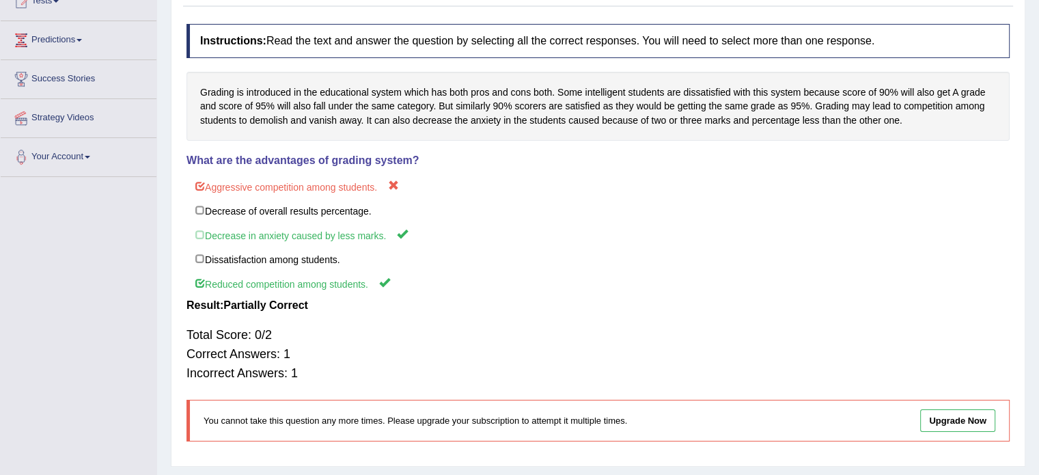
scroll to position [188, 0]
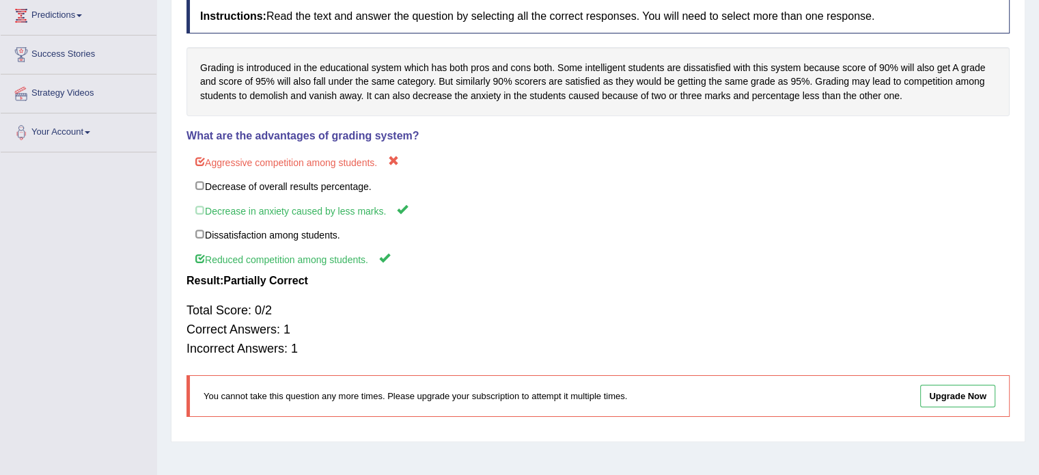
drag, startPoint x: 1035, startPoint y: 199, endPoint x: 1049, endPoint y: 128, distance: 72.4
click at [1039, 128] on html "Toggle navigation Home Practice Questions Speaking Practice Read Aloud Repeat S…" at bounding box center [519, 49] width 1039 height 475
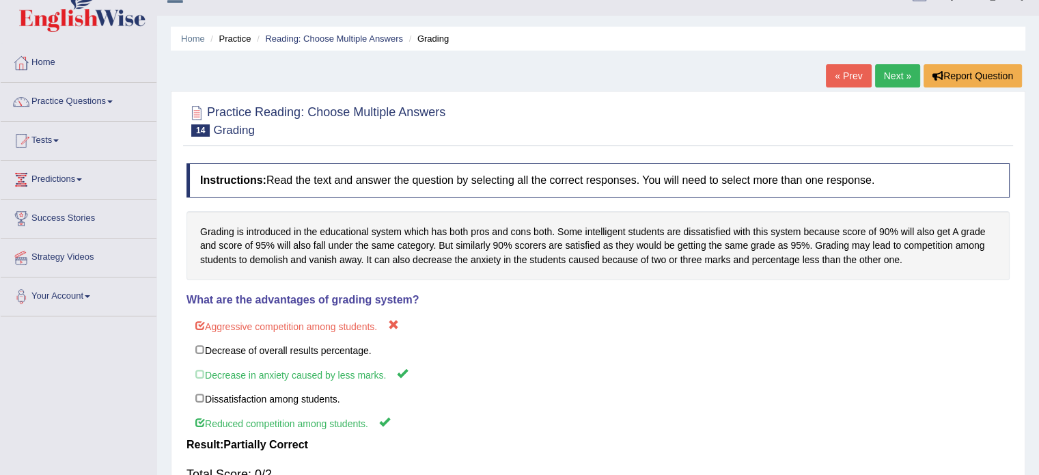
scroll to position [22, 0]
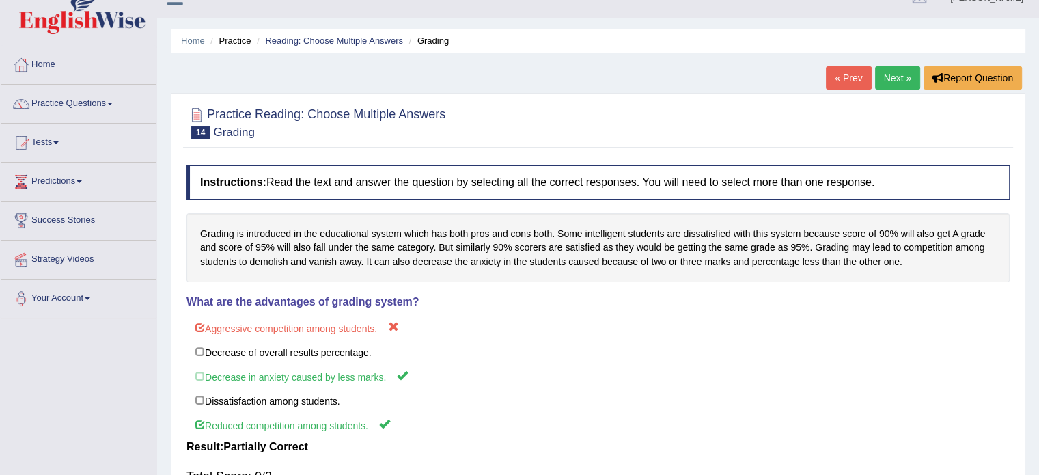
click at [890, 76] on link "Next »" at bounding box center [897, 77] width 45 height 23
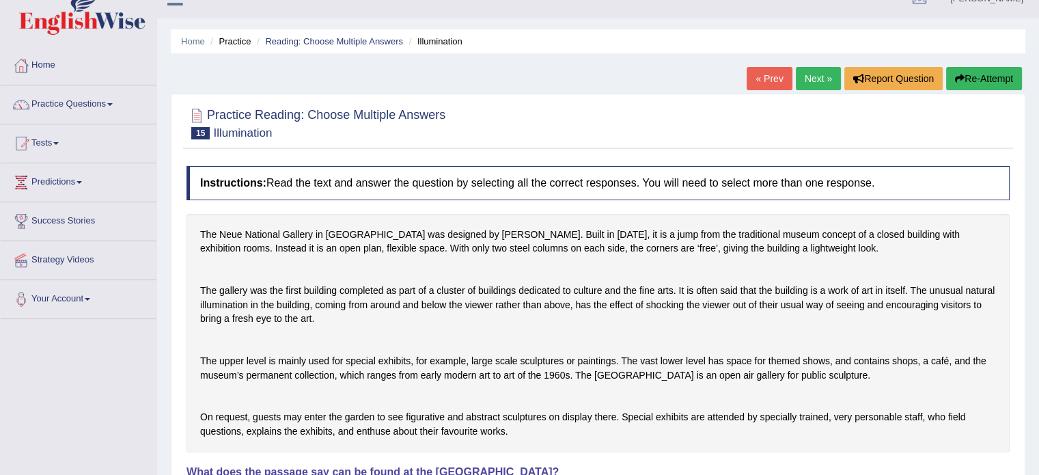
scroll to position [14, 0]
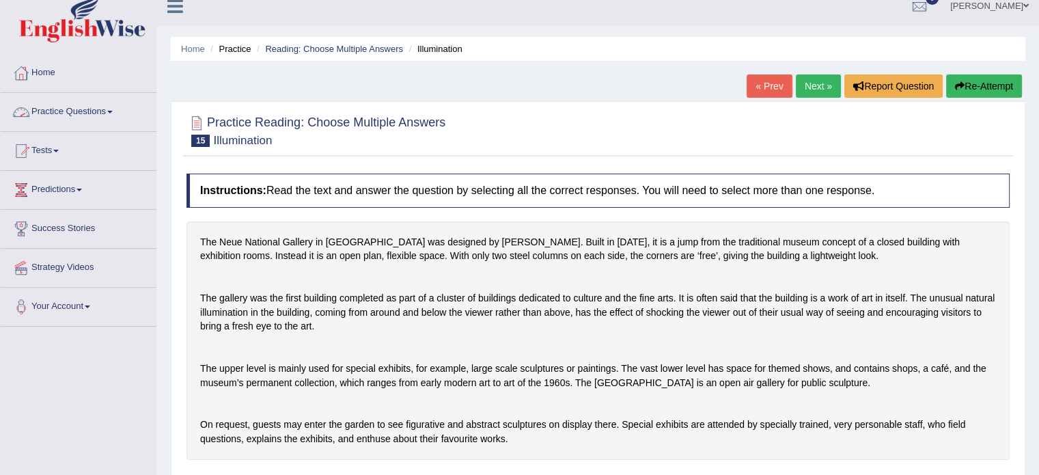
click at [40, 105] on link "Practice Questions" at bounding box center [79, 110] width 156 height 34
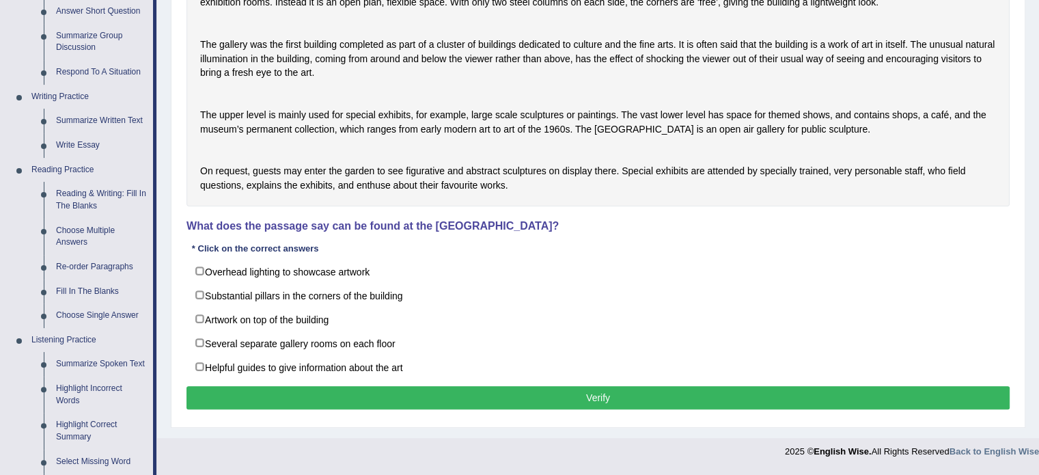
scroll to position [277, 0]
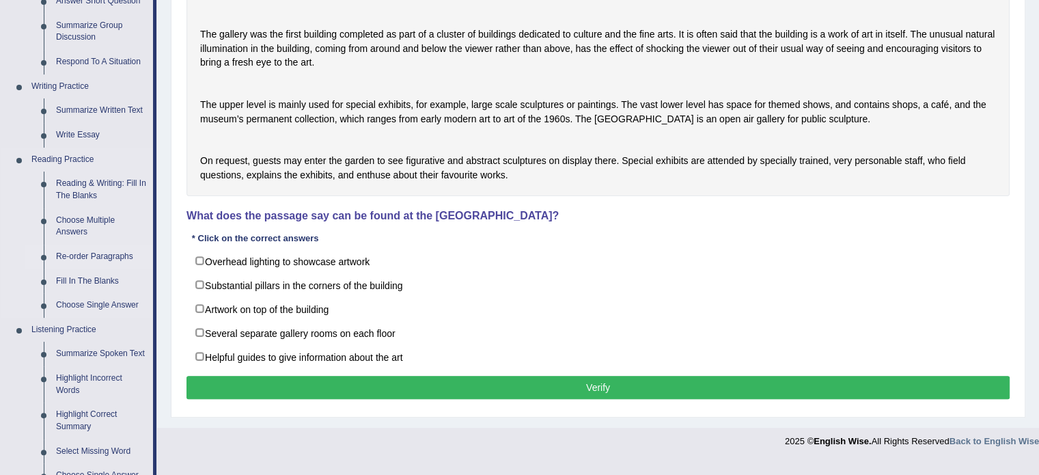
click at [96, 258] on link "Re-order Paragraphs" at bounding box center [101, 257] width 103 height 25
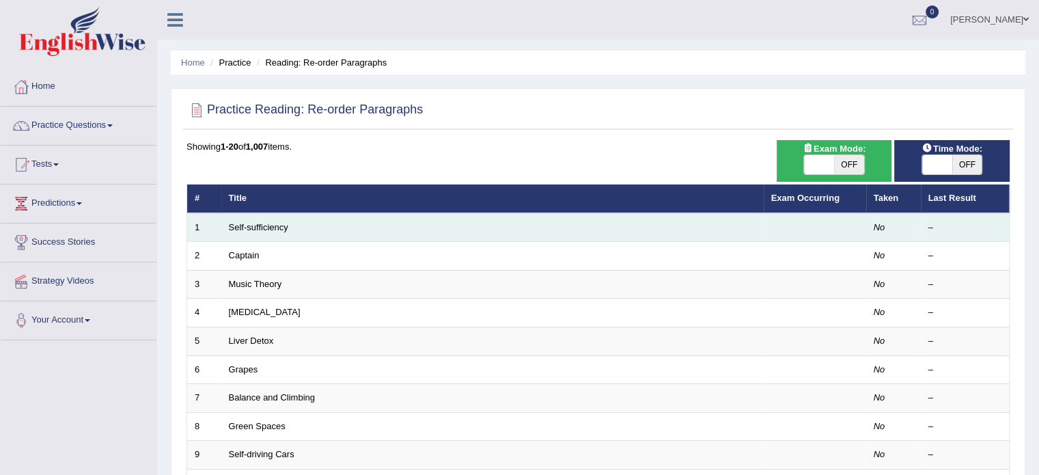
click at [368, 223] on td "Self-sufficiency" at bounding box center [492, 227] width 543 height 29
click at [301, 226] on td "Self-sufficiency" at bounding box center [492, 227] width 543 height 29
click at [246, 227] on link "Self-sufficiency" at bounding box center [258, 227] width 59 height 10
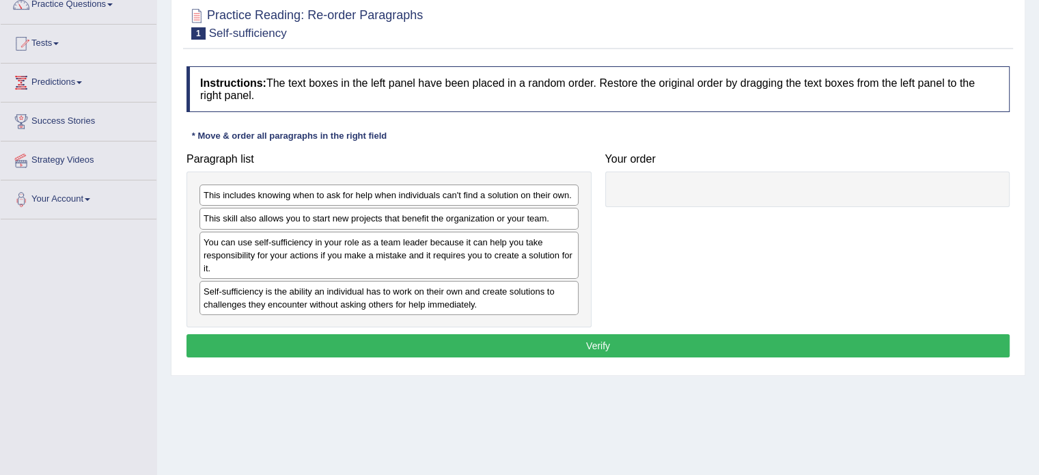
scroll to position [126, 0]
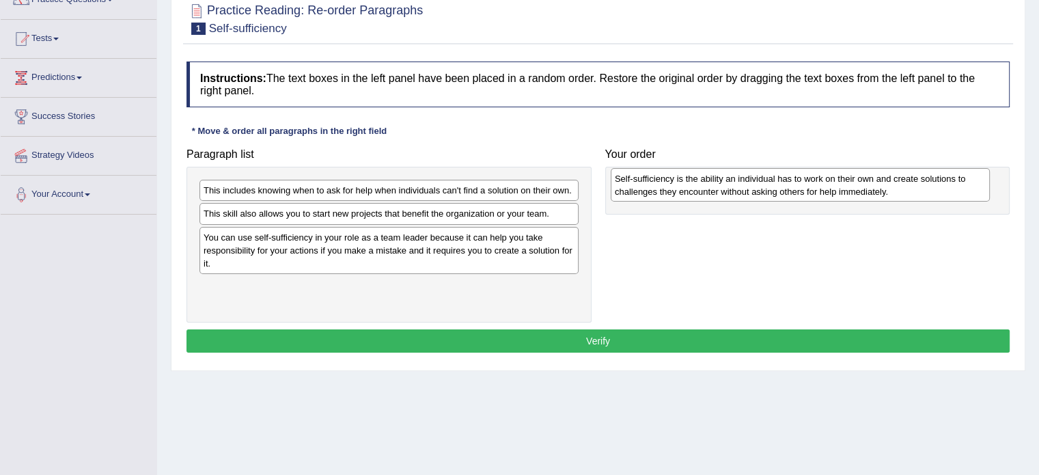
drag, startPoint x: 393, startPoint y: 301, endPoint x: 803, endPoint y: 195, distance: 423.5
click at [803, 195] on div "Self-sufficiency is the ability an individual has to work on their own and crea…" at bounding box center [800, 185] width 379 height 34
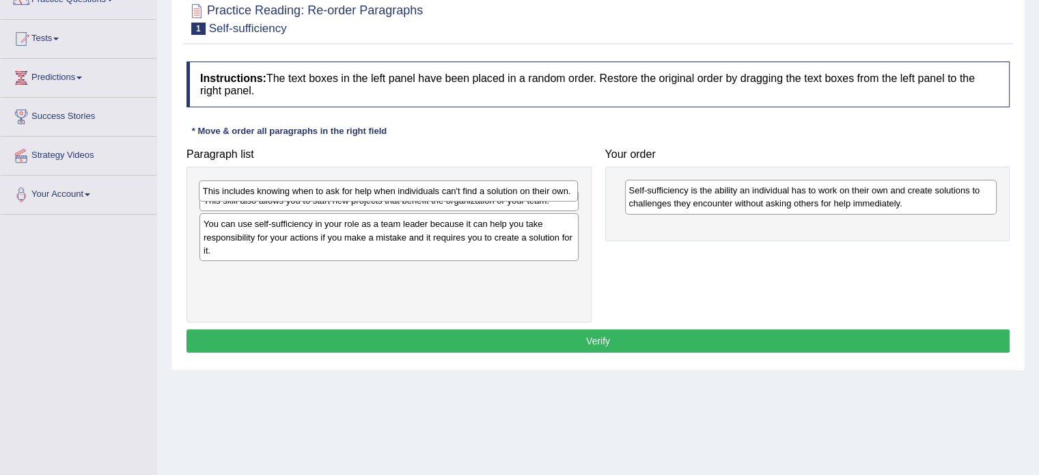
click at [500, 195] on div "This includes knowing when to ask for help when individuals can't find a soluti…" at bounding box center [388, 190] width 379 height 21
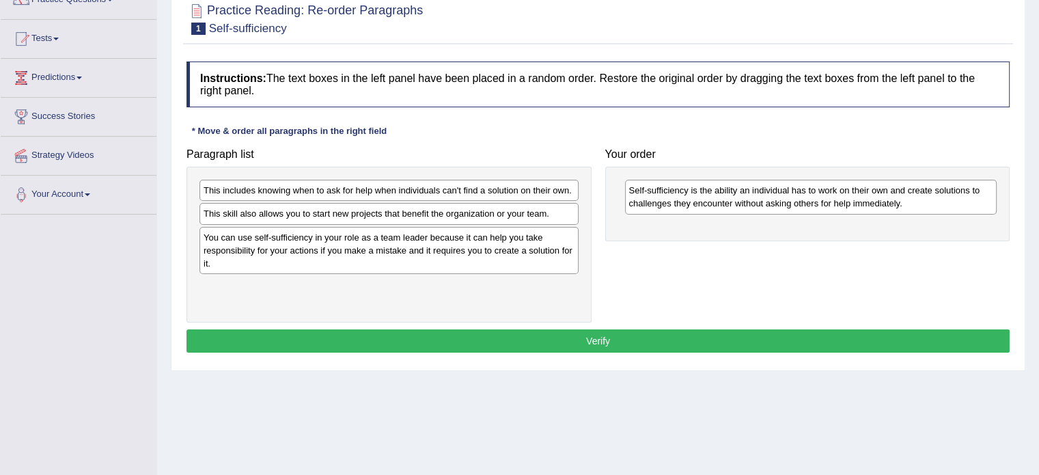
drag, startPoint x: 500, startPoint y: 194, endPoint x: 521, endPoint y: 193, distance: 21.9
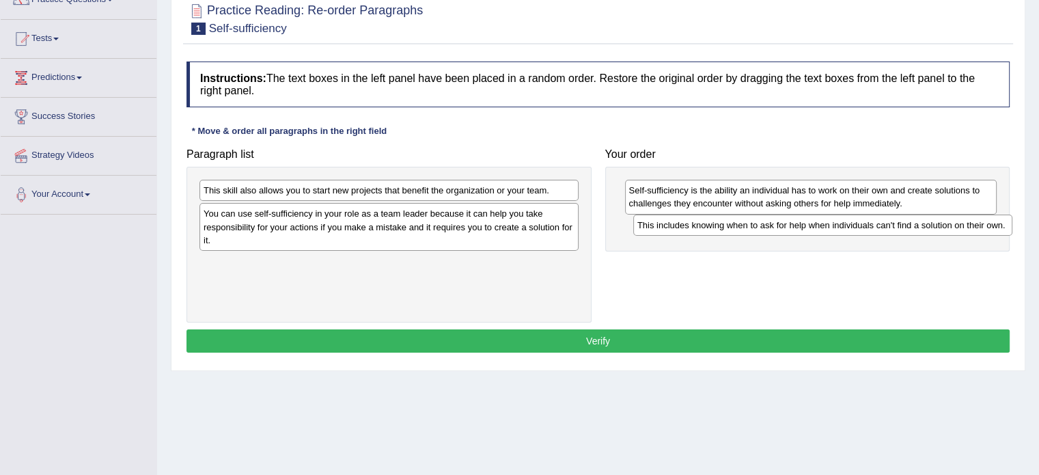
drag, startPoint x: 396, startPoint y: 188, endPoint x: 828, endPoint y: 223, distance: 433.3
click at [828, 223] on div "This includes knowing when to ask for help when individuals can't find a soluti…" at bounding box center [822, 225] width 379 height 21
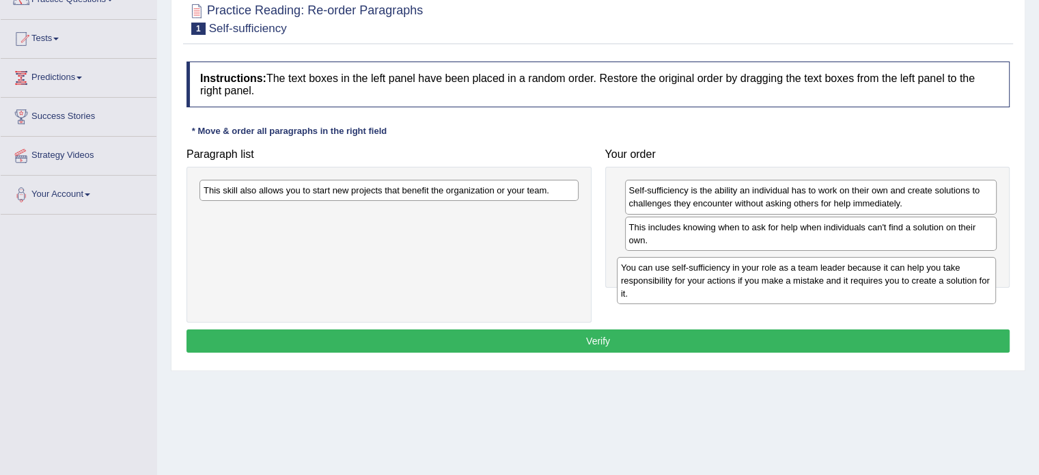
drag, startPoint x: 314, startPoint y: 216, endPoint x: 728, endPoint y: 267, distance: 417.9
click at [730, 267] on div "You can use self-sufficiency in your role as a team leader because it can help …" at bounding box center [806, 280] width 379 height 47
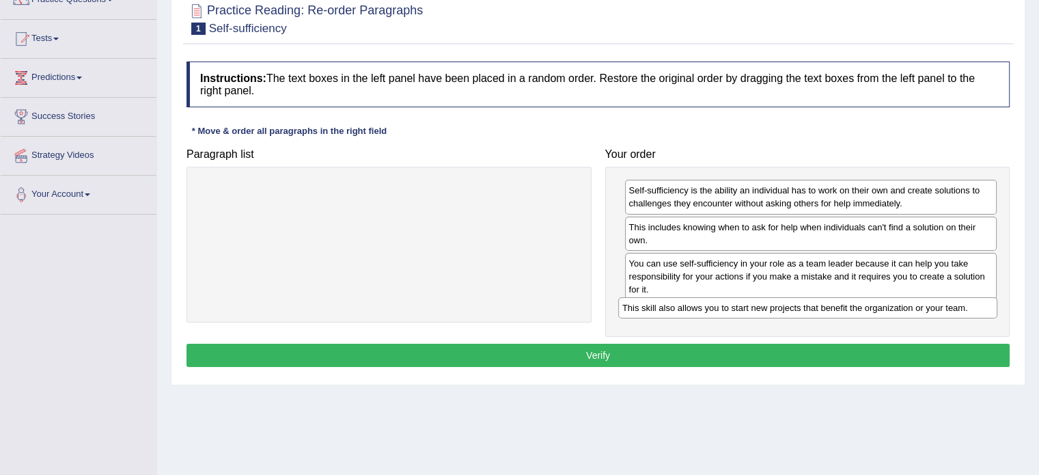
drag, startPoint x: 481, startPoint y: 191, endPoint x: 900, endPoint y: 309, distance: 435.1
click at [900, 309] on div "This skill also allows you to start new projects that benefit the organization …" at bounding box center [807, 307] width 379 height 21
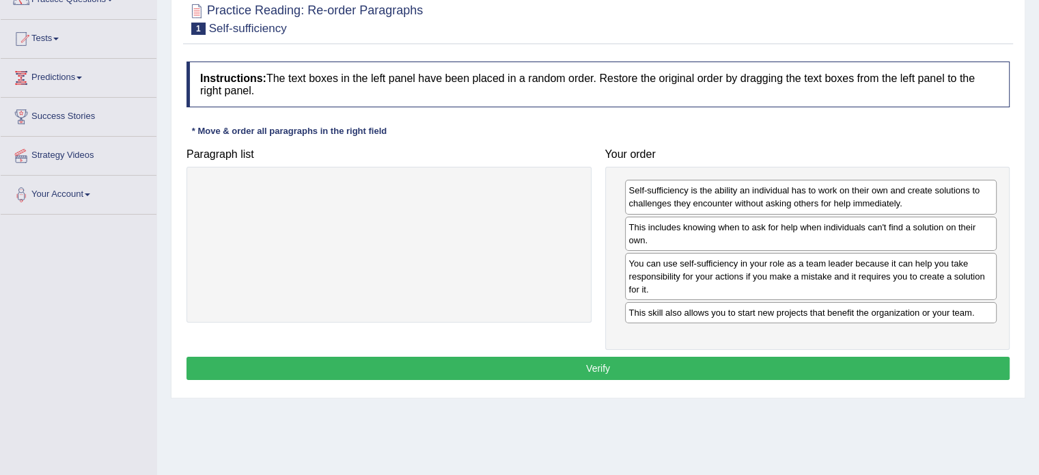
click at [661, 362] on button "Verify" at bounding box center [598, 368] width 823 height 23
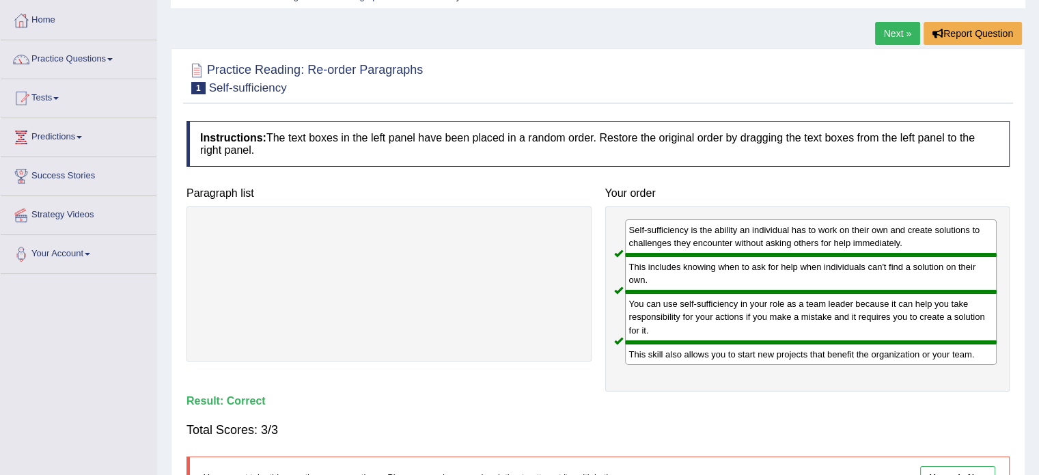
scroll to position [0, 0]
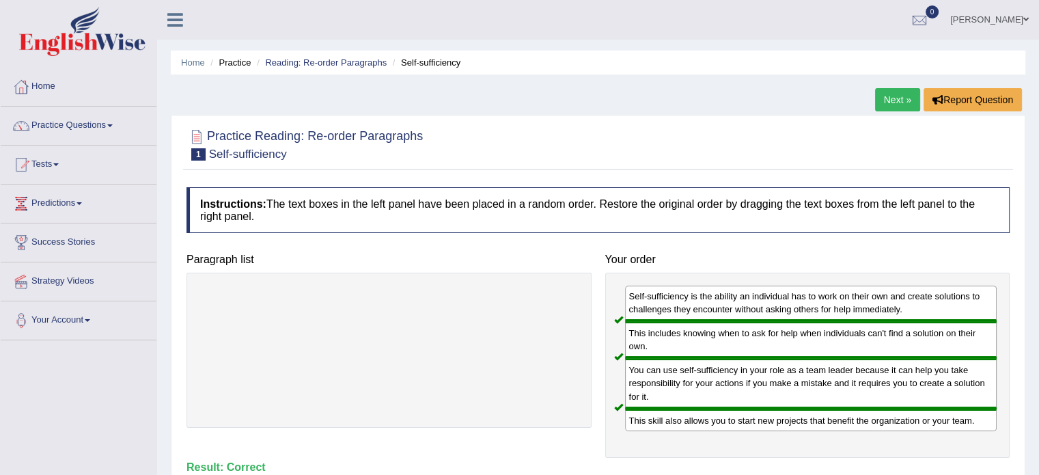
click at [893, 101] on link "Next »" at bounding box center [897, 99] width 45 height 23
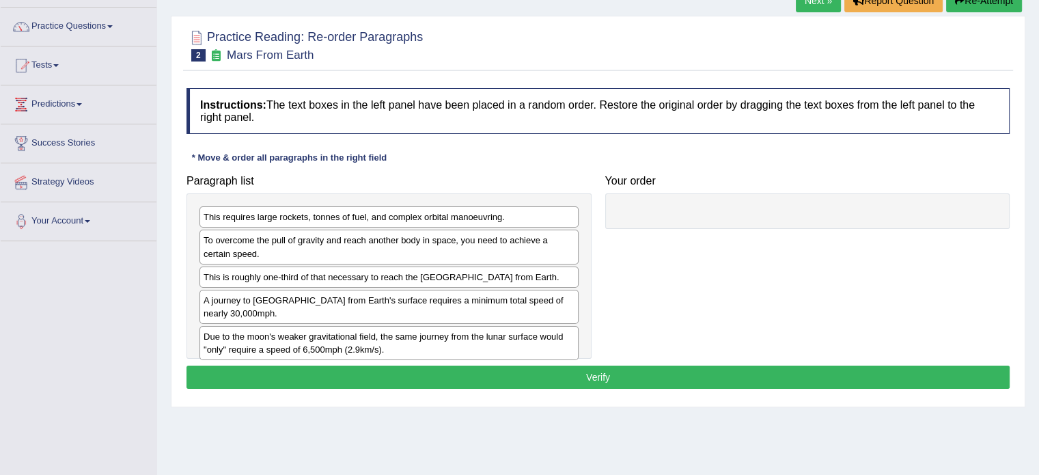
scroll to position [100, 0]
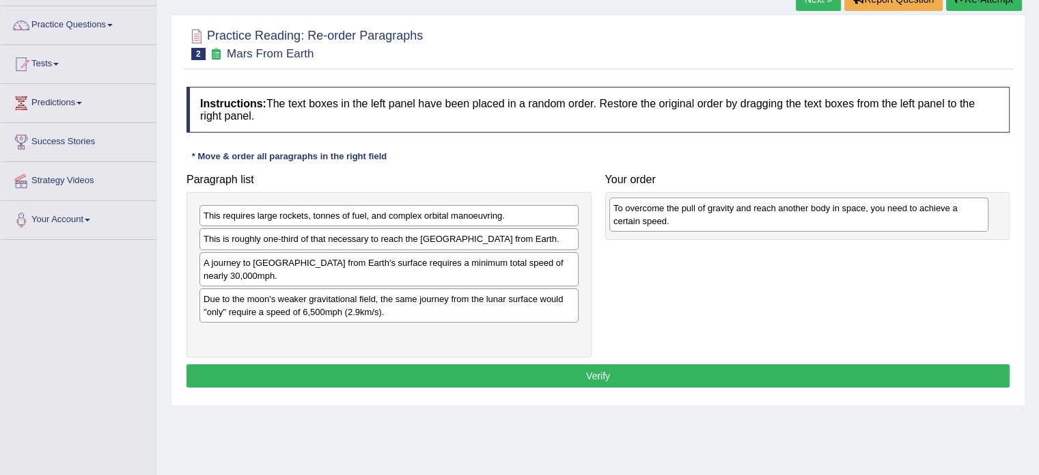
drag, startPoint x: 246, startPoint y: 247, endPoint x: 650, endPoint y: 218, distance: 404.9
click at [650, 218] on div "To overcome the pull of gravity and reach another body in space, you need to ac…" at bounding box center [799, 214] width 379 height 34
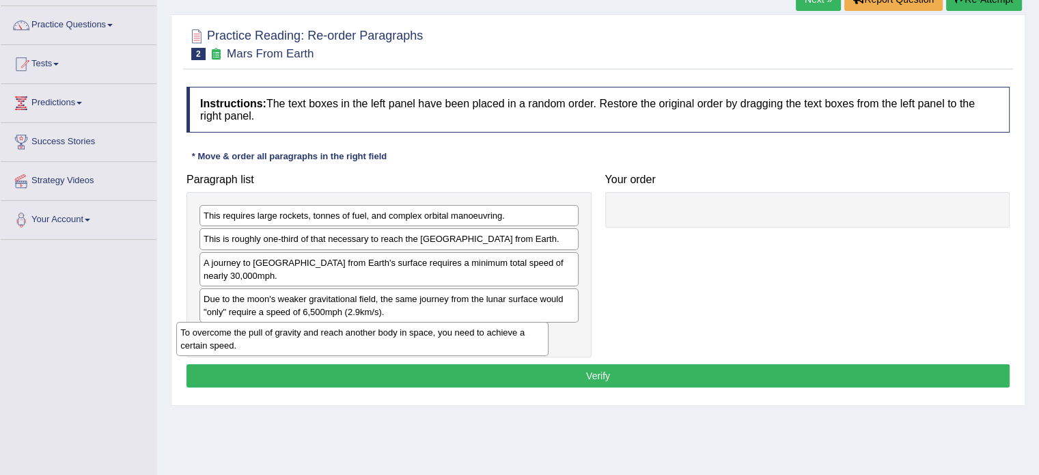
drag, startPoint x: 820, startPoint y: 220, endPoint x: 372, endPoint y: 337, distance: 463.3
click at [372, 337] on div "To overcome the pull of gravity and reach another body in space, you need to ac…" at bounding box center [362, 339] width 372 height 34
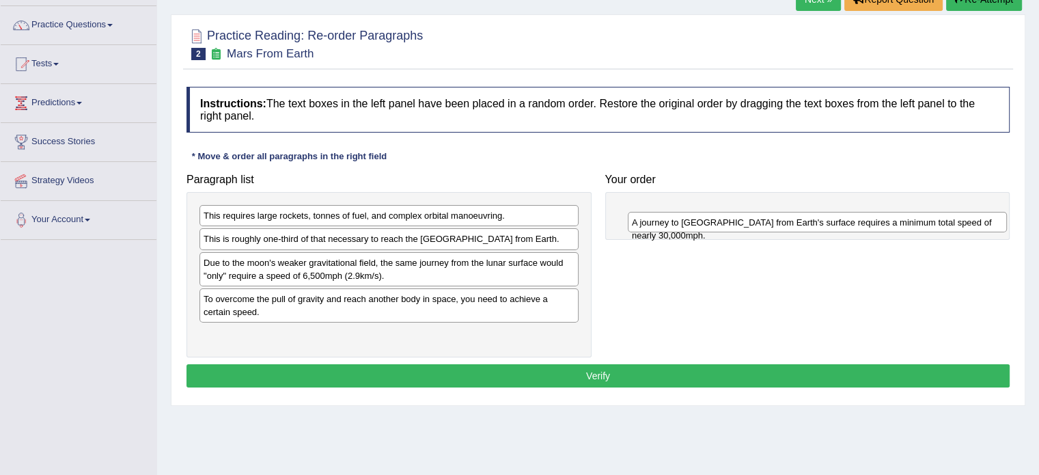
drag, startPoint x: 238, startPoint y: 264, endPoint x: 661, endPoint y: 220, distance: 425.9
click at [661, 221] on div "A journey to [GEOGRAPHIC_DATA] from Earth's surface requires a minimum total sp…" at bounding box center [817, 222] width 379 height 21
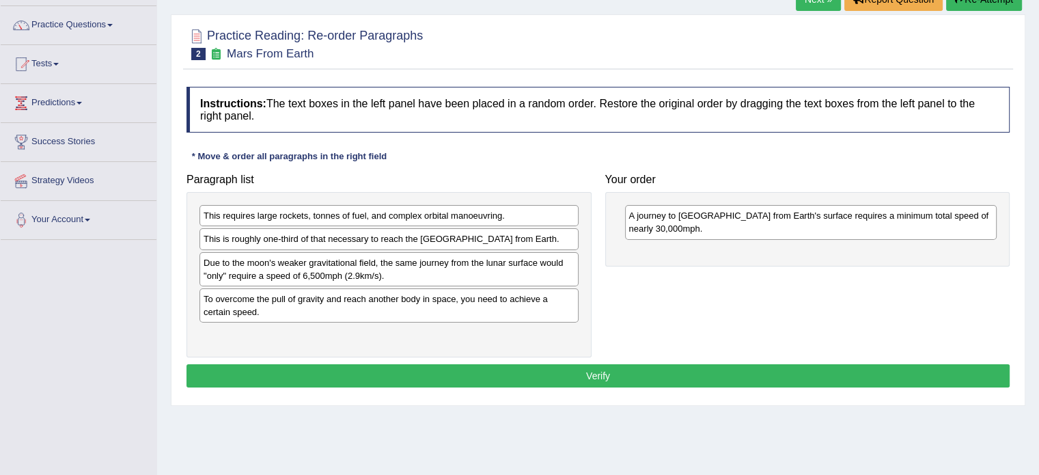
click at [260, 303] on div "To overcome the pull of gravity and reach another body in space, you need to ac…" at bounding box center [389, 305] width 379 height 34
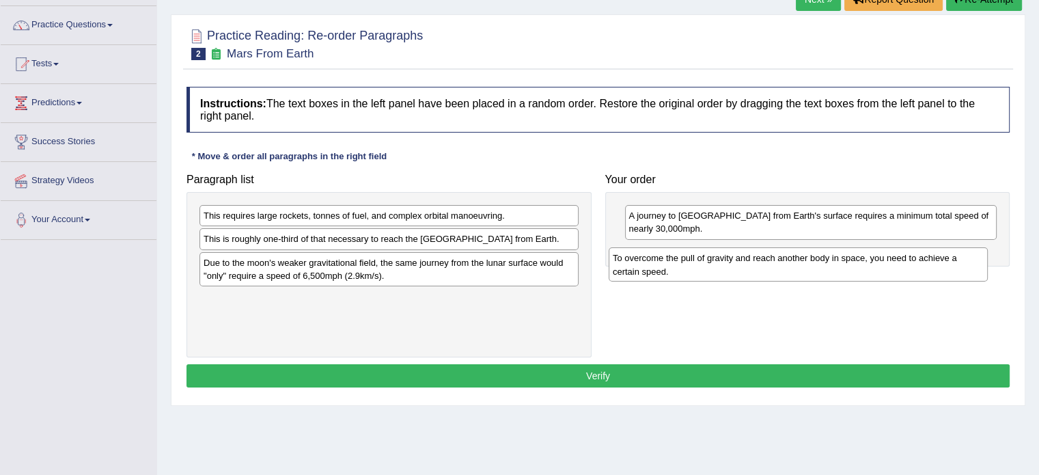
drag, startPoint x: 260, startPoint y: 303, endPoint x: 670, endPoint y: 263, distance: 412.0
click at [670, 263] on div "To overcome the pull of gravity and reach another body in space, you need to ac…" at bounding box center [798, 264] width 379 height 34
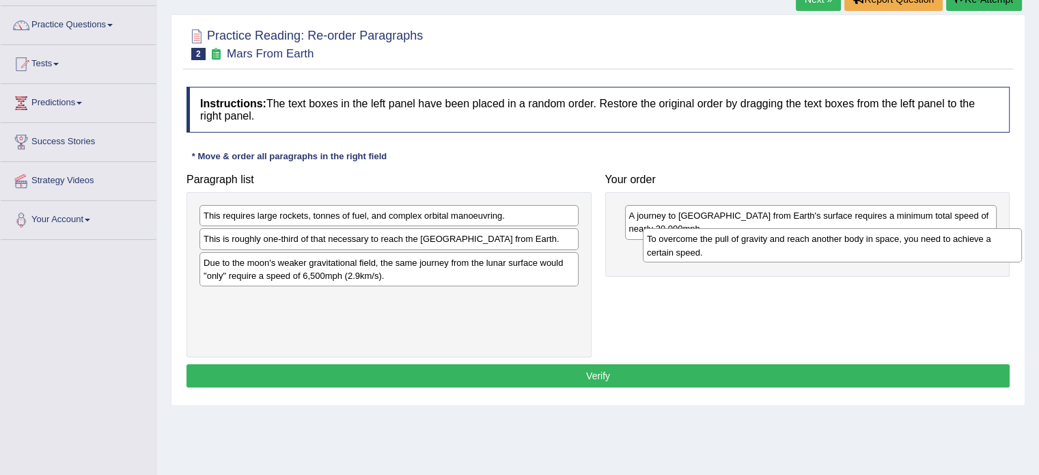
drag, startPoint x: 290, startPoint y: 301, endPoint x: 728, endPoint y: 242, distance: 441.3
click at [732, 242] on div "To overcome the pull of gravity and reach another body in space, you need to ac…" at bounding box center [832, 245] width 379 height 34
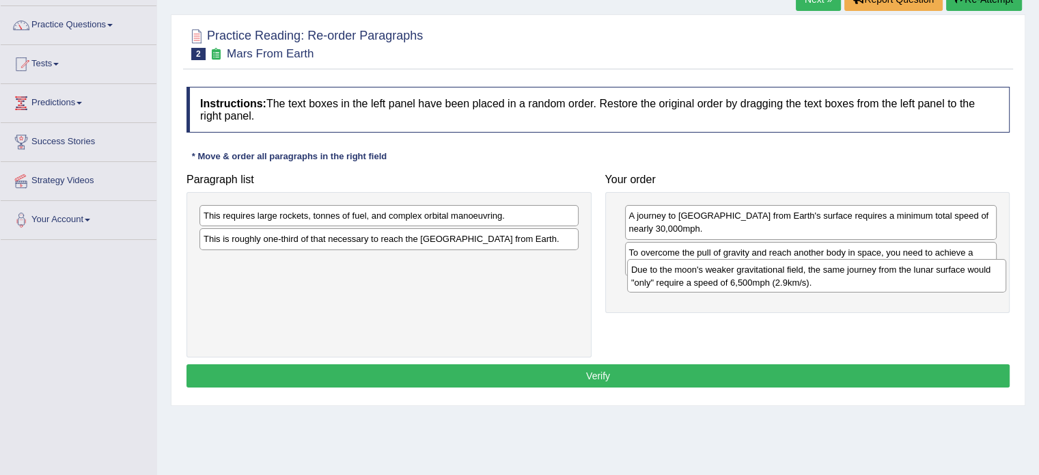
drag, startPoint x: 340, startPoint y: 271, endPoint x: 761, endPoint y: 280, distance: 420.4
click at [765, 279] on div "Due to the moon's weaker gravitational field, the same journey from the lunar s…" at bounding box center [816, 276] width 379 height 34
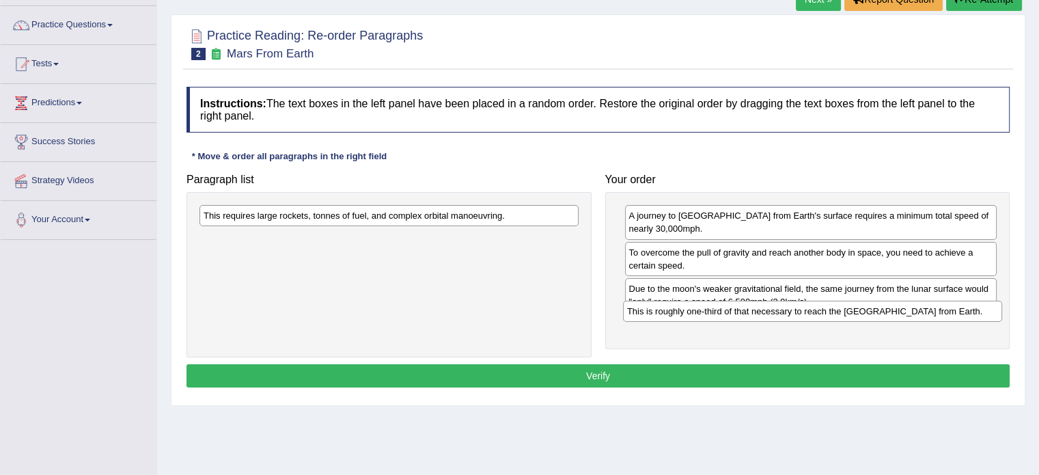
drag, startPoint x: 380, startPoint y: 240, endPoint x: 804, endPoint y: 312, distance: 429.8
click at [804, 312] on div "This is roughly one-third of that necessary to reach the International Space St…" at bounding box center [812, 311] width 379 height 21
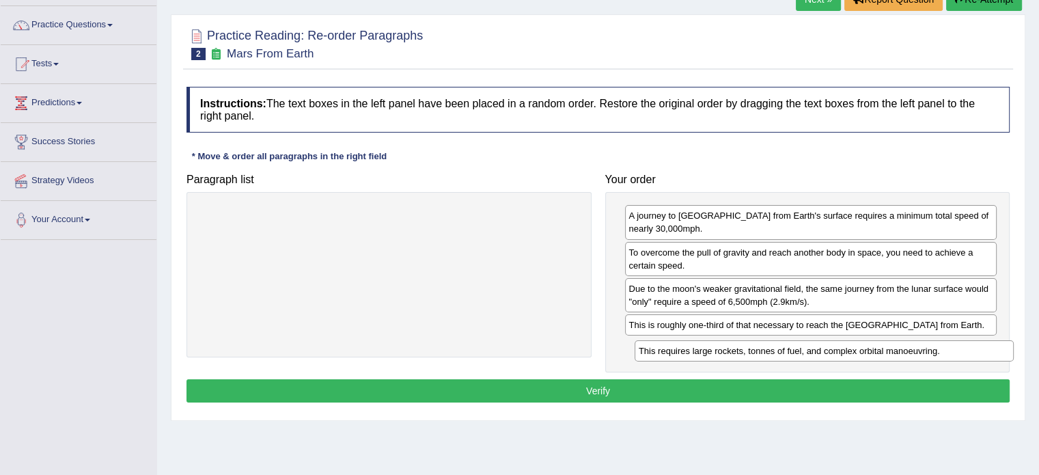
drag, startPoint x: 465, startPoint y: 218, endPoint x: 899, endPoint y: 352, distance: 454.1
click at [899, 352] on div "This requires large rockets, tonnes of fuel, and complex orbital manoeuvring." at bounding box center [824, 350] width 379 height 21
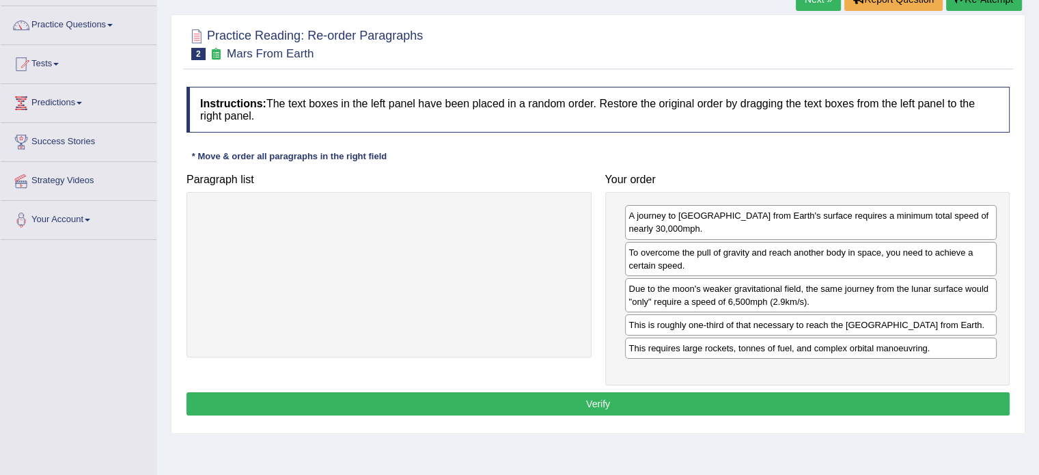
click at [806, 398] on button "Verify" at bounding box center [598, 403] width 823 height 23
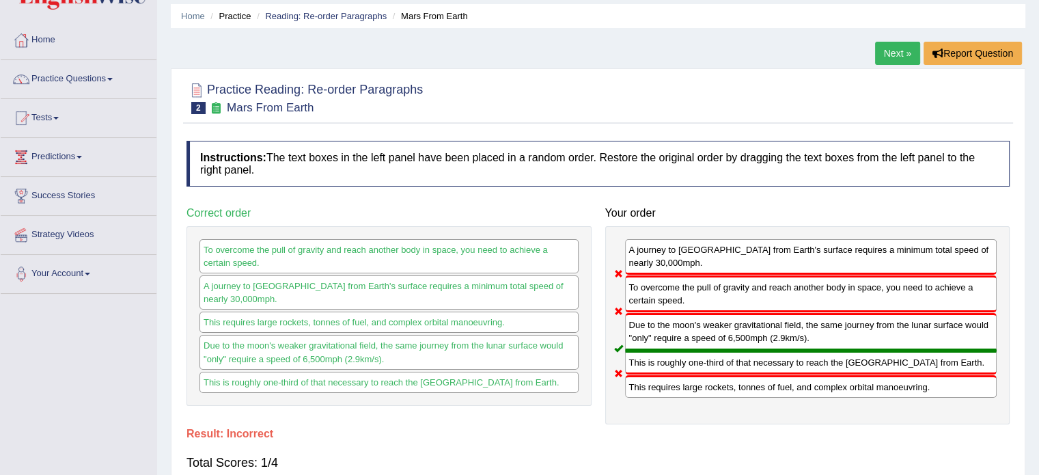
scroll to position [38, 0]
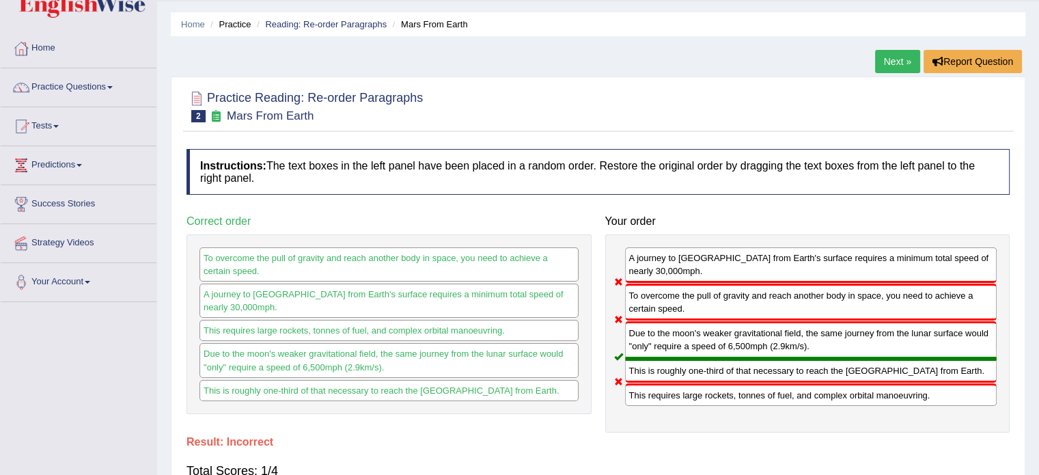
click at [890, 56] on link "Next »" at bounding box center [897, 61] width 45 height 23
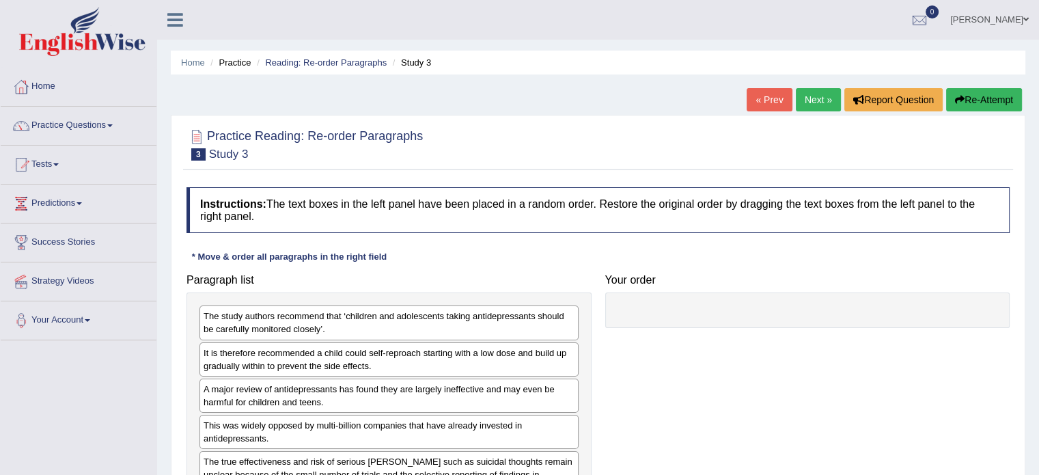
click at [759, 96] on link "« Prev" at bounding box center [769, 99] width 45 height 23
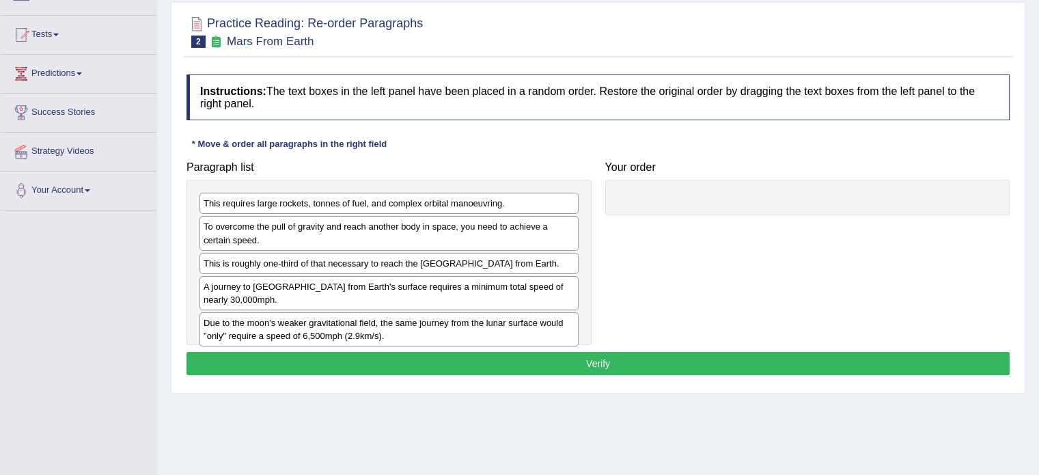
scroll to position [131, 0]
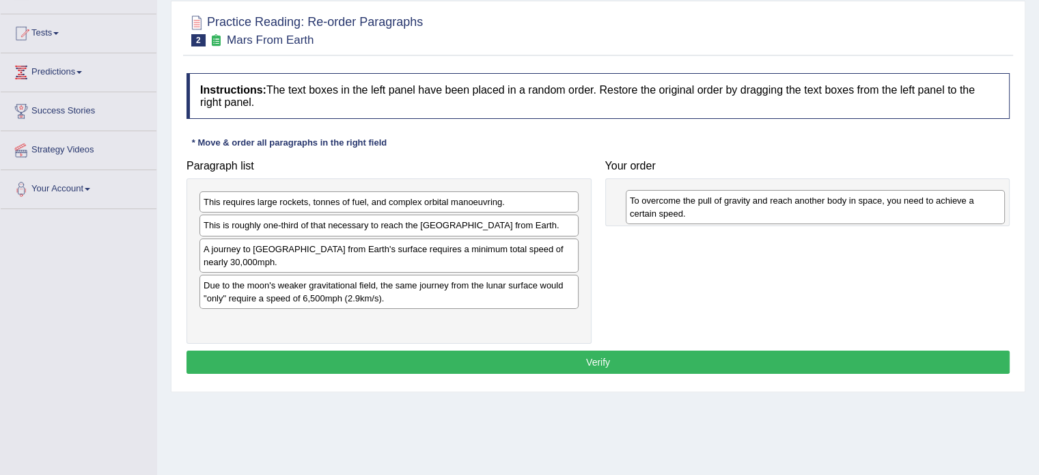
drag, startPoint x: 279, startPoint y: 243, endPoint x: 705, endPoint y: 218, distance: 427.1
click at [705, 218] on div "To overcome the pull of gravity and reach another body in space, you need to ac…" at bounding box center [815, 207] width 379 height 34
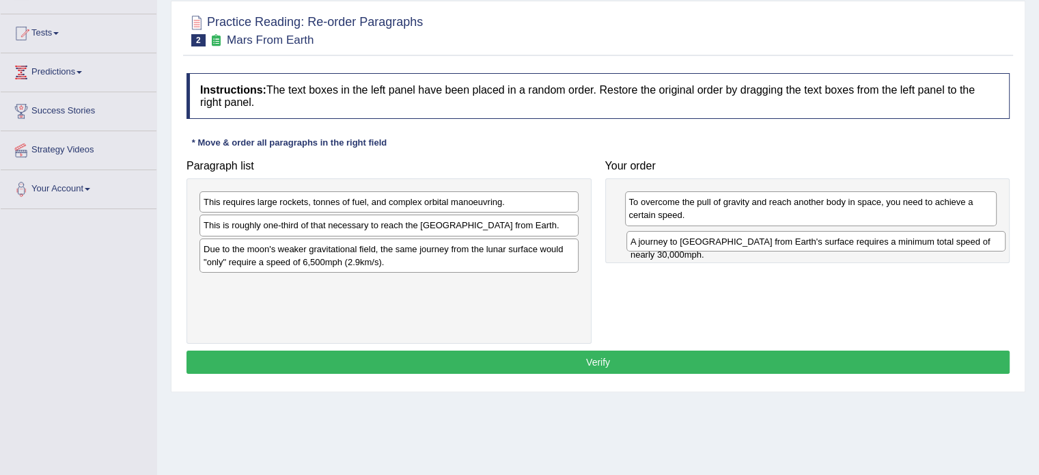
drag, startPoint x: 268, startPoint y: 252, endPoint x: 695, endPoint y: 245, distance: 427.1
click at [695, 245] on div "A journey to [GEOGRAPHIC_DATA] from Earth's surface requires a minimum total sp…" at bounding box center [816, 241] width 379 height 21
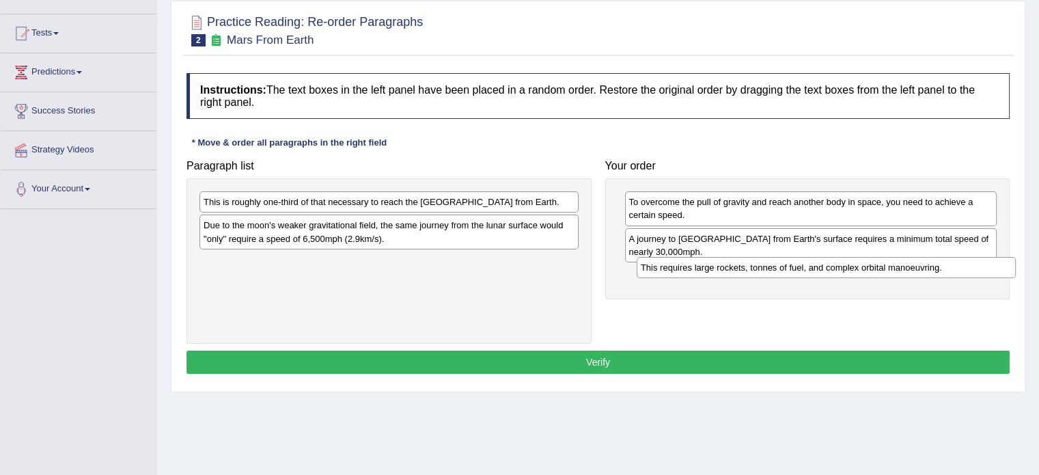
drag, startPoint x: 432, startPoint y: 200, endPoint x: 869, endPoint y: 265, distance: 442.2
click at [869, 265] on div "This requires large rockets, tonnes of fuel, and complex orbital manoeuvring." at bounding box center [826, 267] width 379 height 21
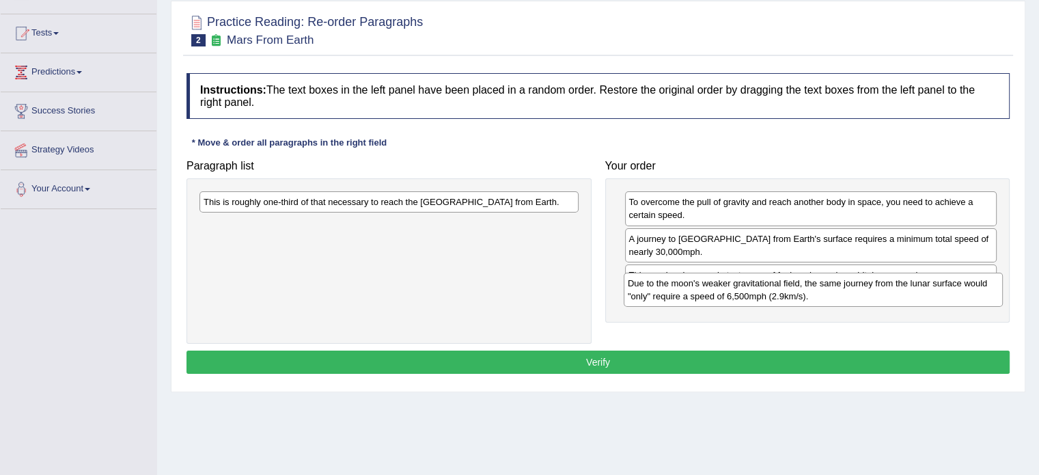
drag, startPoint x: 245, startPoint y: 233, endPoint x: 670, endPoint y: 288, distance: 427.9
click at [670, 288] on div "Due to the moon's weaker gravitational field, the same journey from the lunar s…" at bounding box center [813, 290] width 379 height 34
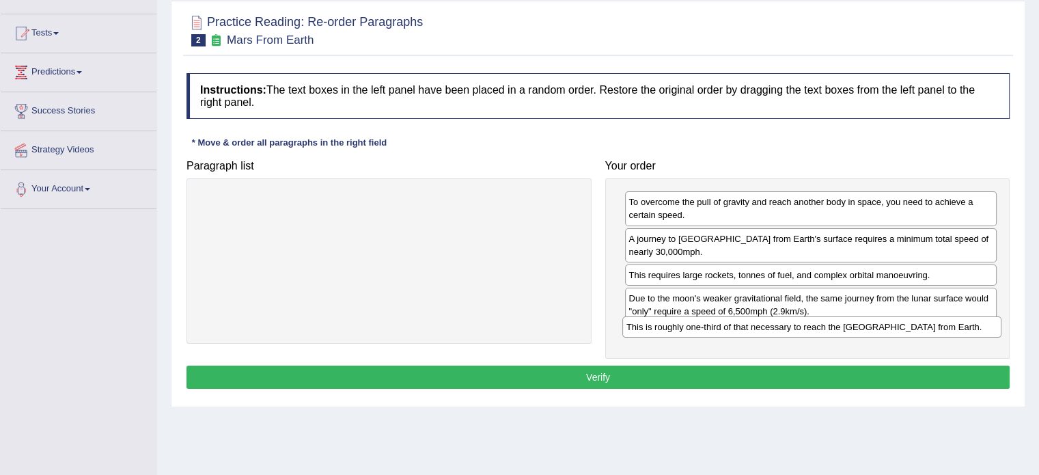
drag, startPoint x: 316, startPoint y: 202, endPoint x: 739, endPoint y: 327, distance: 441.6
click at [739, 327] on div "This is roughly one-third of that necessary to reach the [GEOGRAPHIC_DATA] from…" at bounding box center [812, 326] width 379 height 21
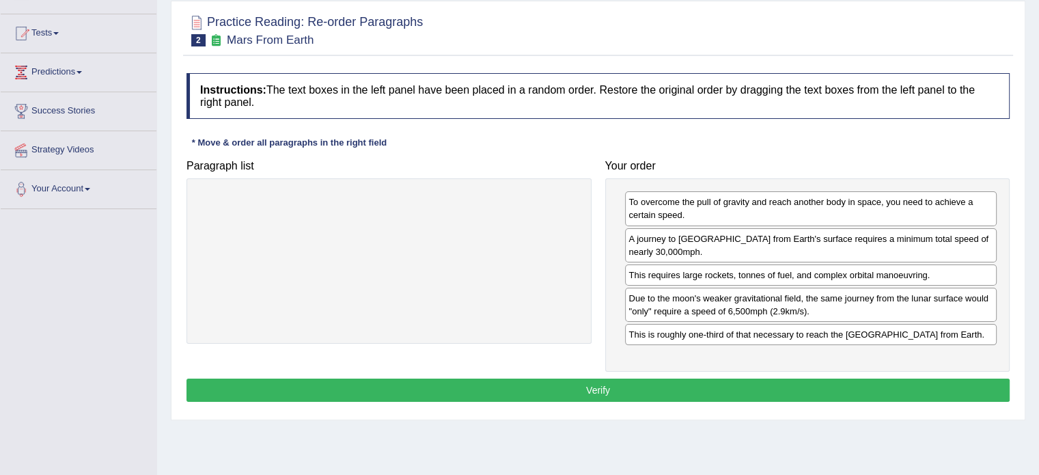
click at [566, 393] on button "Verify" at bounding box center [598, 390] width 823 height 23
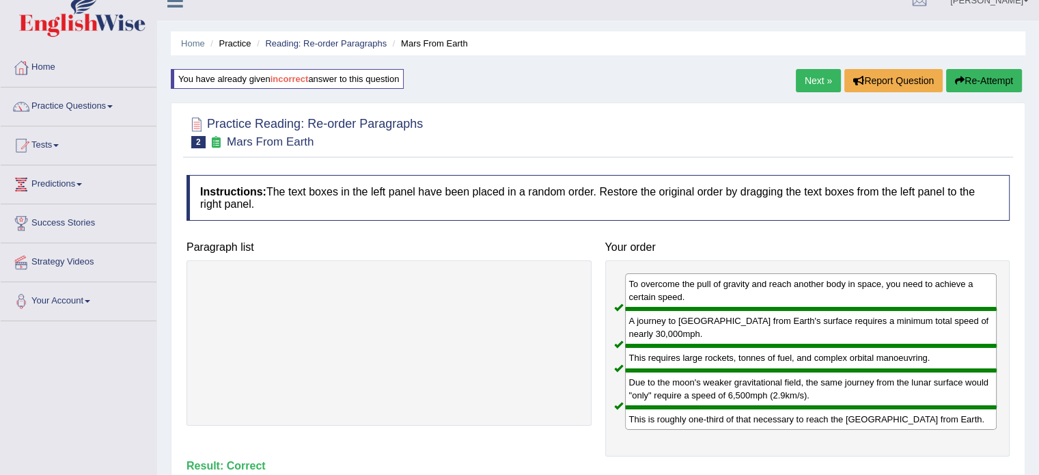
scroll to position [0, 0]
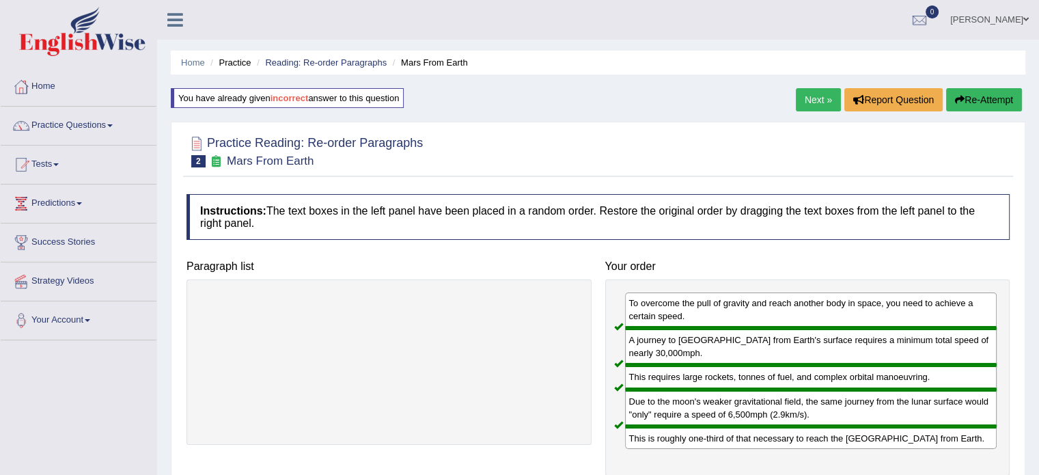
click at [810, 92] on link "Next »" at bounding box center [818, 99] width 45 height 23
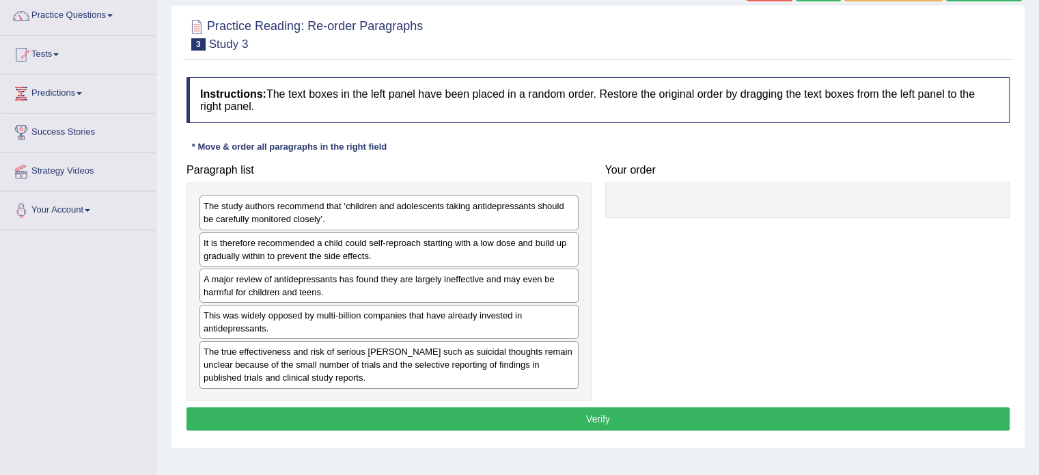
scroll to position [137, 0]
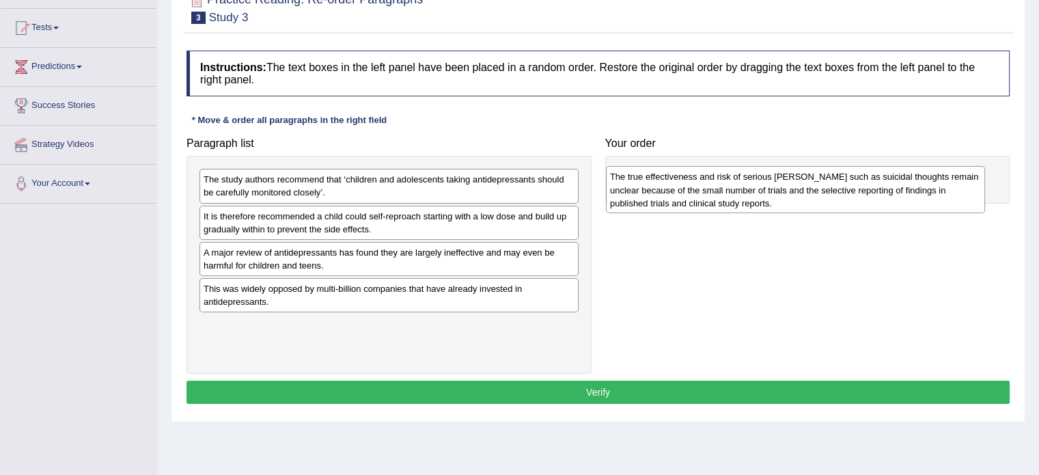
drag, startPoint x: 286, startPoint y: 331, endPoint x: 692, endPoint y: 185, distance: 432.1
click at [692, 185] on div "The true effectiveness and risk of serious [PERSON_NAME] such as suicidal thoug…" at bounding box center [795, 189] width 379 height 47
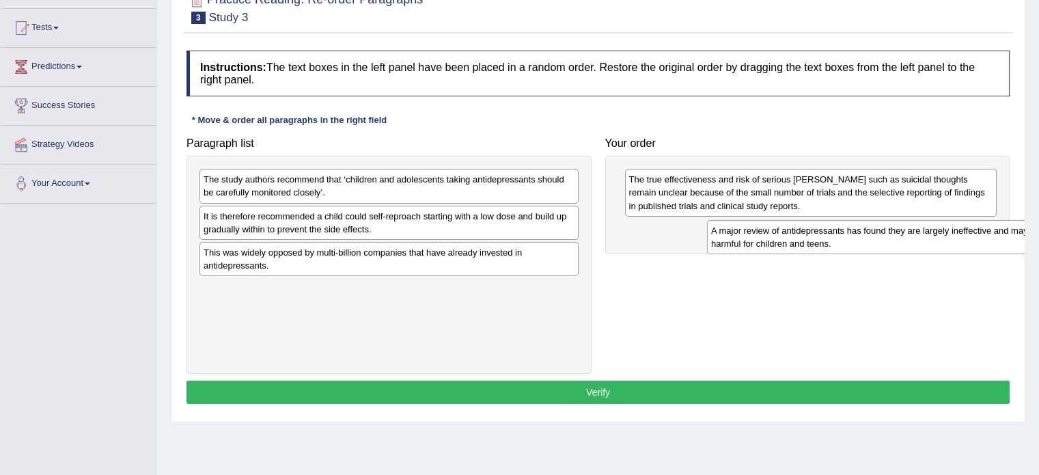
drag, startPoint x: 314, startPoint y: 247, endPoint x: 804, endPoint y: 227, distance: 491.0
click at [804, 227] on div "A major review of antidepressants has found they are largely ineffective and ma…" at bounding box center [896, 237] width 379 height 34
drag, startPoint x: 803, startPoint y: 227, endPoint x: 795, endPoint y: 226, distance: 7.6
click at [797, 226] on div "A major review of antidepressants has found they are largely ineffective and ma…" at bounding box center [818, 235] width 379 height 34
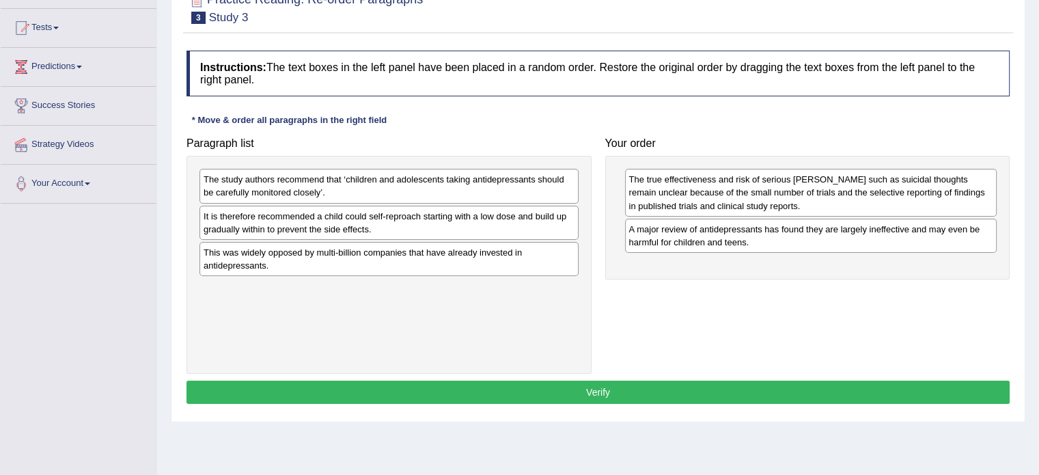
click at [312, 172] on div "The study authors recommend that ‘children and adolescents taking antidepressan…" at bounding box center [389, 186] width 379 height 34
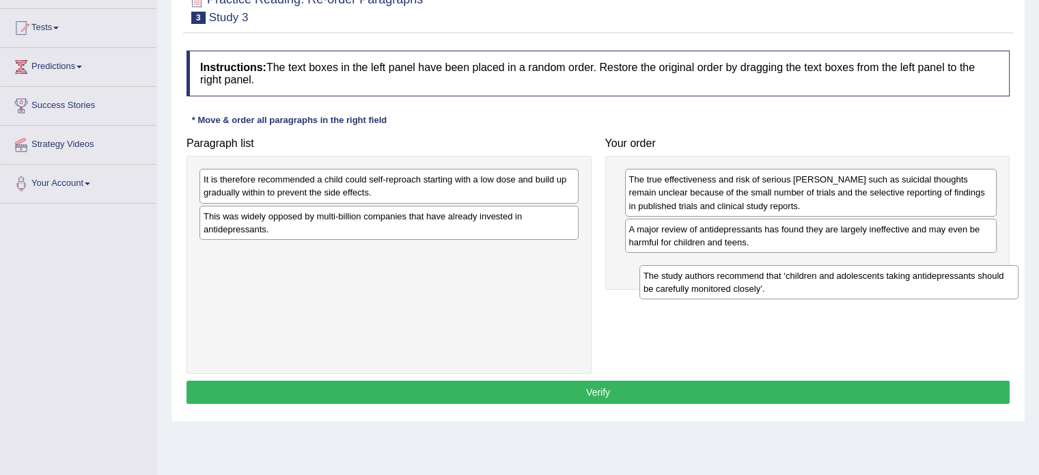
drag, startPoint x: 312, startPoint y: 172, endPoint x: 743, endPoint y: 264, distance: 440.3
click at [747, 268] on div "The study authors recommend that ‘children and adolescents taking antidepressan…" at bounding box center [829, 282] width 379 height 34
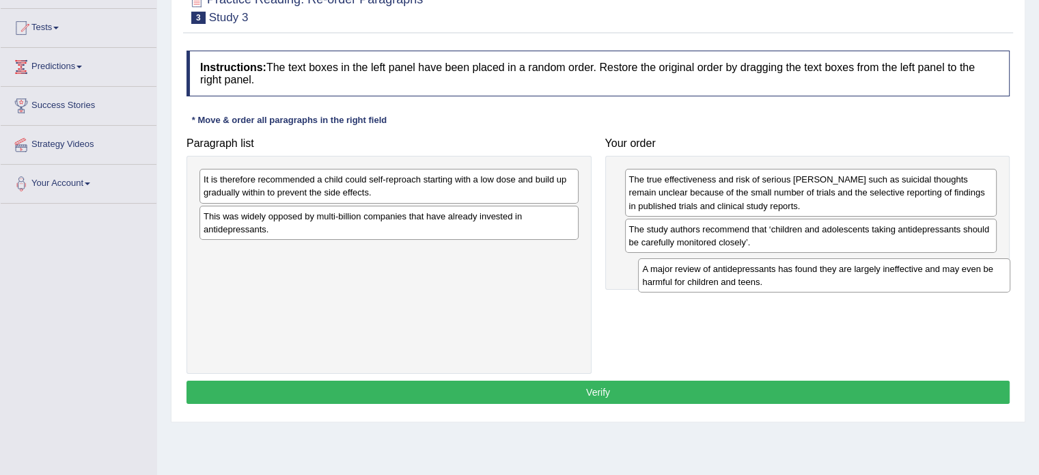
drag, startPoint x: 724, startPoint y: 223, endPoint x: 738, endPoint y: 263, distance: 42.6
click at [738, 263] on div "A major review of antidepressants has found they are largely ineffective and ma…" at bounding box center [824, 275] width 372 height 34
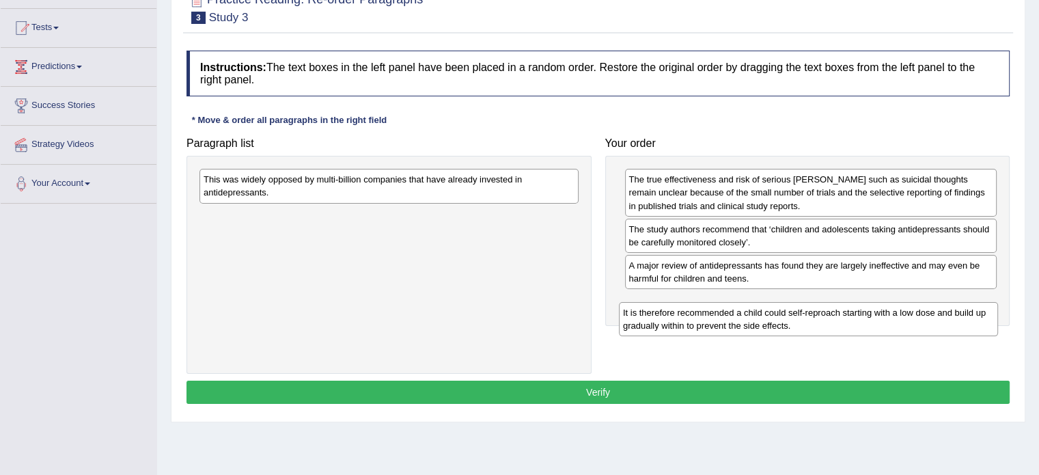
drag, startPoint x: 296, startPoint y: 181, endPoint x: 713, endPoint y: 308, distance: 436.4
click at [715, 308] on div "It is therefore recommended a child could self-reproach starting with a low dos…" at bounding box center [808, 319] width 379 height 34
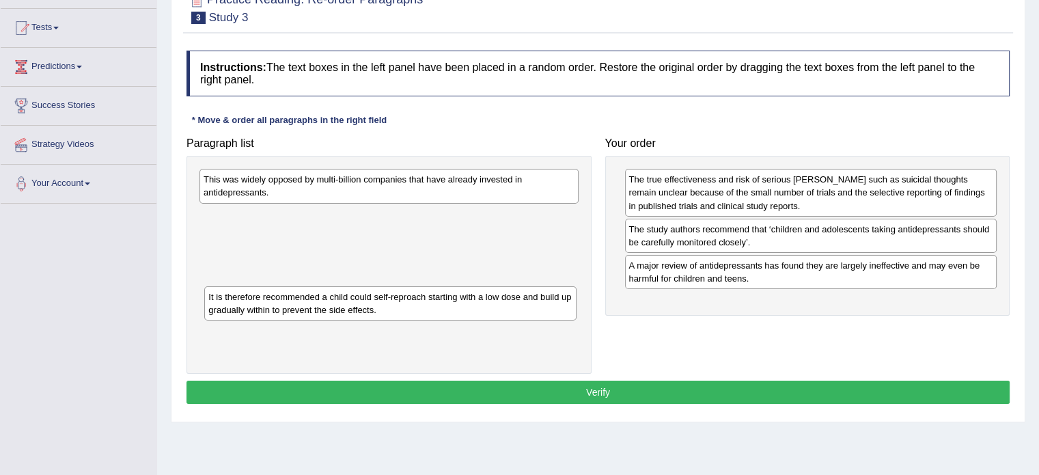
drag, startPoint x: 757, startPoint y: 310, endPoint x: 337, endPoint y: 306, distance: 420.3
click at [337, 306] on div "It is therefore recommended a child could self-reproach starting with a low dos…" at bounding box center [390, 303] width 372 height 34
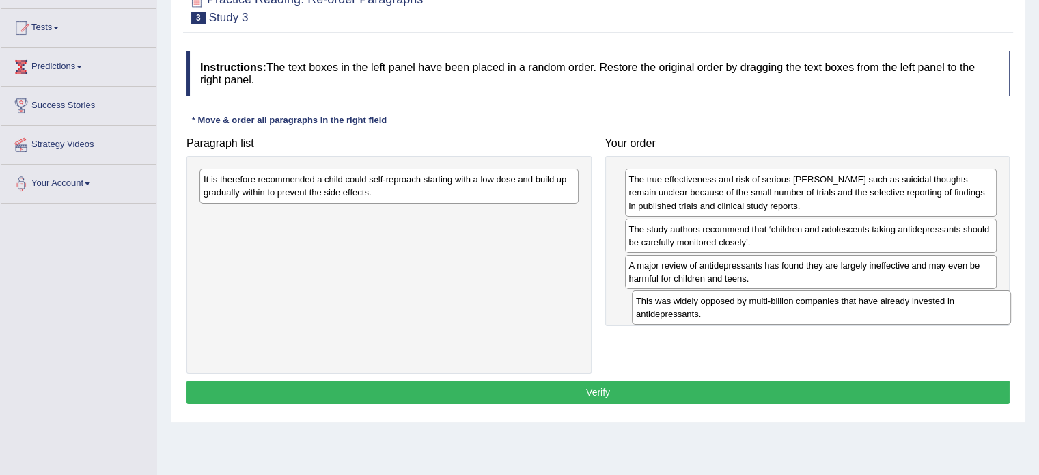
drag, startPoint x: 336, startPoint y: 183, endPoint x: 752, endPoint y: 304, distance: 433.4
click at [765, 304] on div "This was widely opposed by multi-billion companies that have already invested i…" at bounding box center [821, 307] width 379 height 34
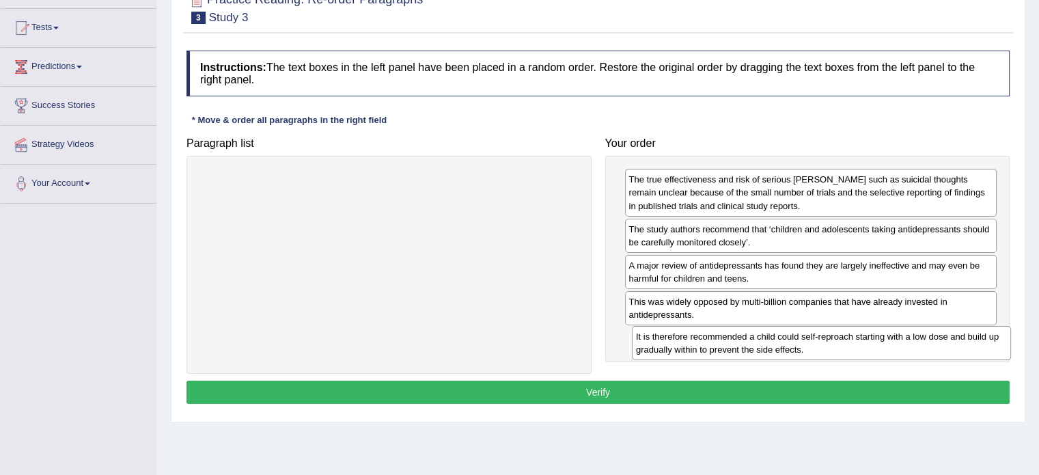
drag, startPoint x: 327, startPoint y: 178, endPoint x: 759, endPoint y: 335, distance: 460.2
click at [759, 335] on div "It is therefore recommended a child could self-reproach starting with a low dos…" at bounding box center [821, 343] width 379 height 34
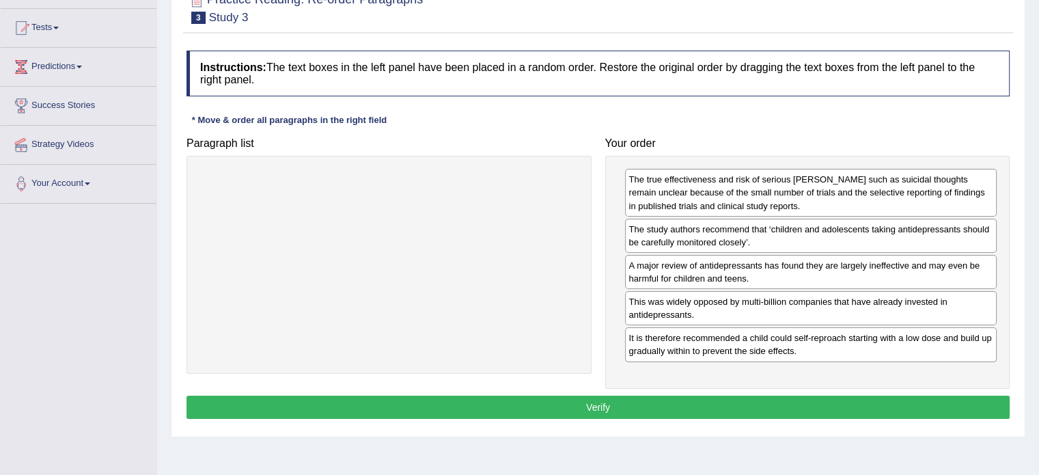
click at [642, 396] on button "Verify" at bounding box center [598, 407] width 823 height 23
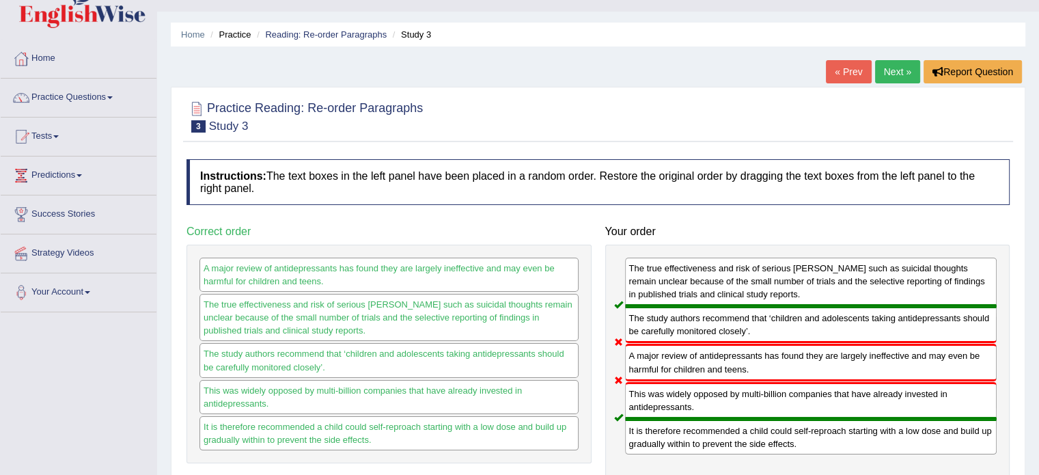
scroll to position [27, 0]
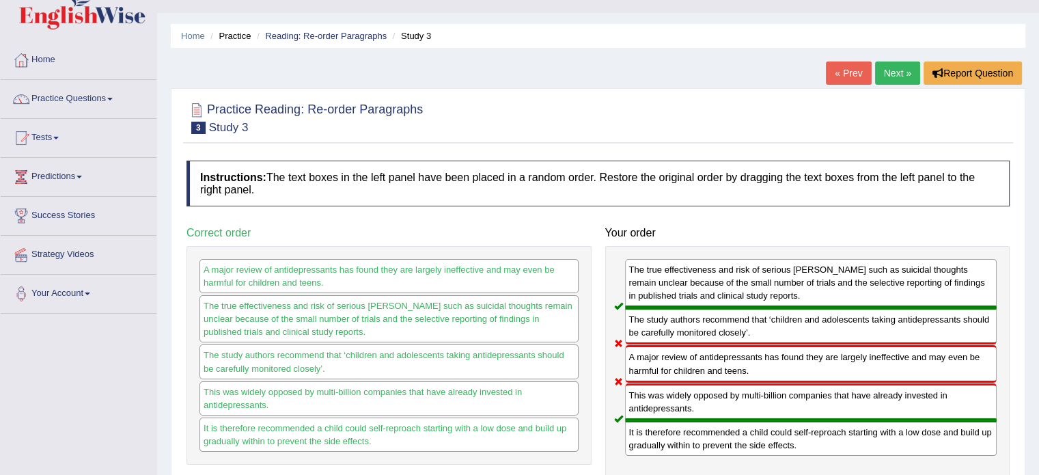
click at [842, 66] on link "« Prev" at bounding box center [848, 73] width 45 height 23
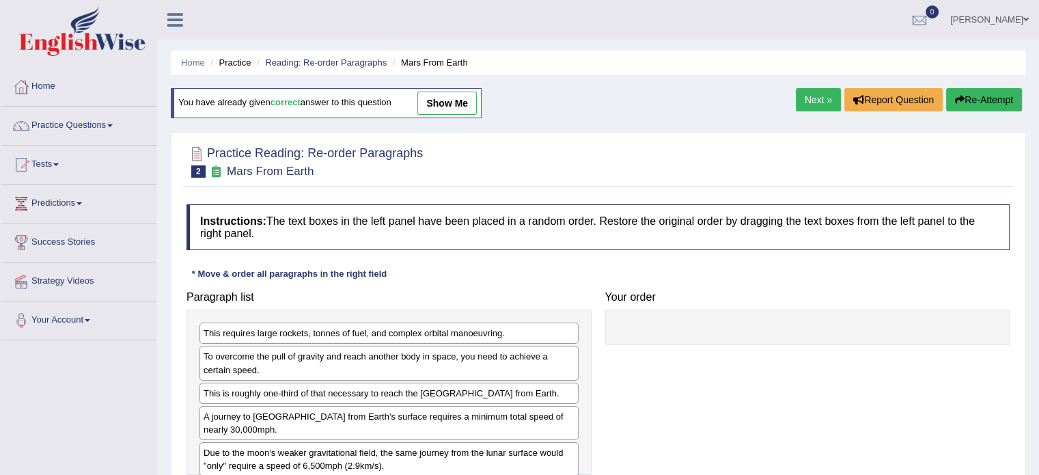
click at [818, 100] on link "Next »" at bounding box center [818, 99] width 45 height 23
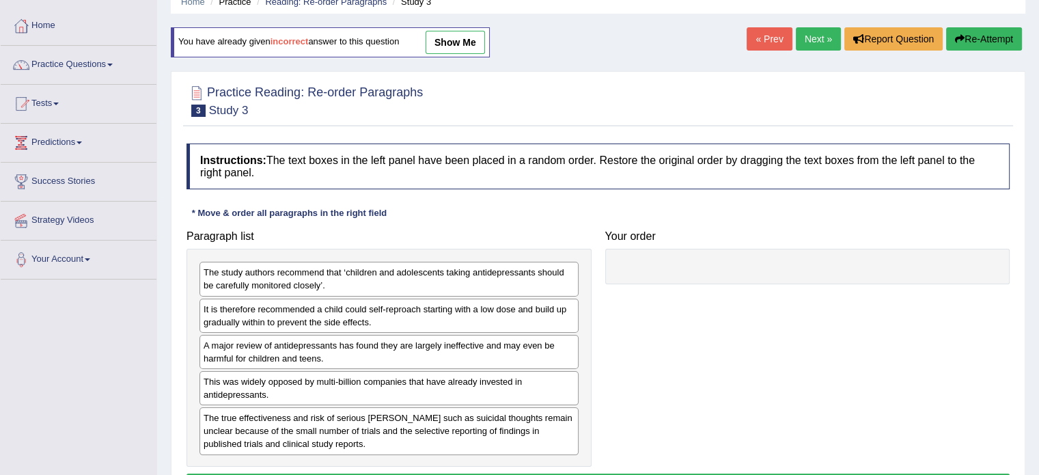
scroll to position [62, 0]
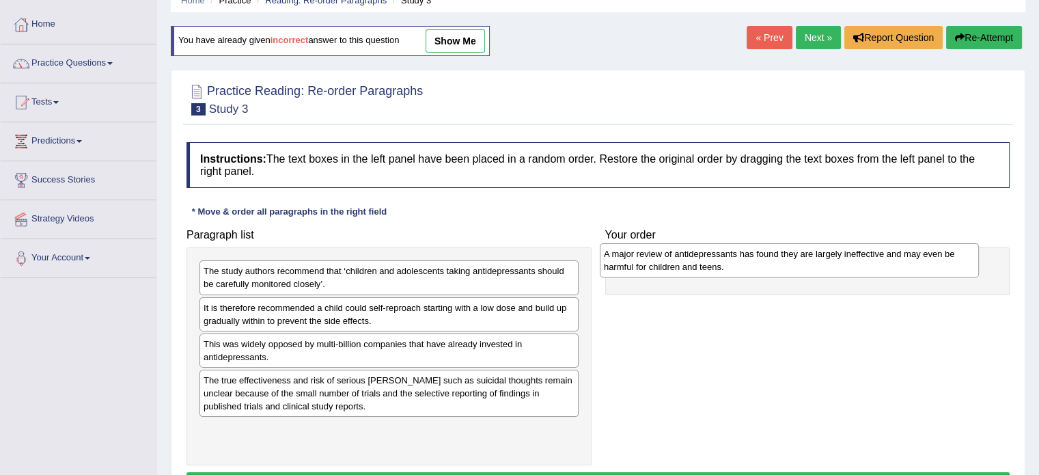
drag, startPoint x: 236, startPoint y: 349, endPoint x: 637, endPoint y: 260, distance: 410.3
click at [637, 260] on div "A major review of antidepressants has found they are largely ineffective and ma…" at bounding box center [789, 260] width 379 height 34
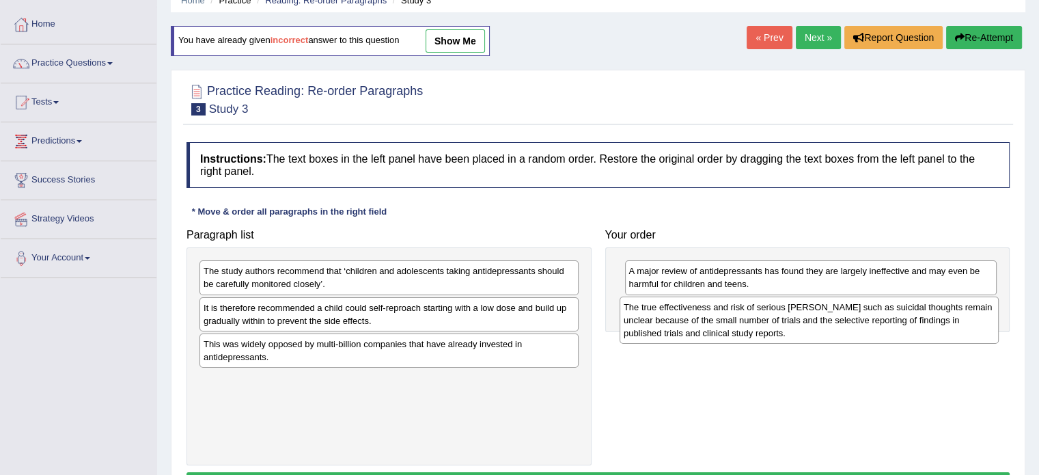
drag, startPoint x: 276, startPoint y: 398, endPoint x: 714, endPoint y: 333, distance: 442.9
click at [700, 325] on div "The true effectiveness and risk of serious [PERSON_NAME] such as suicidal thoug…" at bounding box center [809, 320] width 379 height 47
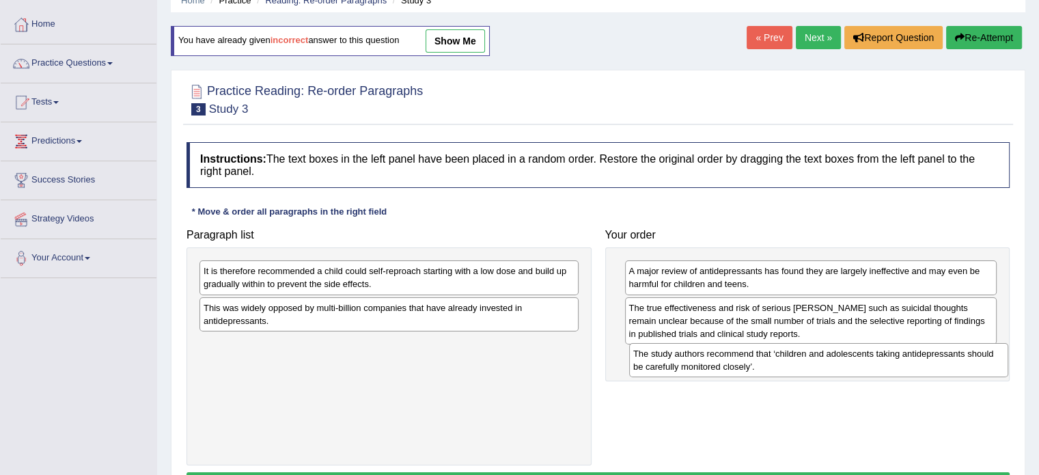
drag, startPoint x: 374, startPoint y: 278, endPoint x: 804, endPoint y: 361, distance: 437.7
click at [804, 361] on div "The study authors recommend that ‘children and adolescents taking antidepressan…" at bounding box center [818, 360] width 379 height 34
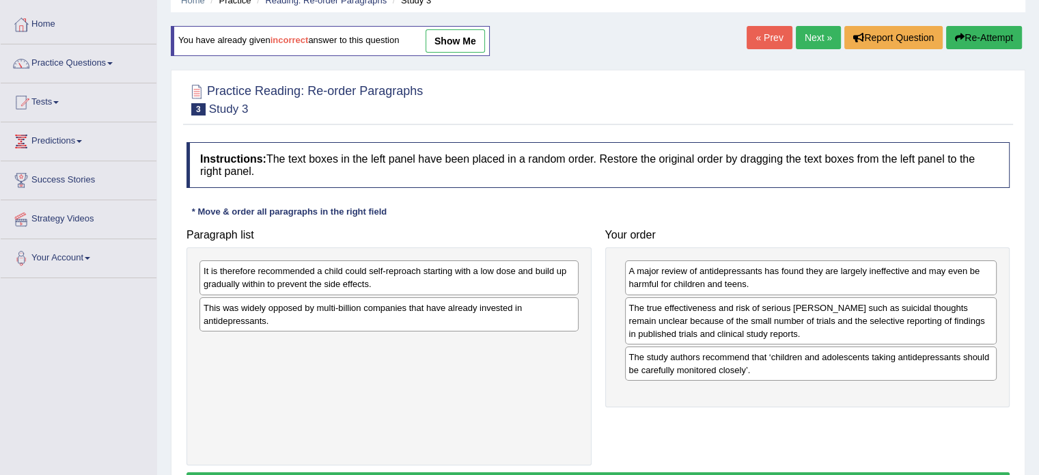
click at [284, 308] on div "This was widely opposed by multi-billion companies that have already invested i…" at bounding box center [389, 314] width 379 height 34
drag, startPoint x: 292, startPoint y: 313, endPoint x: 557, endPoint y: 324, distance: 264.7
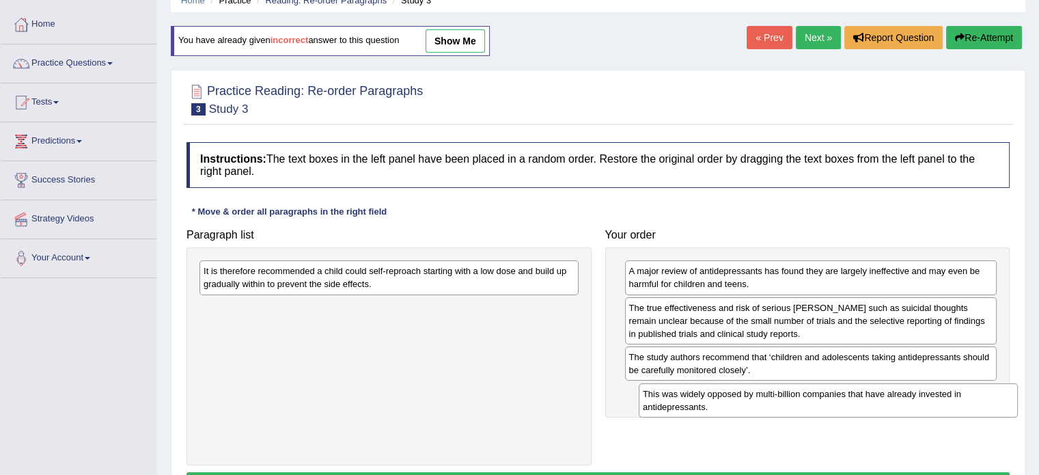
drag, startPoint x: 419, startPoint y: 310, endPoint x: 858, endPoint y: 396, distance: 447.9
click at [858, 396] on div "This was widely opposed by multi-billion companies that have already invested i…" at bounding box center [828, 400] width 379 height 34
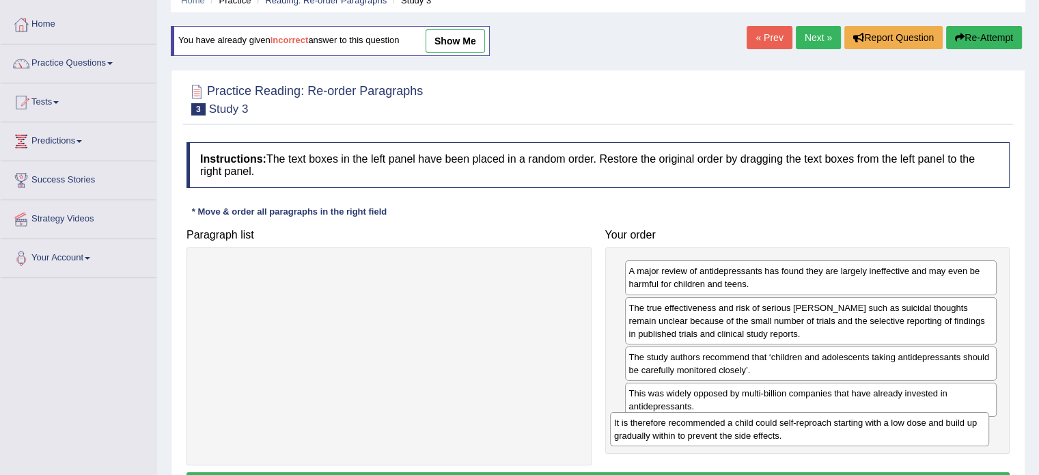
drag, startPoint x: 454, startPoint y: 266, endPoint x: 864, endPoint y: 418, distance: 437.8
click at [864, 418] on div "It is therefore recommended a child could self-reproach starting with a low dos…" at bounding box center [799, 429] width 379 height 34
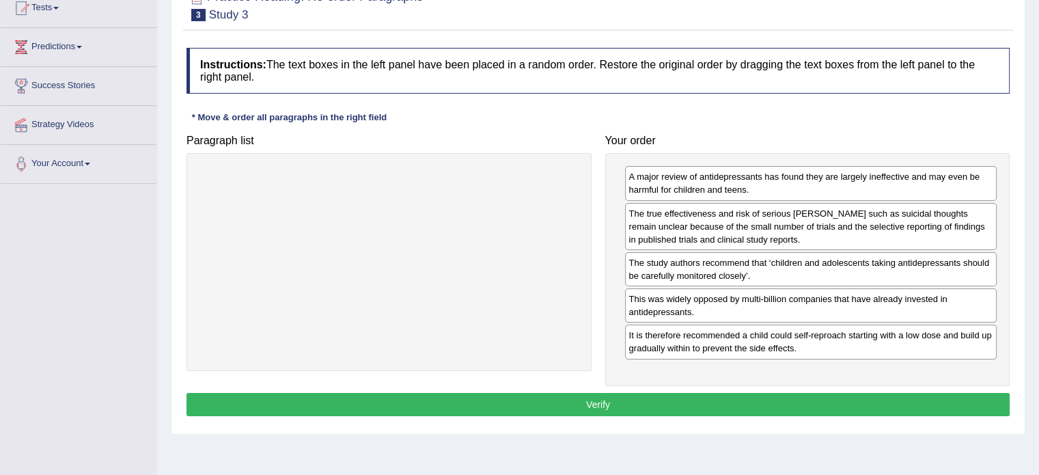
scroll to position [178, 0]
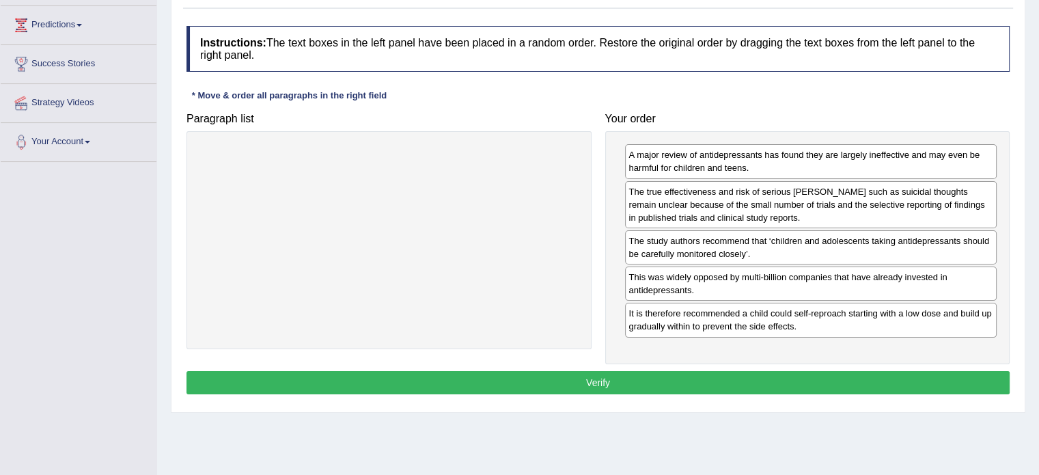
click at [632, 379] on button "Verify" at bounding box center [598, 382] width 823 height 23
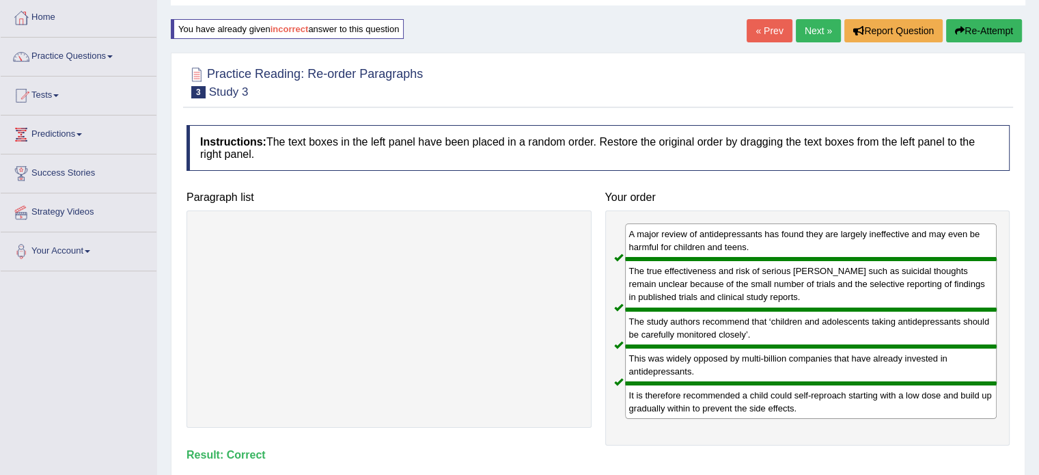
scroll to position [67, 0]
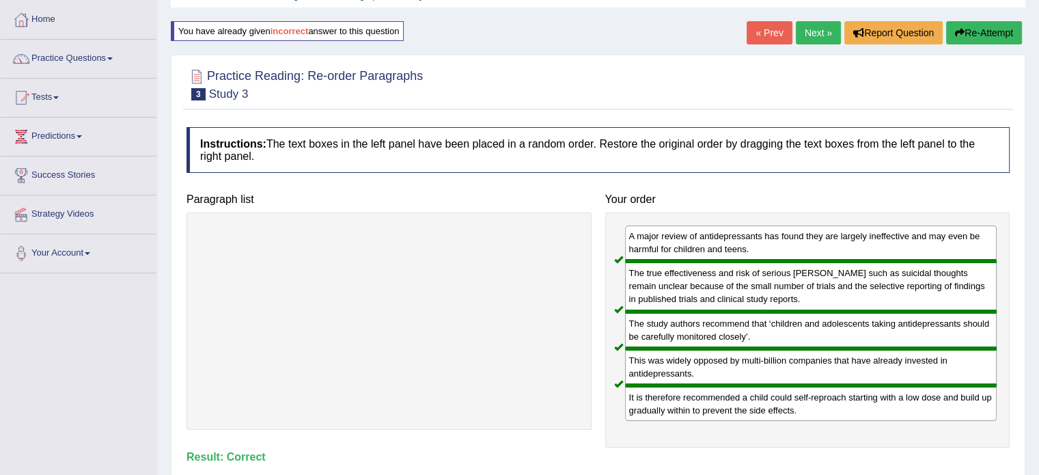
click at [808, 32] on link "Next »" at bounding box center [818, 32] width 45 height 23
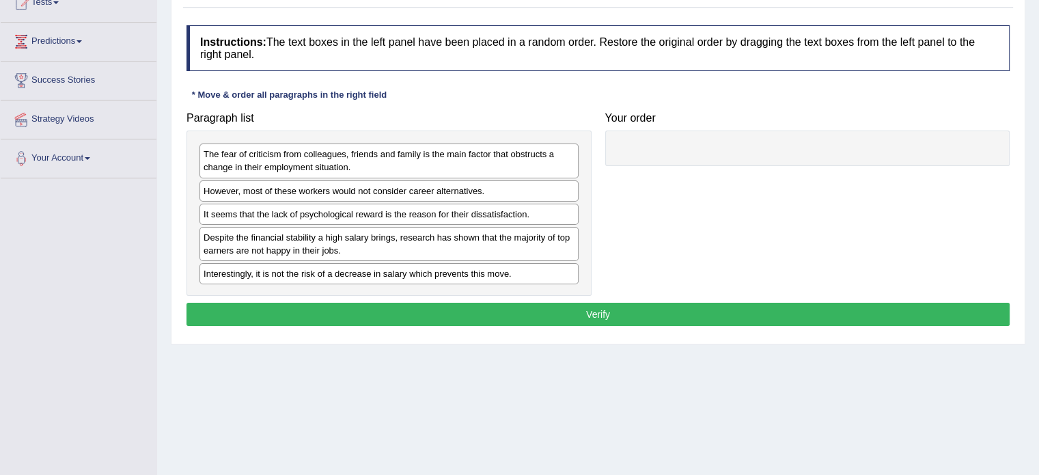
scroll to position [159, 0]
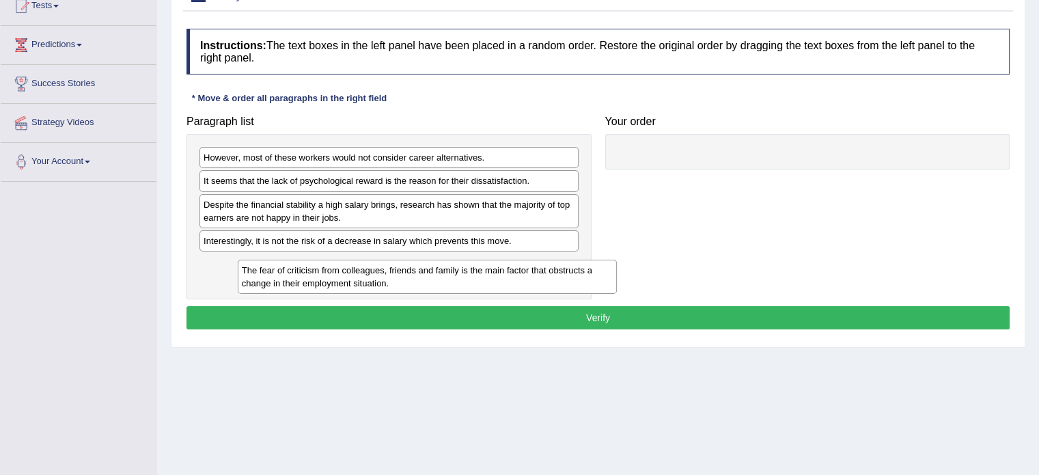
drag, startPoint x: 243, startPoint y: 165, endPoint x: 245, endPoint y: 274, distance: 108.7
click at [267, 273] on div "The fear of criticism from colleagues, friends and family is the main factor th…" at bounding box center [427, 277] width 379 height 34
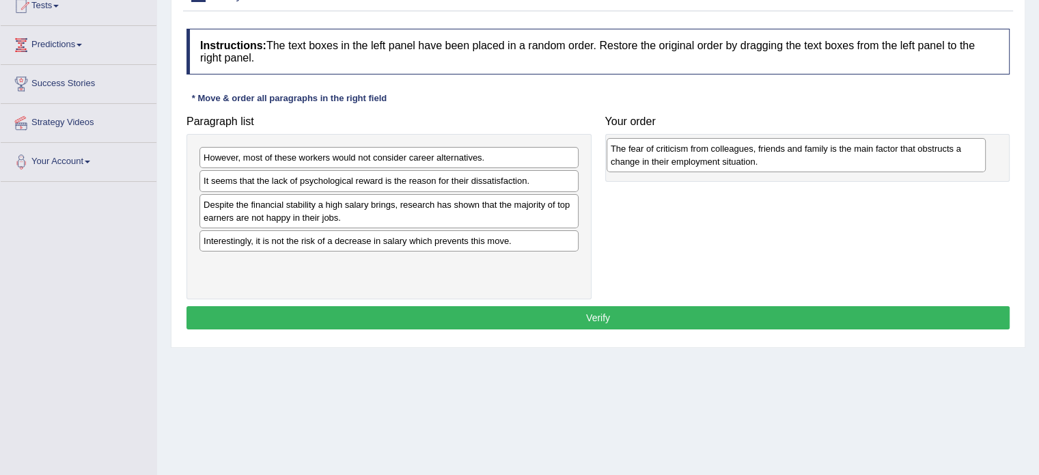
drag, startPoint x: 238, startPoint y: 267, endPoint x: 642, endPoint y: 148, distance: 421.0
click at [642, 148] on div "The fear of criticism from colleagues, friends and family is the main factor th…" at bounding box center [796, 155] width 379 height 34
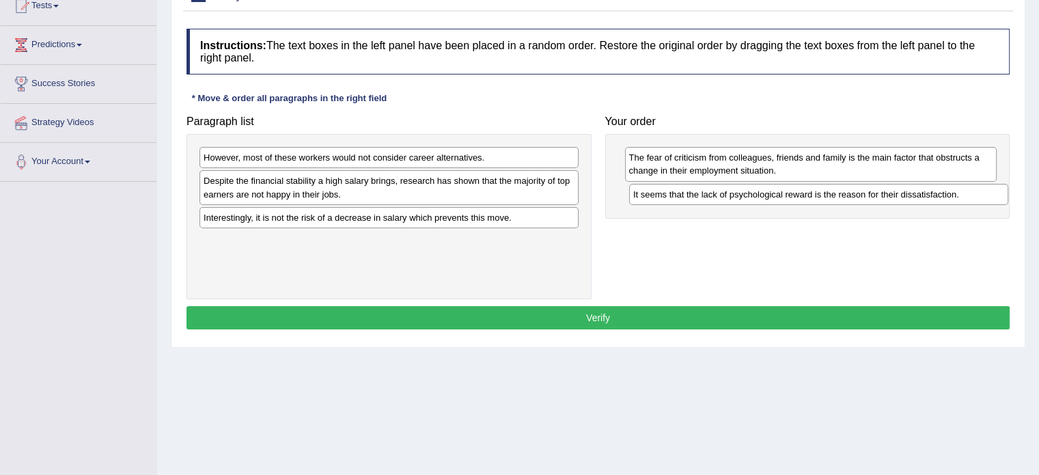
drag, startPoint x: 257, startPoint y: 178, endPoint x: 687, endPoint y: 191, distance: 430.0
click at [687, 191] on div "It seems that the lack of psychological reward is the reason for their dissatis…" at bounding box center [818, 194] width 379 height 21
click at [288, 212] on div "Interestingly, it is not the risk of a decrease in salary which prevents this m…" at bounding box center [389, 217] width 379 height 21
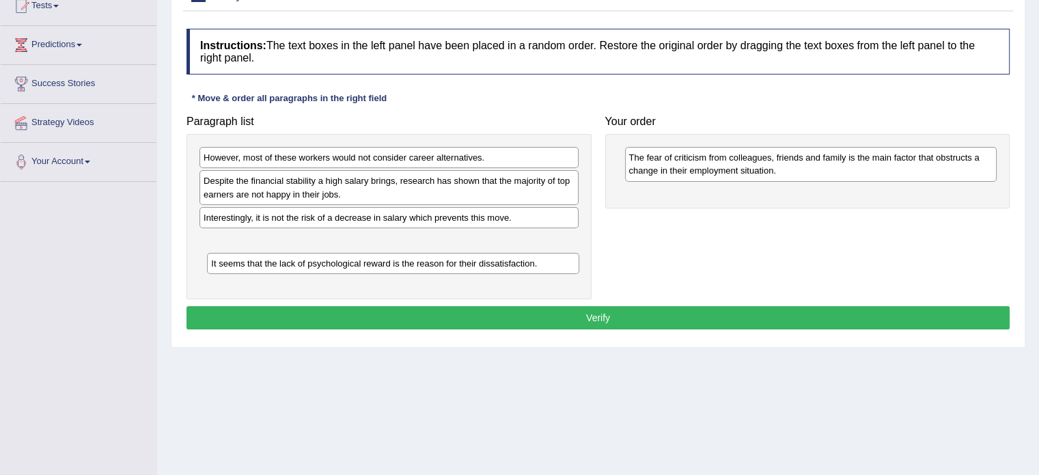
drag, startPoint x: 713, startPoint y: 197, endPoint x: 269, endPoint y: 262, distance: 449.0
click at [270, 263] on div "It seems that the lack of psychological reward is the reason for their dissatis…" at bounding box center [393, 263] width 372 height 21
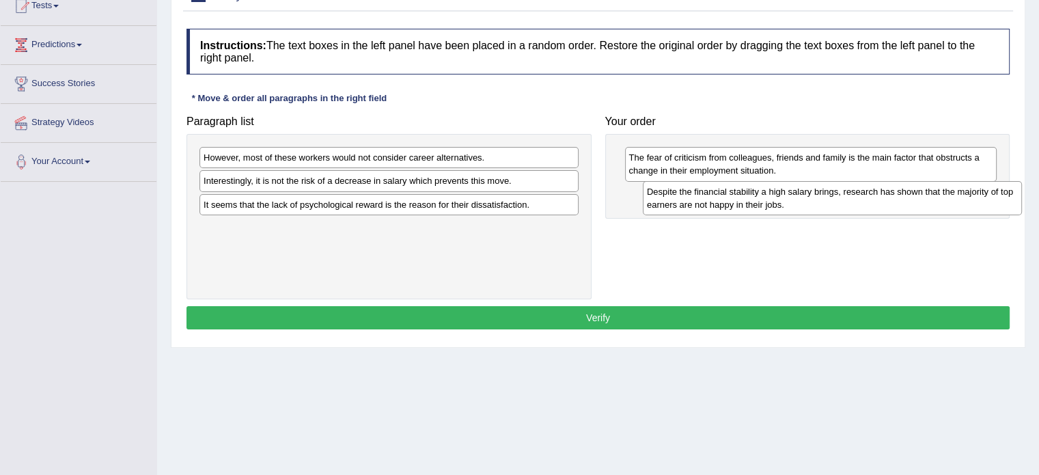
drag, startPoint x: 379, startPoint y: 180, endPoint x: 694, endPoint y: 189, distance: 315.1
click at [822, 191] on div "Despite the financial stability a high salary brings, research has shown that t…" at bounding box center [832, 198] width 379 height 34
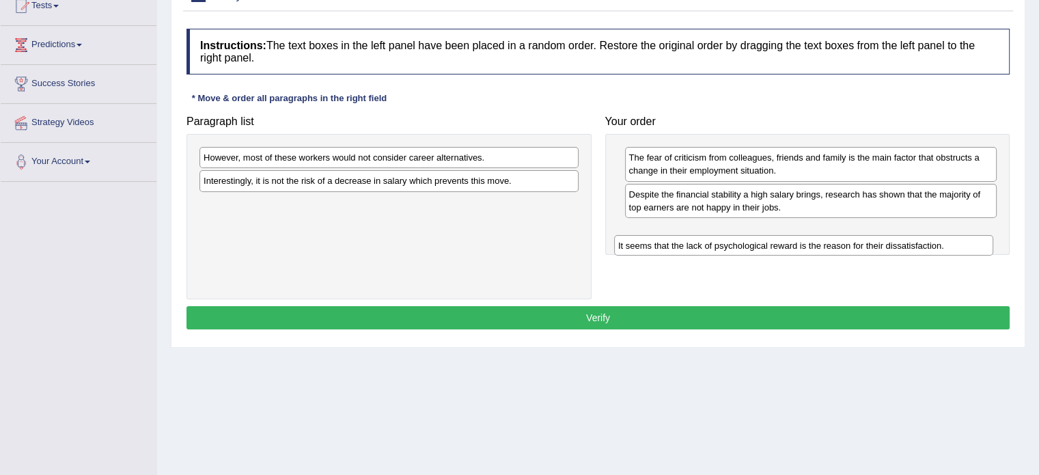
drag, startPoint x: 270, startPoint y: 207, endPoint x: 683, endPoint y: 243, distance: 414.3
click at [683, 243] on div "It seems that the lack of psychological reward is the reason for their dissatis…" at bounding box center [803, 245] width 379 height 21
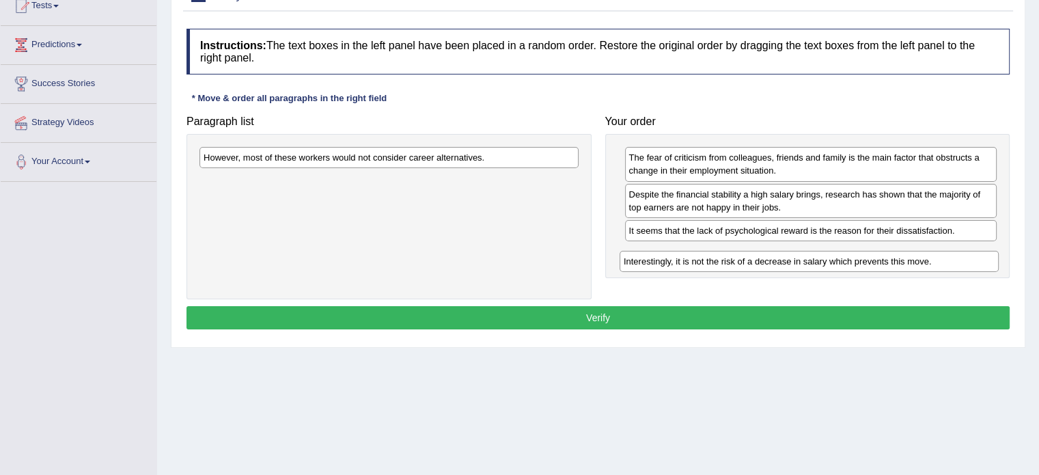
drag, startPoint x: 264, startPoint y: 180, endPoint x: 674, endPoint y: 263, distance: 418.3
click at [677, 262] on div "Interestingly, it is not the risk of a decrease in salary which prevents this m…" at bounding box center [809, 261] width 379 height 21
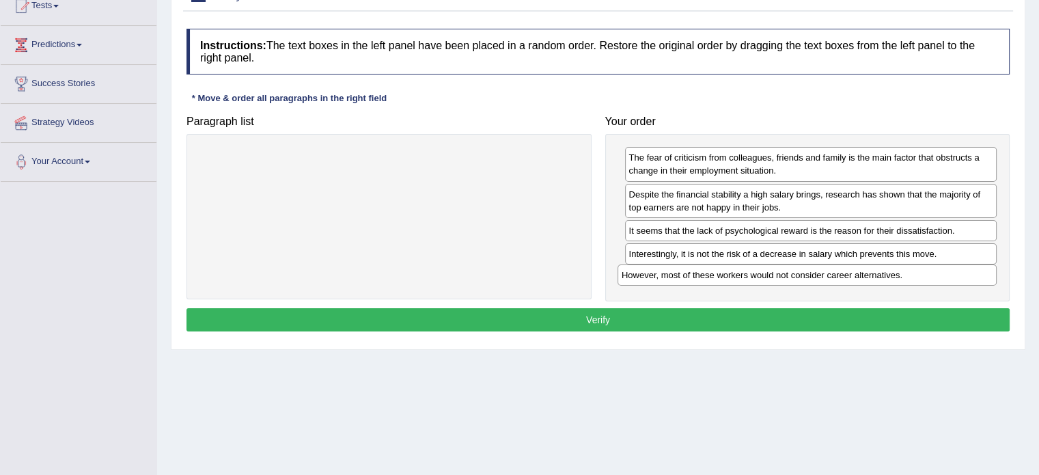
drag, startPoint x: 342, startPoint y: 157, endPoint x: 754, endPoint y: 277, distance: 429.9
click at [759, 275] on div "However, most of these workers would not consider career alternatives." at bounding box center [807, 274] width 379 height 21
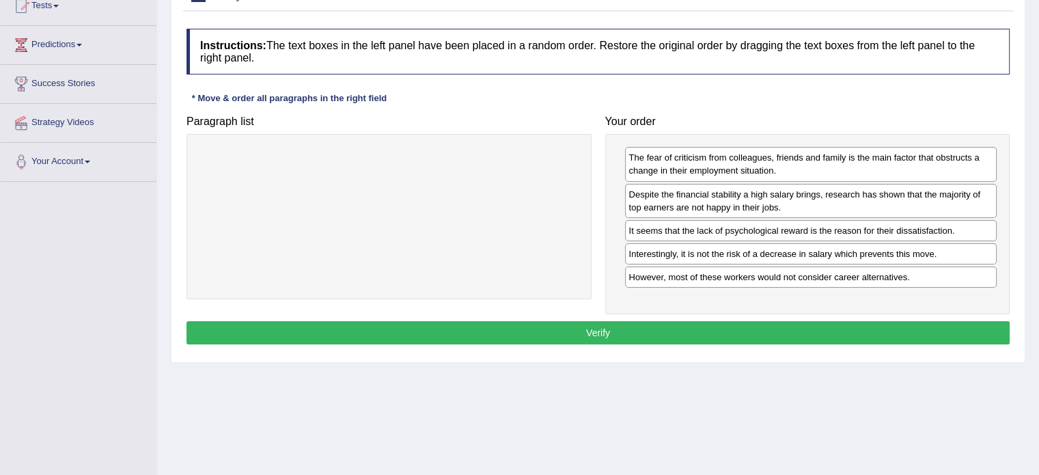
click at [571, 321] on button "Verify" at bounding box center [598, 332] width 823 height 23
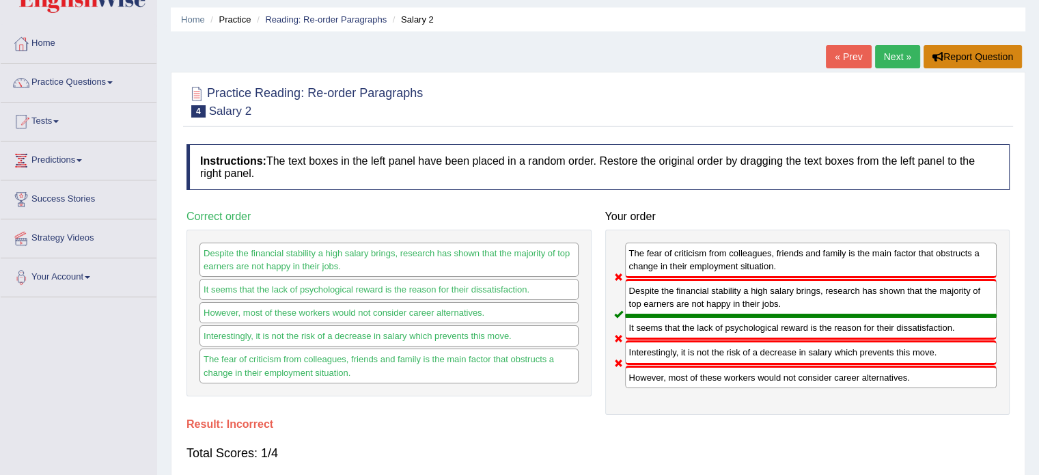
scroll to position [42, 0]
click at [892, 57] on link "Next »" at bounding box center [897, 57] width 45 height 23
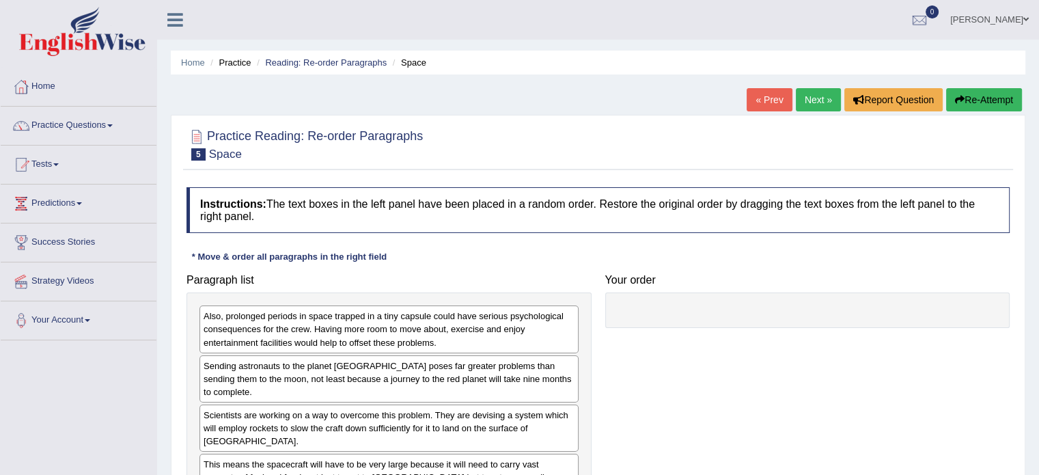
click at [766, 94] on link "« Prev" at bounding box center [769, 99] width 45 height 23
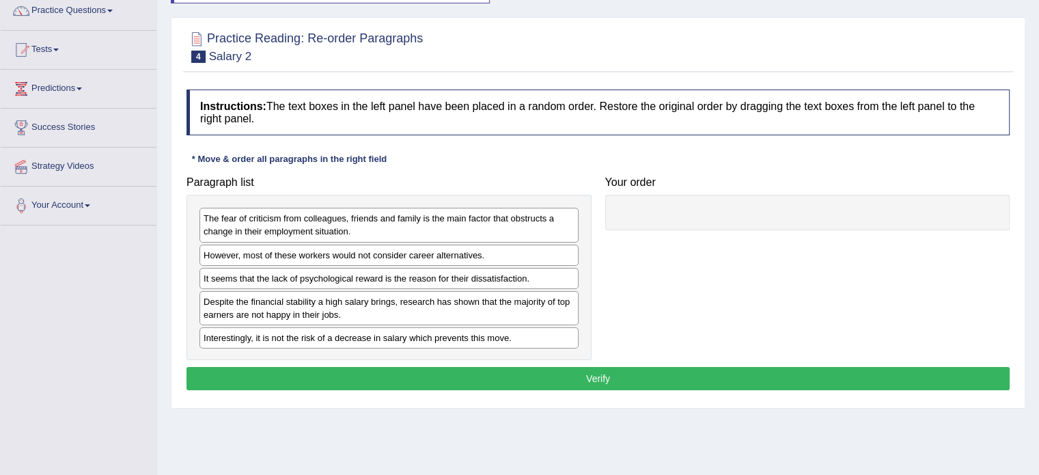
scroll to position [117, 0]
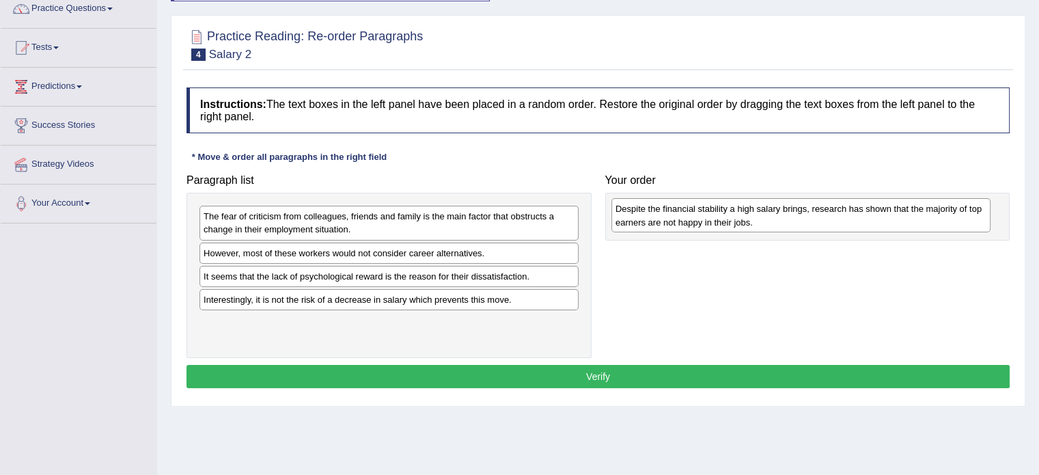
drag, startPoint x: 288, startPoint y: 305, endPoint x: 672, endPoint y: 219, distance: 394.2
click at [672, 219] on div "Despite the financial stability a high salary brings, research has shown that t…" at bounding box center [801, 215] width 379 height 34
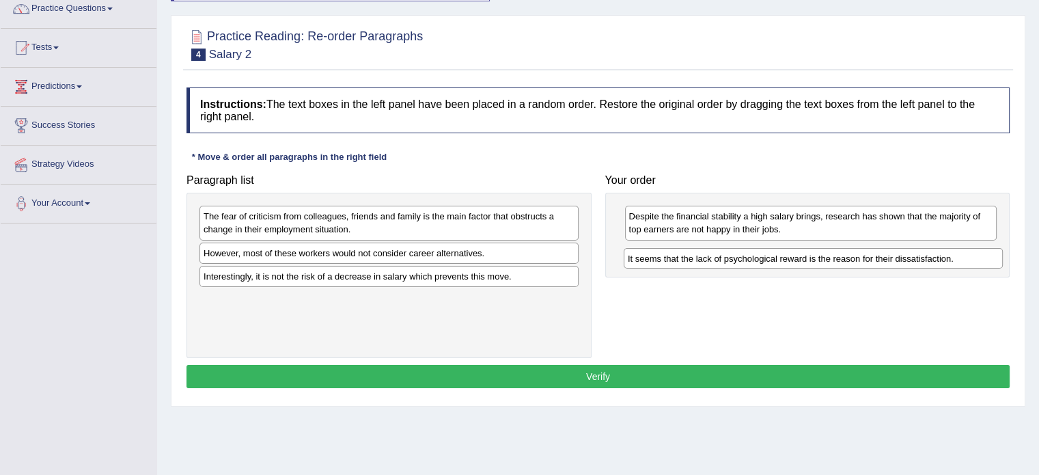
drag, startPoint x: 377, startPoint y: 274, endPoint x: 801, endPoint y: 257, distance: 424.7
click at [801, 257] on div "It seems that the lack of psychological reward is the reason for their dissatis…" at bounding box center [813, 258] width 379 height 21
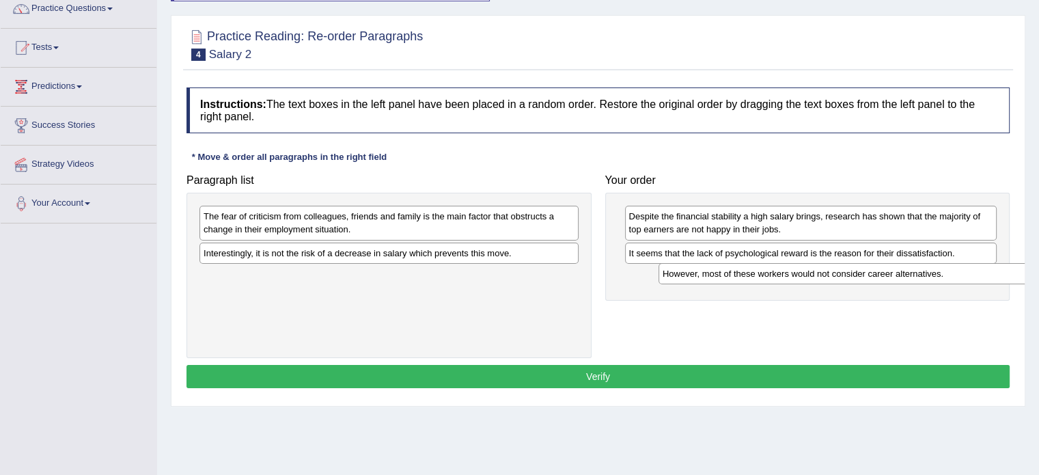
drag, startPoint x: 301, startPoint y: 258, endPoint x: 760, endPoint y: 278, distance: 459.7
click at [760, 278] on div "However, most of these workers would not consider career alternatives." at bounding box center [848, 273] width 379 height 21
drag, startPoint x: 288, startPoint y: 251, endPoint x: 317, endPoint y: 269, distance: 33.8
click at [289, 251] on div "Interestingly, it is not the risk of a decrease in salary which prevents this m…" at bounding box center [389, 253] width 379 height 21
drag, startPoint x: 317, startPoint y: 269, endPoint x: 357, endPoint y: 268, distance: 40.3
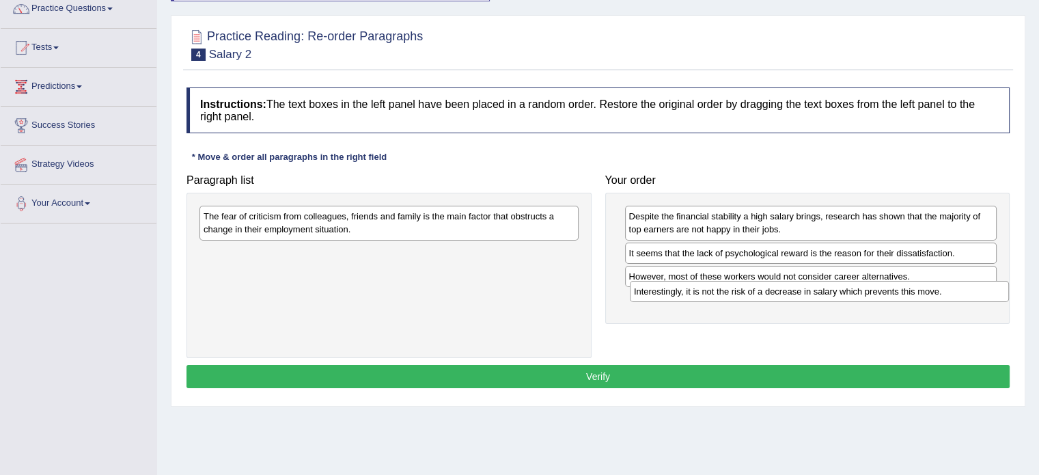
drag, startPoint x: 279, startPoint y: 254, endPoint x: 689, endPoint y: 292, distance: 412.5
click at [702, 292] on div "Interestingly, it is not the risk of a decrease in salary which prevents this m…" at bounding box center [819, 291] width 379 height 21
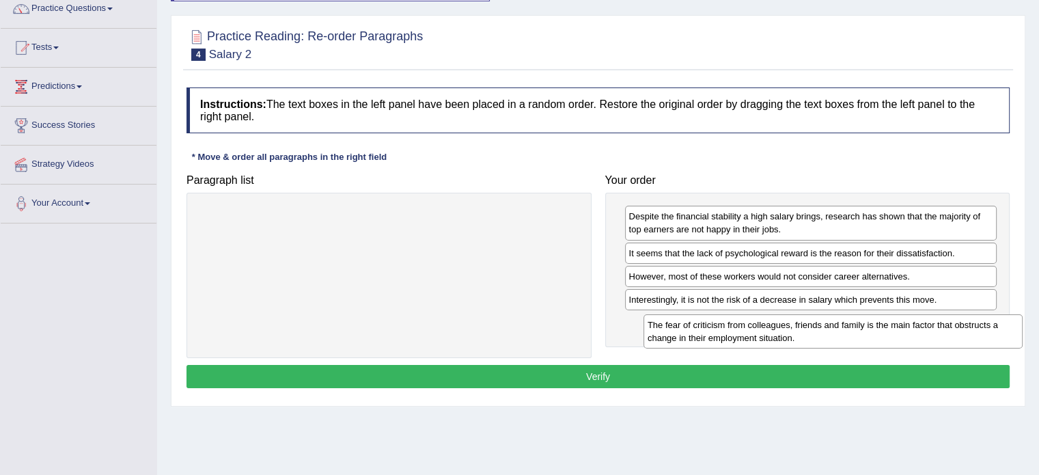
drag, startPoint x: 461, startPoint y: 234, endPoint x: 852, endPoint y: 348, distance: 407.7
click at [887, 330] on div "The fear of criticism from colleagues, friends and family is the main factor th…" at bounding box center [833, 331] width 379 height 34
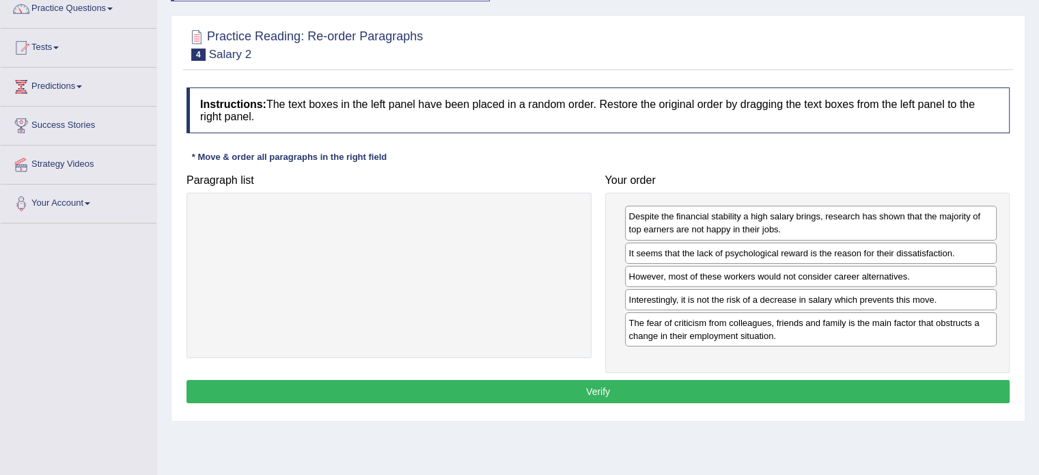
click at [709, 388] on button "Verify" at bounding box center [598, 391] width 823 height 23
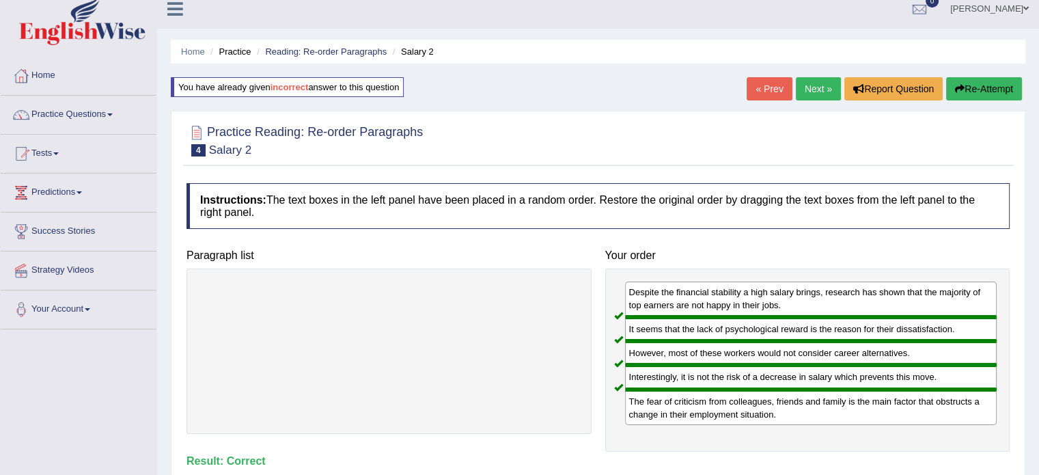
scroll to position [5, 0]
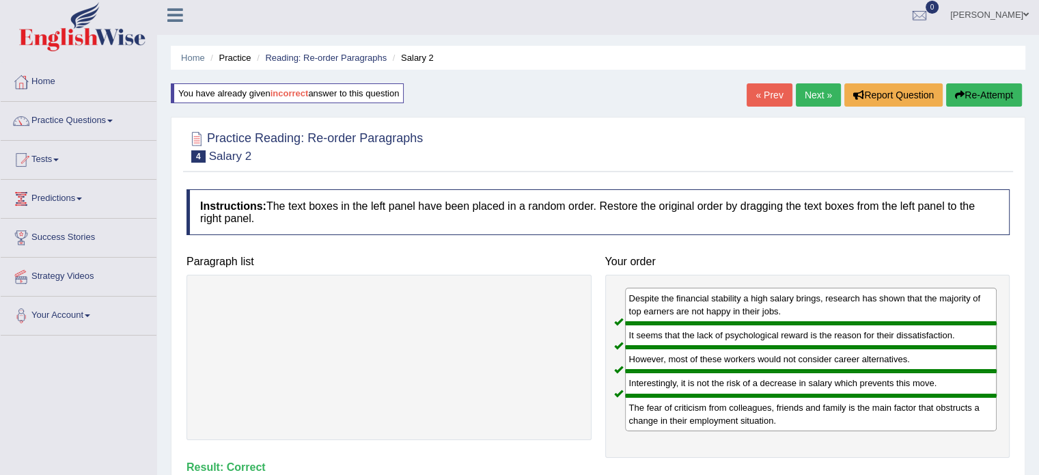
click at [811, 96] on link "Next »" at bounding box center [818, 94] width 45 height 23
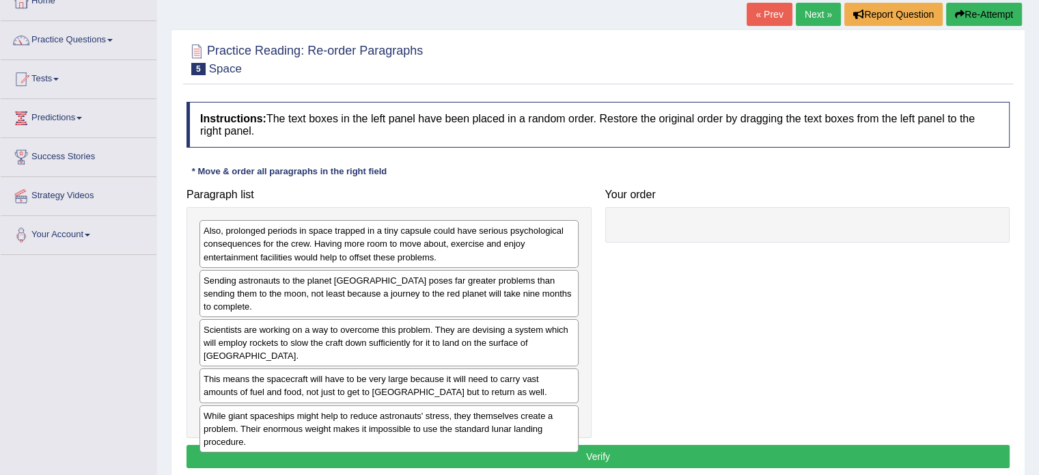
scroll to position [88, 0]
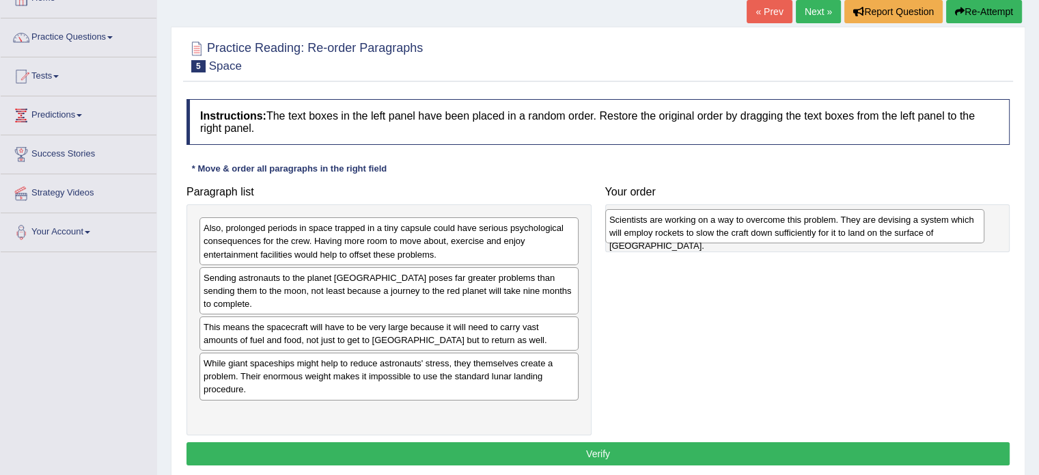
drag, startPoint x: 269, startPoint y: 316, endPoint x: 674, endPoint y: 222, distance: 416.7
click at [674, 222] on div "Scientists are working on a way to overcome this problem. They are devising a s…" at bounding box center [794, 226] width 379 height 34
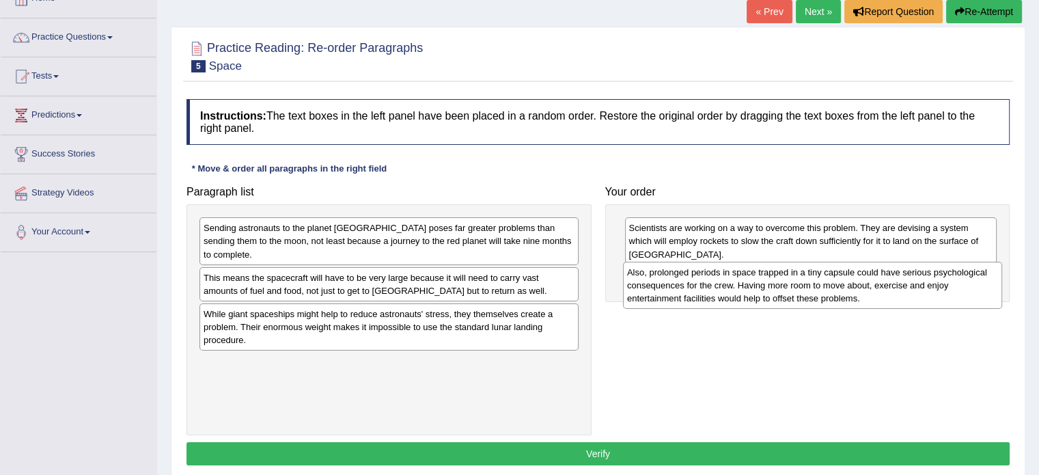
drag, startPoint x: 324, startPoint y: 227, endPoint x: 748, endPoint y: 272, distance: 426.1
click at [748, 272] on div "Also, prolonged periods in space trapped in a tiny capsule could have serious p…" at bounding box center [812, 285] width 379 height 47
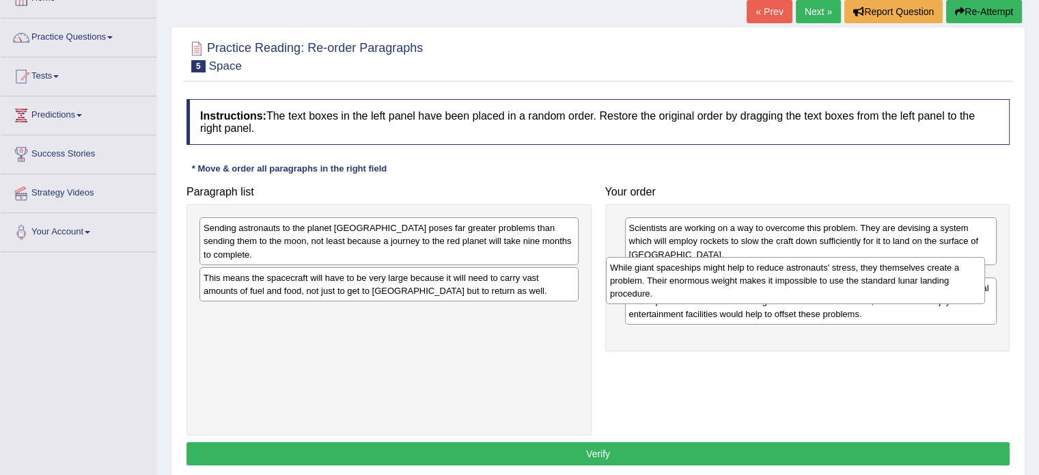
drag, startPoint x: 264, startPoint y: 307, endPoint x: 674, endPoint y: 274, distance: 410.6
click at [673, 274] on div "While giant spaceships might help to reduce astronauts' stress, they themselves…" at bounding box center [795, 280] width 379 height 47
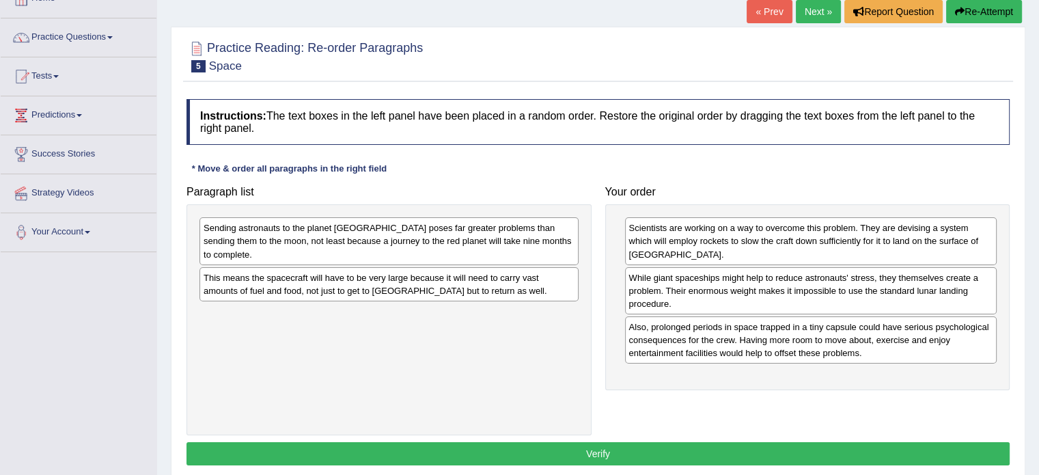
click at [329, 270] on div "This means the spacecraft will have to be very large because it will need to ca…" at bounding box center [389, 284] width 379 height 34
drag, startPoint x: 661, startPoint y: 376, endPoint x: 435, endPoint y: 313, distance: 234.8
click at [642, 377] on div "Scientists are working on a way to overcome this problem. They are devising a s…" at bounding box center [807, 297] width 405 height 186
click at [257, 267] on div "This means the spacecraft will have to be very large because it will need to ca…" at bounding box center [389, 284] width 379 height 34
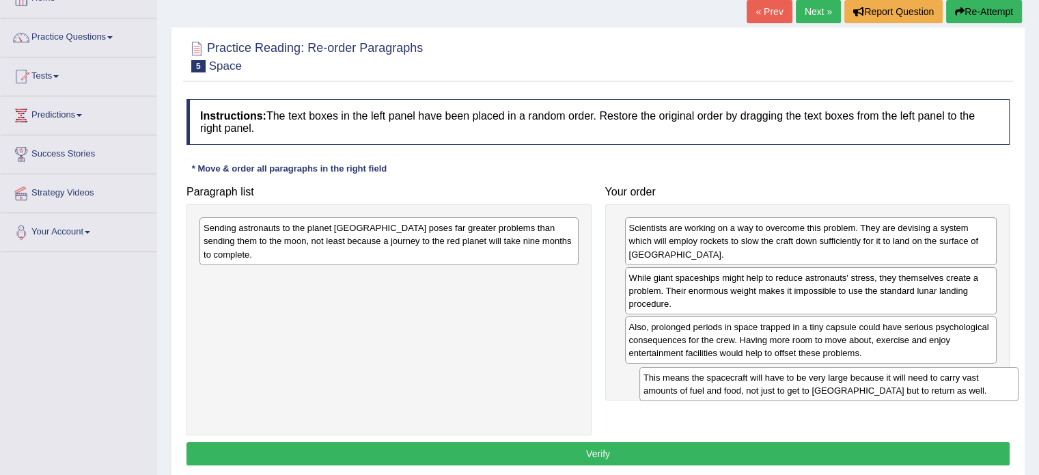
drag, startPoint x: 357, startPoint y: 304, endPoint x: 698, endPoint y: 373, distance: 348.6
click at [700, 374] on div "This means the spacecraft will have to be very large because it will need to ca…" at bounding box center [829, 384] width 379 height 34
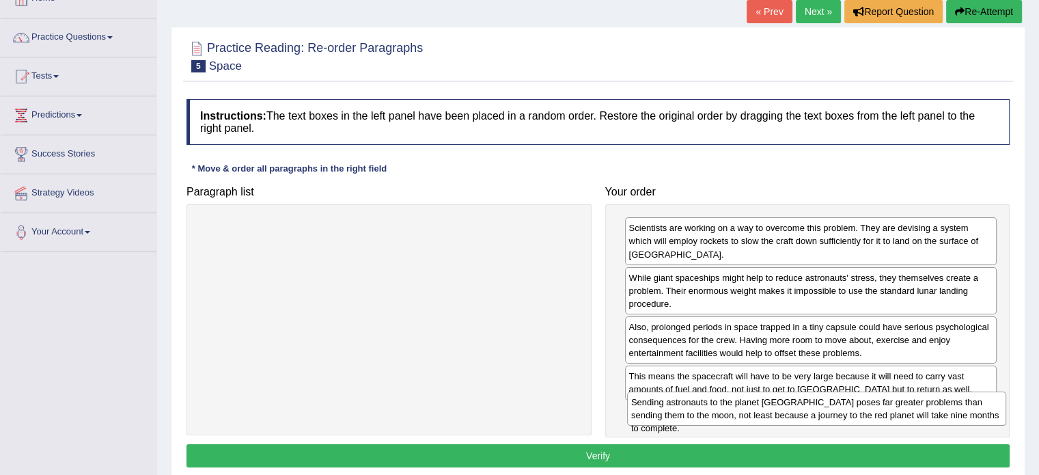
drag, startPoint x: 413, startPoint y: 234, endPoint x: 841, endPoint y: 409, distance: 462.2
click at [841, 409] on div "Sending astronauts to the planet Mars poses far greater problems than sending t…" at bounding box center [816, 409] width 379 height 34
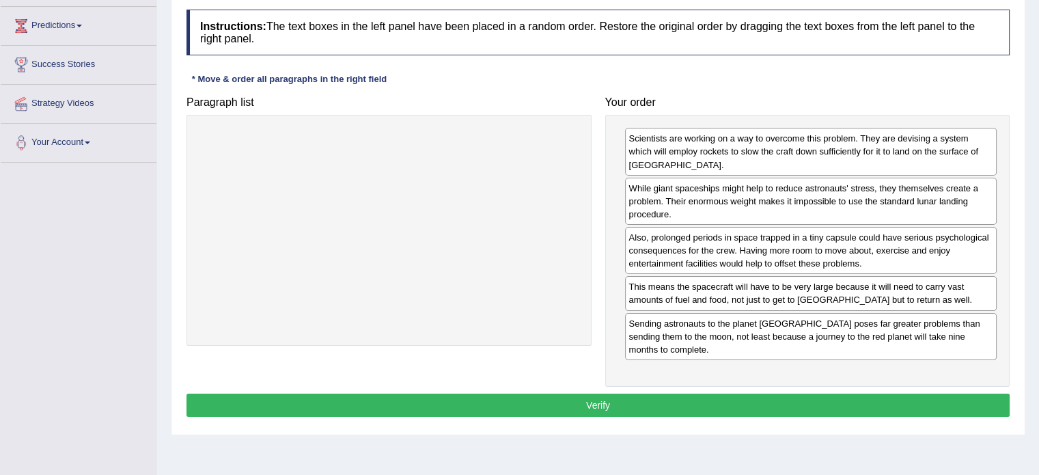
scroll to position [204, 0]
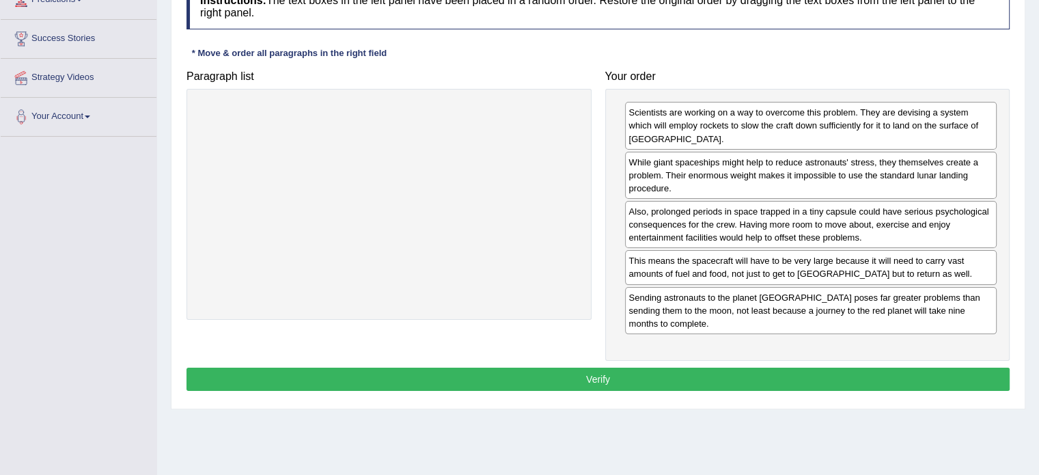
click at [616, 368] on button "Verify" at bounding box center [598, 379] width 823 height 23
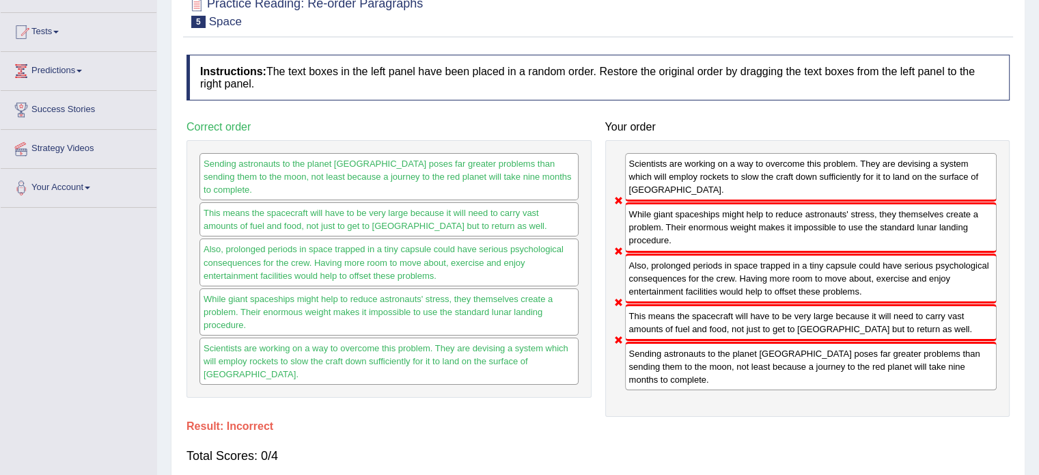
scroll to position [0, 0]
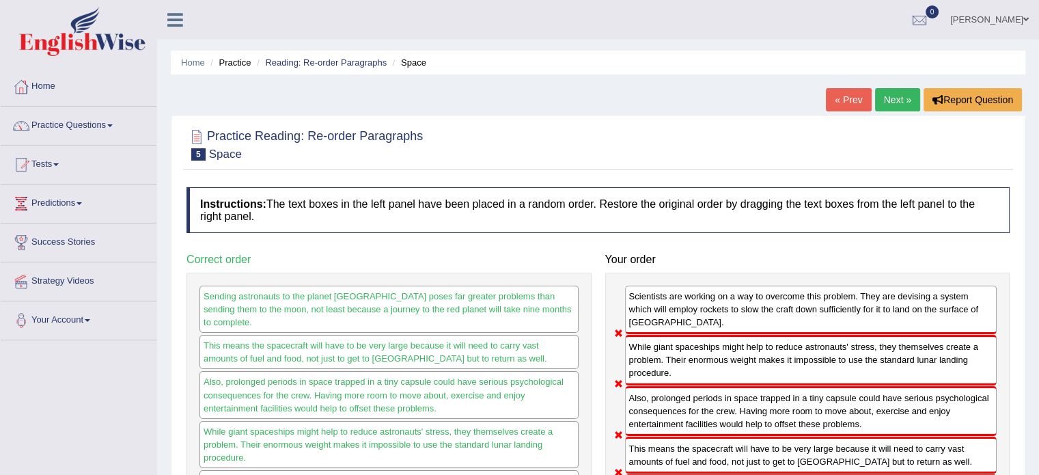
click at [856, 96] on link "« Prev" at bounding box center [848, 99] width 45 height 23
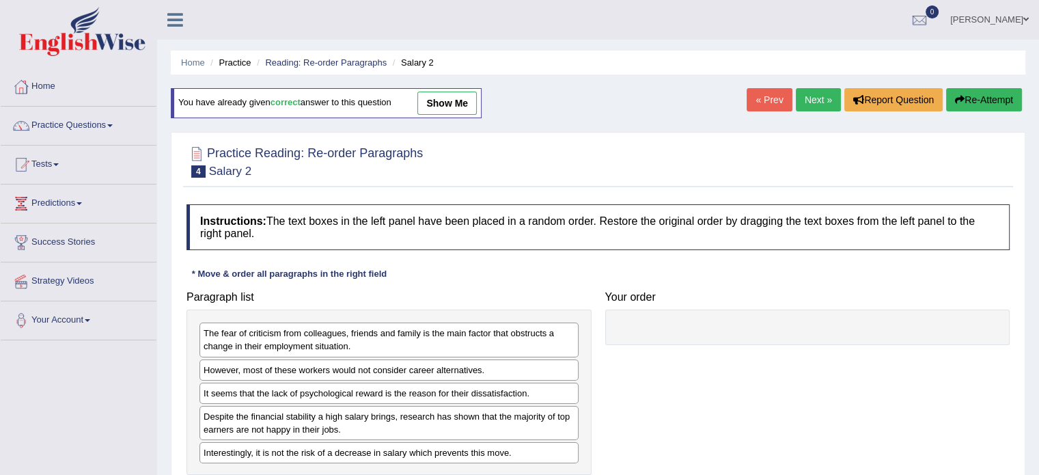
click at [820, 92] on link "Next »" at bounding box center [818, 99] width 45 height 23
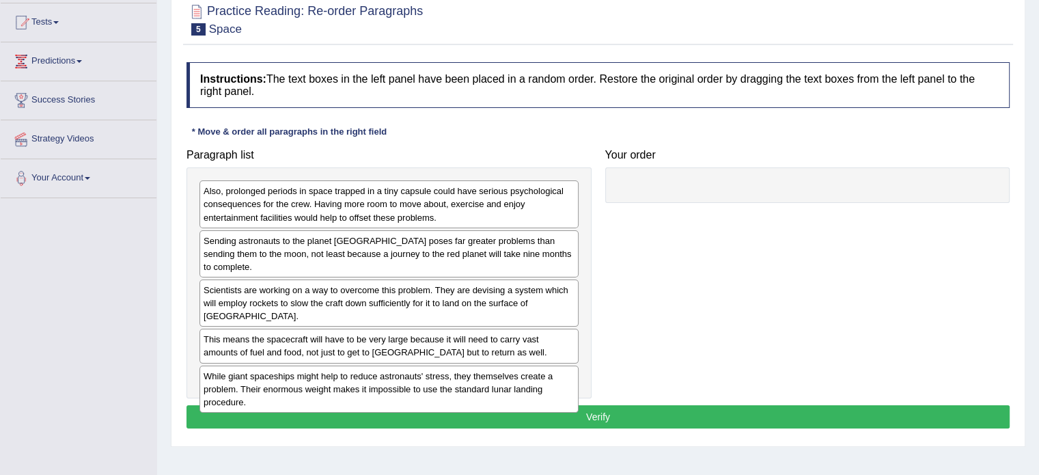
scroll to position [139, 0]
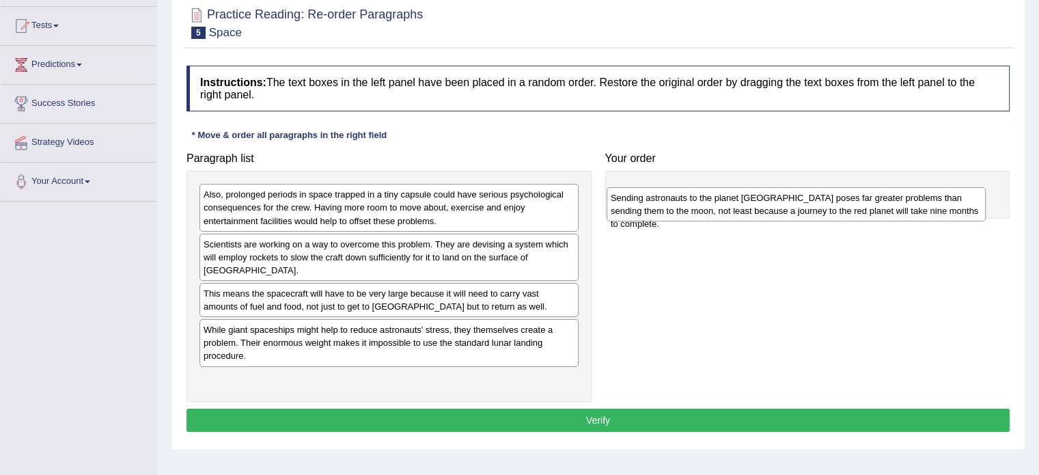
drag, startPoint x: 294, startPoint y: 257, endPoint x: 701, endPoint y: 204, distance: 410.7
click at [702, 211] on div "Sending astronauts to the planet [GEOGRAPHIC_DATA] poses far greater problems t…" at bounding box center [796, 204] width 379 height 34
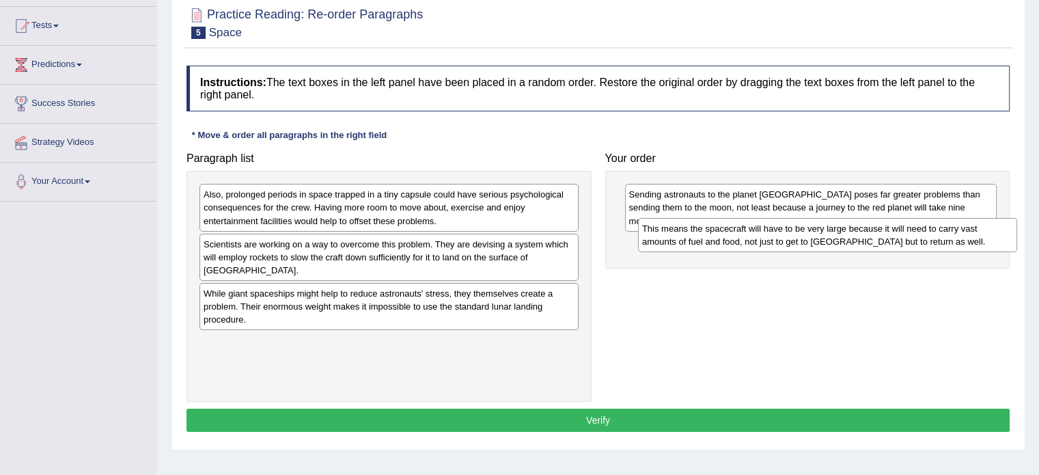
drag, startPoint x: 428, startPoint y: 278, endPoint x: 867, endPoint y: 226, distance: 442.5
click at [867, 226] on div "This means the spacecraft will have to be very large because it will need to ca…" at bounding box center [827, 235] width 379 height 34
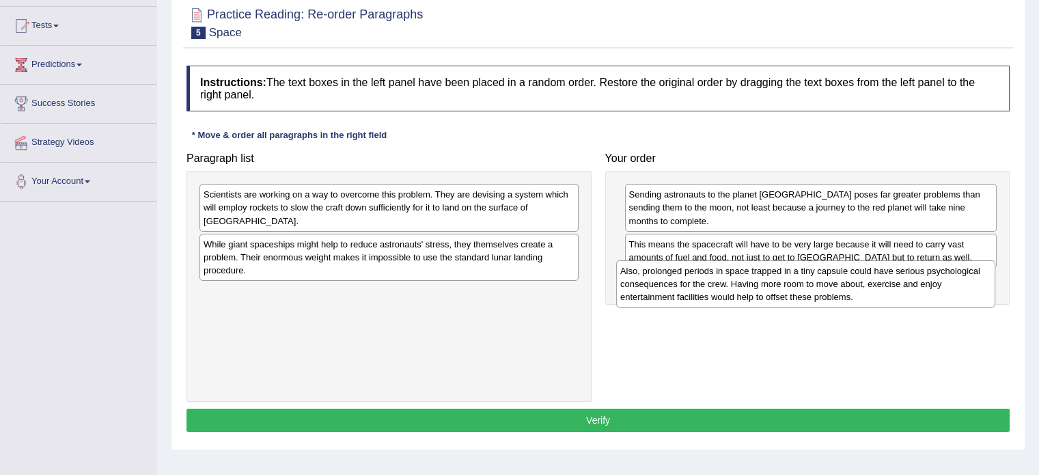
drag, startPoint x: 359, startPoint y: 204, endPoint x: 778, endPoint y: 280, distance: 425.7
click at [778, 280] on div "Also, prolonged periods in space trapped in a tiny capsule could have serious p…" at bounding box center [805, 283] width 379 height 47
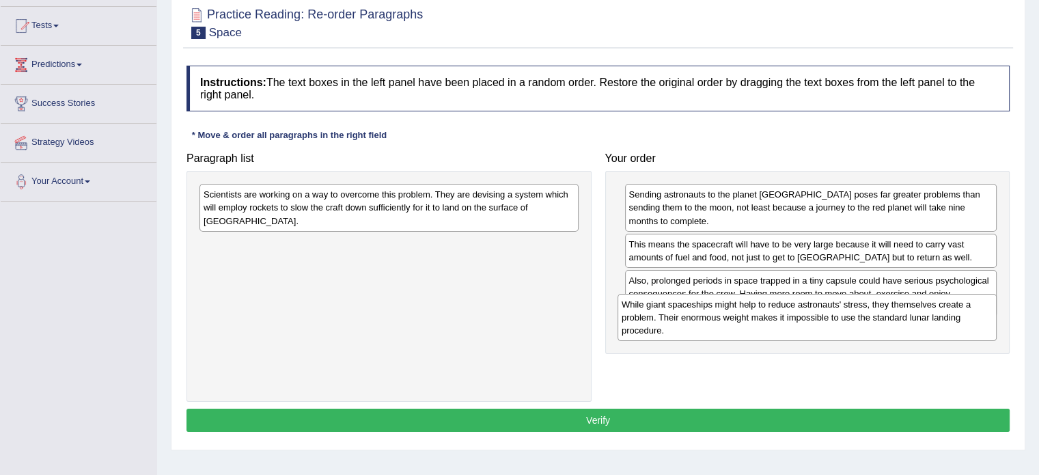
drag, startPoint x: 241, startPoint y: 239, endPoint x: 659, endPoint y: 313, distance: 424.7
click at [659, 313] on div "While giant spaceships might help to reduce astronauts' stress, they themselves…" at bounding box center [807, 317] width 379 height 47
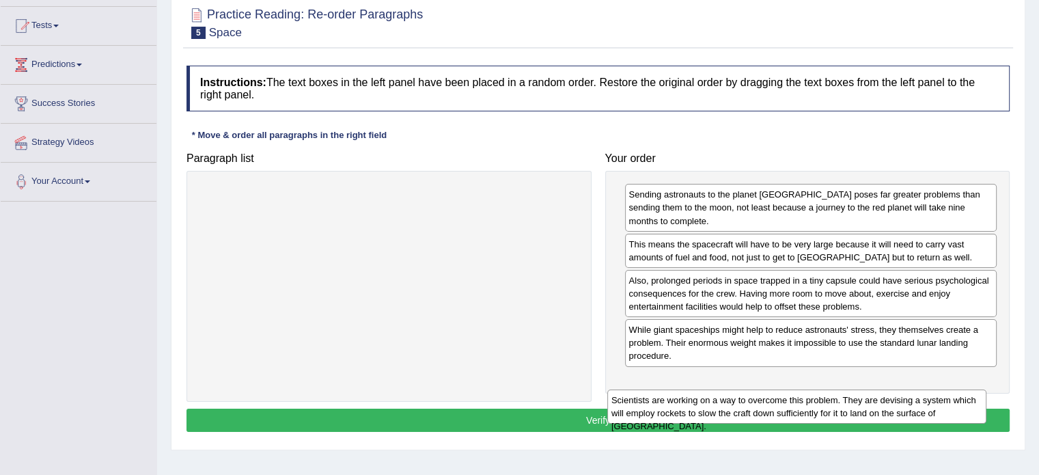
drag, startPoint x: 456, startPoint y: 219, endPoint x: 850, endPoint y: 390, distance: 429.7
click at [854, 393] on div "Scientists are working on a way to overcome this problem. They are devising a s…" at bounding box center [796, 407] width 379 height 34
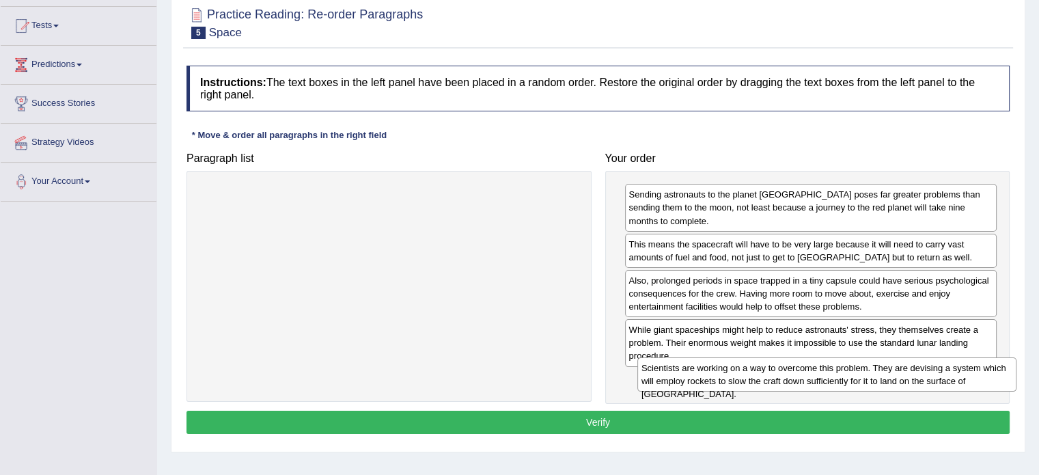
drag, startPoint x: 248, startPoint y: 204, endPoint x: 675, endPoint y: 383, distance: 463.1
click at [684, 379] on div "Scientists are working on a way to overcome this problem. They are devising a s…" at bounding box center [827, 374] width 379 height 34
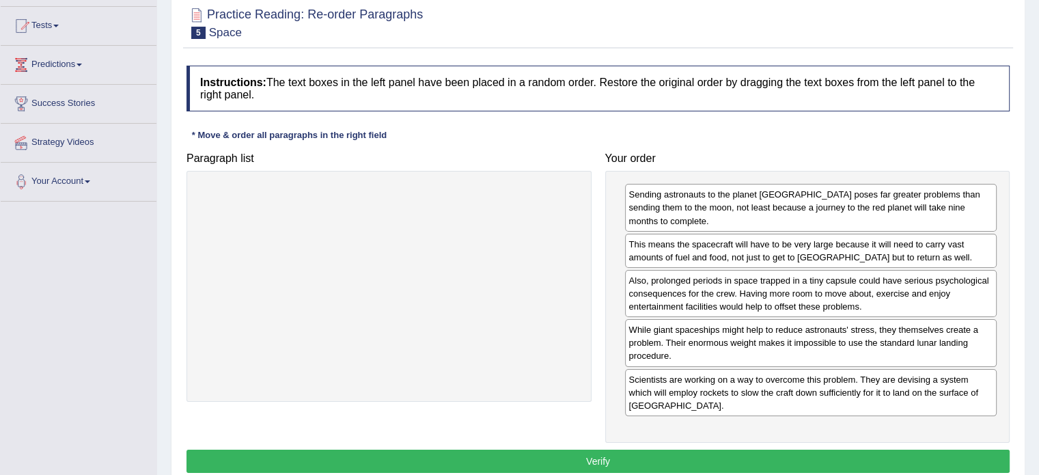
click at [628, 450] on button "Verify" at bounding box center [598, 461] width 823 height 23
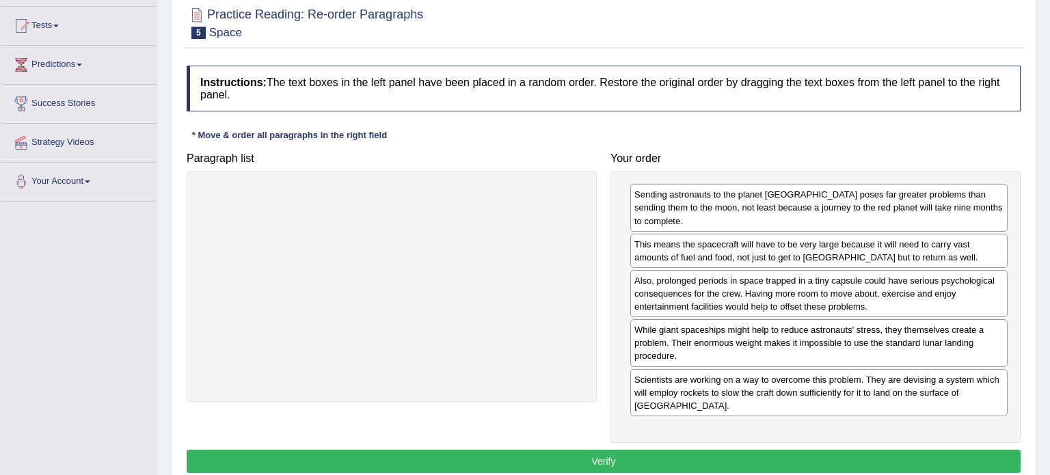
click at [628, 436] on div "Practice Reading: Re-order Paragraphs 5 Space Instructions: The text boxes in t…" at bounding box center [603, 242] width 865 height 498
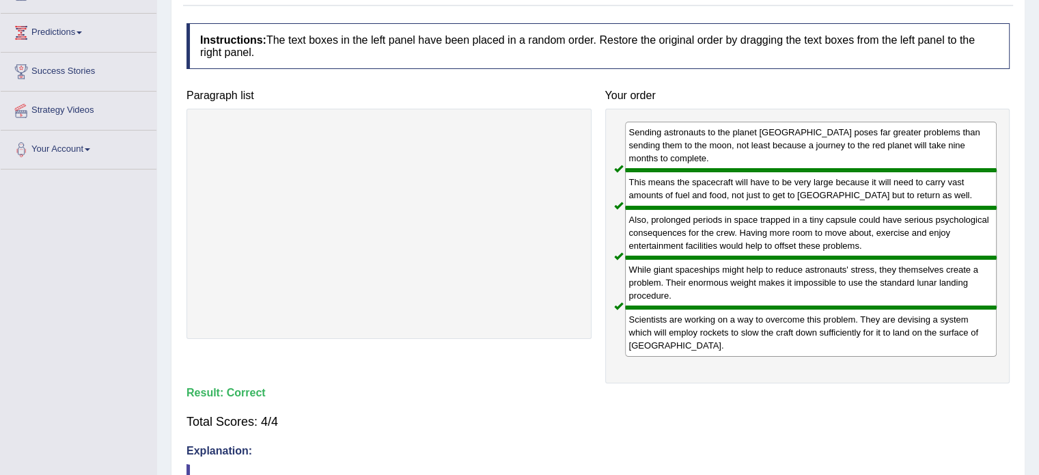
scroll to position [169, 0]
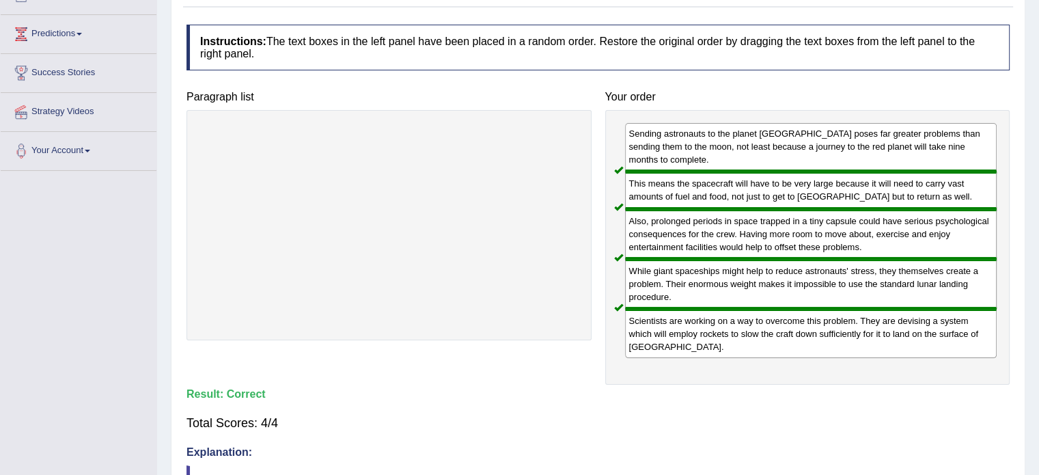
click at [1036, 266] on div "Home Practice Reading: Re-order Paragraphs Space You have already given incorre…" at bounding box center [598, 259] width 882 height 857
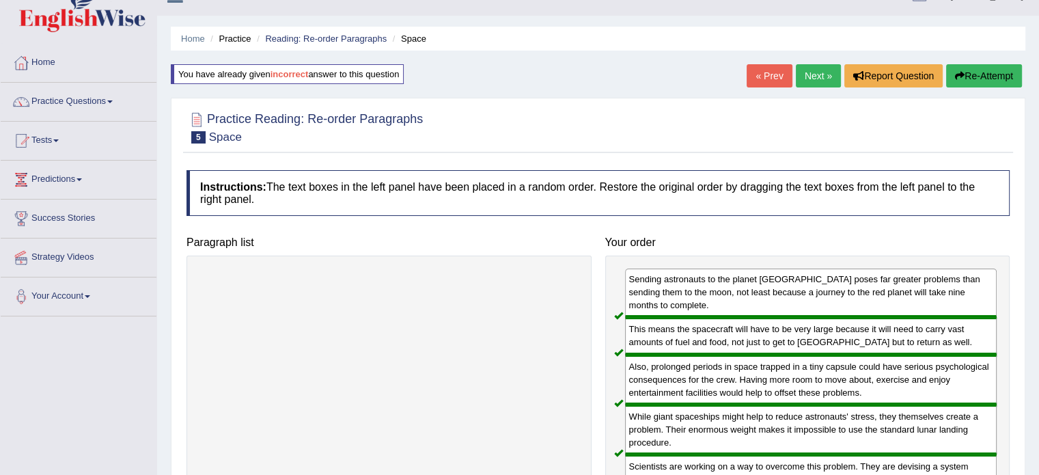
scroll to position [0, 0]
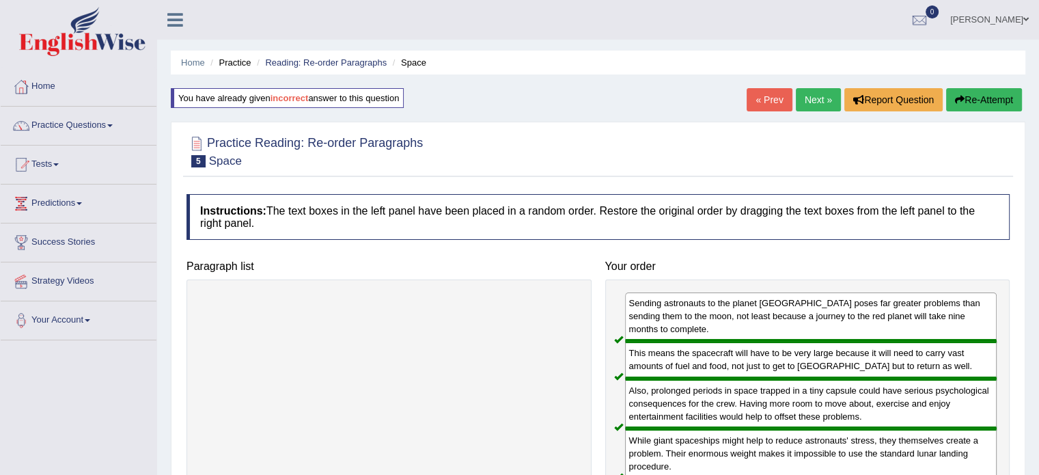
click at [1026, 18] on span at bounding box center [1026, 19] width 5 height 9
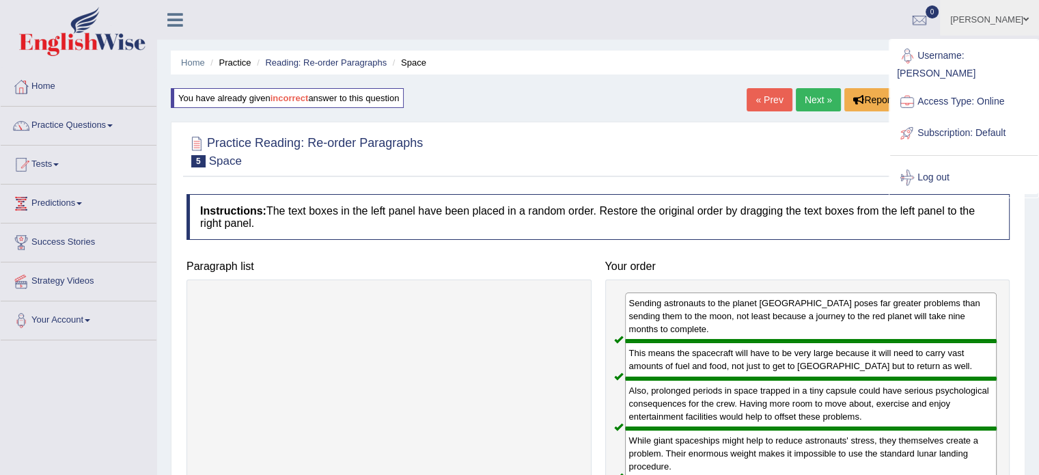
click at [807, 103] on link "Next »" at bounding box center [818, 99] width 45 height 23
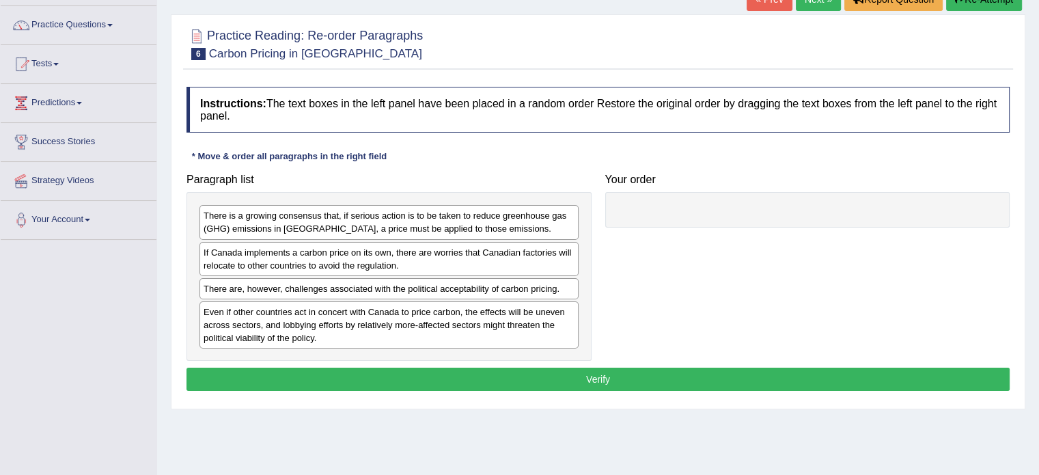
scroll to position [102, 0]
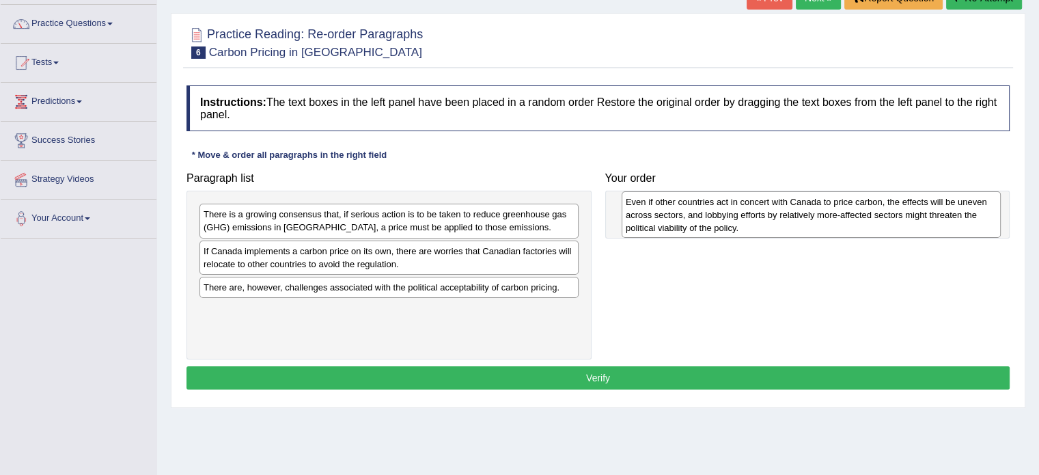
drag, startPoint x: 348, startPoint y: 315, endPoint x: 768, endPoint y: 207, distance: 433.9
click at [769, 207] on div "Even if other countries act in concert with Canada to price carbon, the effects…" at bounding box center [811, 214] width 379 height 47
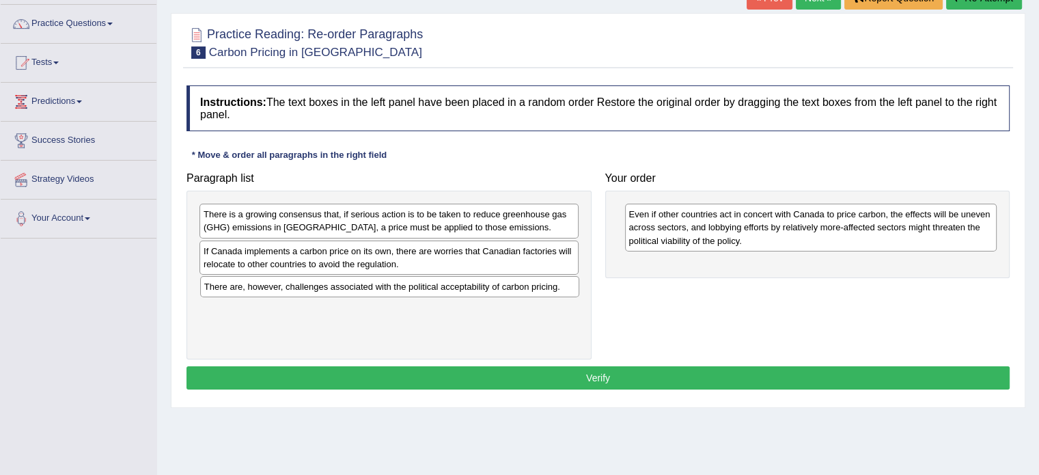
click at [320, 286] on div "There are, however, challenges associated with the political acceptability of c…" at bounding box center [389, 286] width 379 height 21
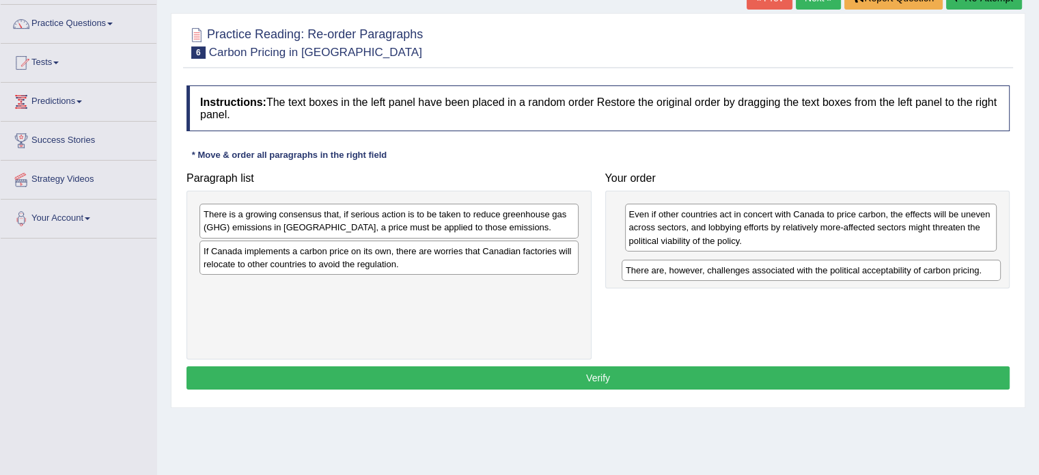
drag, startPoint x: 417, startPoint y: 280, endPoint x: 839, endPoint y: 264, distance: 422.6
click at [839, 264] on div "There are, however, challenges associated with the political acceptability of c…" at bounding box center [811, 270] width 379 height 21
click at [346, 259] on div "If Canada implements a carbon price on its own, there are worries that Canadian…" at bounding box center [389, 258] width 379 height 34
drag, startPoint x: 346, startPoint y: 259, endPoint x: 508, endPoint y: 325, distance: 174.7
click at [333, 243] on div "If Canada implements a carbon price on its own, there are worries that Canadian…" at bounding box center [389, 258] width 379 height 34
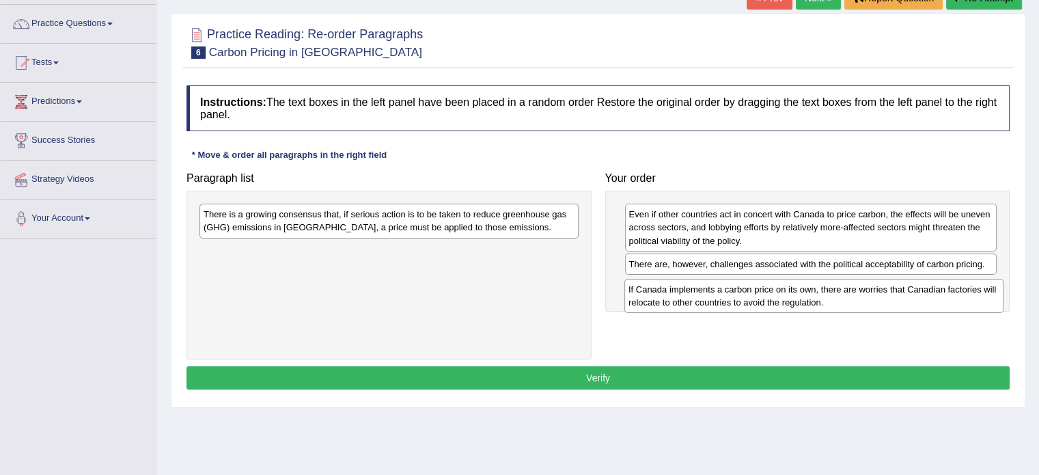
drag, startPoint x: 302, startPoint y: 254, endPoint x: 727, endPoint y: 292, distance: 426.8
click at [727, 292] on div "If Canada implements a carbon price on its own, there are worries that Canadian…" at bounding box center [814, 296] width 379 height 34
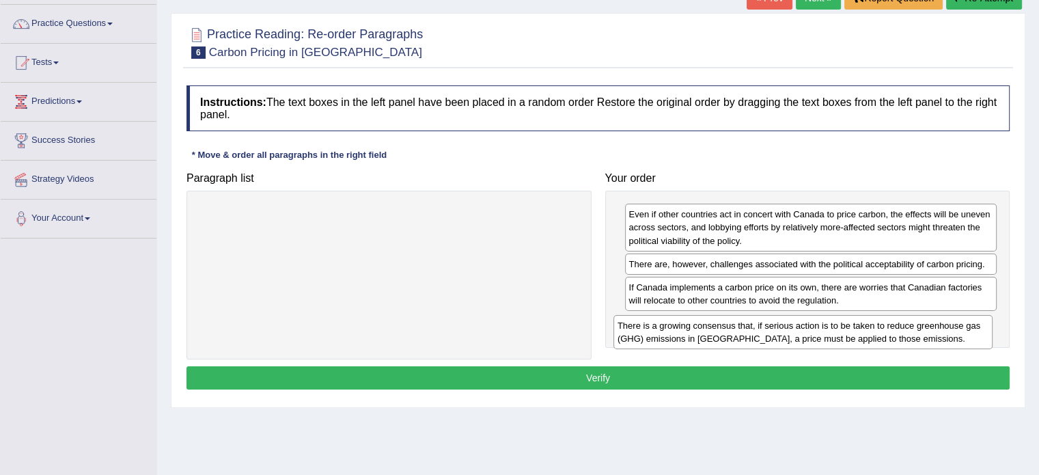
drag, startPoint x: 453, startPoint y: 215, endPoint x: 867, endPoint y: 327, distance: 429.0
click at [867, 327] on div "There is a growing consensus that, if serious action is to be taken to reduce g…" at bounding box center [803, 332] width 379 height 34
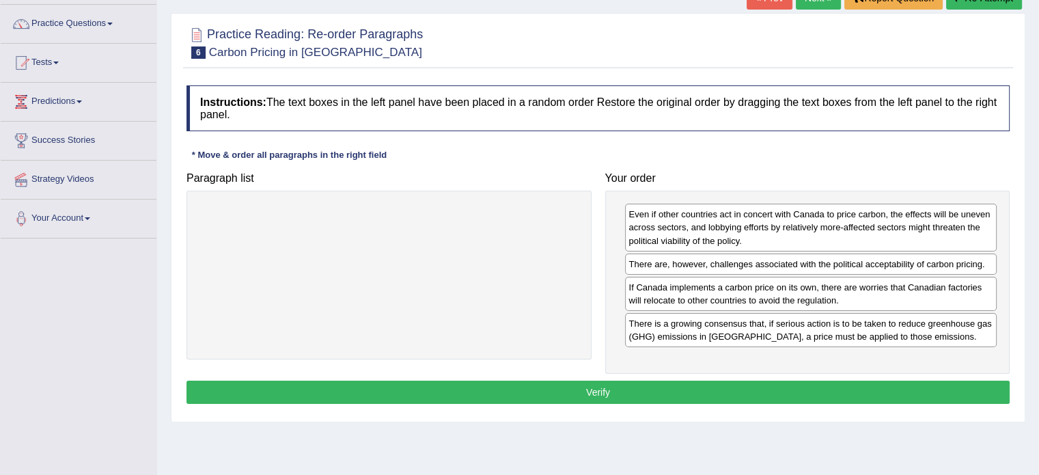
click at [700, 385] on button "Verify" at bounding box center [598, 392] width 823 height 23
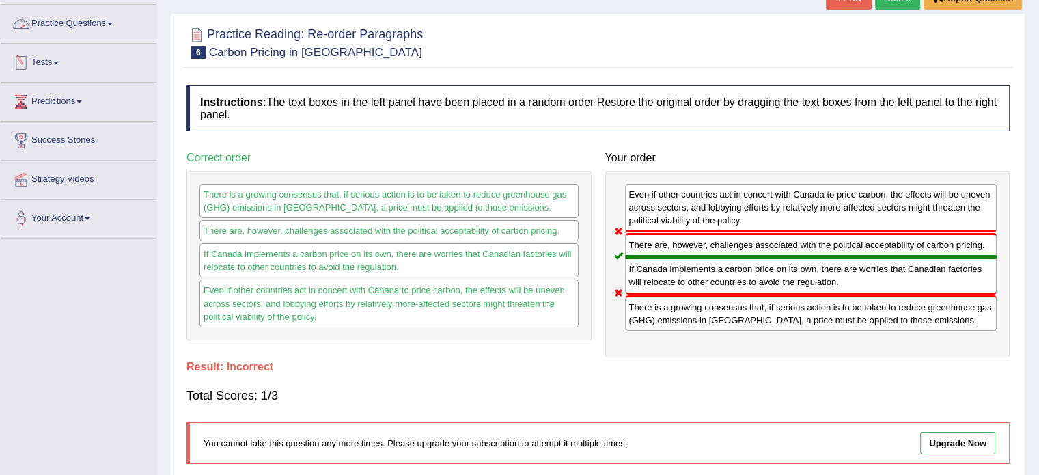
click at [93, 21] on link "Practice Questions" at bounding box center [79, 22] width 156 height 34
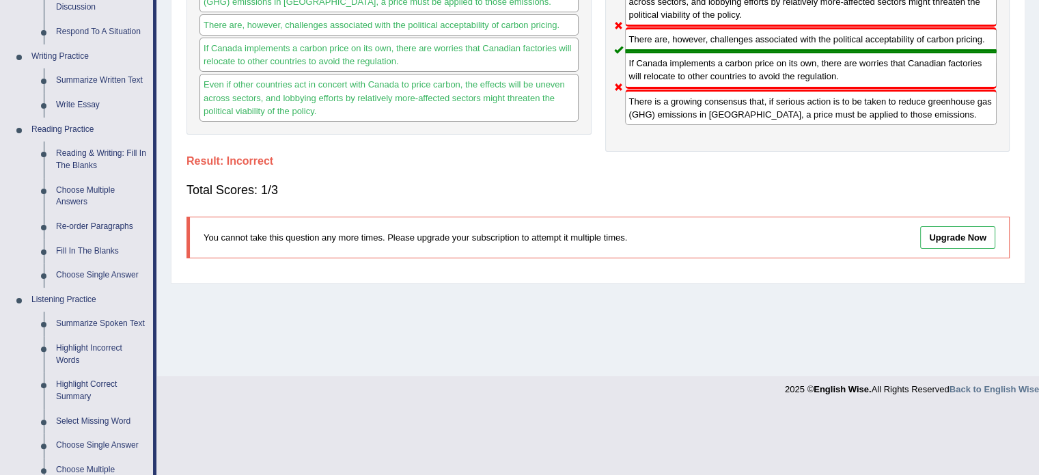
scroll to position [293, 0]
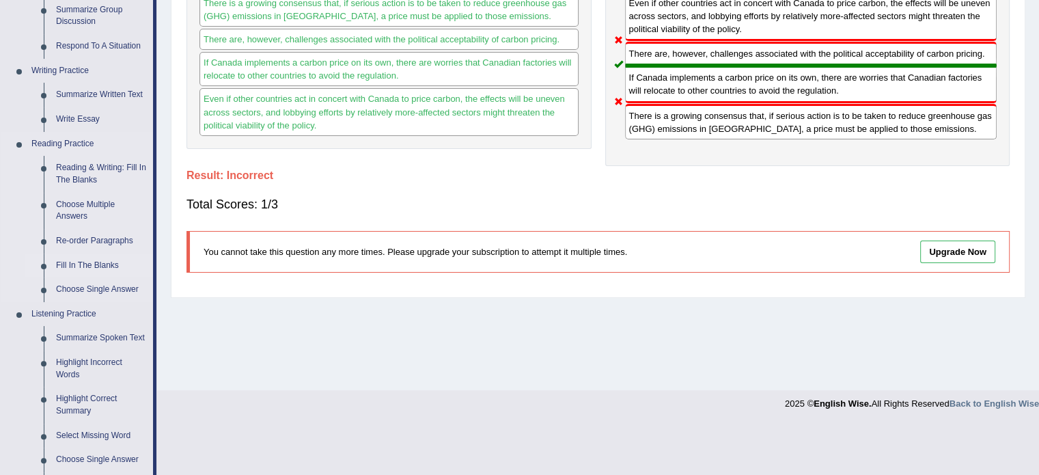
click at [74, 267] on link "Fill In The Blanks" at bounding box center [101, 266] width 103 height 25
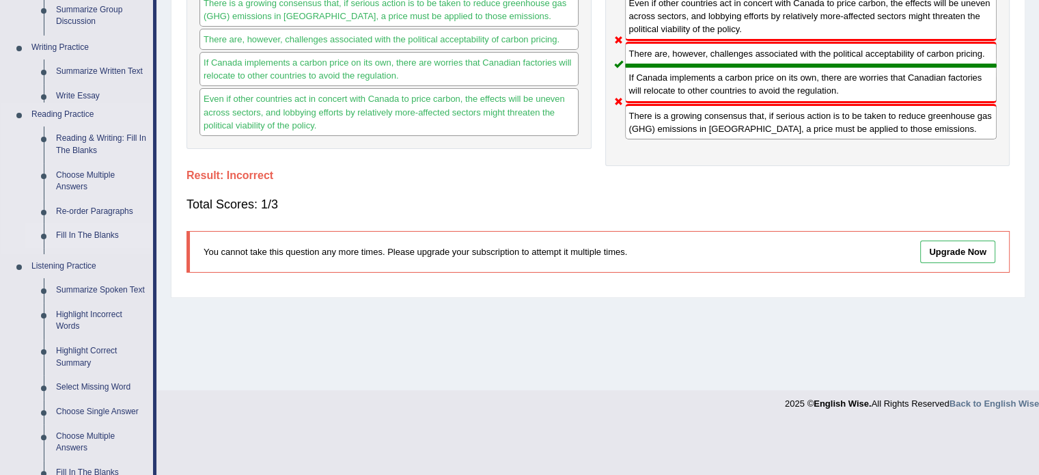
scroll to position [243, 0]
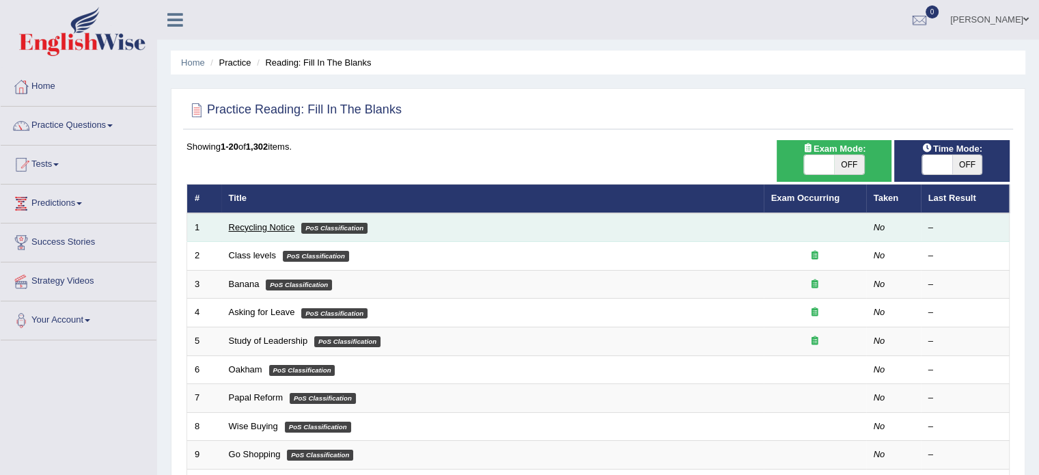
click at [249, 230] on link "Recycling Notice" at bounding box center [262, 227] width 66 height 10
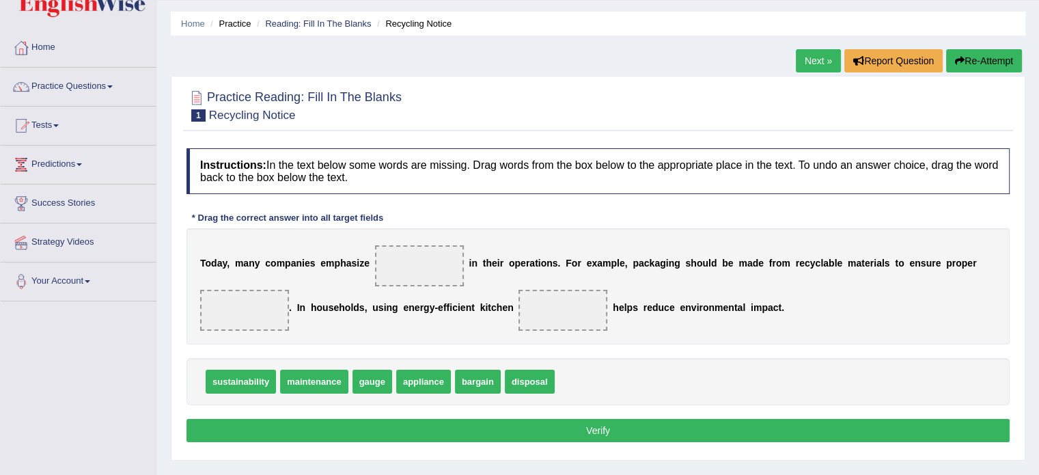
scroll to position [43, 0]
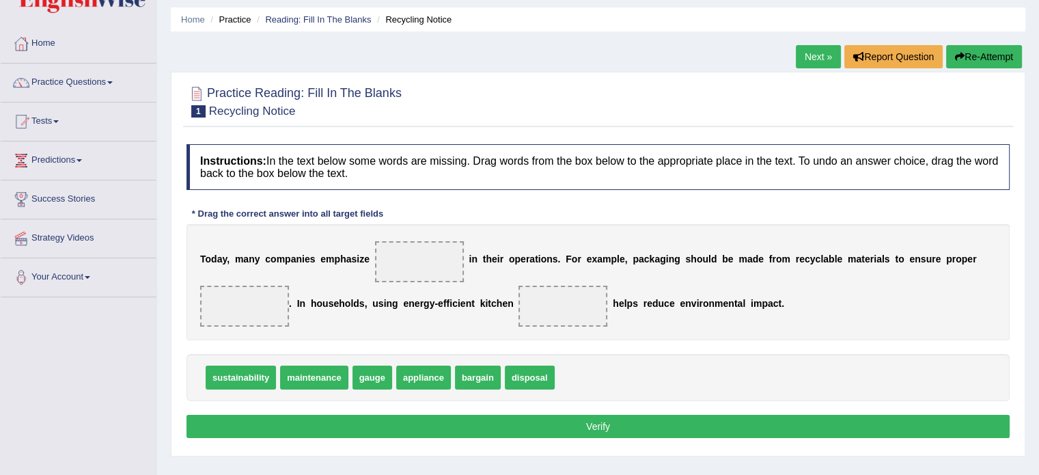
click at [312, 373] on span "maintenance" at bounding box center [314, 378] width 68 height 24
drag, startPoint x: 316, startPoint y: 385, endPoint x: 411, endPoint y: 266, distance: 152.2
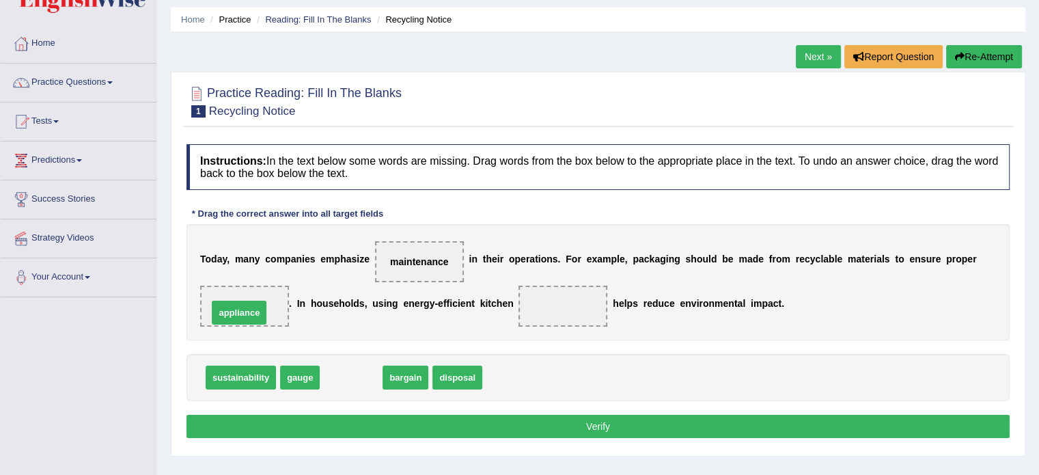
drag, startPoint x: 364, startPoint y: 371, endPoint x: 255, endPoint y: 305, distance: 127.3
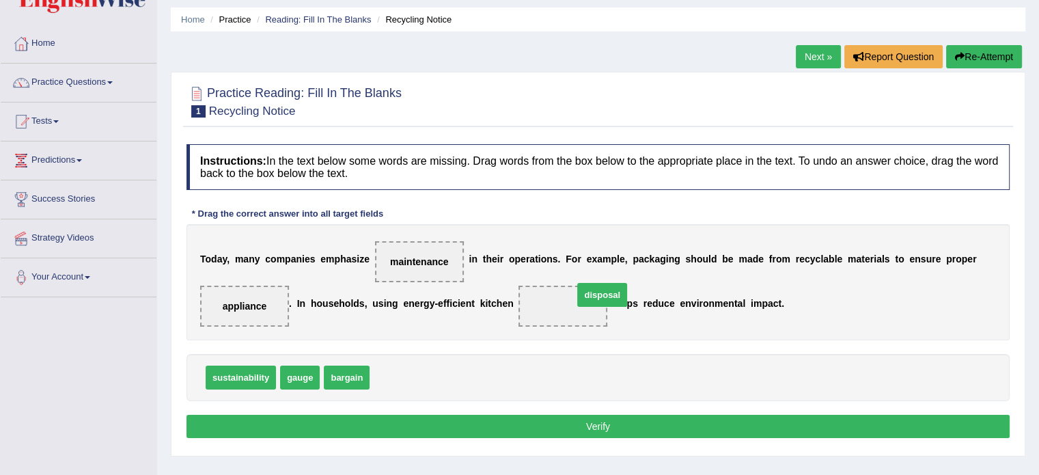
drag, startPoint x: 408, startPoint y: 375, endPoint x: 612, endPoint y: 292, distance: 220.0
click at [603, 419] on button "Verify" at bounding box center [598, 426] width 823 height 23
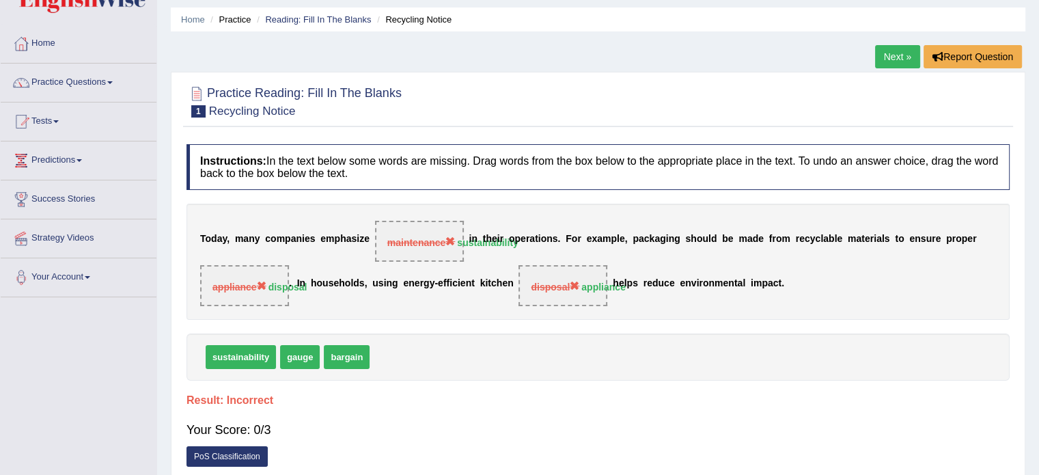
click at [889, 51] on link "Next »" at bounding box center [897, 56] width 45 height 23
click at [890, 51] on link "Next »" at bounding box center [897, 56] width 45 height 23
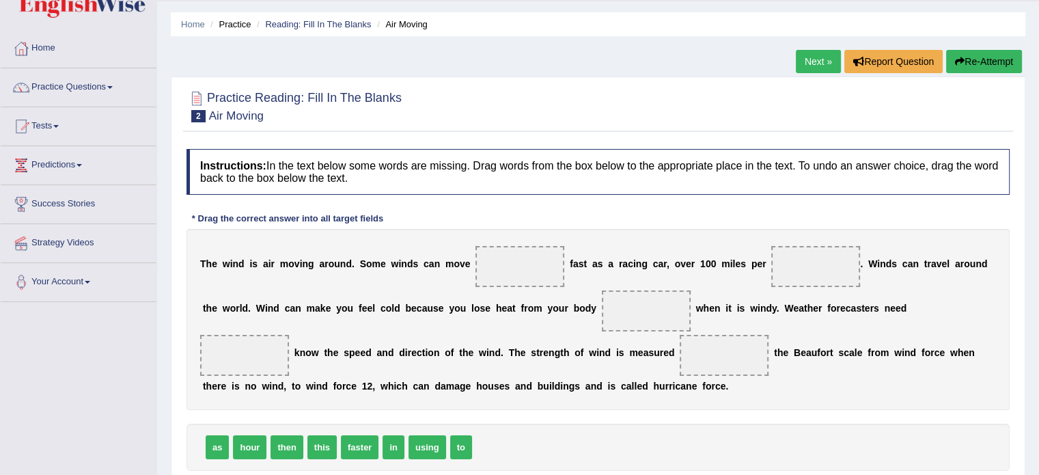
scroll to position [41, 0]
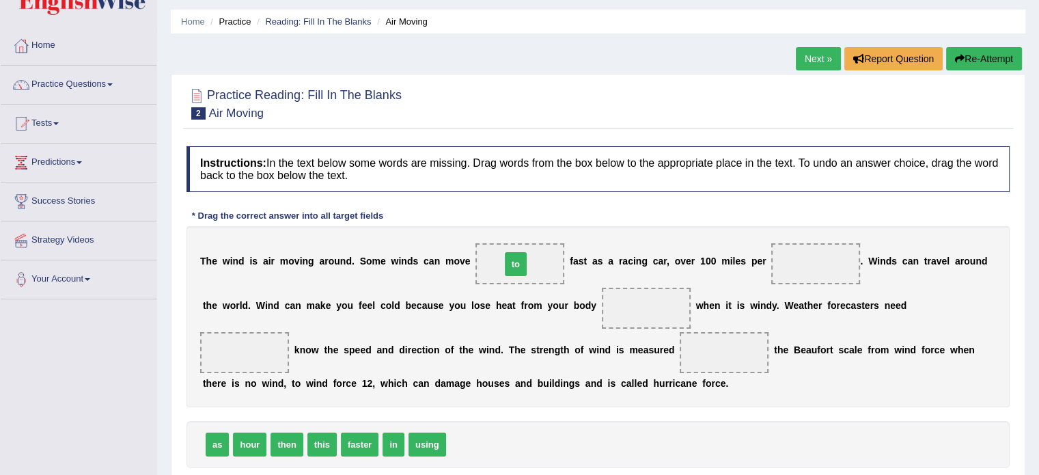
drag, startPoint x: 465, startPoint y: 448, endPoint x: 519, endPoint y: 267, distance: 188.5
drag, startPoint x: 254, startPoint y: 441, endPoint x: 825, endPoint y: 260, distance: 600.2
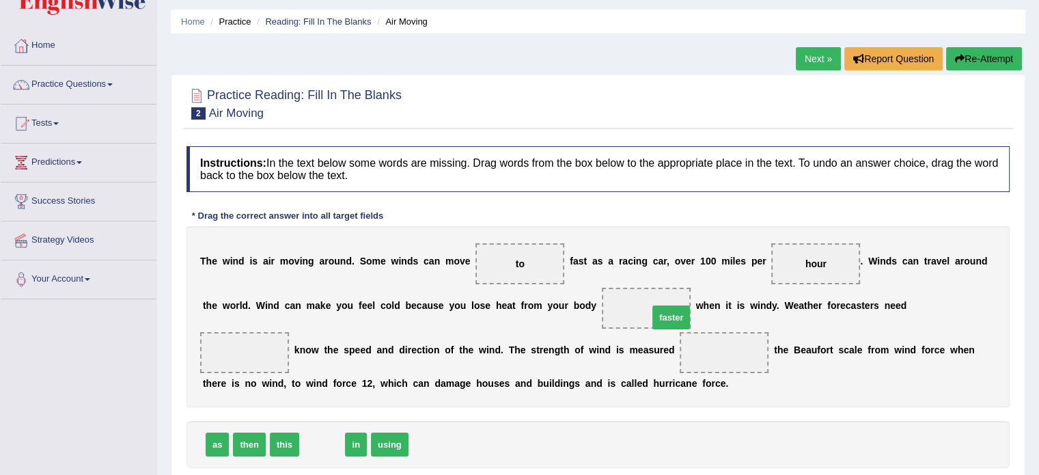
drag, startPoint x: 323, startPoint y: 450, endPoint x: 672, endPoint y: 323, distance: 371.6
drag, startPoint x: 526, startPoint y: 264, endPoint x: 208, endPoint y: 353, distance: 330.1
click at [206, 355] on div "T h e w i n d i s a i r m o v i n g a r o u n d . S o m e w i n d s c a n m o v…" at bounding box center [598, 316] width 823 height 181
drag, startPoint x: 530, startPoint y: 249, endPoint x: 541, endPoint y: 290, distance: 43.1
click at [541, 290] on div "T h e w i n d i s a i r m o v i n g a r o u n d . S o m e w i n d s c a n m o v…" at bounding box center [598, 316] width 823 height 181
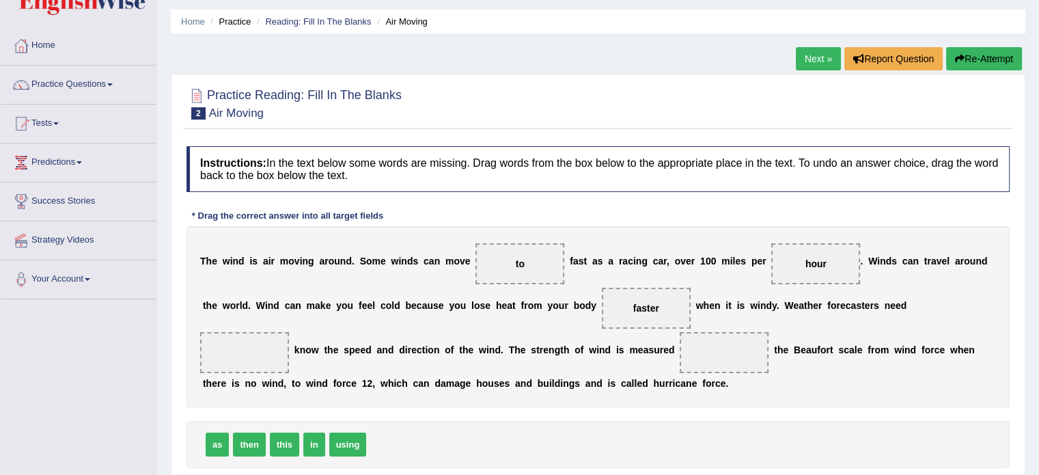
drag, startPoint x: 535, startPoint y: 257, endPoint x: 508, endPoint y: 278, distance: 34.0
click at [504, 281] on span "to" at bounding box center [520, 263] width 89 height 41
drag, startPoint x: 519, startPoint y: 256, endPoint x: 523, endPoint y: 286, distance: 30.9
click at [523, 286] on div "T h e w i n d i s a i r m o v i n g a r o u n d . S o m e w i n d s c a n m o v…" at bounding box center [598, 316] width 823 height 181
drag, startPoint x: 534, startPoint y: 267, endPoint x: 541, endPoint y: 379, distance: 113.0
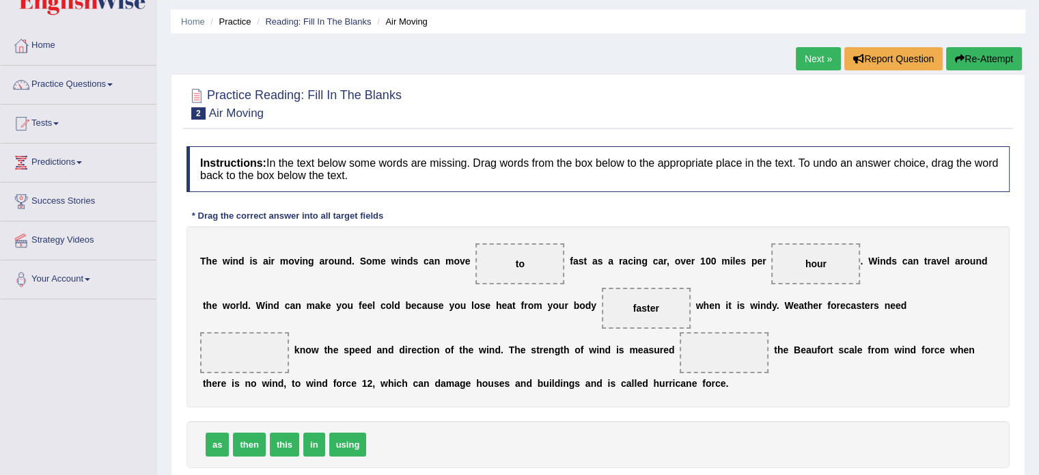
click at [544, 389] on div "T h e w i n d i s a i r m o v i n g a r o u n d . S o m e w i n d s c a n m o v…" at bounding box center [598, 316] width 823 height 181
click at [504, 261] on span "to" at bounding box center [520, 263] width 89 height 41
drag, startPoint x: 504, startPoint y: 260, endPoint x: 446, endPoint y: 379, distance: 132.0
click at [448, 382] on div "T h e w i n d i s a i r m o v i n g a r o u n d . S o m e w i n d s c a n m o v…" at bounding box center [598, 316] width 823 height 181
drag, startPoint x: 510, startPoint y: 267, endPoint x: 365, endPoint y: 459, distance: 240.0
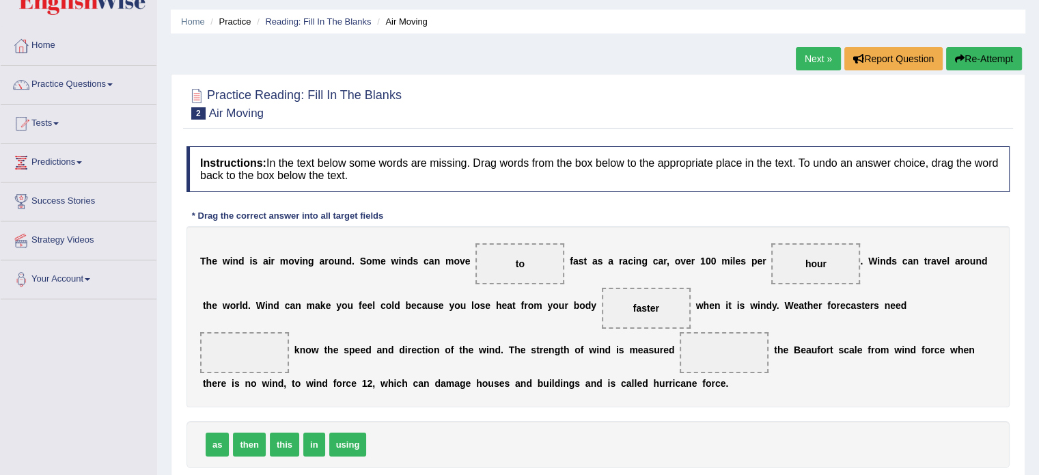
click at [377, 469] on div "Instructions: In the text below some words are missing. Drag words from the box…" at bounding box center [598, 327] width 830 height 377
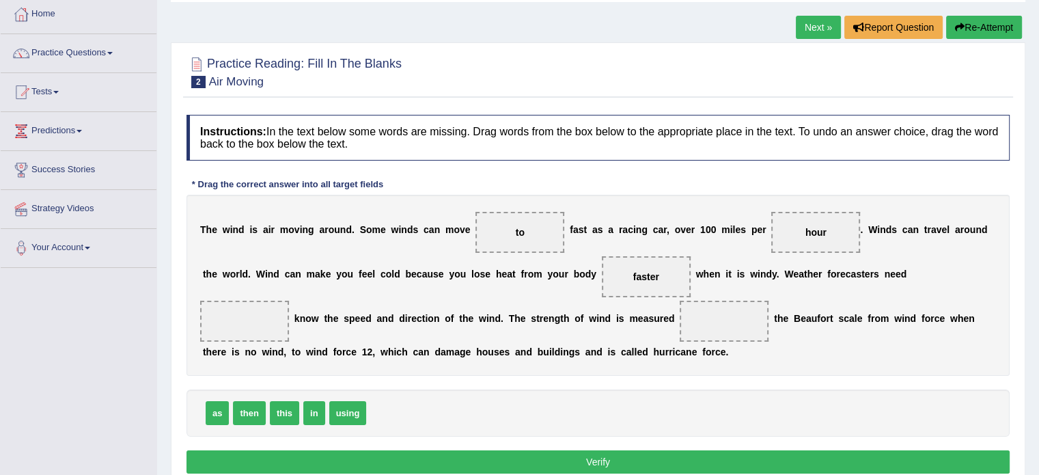
scroll to position [76, 0]
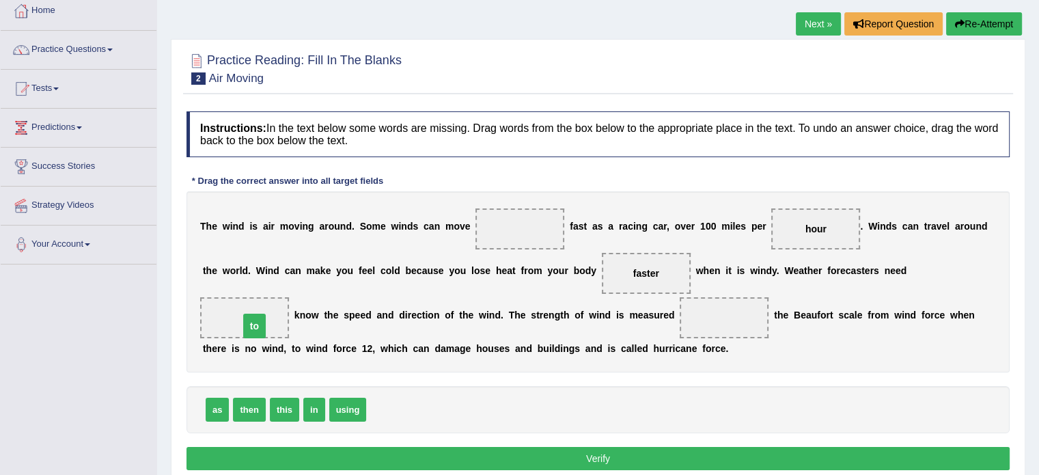
drag, startPoint x: 528, startPoint y: 229, endPoint x: 257, endPoint y: 321, distance: 285.9
drag, startPoint x: 342, startPoint y: 412, endPoint x: 720, endPoint y: 328, distance: 387.8
drag, startPoint x: 215, startPoint y: 404, endPoint x: 533, endPoint y: 229, distance: 363.3
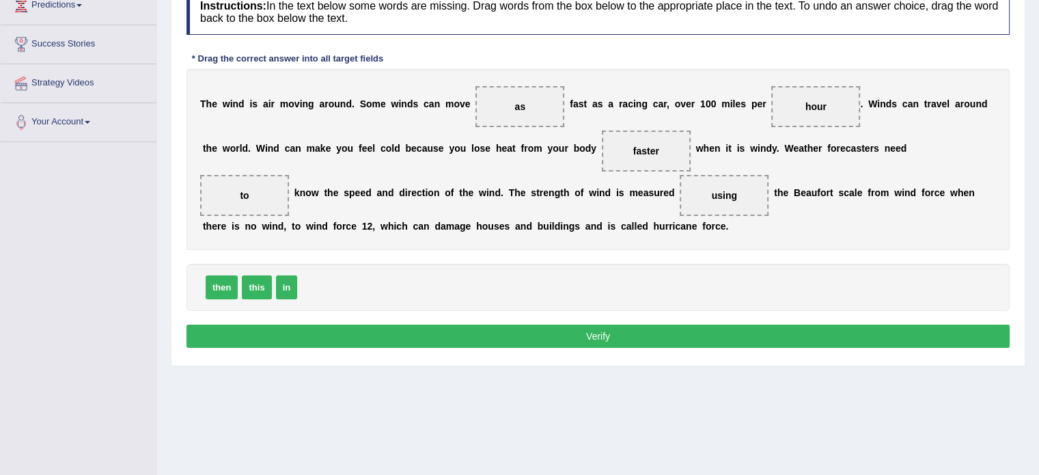
scroll to position [195, 0]
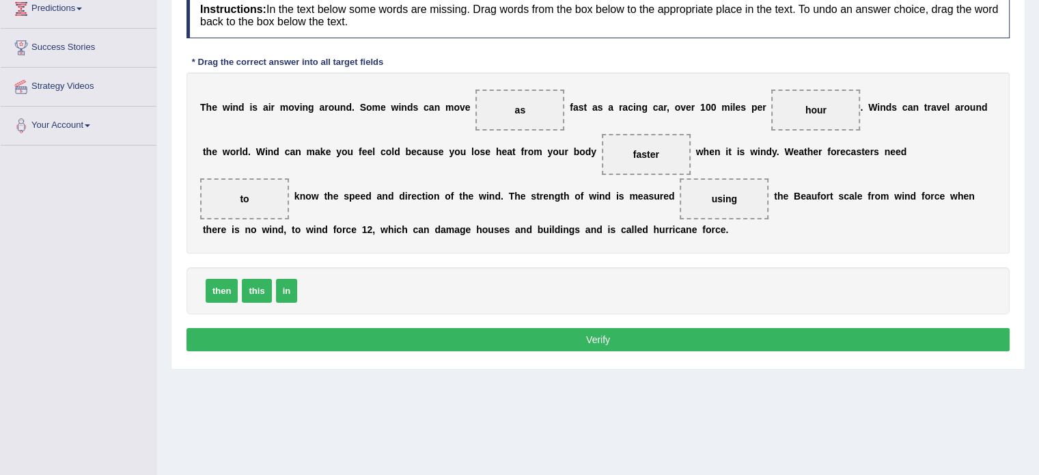
click at [612, 333] on button "Verify" at bounding box center [598, 339] width 823 height 23
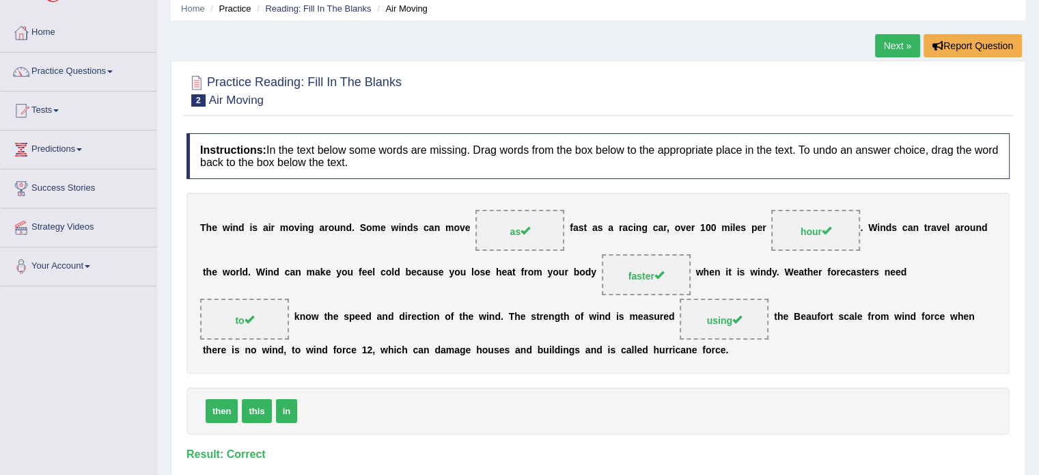
scroll to position [52, 0]
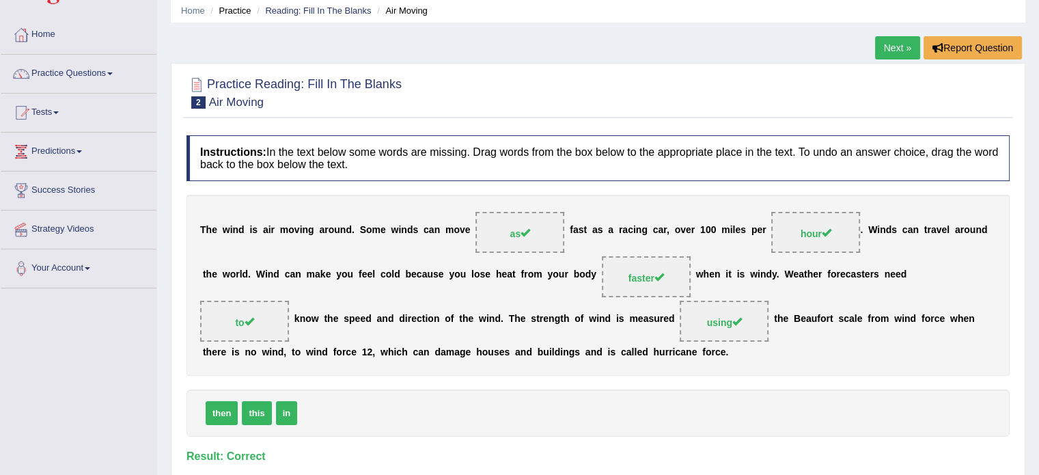
click at [891, 46] on link "Next »" at bounding box center [897, 47] width 45 height 23
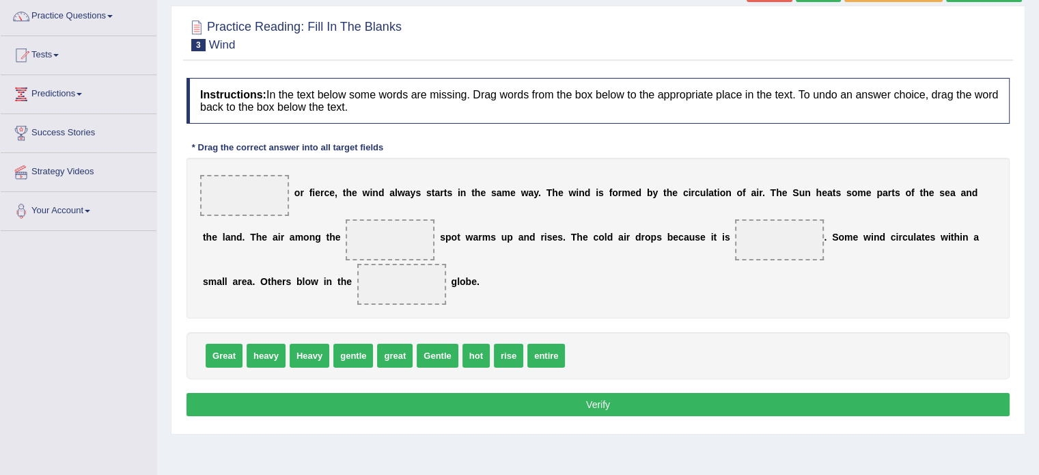
scroll to position [110, 0]
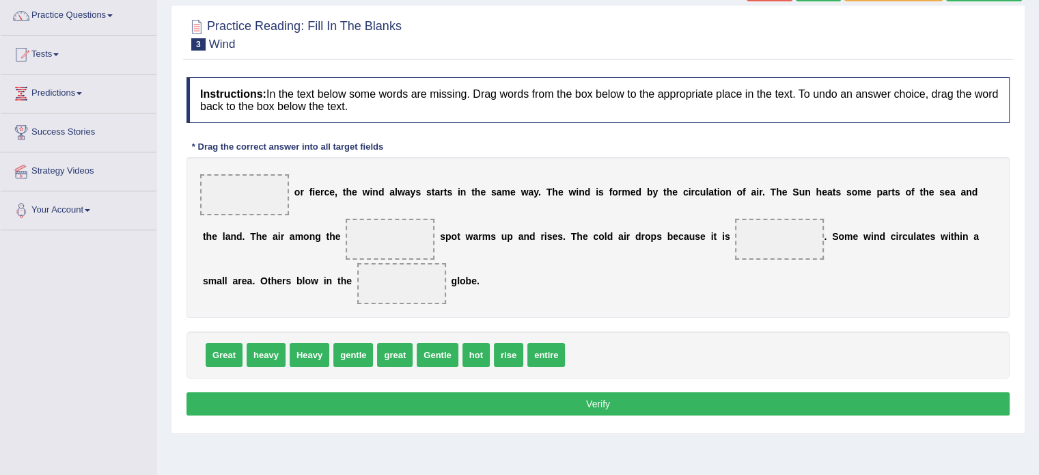
click at [318, 349] on span "Heavy" at bounding box center [310, 355] width 40 height 24
drag, startPoint x: 318, startPoint y: 349, endPoint x: 264, endPoint y: 192, distance: 166.2
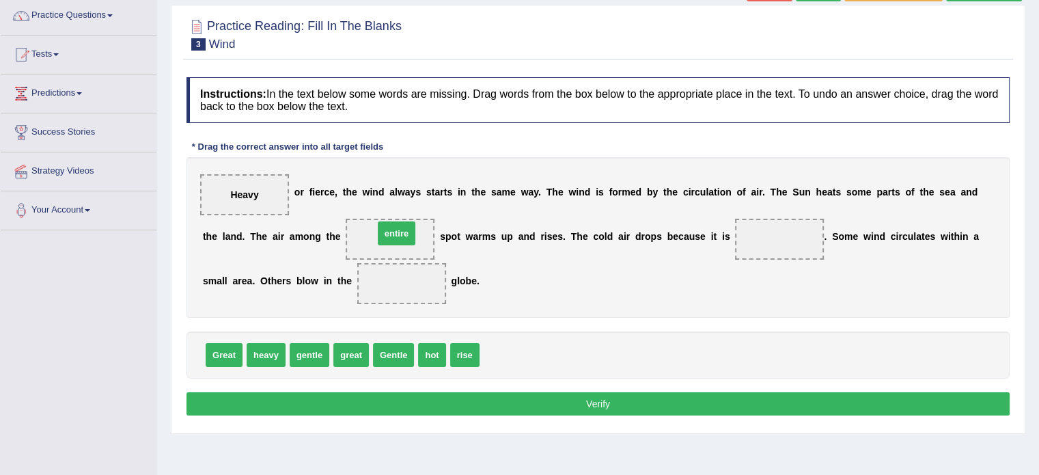
drag, startPoint x: 500, startPoint y: 354, endPoint x: 394, endPoint y: 232, distance: 161.8
drag, startPoint x: 440, startPoint y: 349, endPoint x: 799, endPoint y: 243, distance: 374.3
drag, startPoint x: 385, startPoint y: 232, endPoint x: 396, endPoint y: 286, distance: 55.2
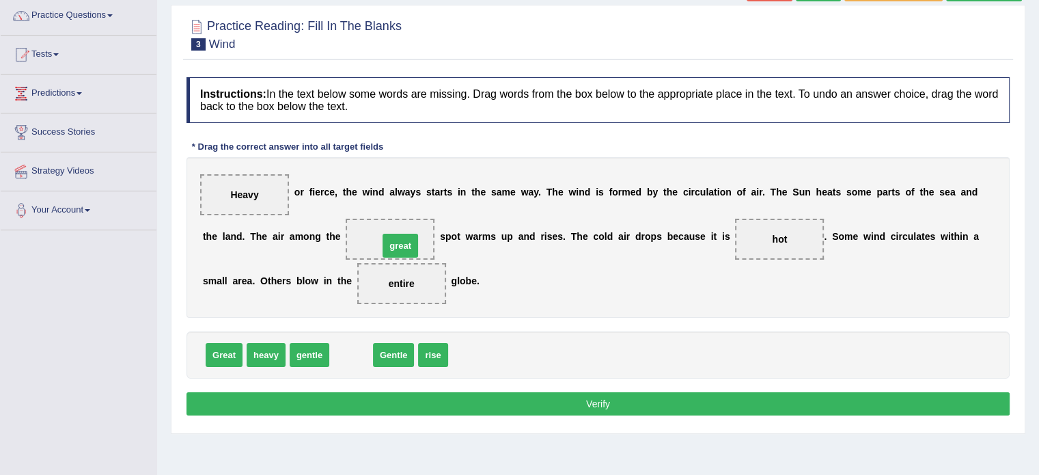
drag, startPoint x: 359, startPoint y: 355, endPoint x: 409, endPoint y: 245, distance: 119.9
click at [555, 400] on button "Verify" at bounding box center [598, 403] width 823 height 23
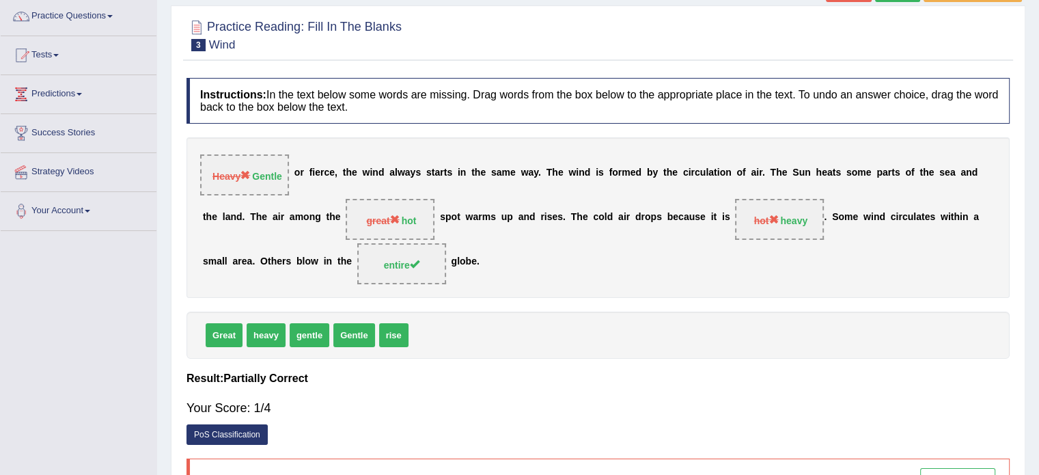
scroll to position [0, 0]
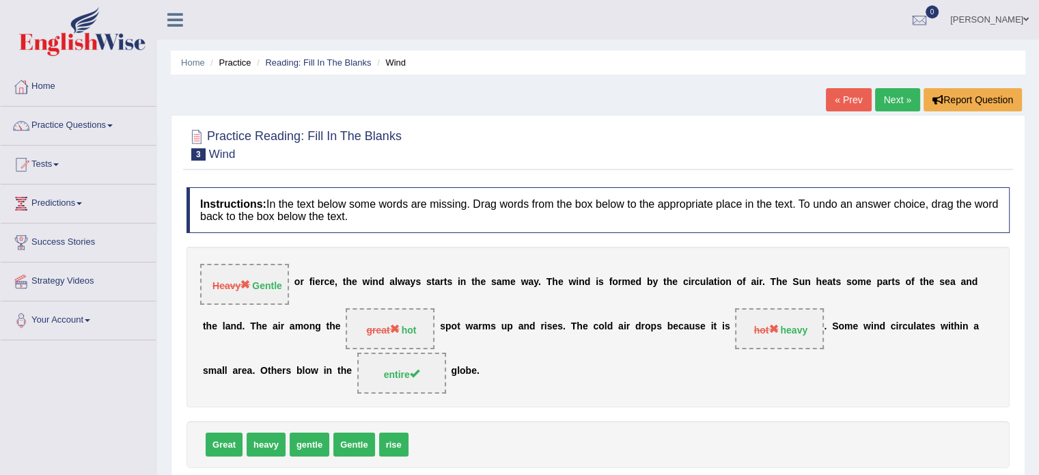
click at [845, 90] on link "« Prev" at bounding box center [848, 99] width 45 height 23
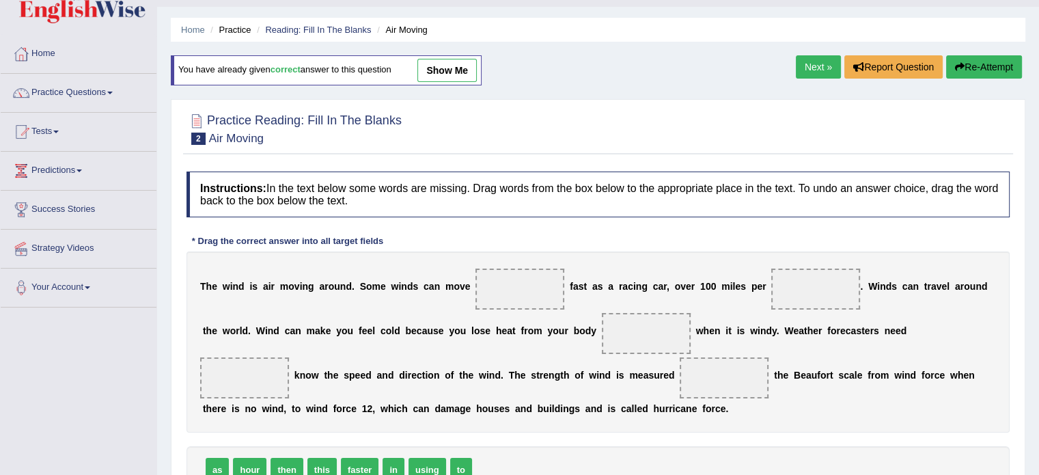
scroll to position [27, 0]
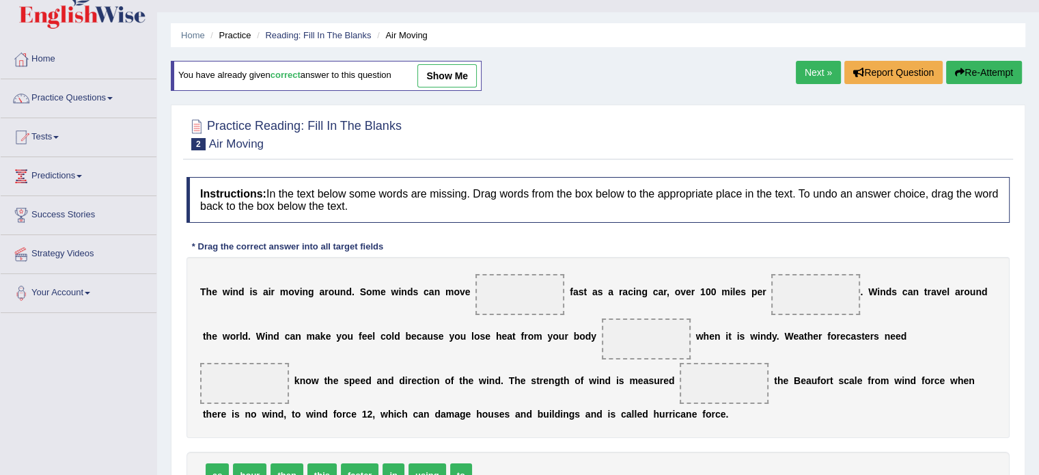
click at [815, 73] on link "Next »" at bounding box center [818, 72] width 45 height 23
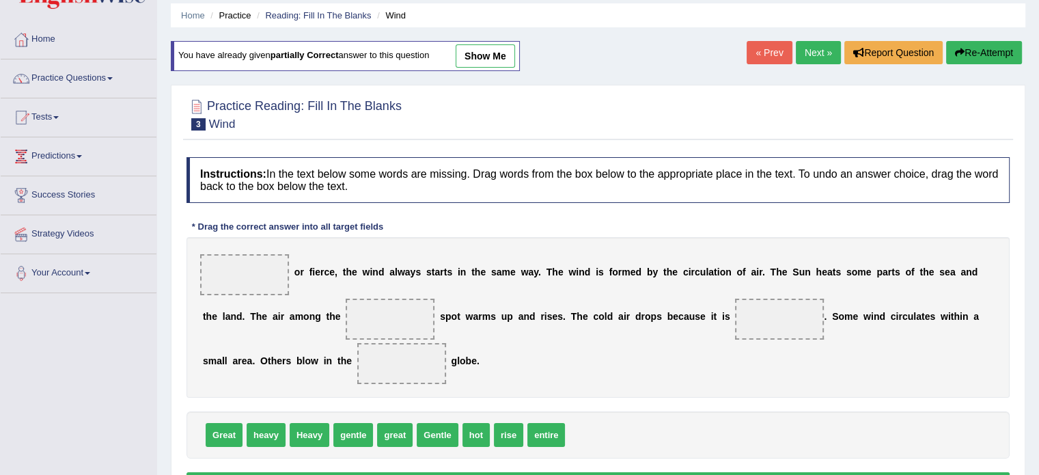
scroll to position [49, 0]
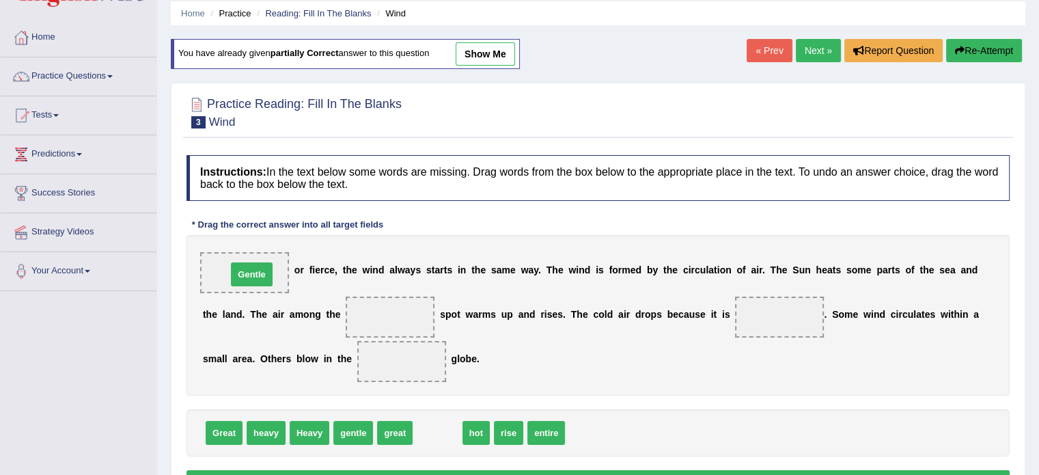
drag, startPoint x: 440, startPoint y: 431, endPoint x: 249, endPoint y: 270, distance: 250.2
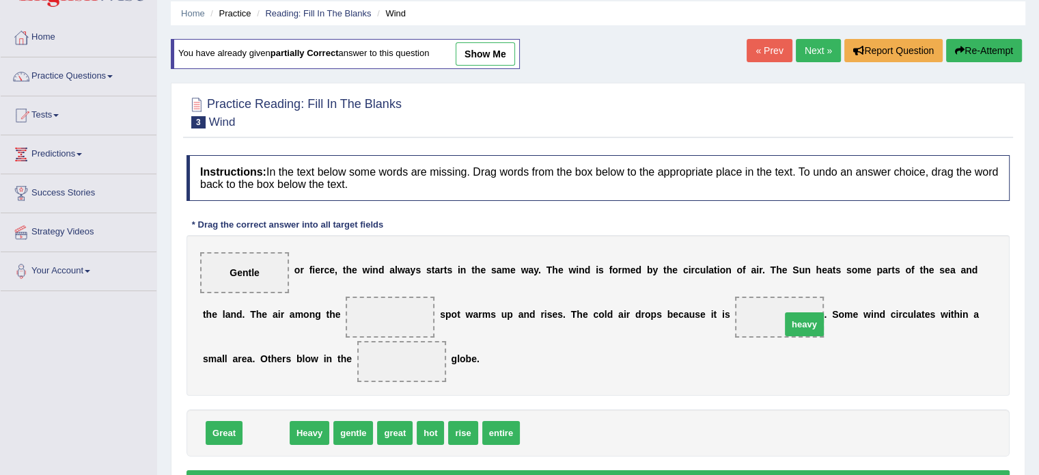
drag, startPoint x: 272, startPoint y: 431, endPoint x: 817, endPoint y: 322, distance: 556.0
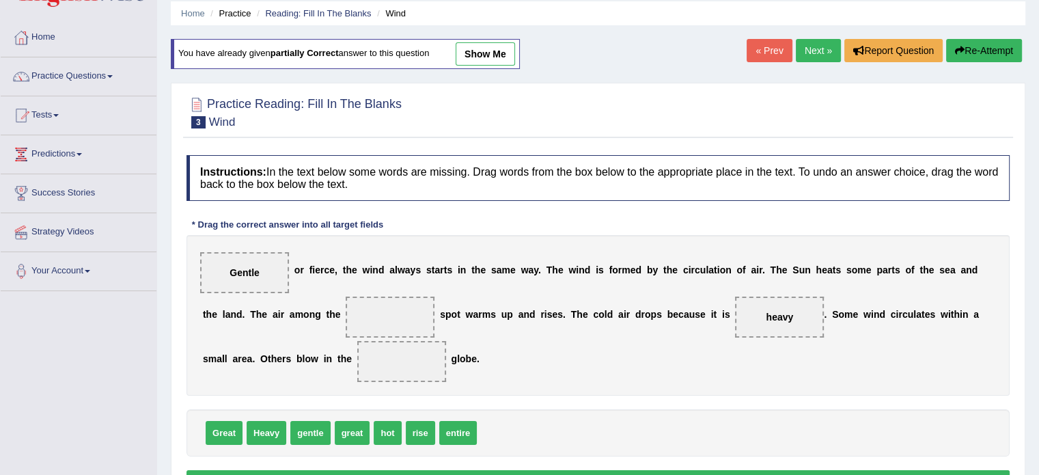
click at [448, 428] on span "entire" at bounding box center [458, 433] width 38 height 24
drag, startPoint x: 448, startPoint y: 428, endPoint x: 407, endPoint y: 357, distance: 82.0
click at [359, 435] on span "great" at bounding box center [353, 433] width 36 height 24
drag, startPoint x: 418, startPoint y: 437, endPoint x: 385, endPoint y: 311, distance: 129.8
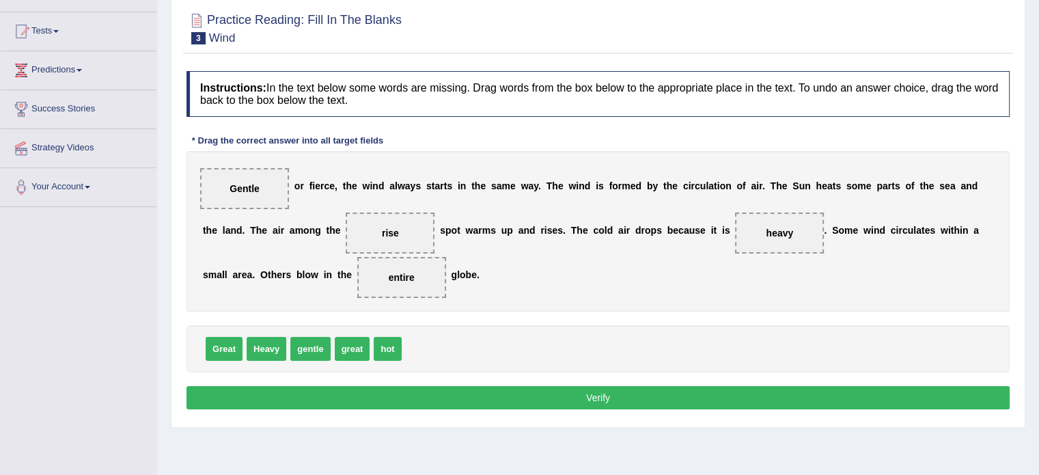
scroll to position [135, 0]
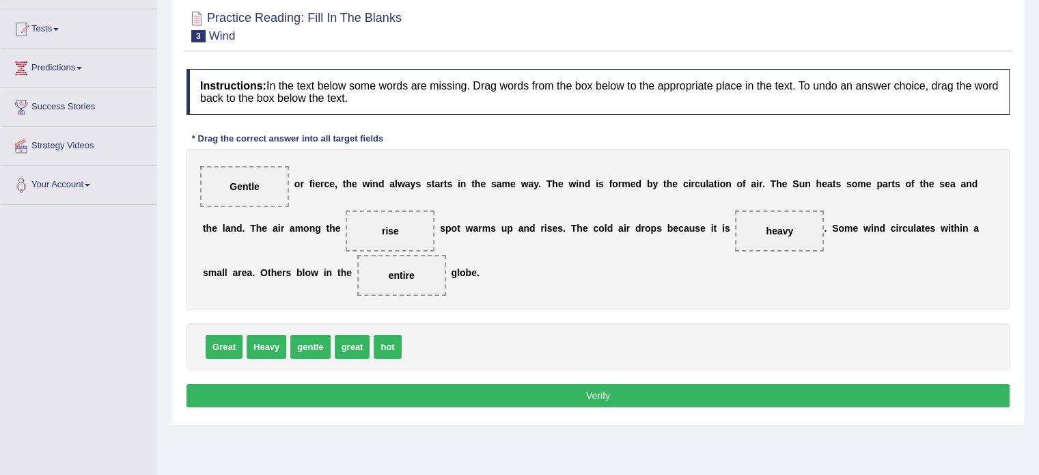
click at [631, 392] on button "Verify" at bounding box center [598, 395] width 823 height 23
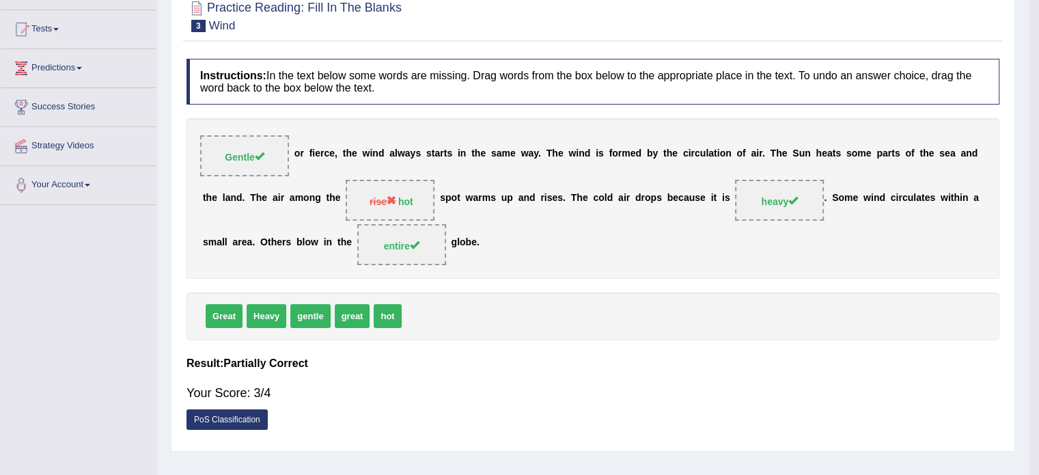
click at [631, 392] on div "Home Practice Reading: Fill In The Blanks Wind You have already given partially…" at bounding box center [593, 206] width 872 height 683
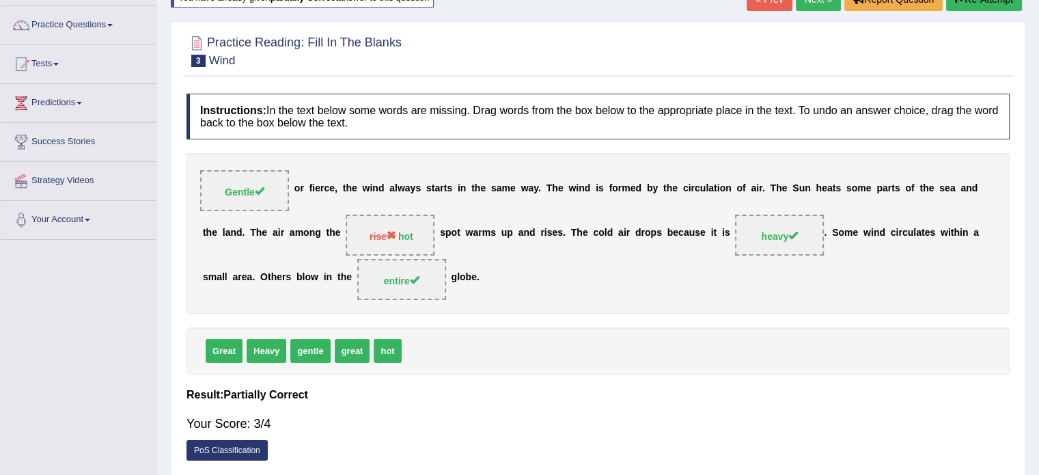
scroll to position [0, 0]
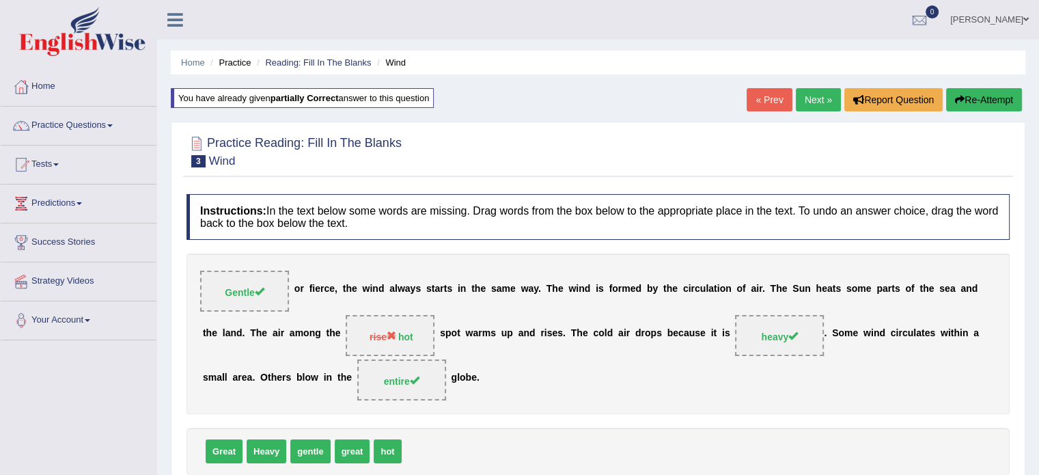
click at [773, 95] on link "« Prev" at bounding box center [769, 99] width 45 height 23
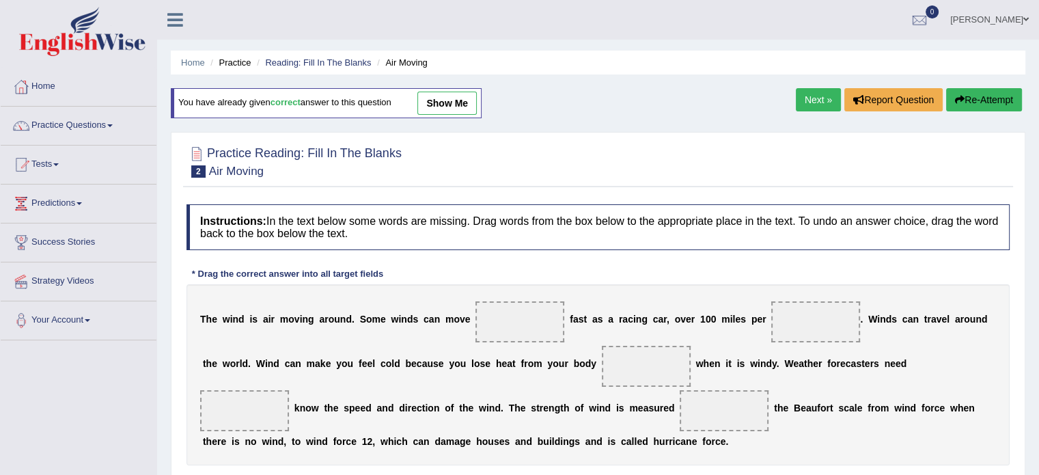
drag, startPoint x: 1002, startPoint y: 163, endPoint x: 1018, endPoint y: 174, distance: 18.6
click at [1018, 174] on div "Home Practice Reading: Fill In The Blanks Air Moving You have already given cor…" at bounding box center [598, 341] width 882 height 683
click at [813, 102] on link "Next »" at bounding box center [818, 99] width 45 height 23
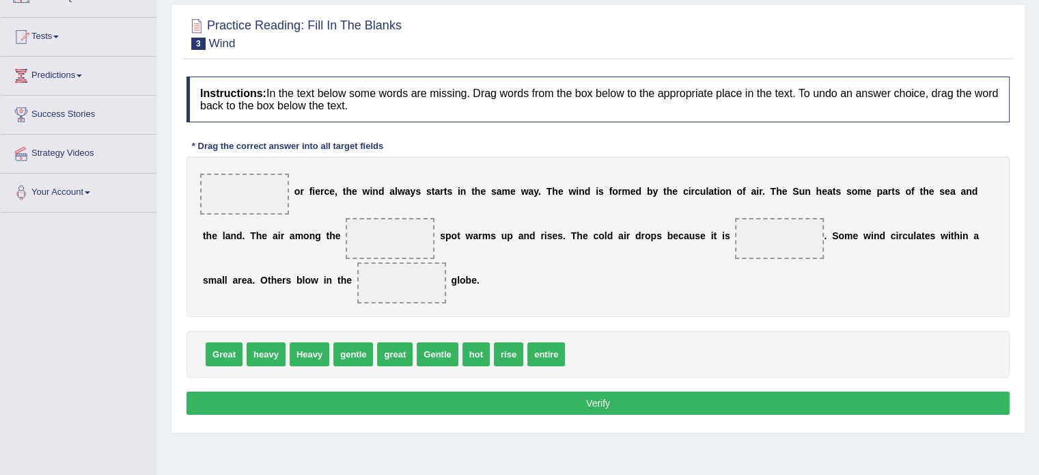
scroll to position [130, 0]
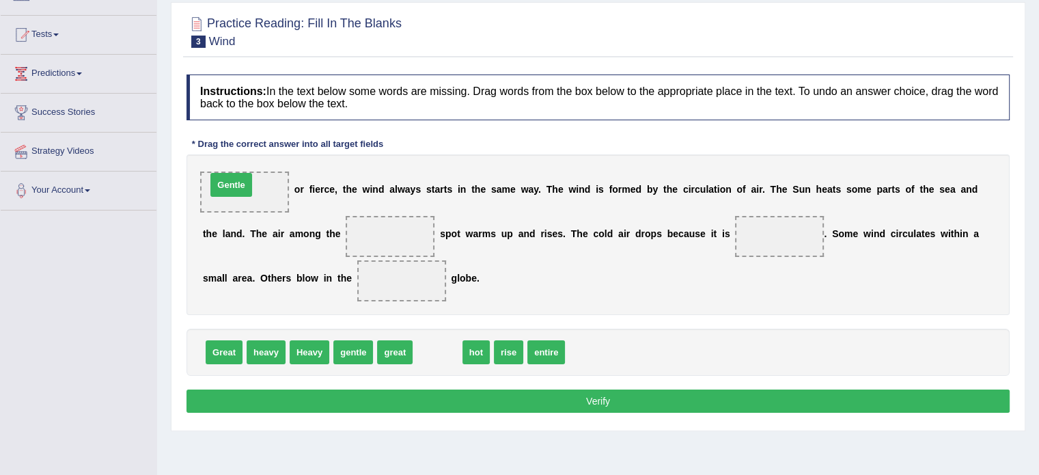
drag, startPoint x: 443, startPoint y: 346, endPoint x: 237, endPoint y: 178, distance: 265.7
drag, startPoint x: 435, startPoint y: 351, endPoint x: 411, endPoint y: 236, distance: 117.4
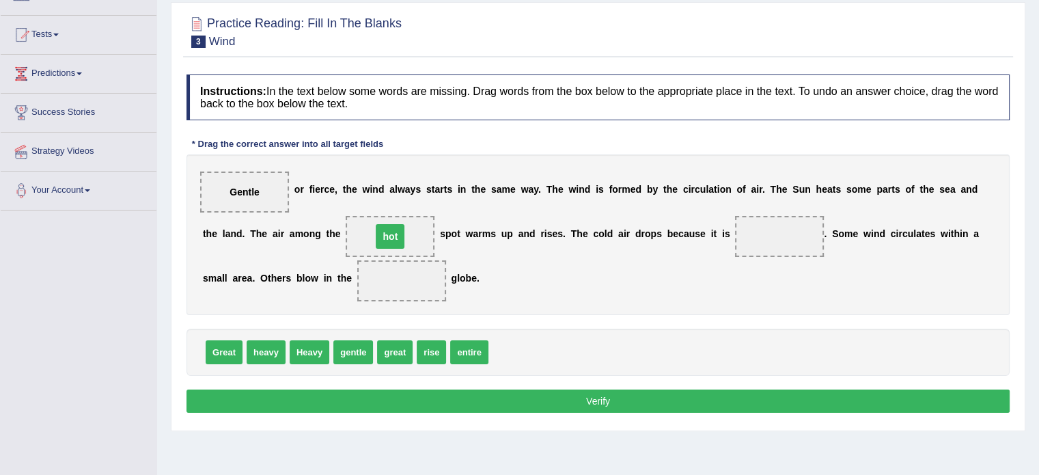
click at [411, 236] on span "hot" at bounding box center [390, 236] width 89 height 41
click at [310, 353] on span "Heavy" at bounding box center [310, 352] width 40 height 24
drag, startPoint x: 273, startPoint y: 351, endPoint x: 787, endPoint y: 244, distance: 525.0
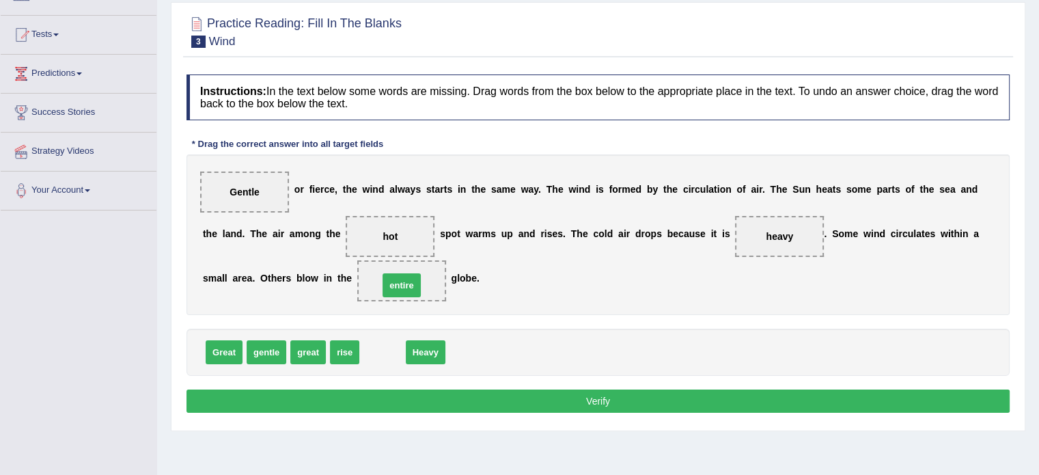
drag, startPoint x: 380, startPoint y: 354, endPoint x: 399, endPoint y: 285, distance: 71.6
click at [576, 401] on button "Verify" at bounding box center [598, 401] width 823 height 23
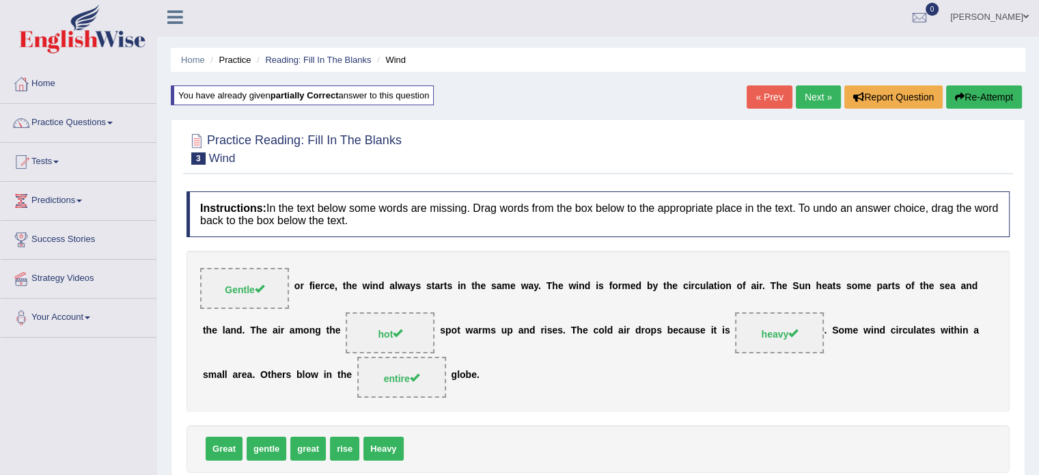
scroll to position [0, 0]
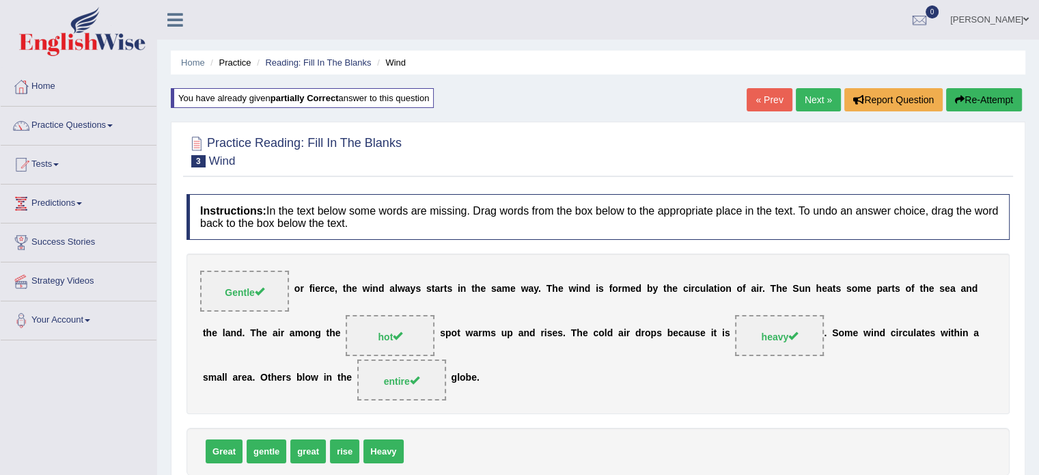
click at [801, 94] on link "Next »" at bounding box center [818, 99] width 45 height 23
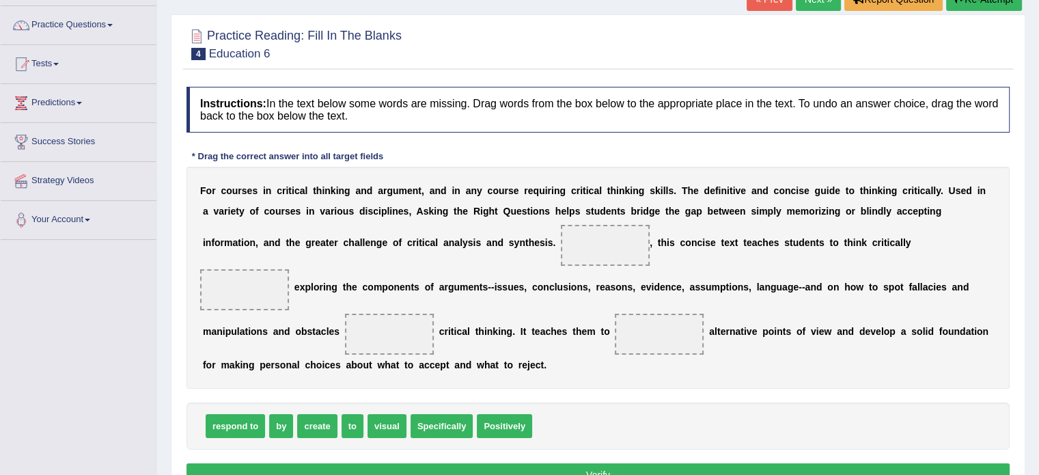
scroll to position [98, 0]
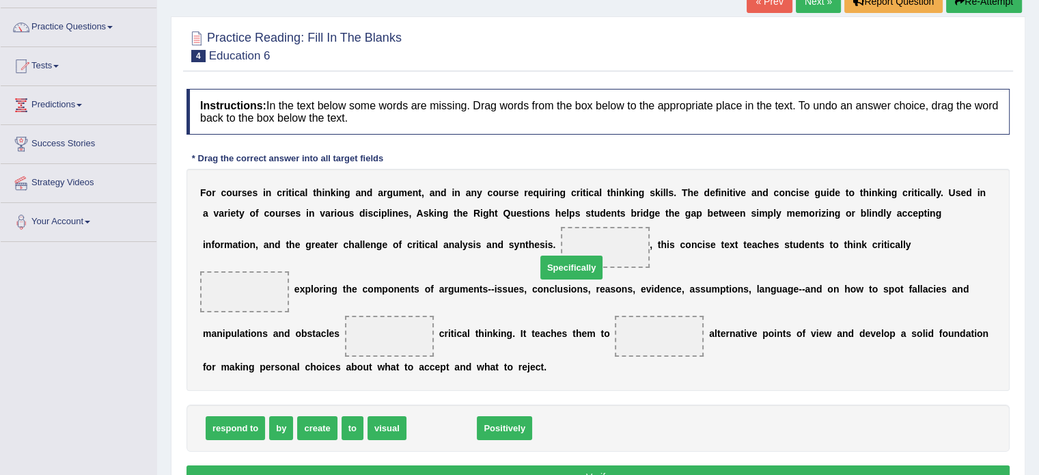
drag, startPoint x: 444, startPoint y: 397, endPoint x: 574, endPoint y: 237, distance: 206.0
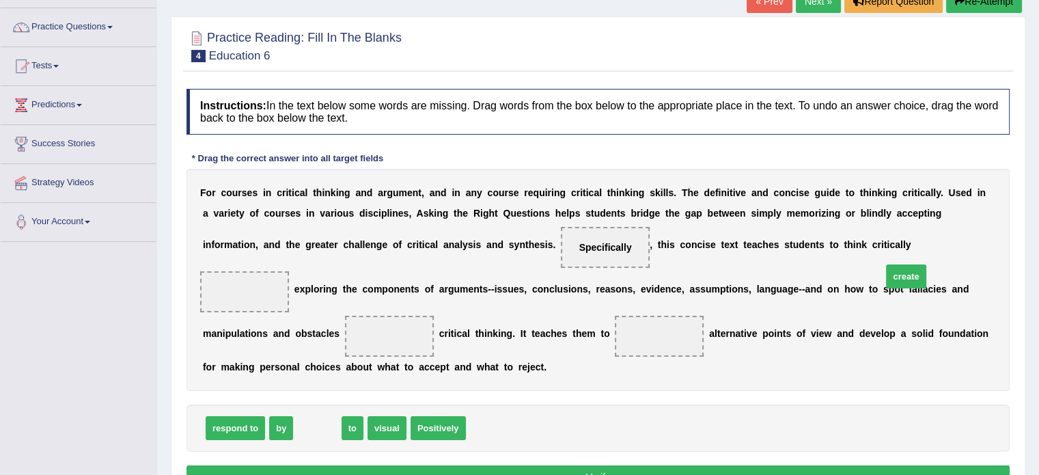
drag, startPoint x: 318, startPoint y: 399, endPoint x: 905, endPoint y: 248, distance: 606.8
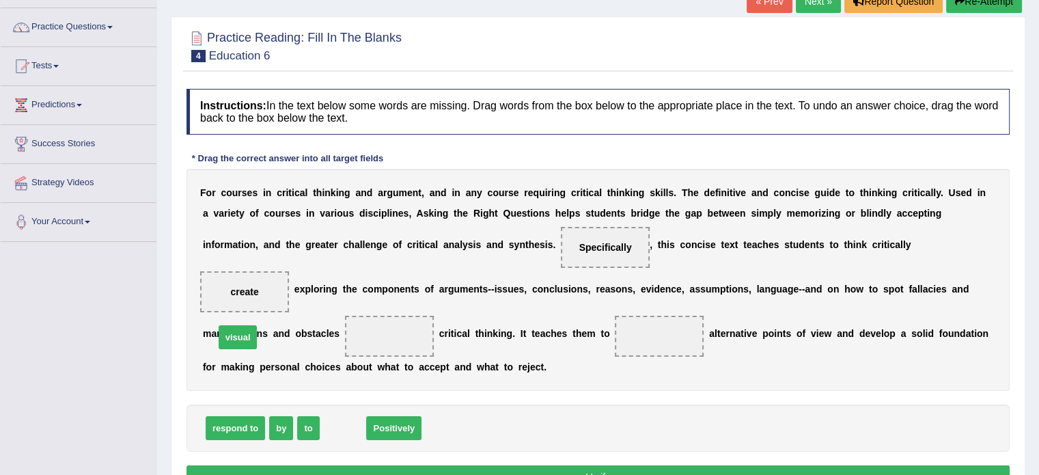
drag, startPoint x: 351, startPoint y: 404, endPoint x: 245, endPoint y: 313, distance: 139.0
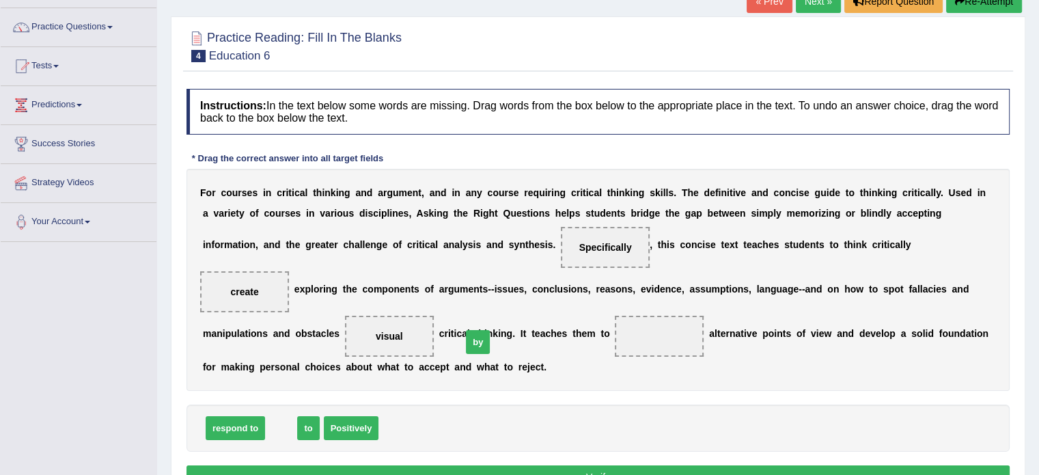
drag, startPoint x: 272, startPoint y: 402, endPoint x: 469, endPoint y: 316, distance: 214.8
click at [605, 442] on div "Instructions: In the text below some words are missing. Drag words from the box…" at bounding box center [598, 291] width 830 height 418
click at [605, 465] on button "Verify" at bounding box center [598, 476] width 823 height 23
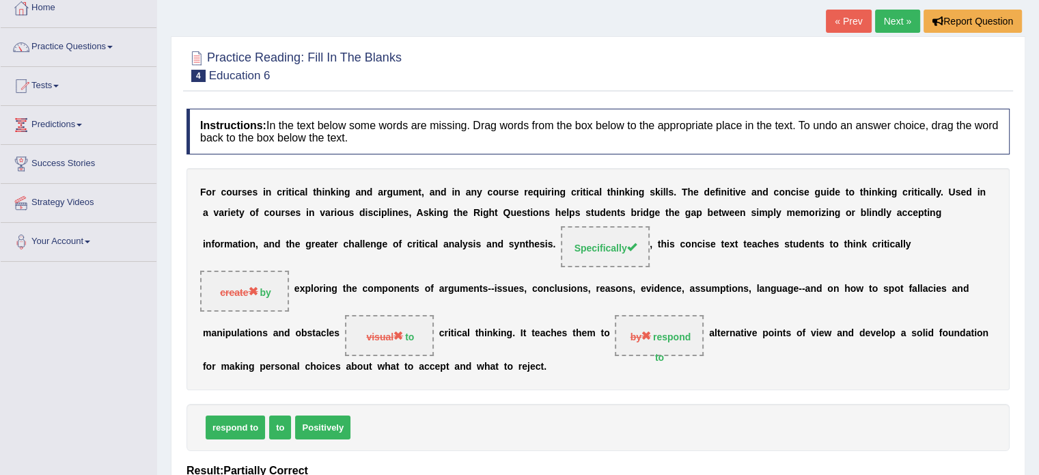
scroll to position [0, 0]
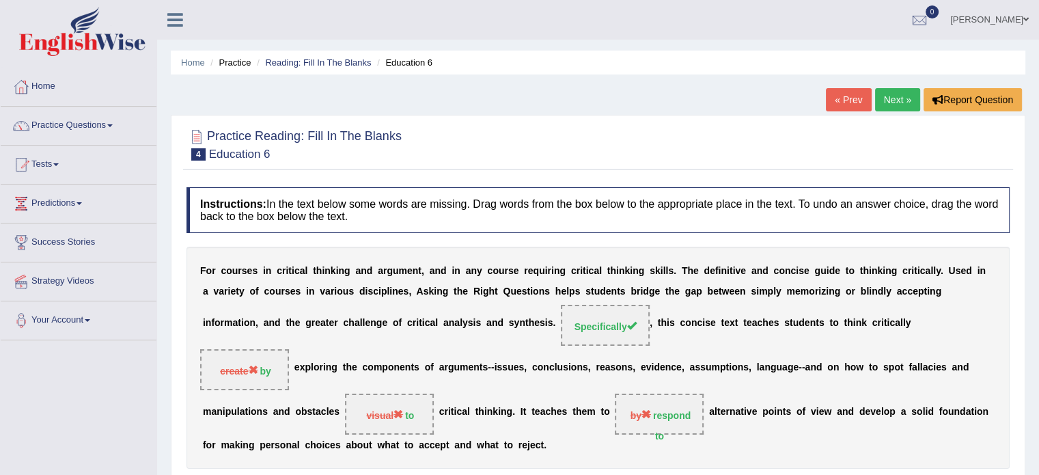
click at [856, 102] on link "« Prev" at bounding box center [848, 99] width 45 height 23
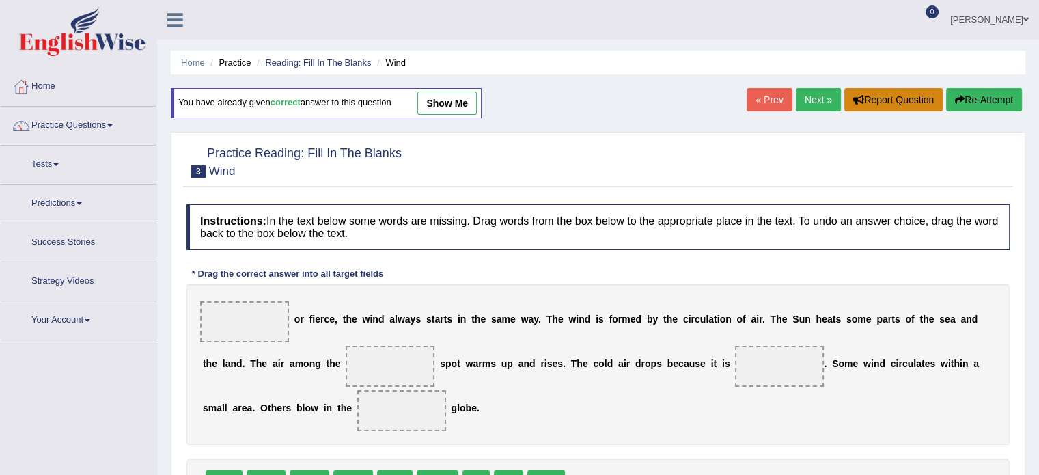
click at [808, 100] on link "Next »" at bounding box center [818, 99] width 45 height 23
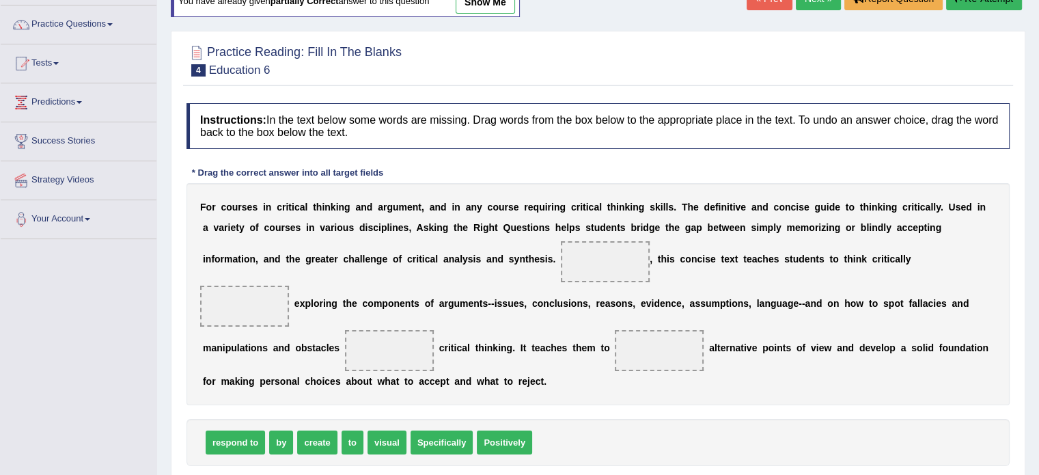
scroll to position [132, 0]
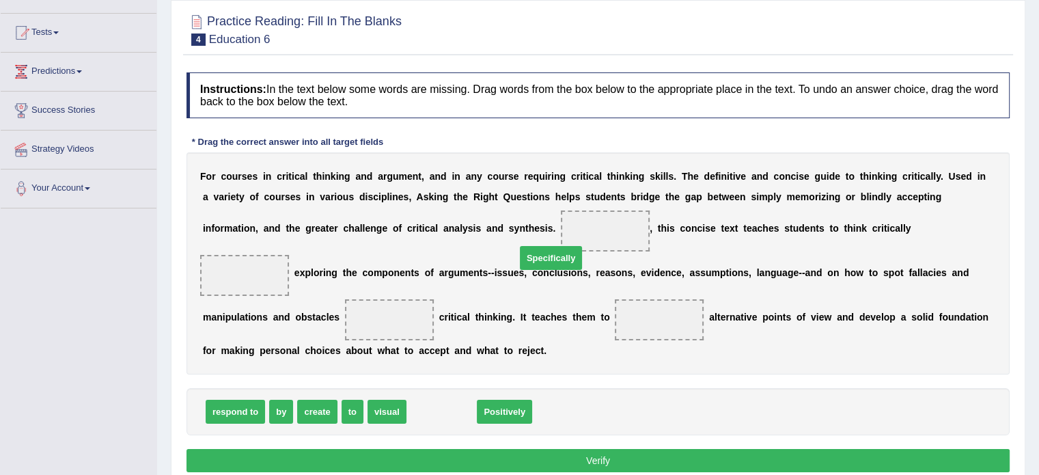
drag, startPoint x: 456, startPoint y: 387, endPoint x: 564, endPoint y: 232, distance: 188.4
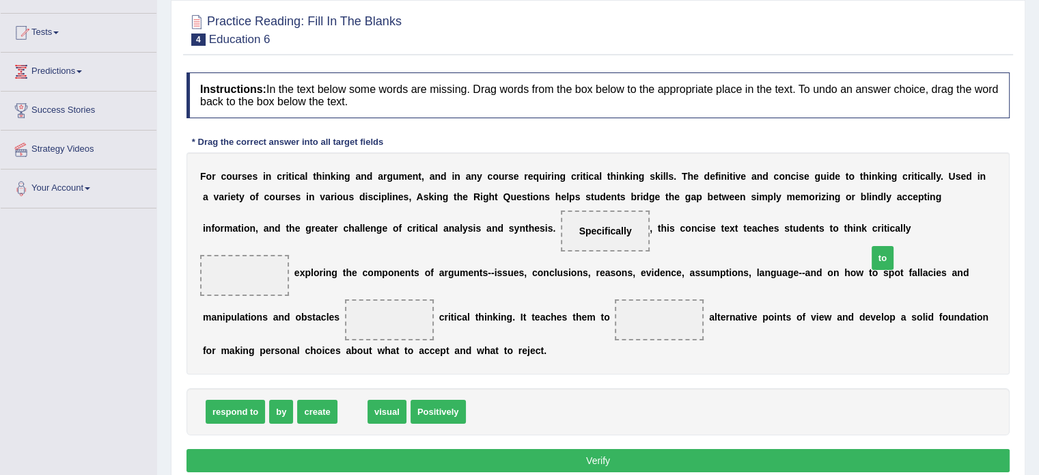
drag, startPoint x: 355, startPoint y: 386, endPoint x: 886, endPoint y: 232, distance: 552.1
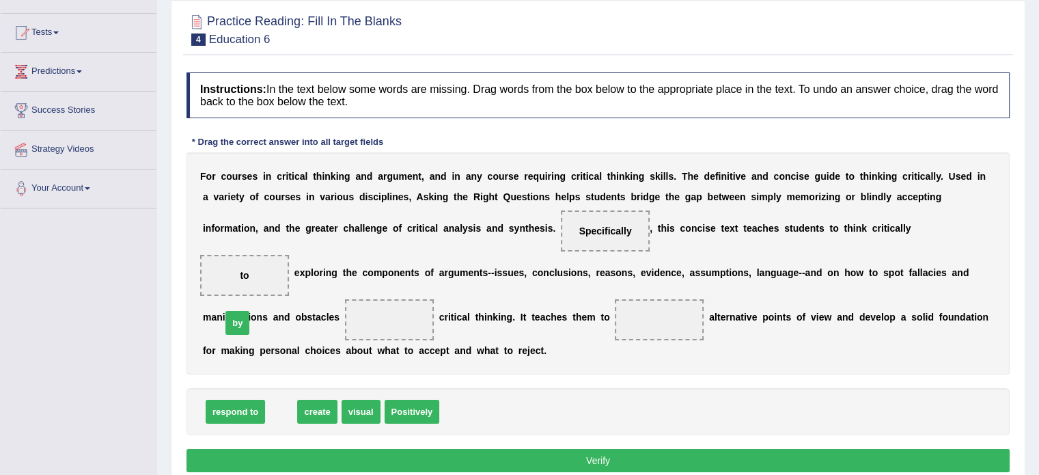
drag, startPoint x: 287, startPoint y: 378, endPoint x: 232, endPoint y: 298, distance: 96.9
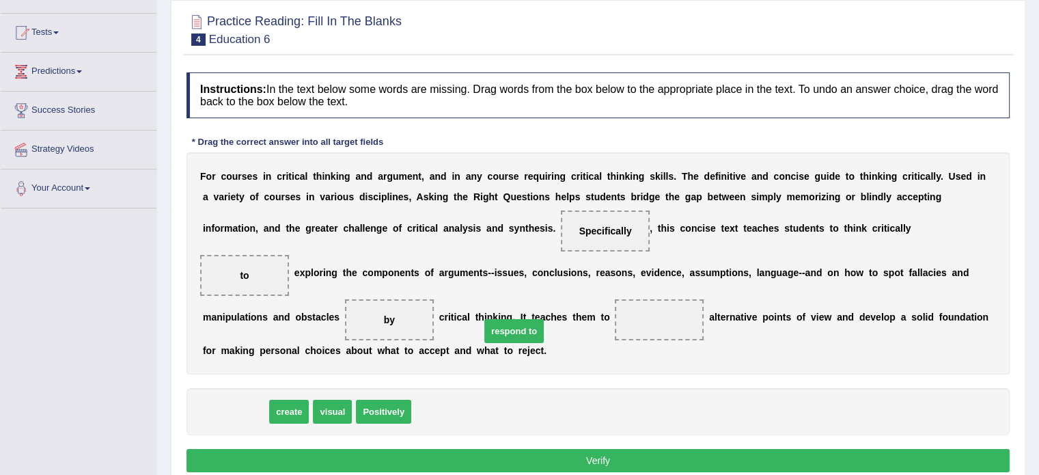
drag, startPoint x: 224, startPoint y: 382, endPoint x: 479, endPoint y: 286, distance: 272.3
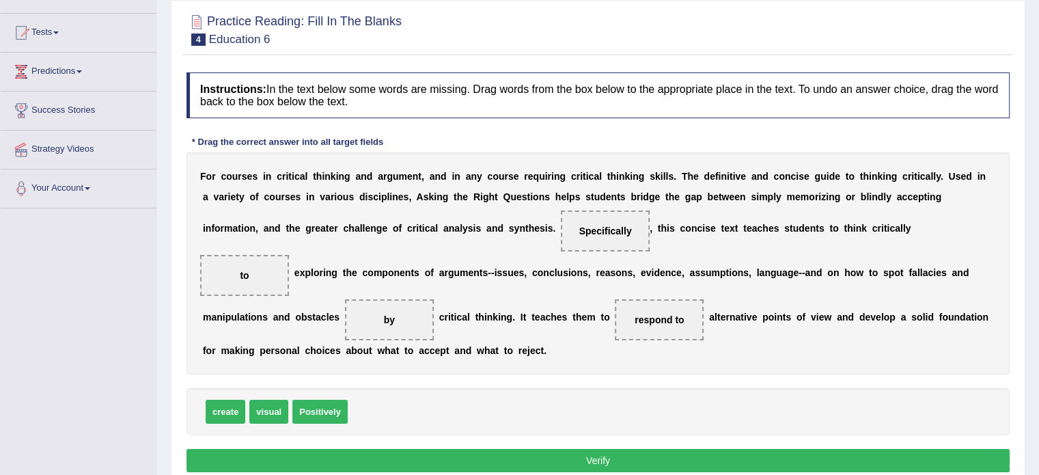
click at [398, 449] on button "Verify" at bounding box center [598, 460] width 823 height 23
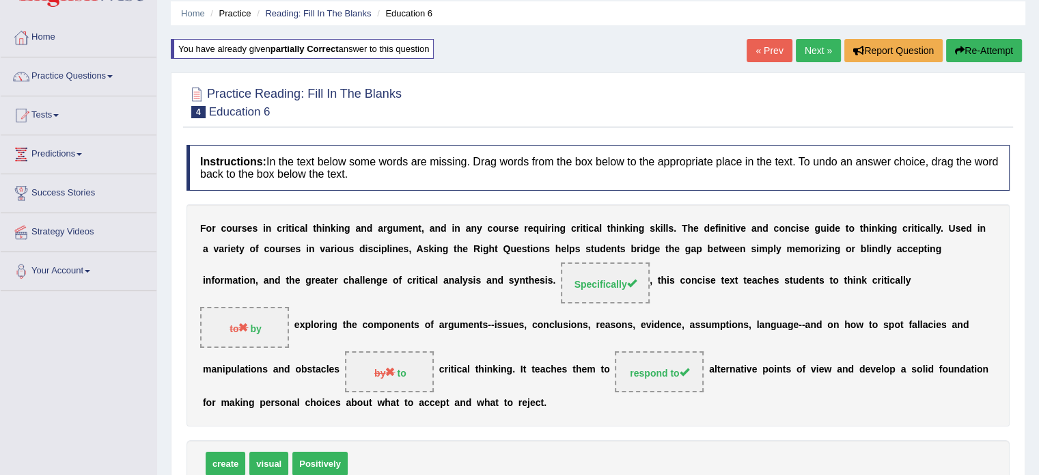
scroll to position [38, 0]
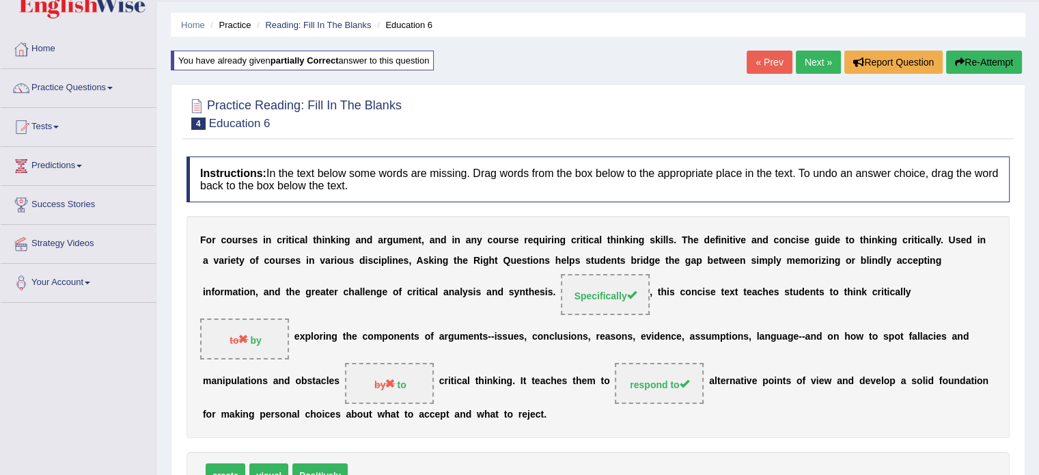
click at [771, 53] on link "« Prev" at bounding box center [769, 62] width 45 height 23
click at [771, 57] on link "« Prev" at bounding box center [769, 62] width 45 height 23
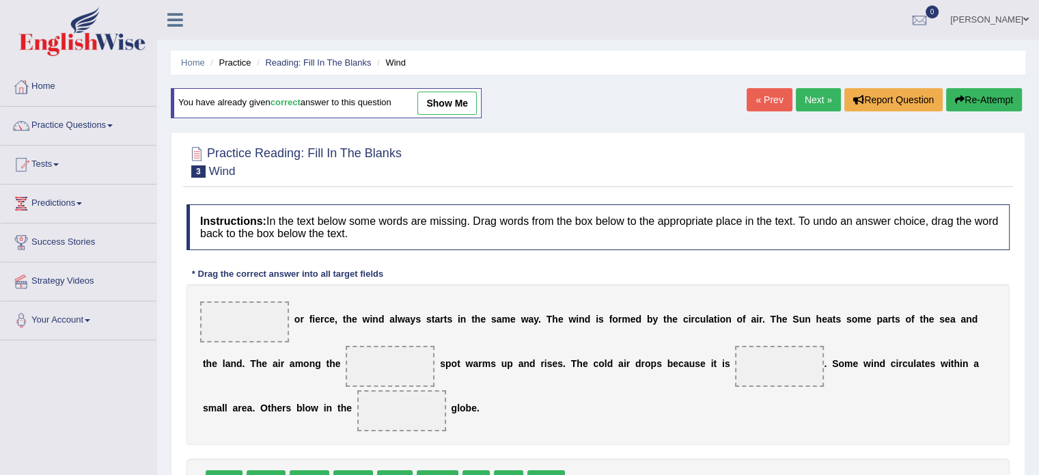
click at [818, 97] on link "Next »" at bounding box center [818, 99] width 45 height 23
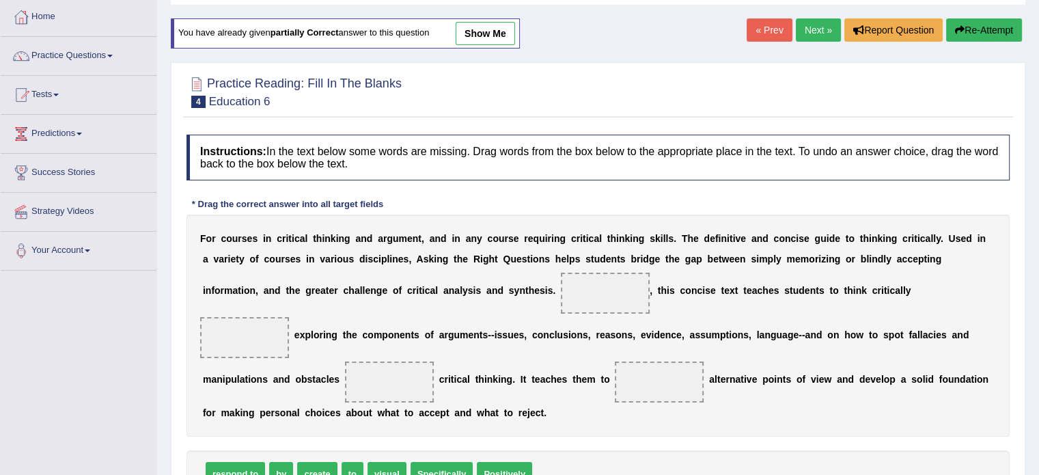
scroll to position [87, 0]
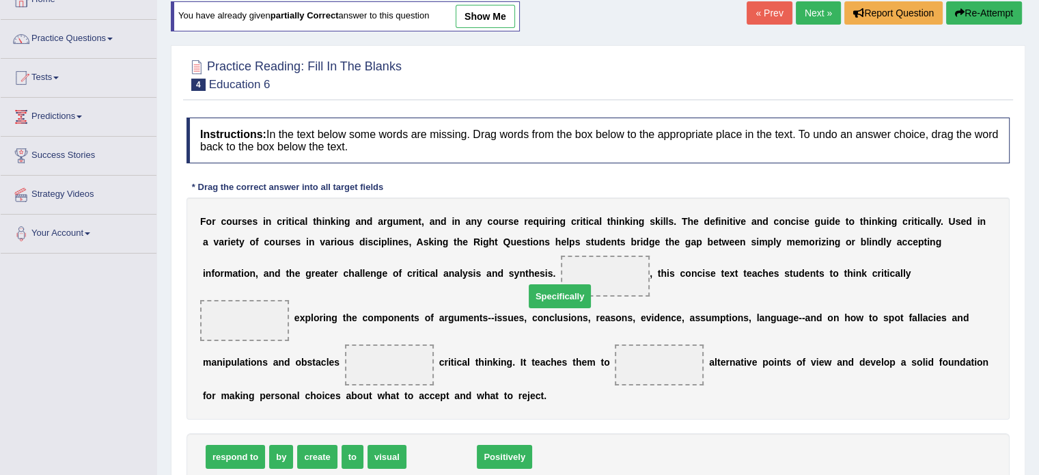
drag, startPoint x: 454, startPoint y: 428, endPoint x: 569, endPoint y: 269, distance: 196.3
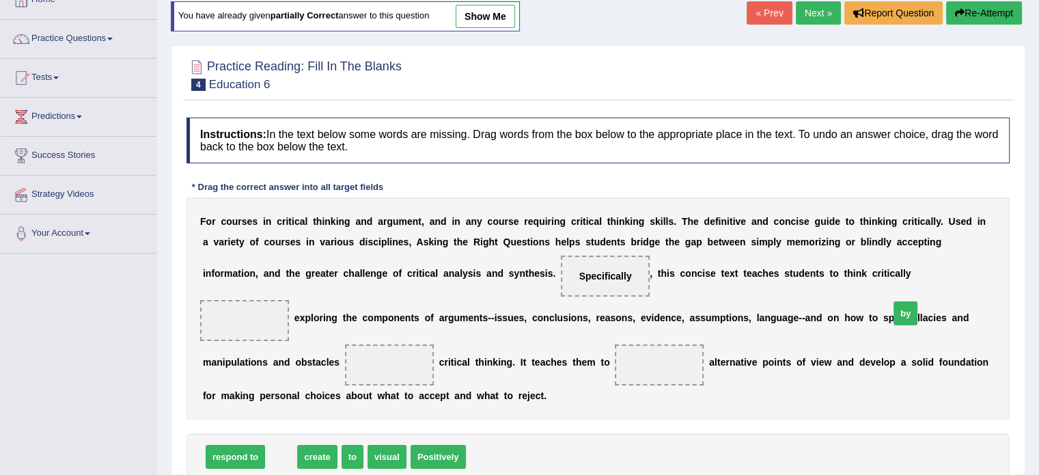
drag, startPoint x: 277, startPoint y: 422, endPoint x: 899, endPoint y: 278, distance: 638.3
drag, startPoint x: 899, startPoint y: 278, endPoint x: 896, endPoint y: 267, distance: 11.5
click at [257, 308] on span "by" at bounding box center [244, 320] width 25 height 25
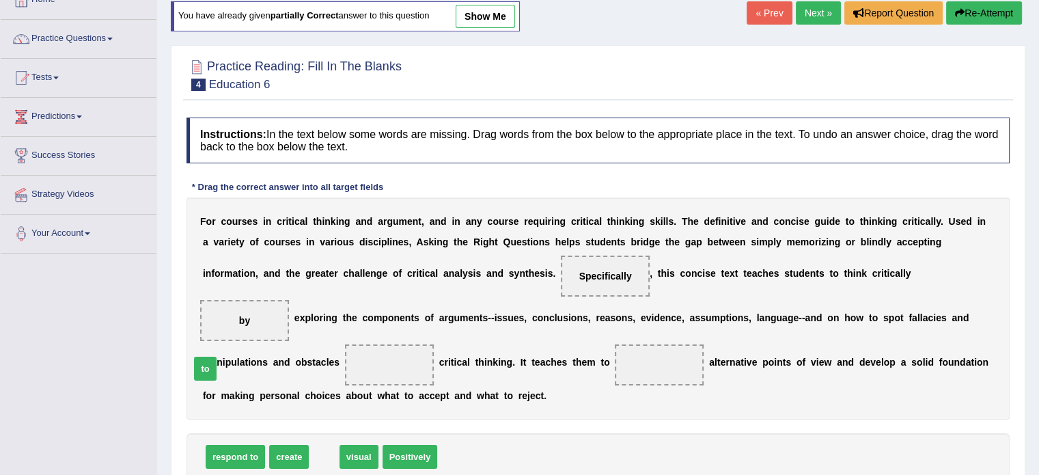
drag, startPoint x: 325, startPoint y: 424, endPoint x: 205, endPoint y: 333, distance: 150.3
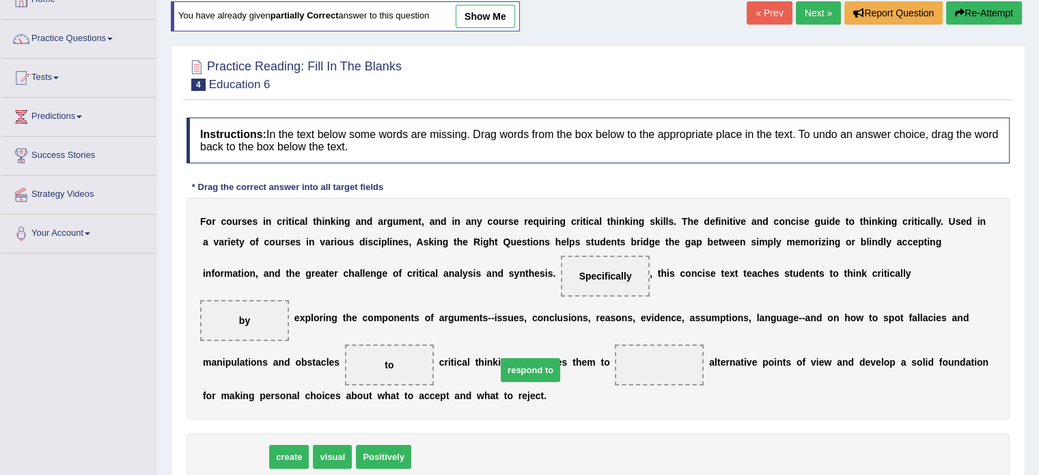
drag, startPoint x: 221, startPoint y: 431, endPoint x: 517, endPoint y: 344, distance: 307.7
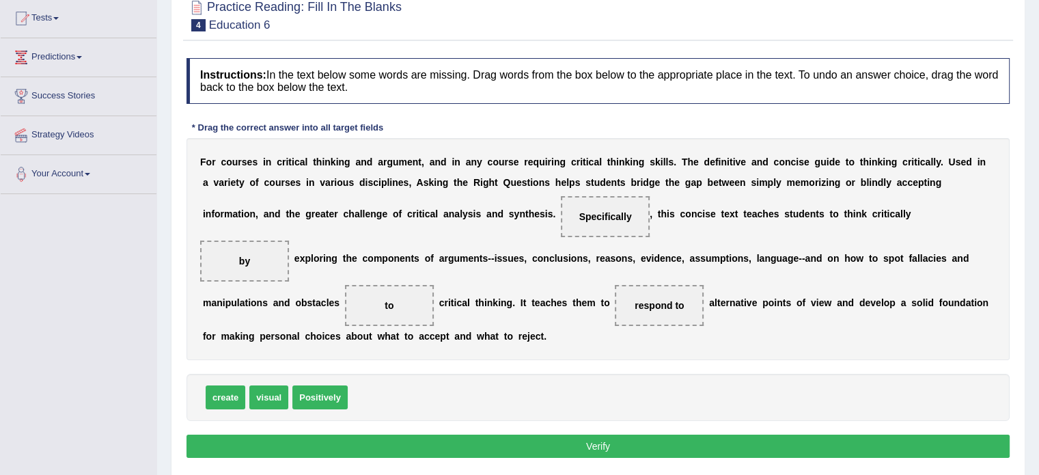
scroll to position [156, 0]
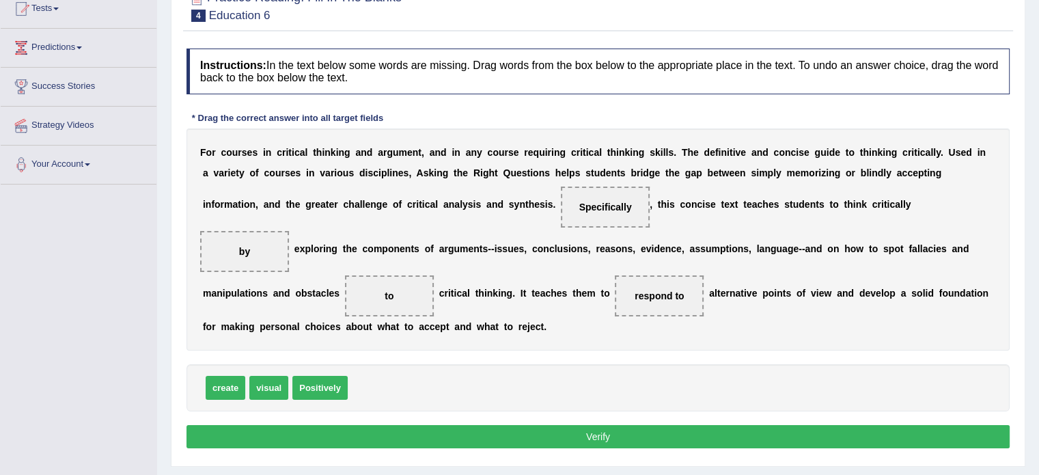
click at [656, 425] on button "Verify" at bounding box center [598, 436] width 823 height 23
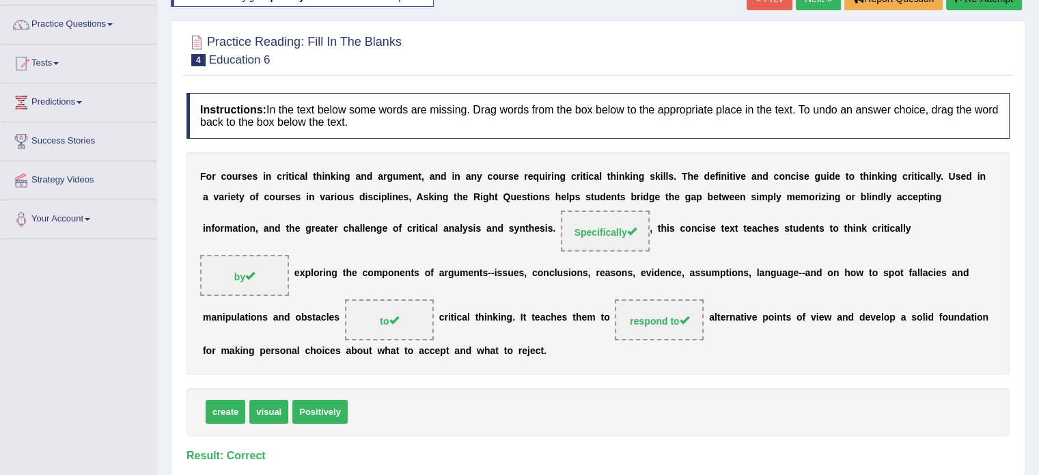
scroll to position [51, 0]
